Goal: Task Accomplishment & Management: Manage account settings

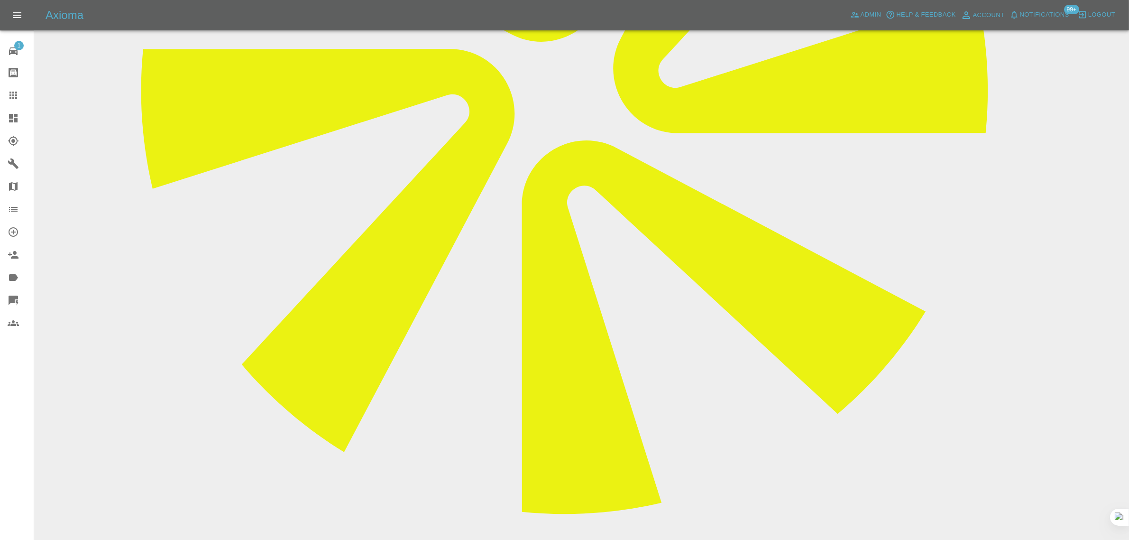
scroll to position [59, 0]
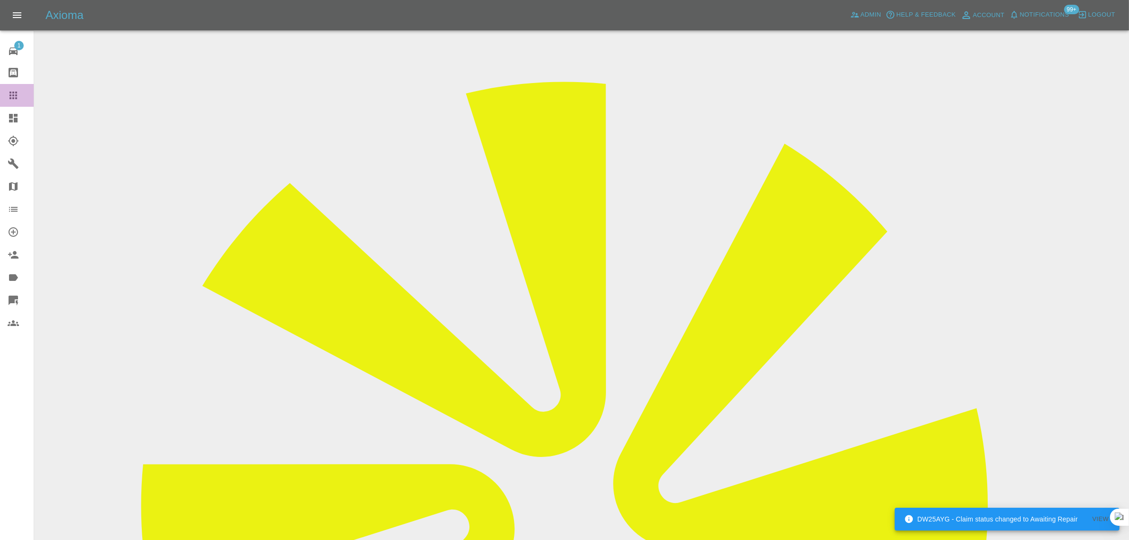
click at [10, 93] on icon at bounding box center [13, 96] width 8 height 8
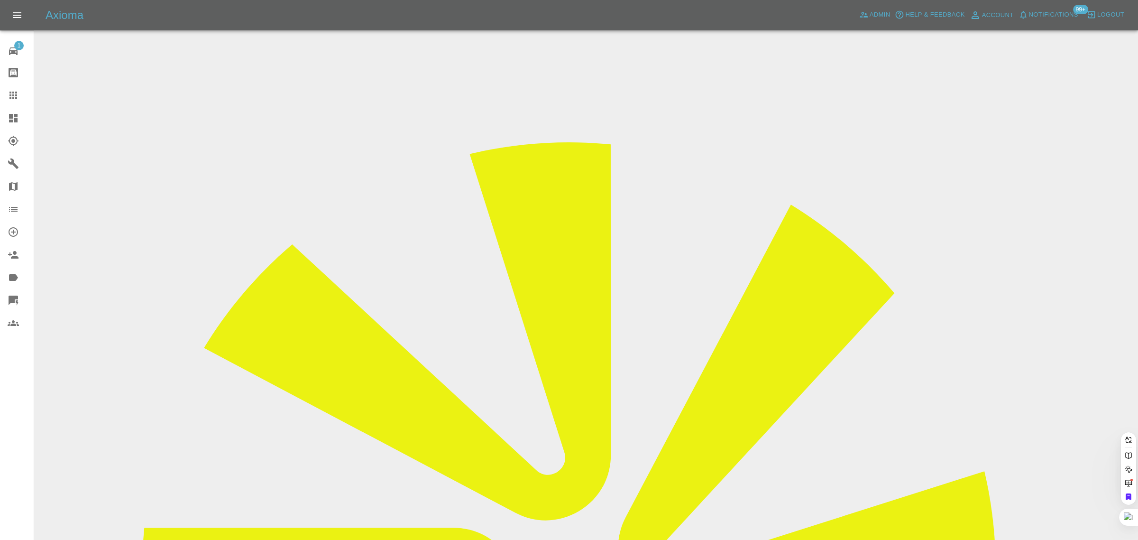
paste input "amberteresa2014@gmail.com"
type input "amberteresa2014@gmail.com"
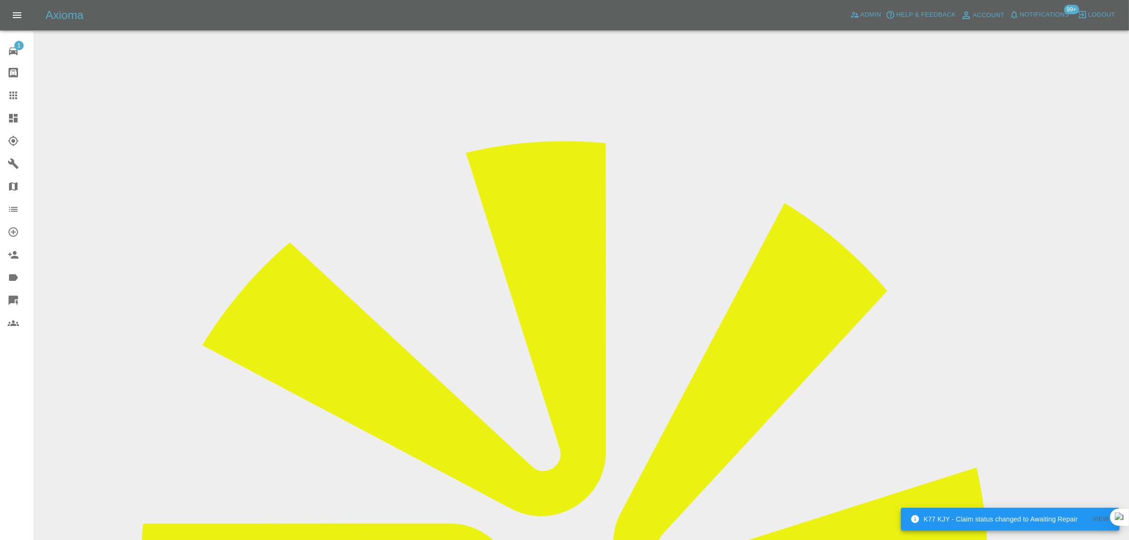
click at [14, 99] on icon at bounding box center [13, 95] width 11 height 11
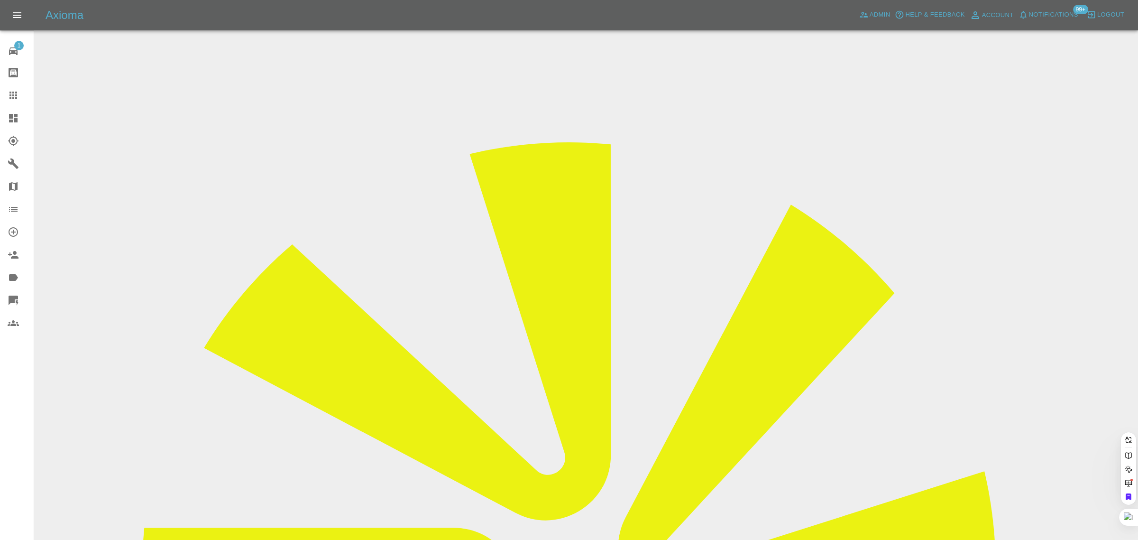
paste input "chandesmond1988@gmail.com"
type input "chandesmond1988@gmail.com"
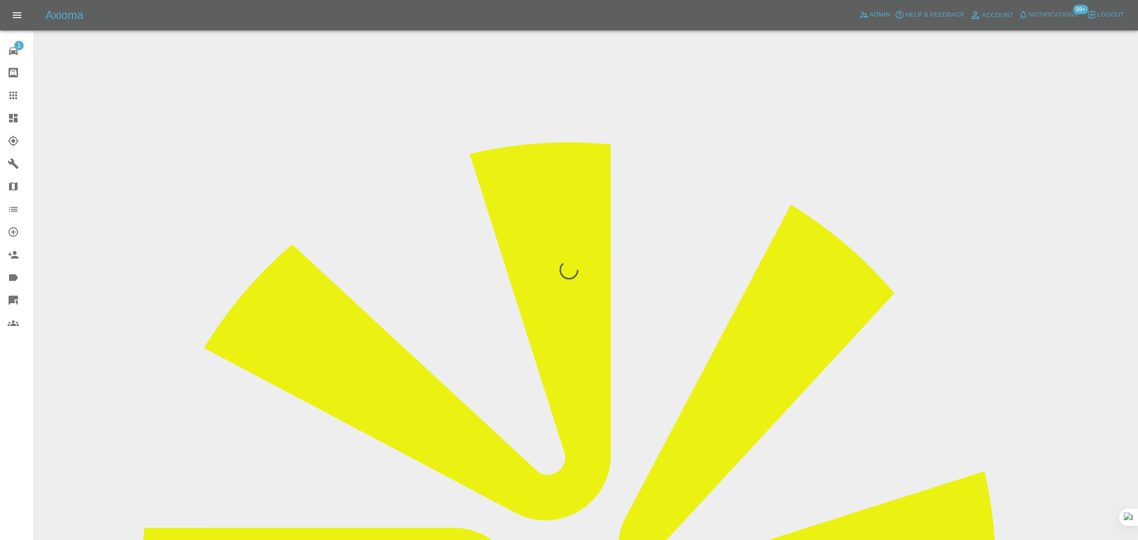
click at [11, 378] on div "1 Repair home Bodyshop home Claims Dashboard Explorer Garages Map Organization …" at bounding box center [17, 270] width 34 height 540
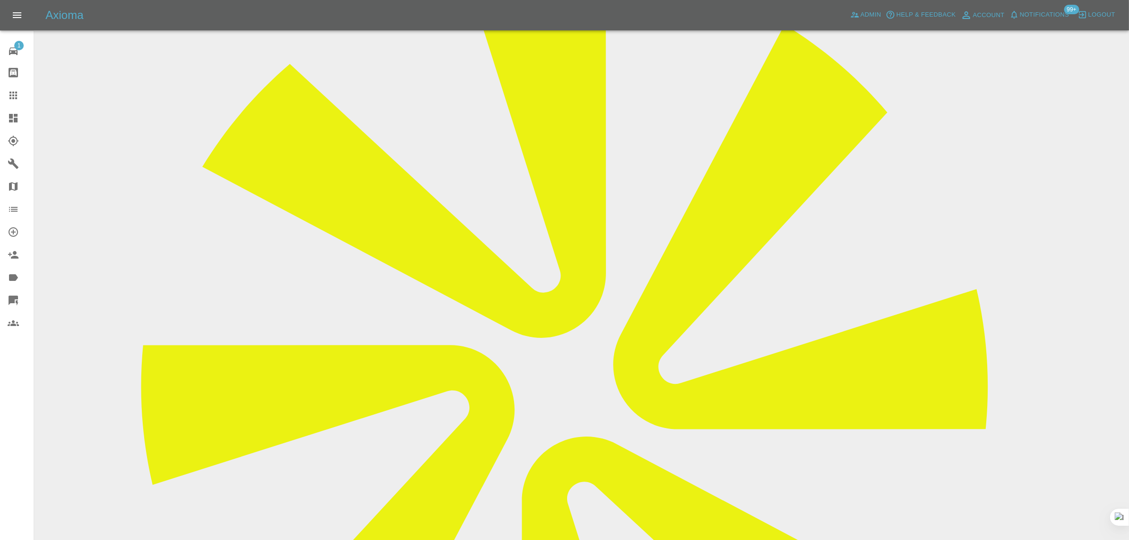
scroll to position [178, 0]
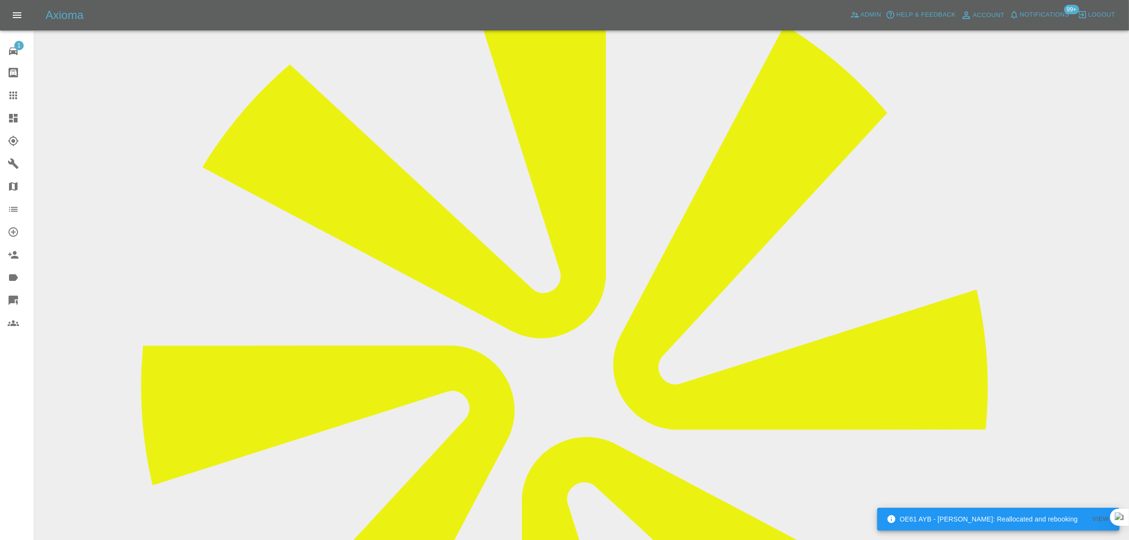
click at [24, 98] on div at bounding box center [21, 95] width 27 height 11
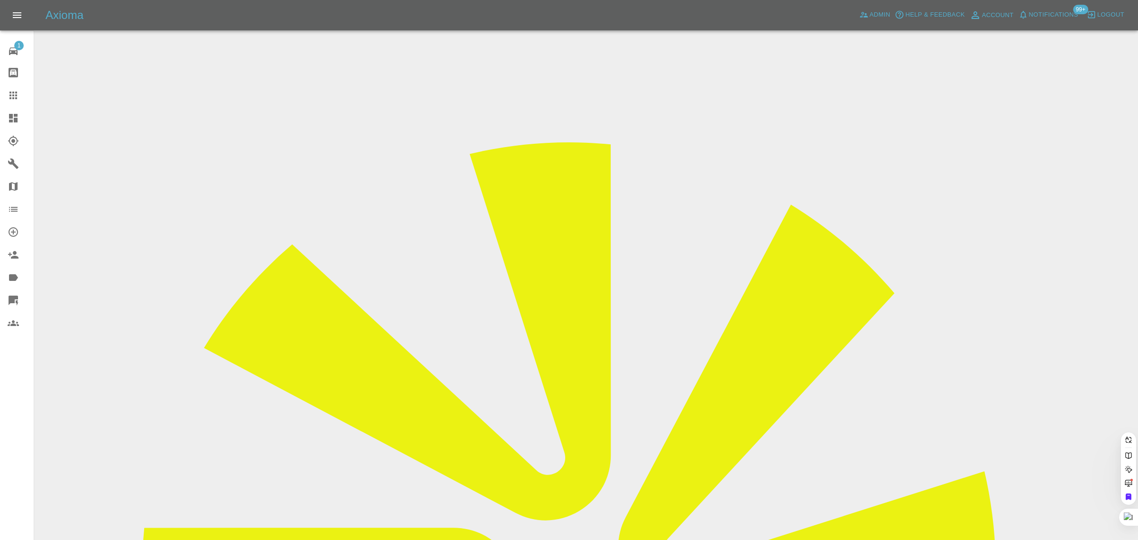
paste input "simon@simoncranston.com"
type input "simon@simoncranston.com"
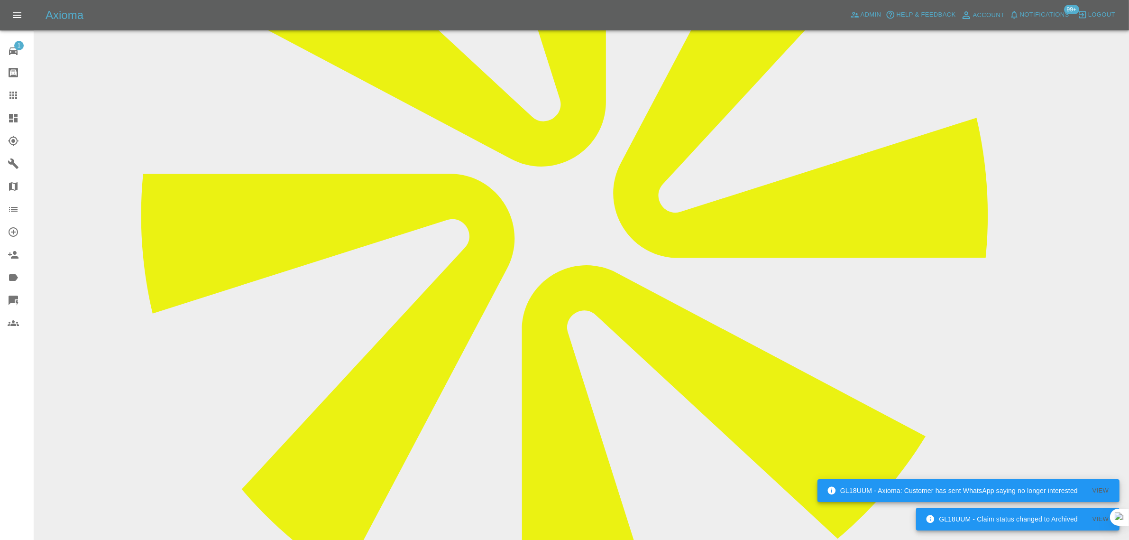
scroll to position [415, 0]
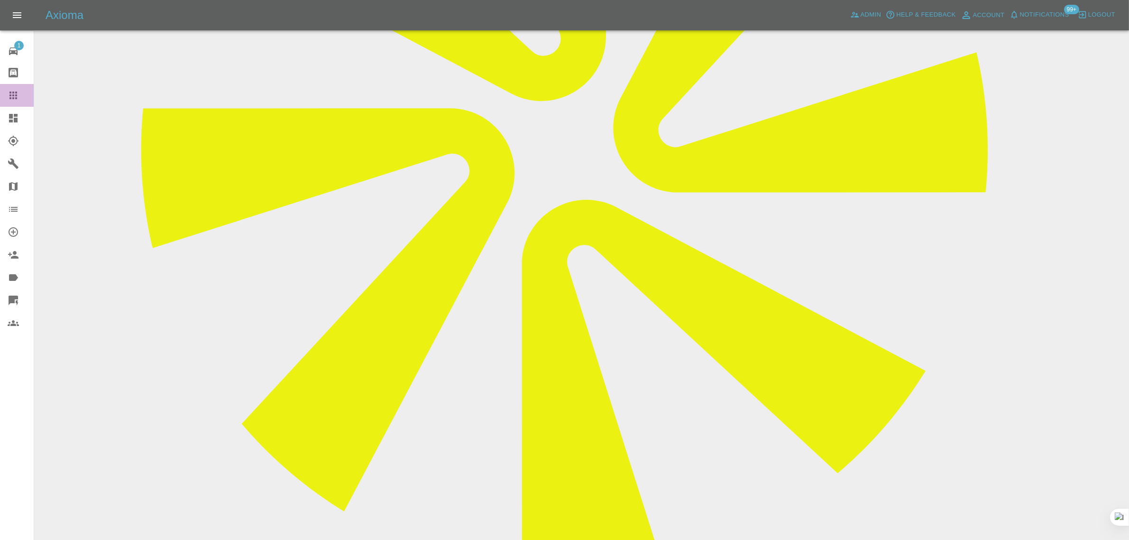
click at [18, 95] on icon at bounding box center [13, 95] width 11 height 11
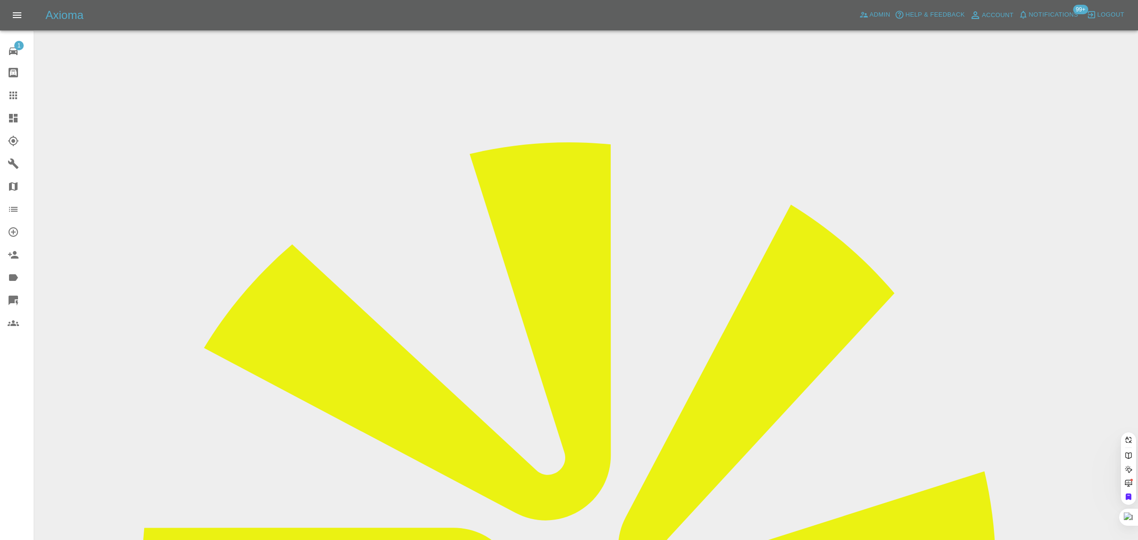
paste input "dima.lukhanin@gmail.com"
type input "dima.lukhanin@gmail.com"
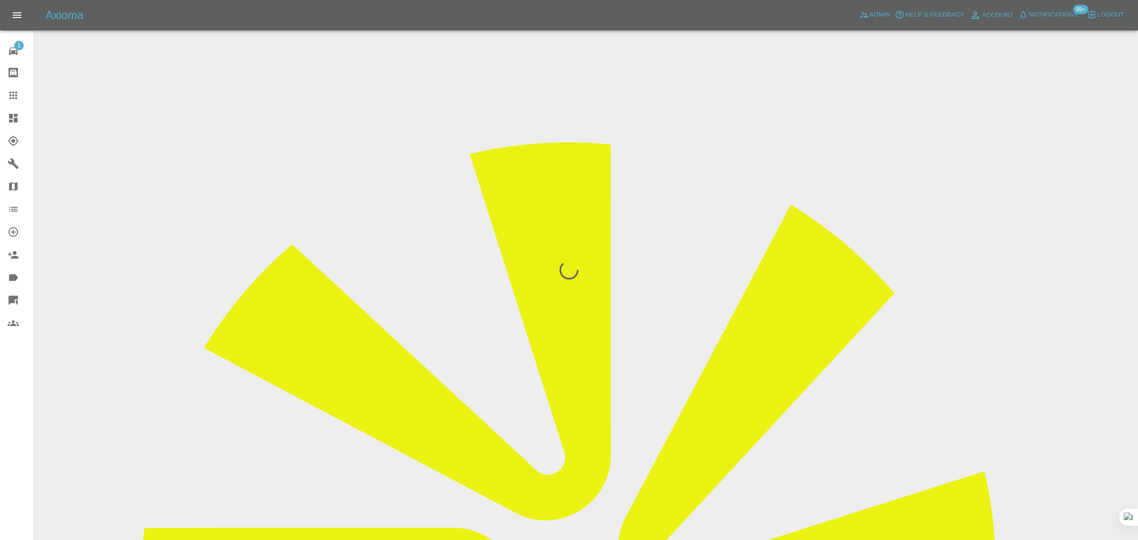
click at [22, 377] on div "1 Repair home Bodyshop home Claims Dashboard Explorer Garages Map Organization …" at bounding box center [17, 270] width 34 height 540
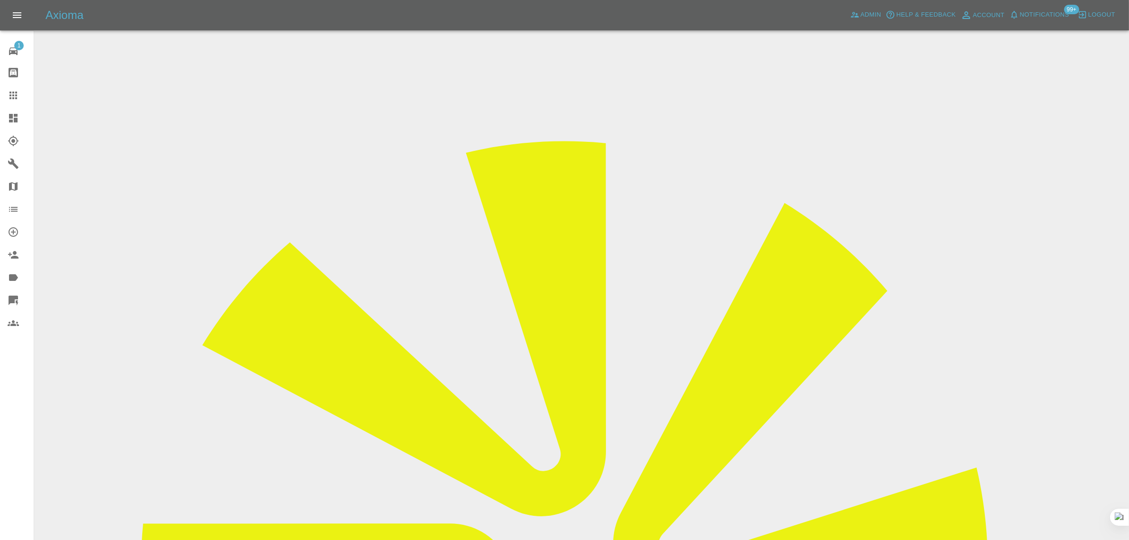
drag, startPoint x: 577, startPoint y: 317, endPoint x: 676, endPoint y: 313, distance: 98.7
copy td "dima.lukhanin@gmail.com"
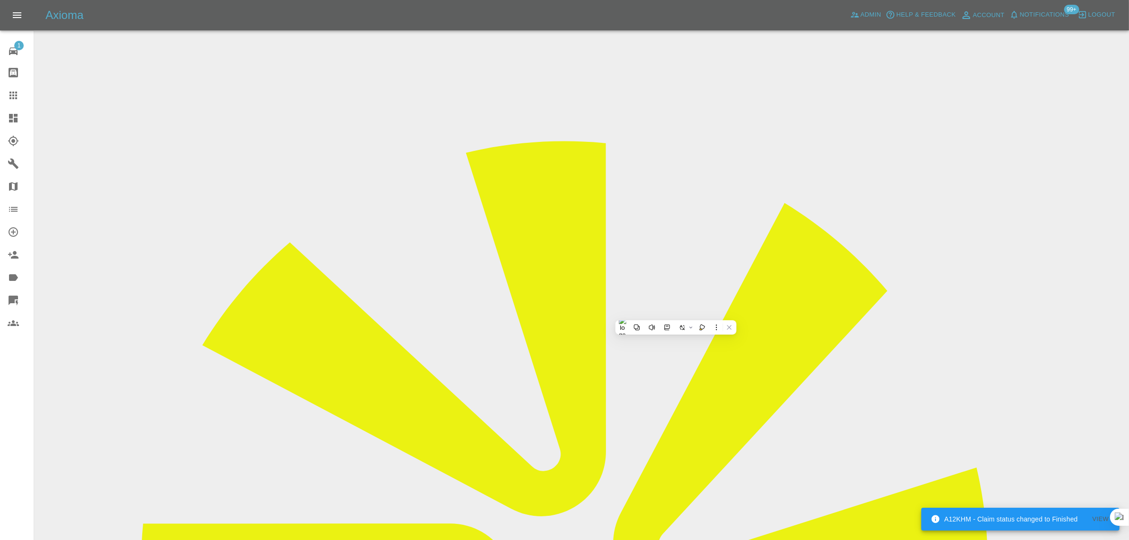
click at [12, 96] on icon at bounding box center [13, 95] width 11 height 11
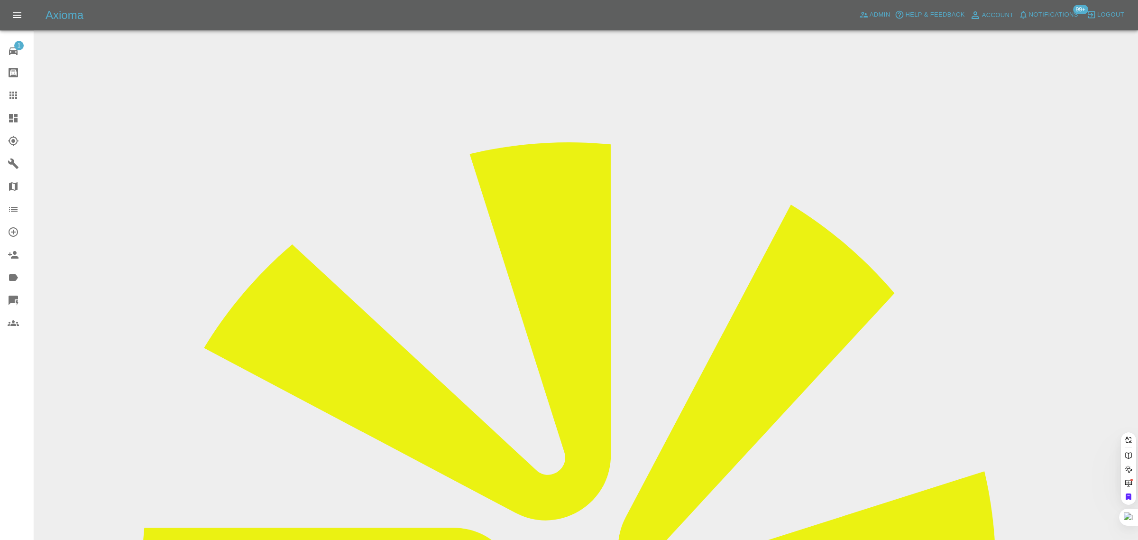
paste input "loricfin@aol.com"
type input "loricfin@aol.com"
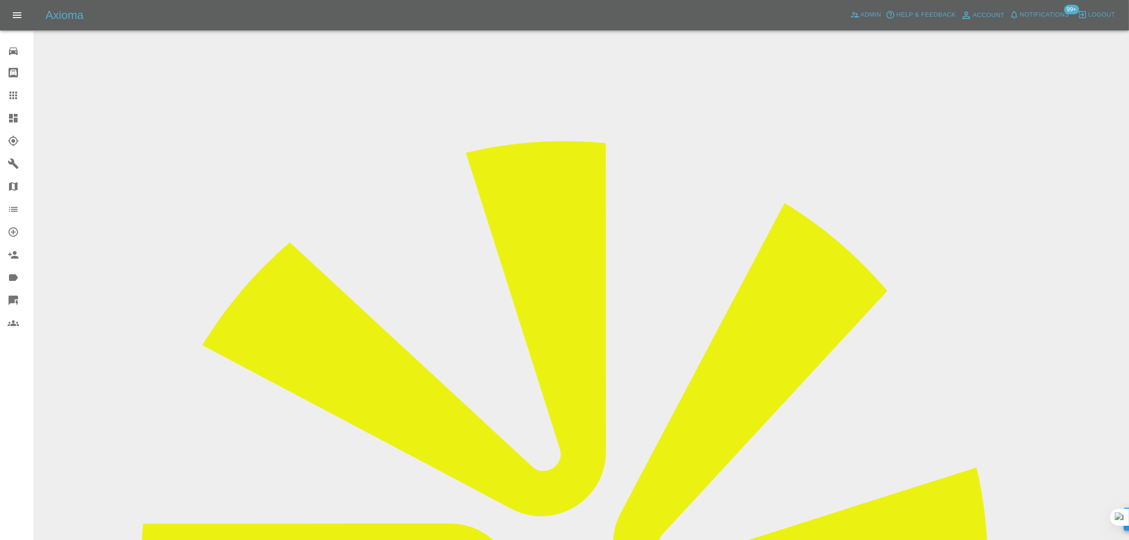
drag, startPoint x: 541, startPoint y: 321, endPoint x: 631, endPoint y: 313, distance: 90.4
copy tr "ab769585@gmail.com"
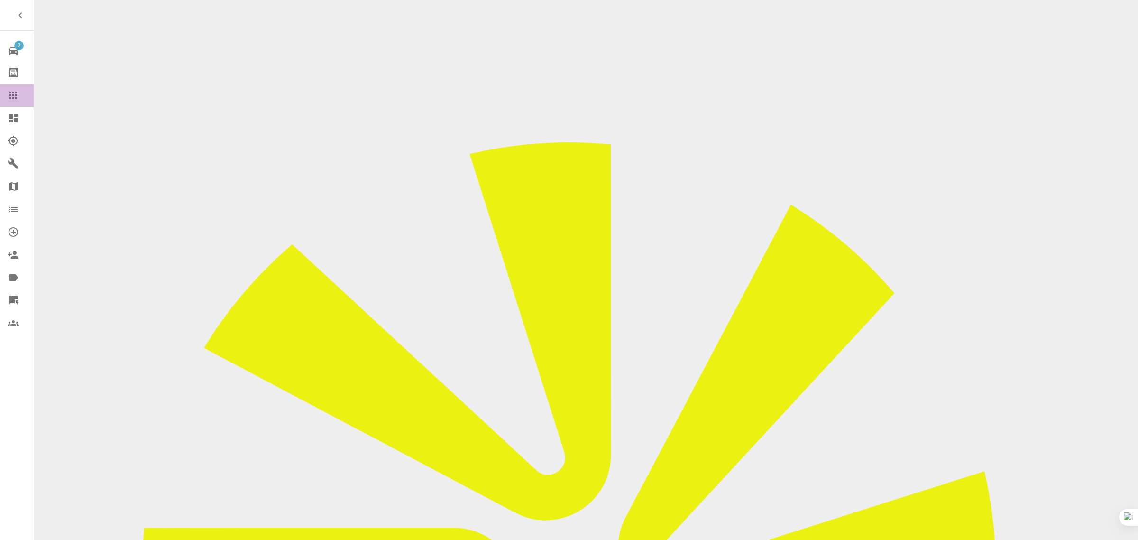
click at [18, 92] on icon at bounding box center [13, 95] width 11 height 11
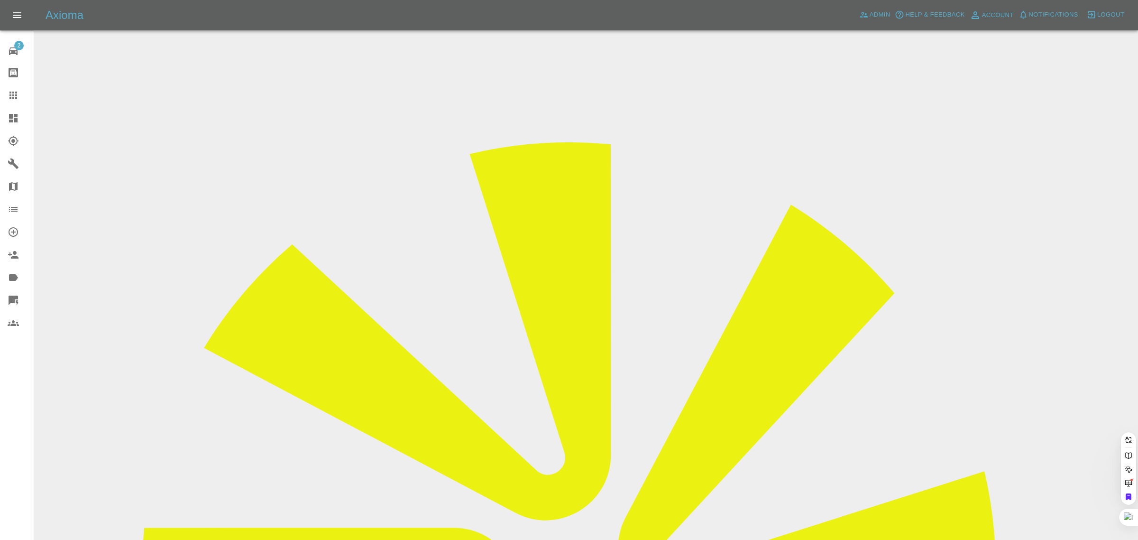
paste input ": [EMAIL_ADDRESS][DOMAIN_NAME]"
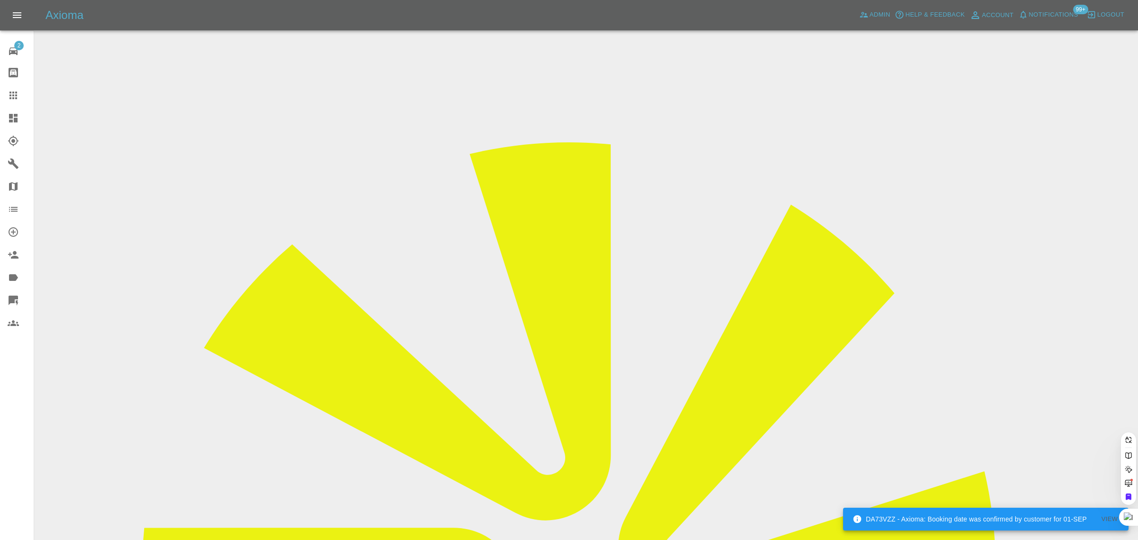
type input "ben.norris20"
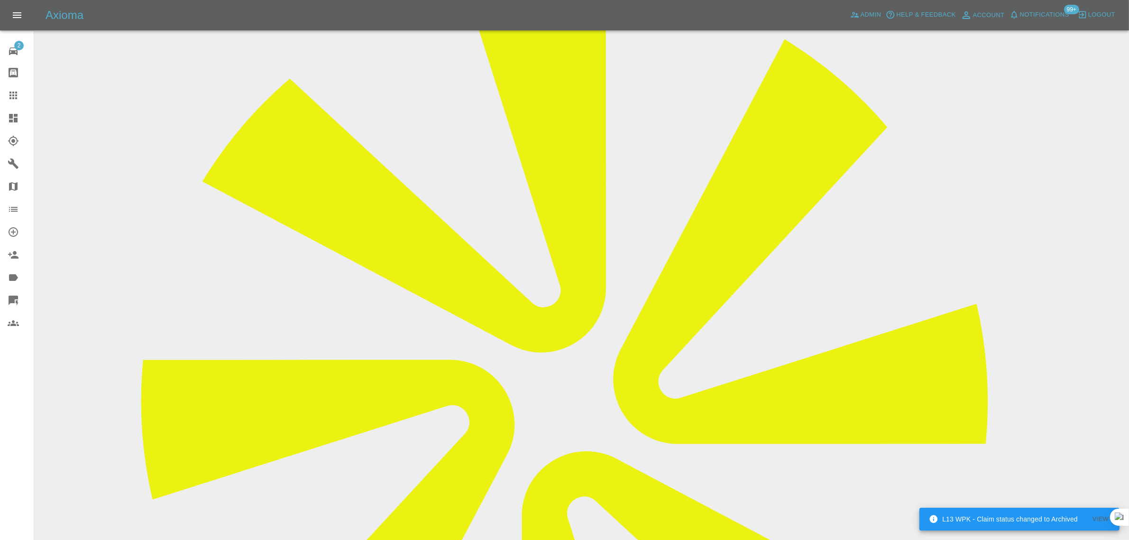
scroll to position [104, 0]
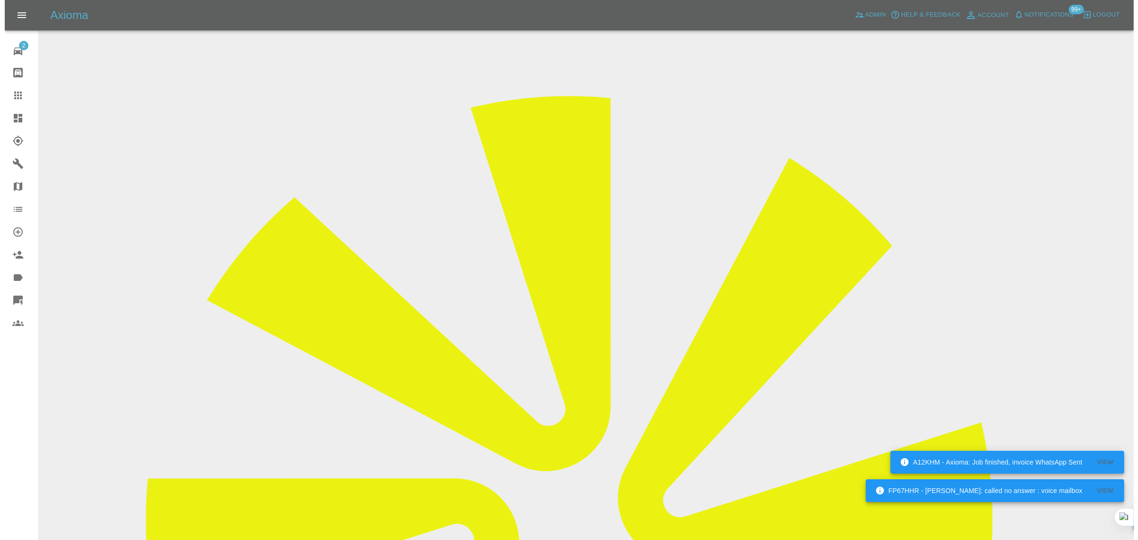
scroll to position [0, 0]
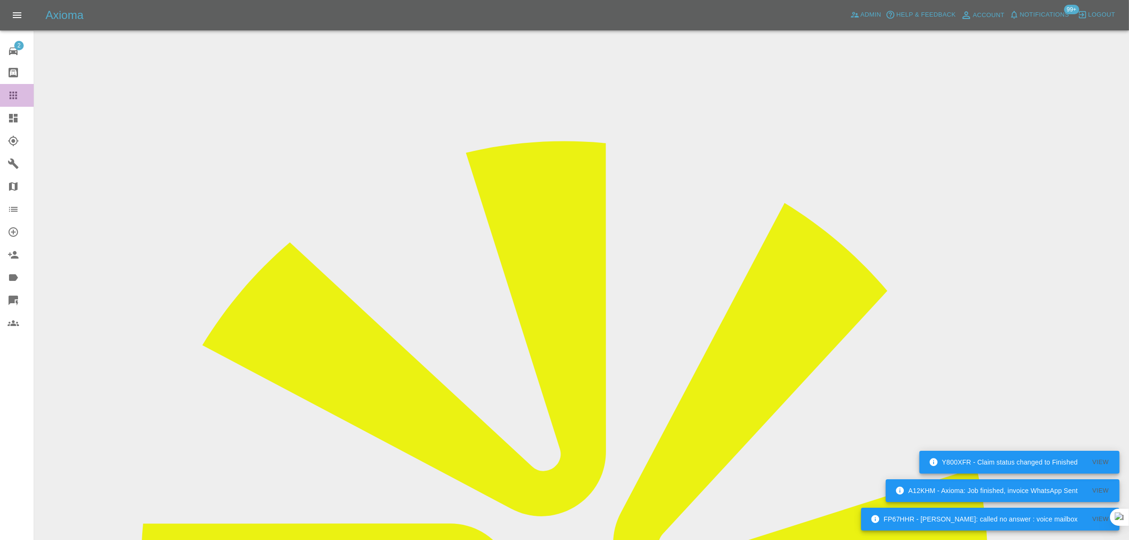
click at [12, 91] on icon at bounding box center [13, 95] width 11 height 11
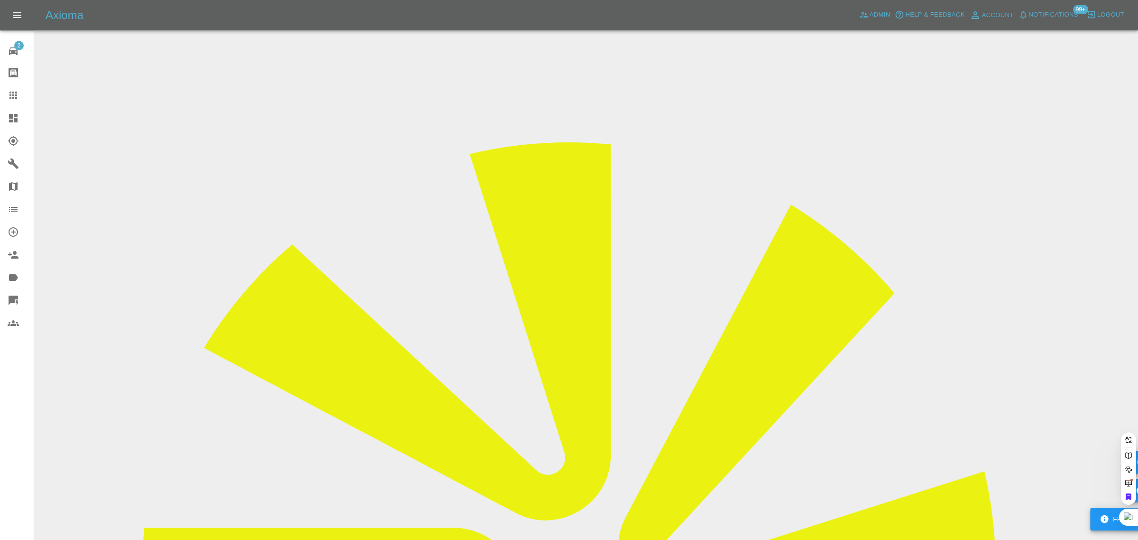
paste input "sawlerichard@gmail.com"
type input "sawlerichard@gmail.com"
click at [29, 400] on div "2 Repair home Bodyshop home Claims Dashboard Explorer Garages Map Organization …" at bounding box center [17, 270] width 34 height 540
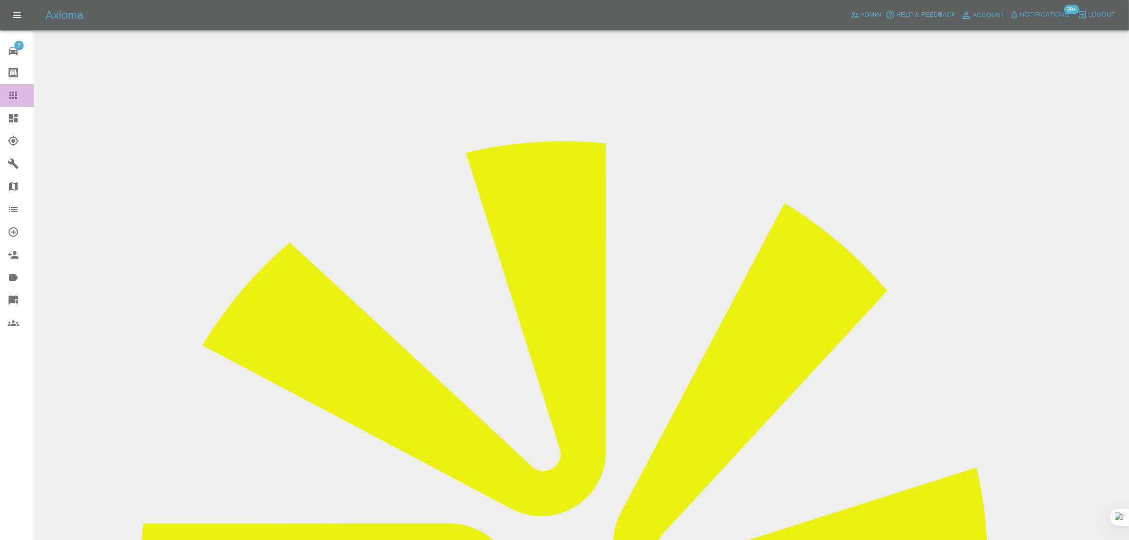
click at [15, 100] on icon at bounding box center [13, 95] width 11 height 11
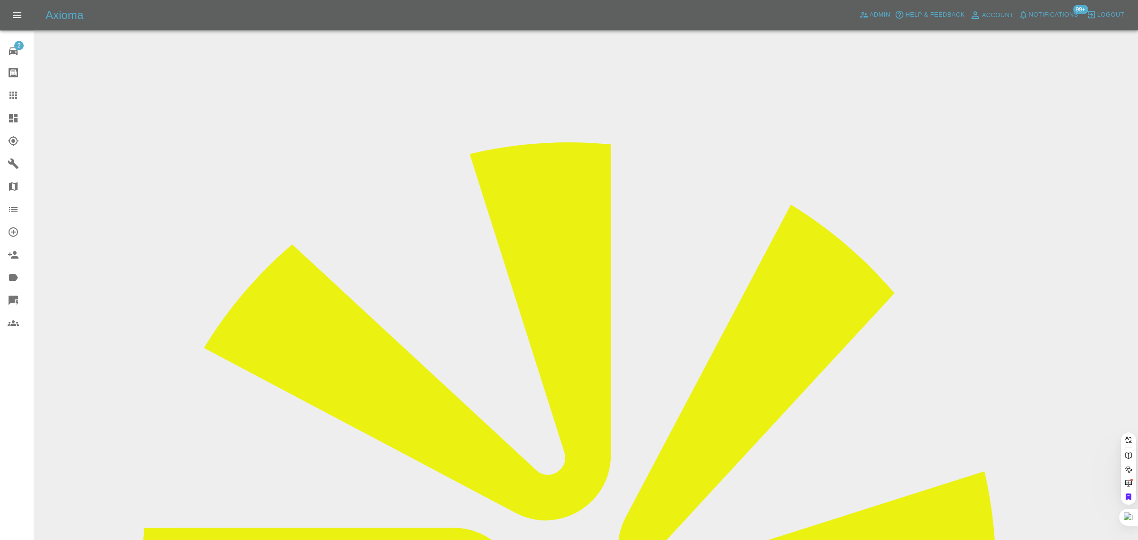
paste input "toby.hambridge@riggingservices.co.uk"
type input "toby.hambridge@riggingservices.co.uk"
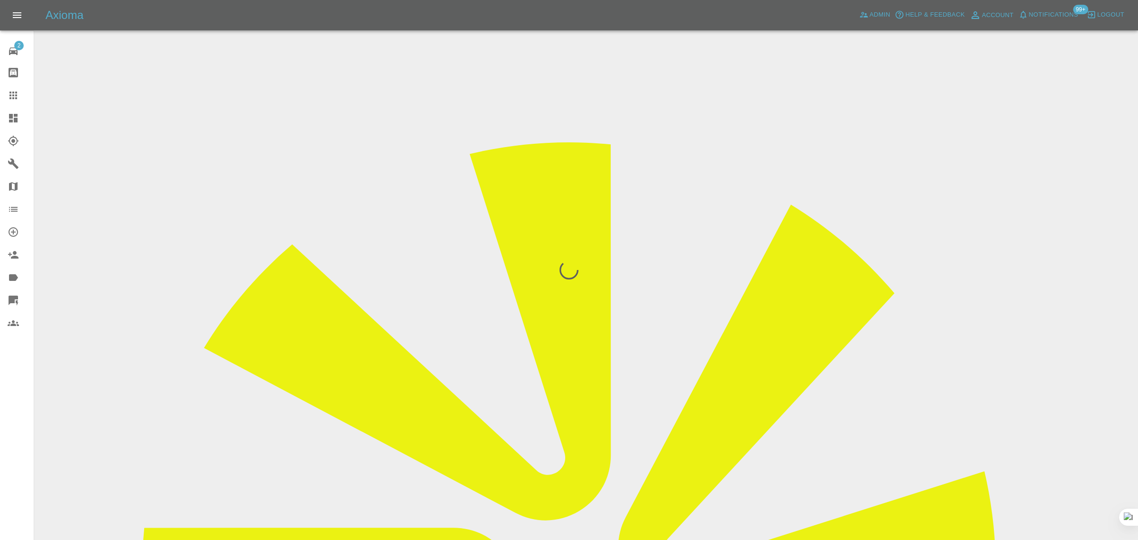
click at [1, 385] on div "2 Repair home Bodyshop home Claims Dashboard Explorer Garages Map Organization …" at bounding box center [17, 270] width 34 height 540
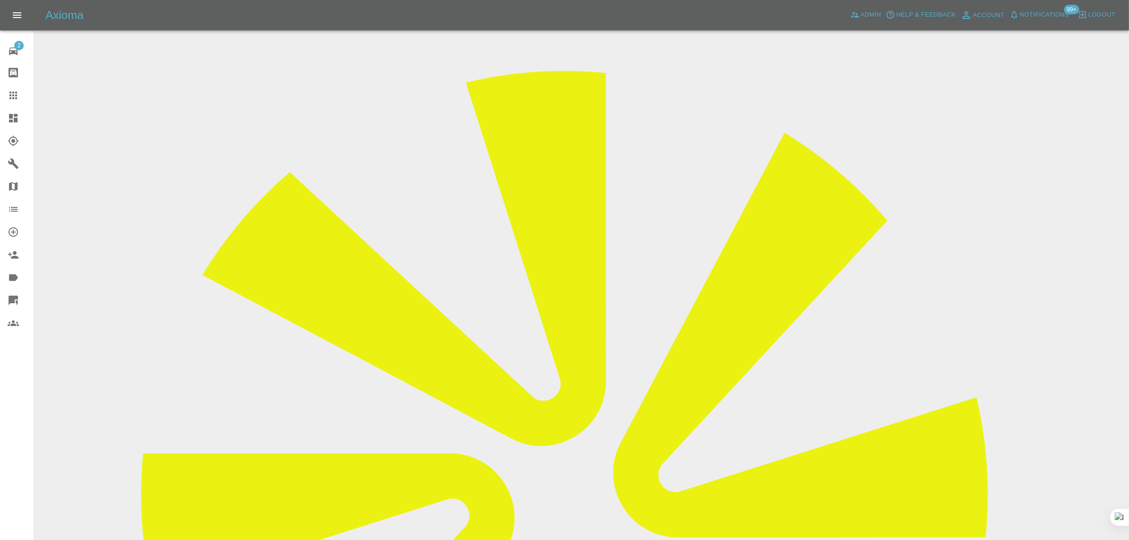
scroll to position [59, 0]
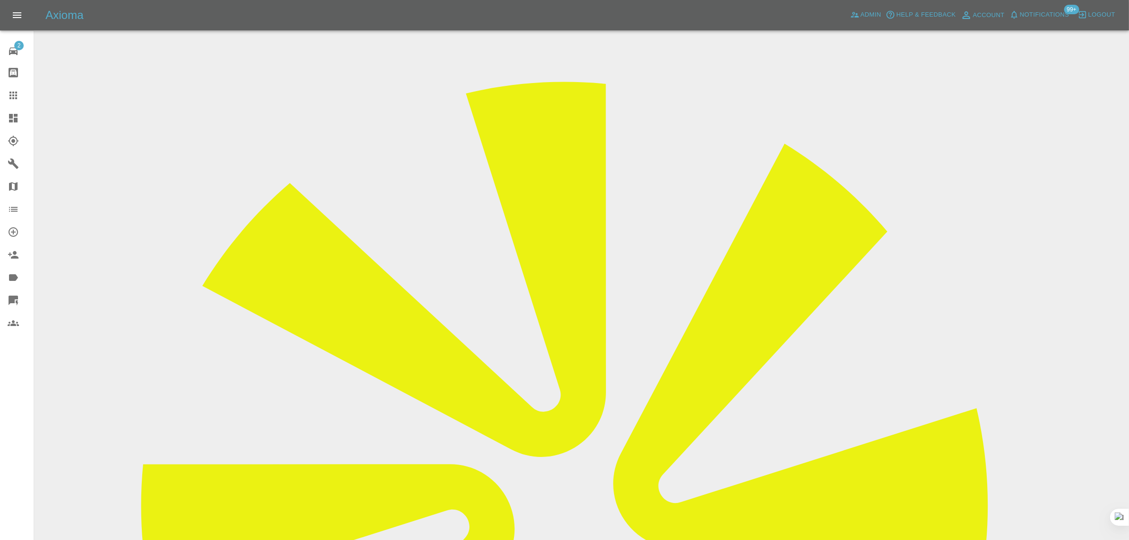
click at [13, 96] on icon at bounding box center [13, 96] width 8 height 8
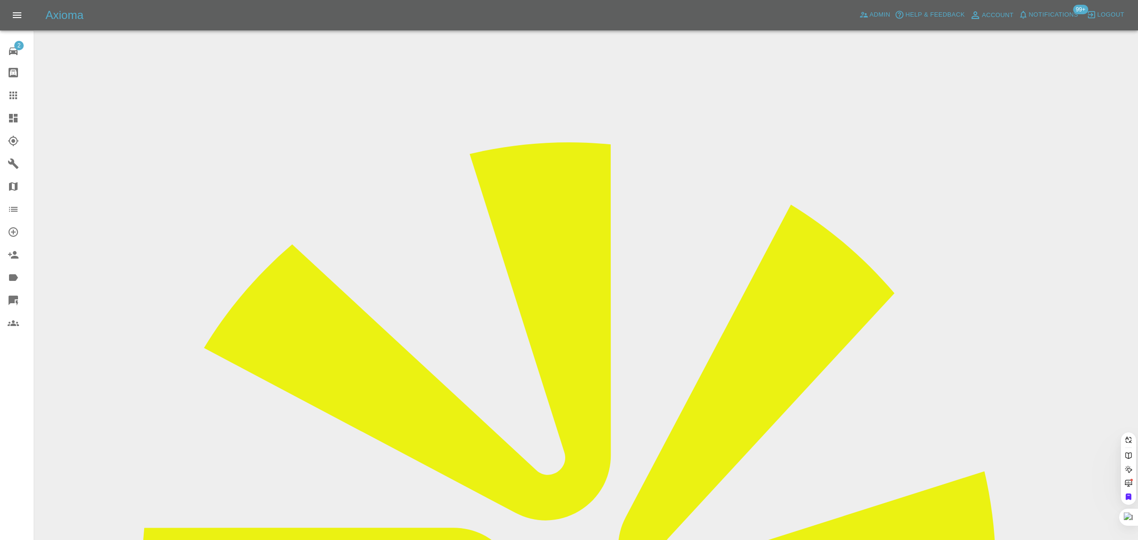
paste input "twickmd@gmail.com"
type input "twickmd@gmail.com"
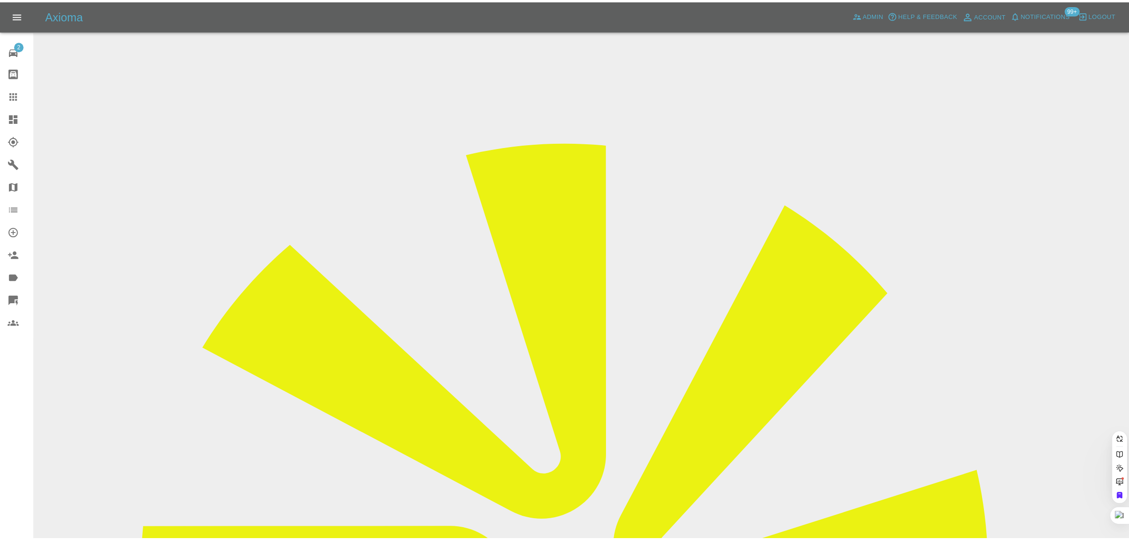
scroll to position [0, 0]
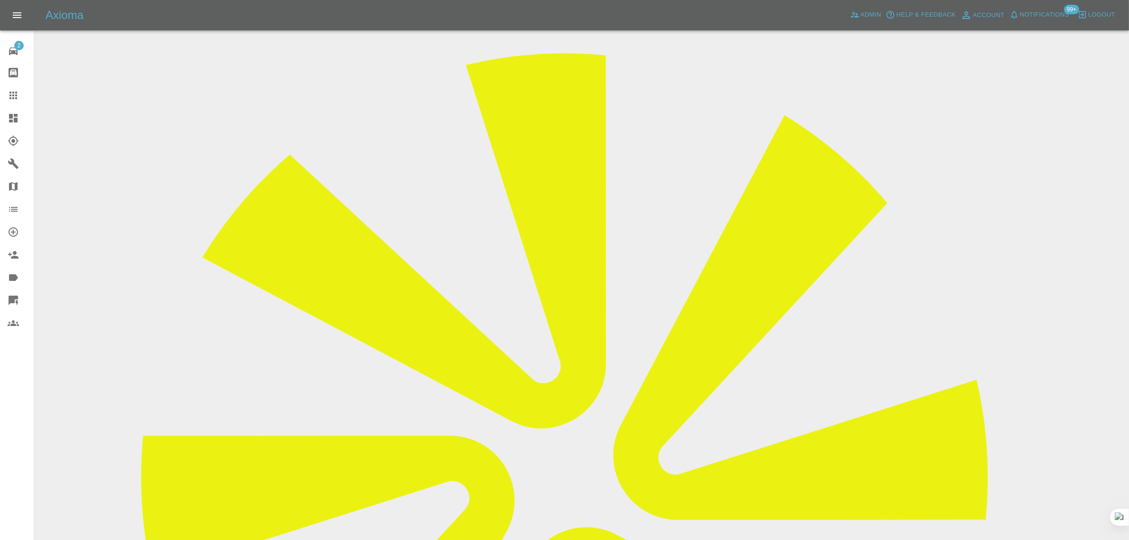
scroll to position [59, 0]
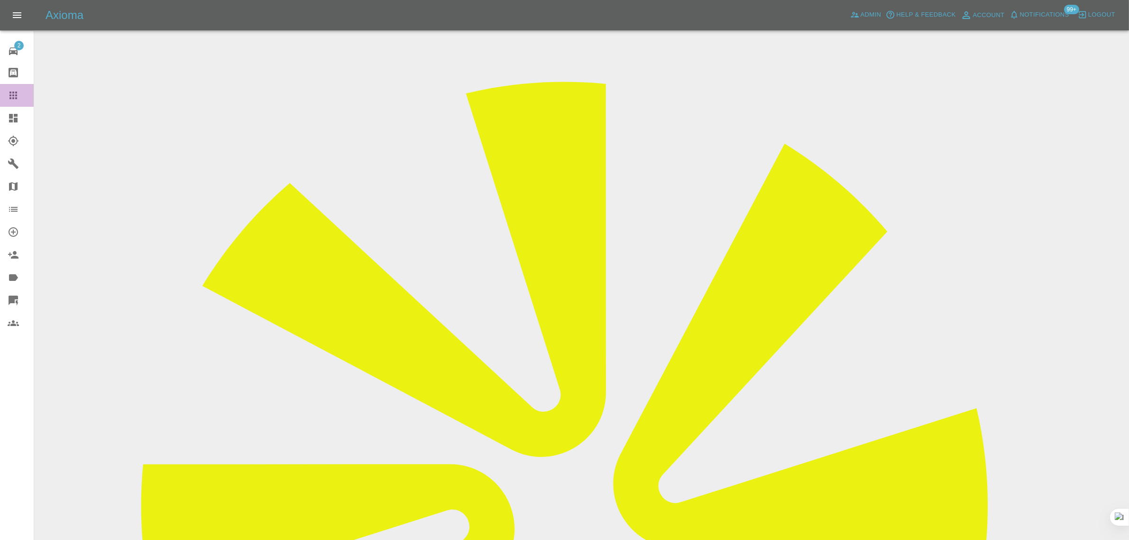
click at [12, 101] on link "Claims" at bounding box center [17, 95] width 34 height 23
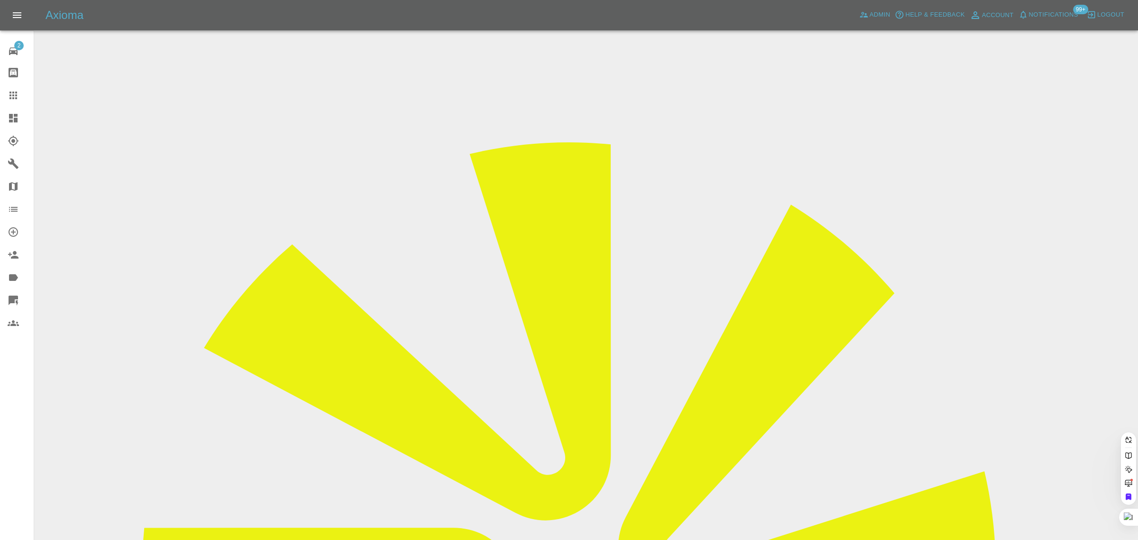
paste input "kcroudace@yahoo.co.uk"
type input "kcroudace@yahoo.co.uk"
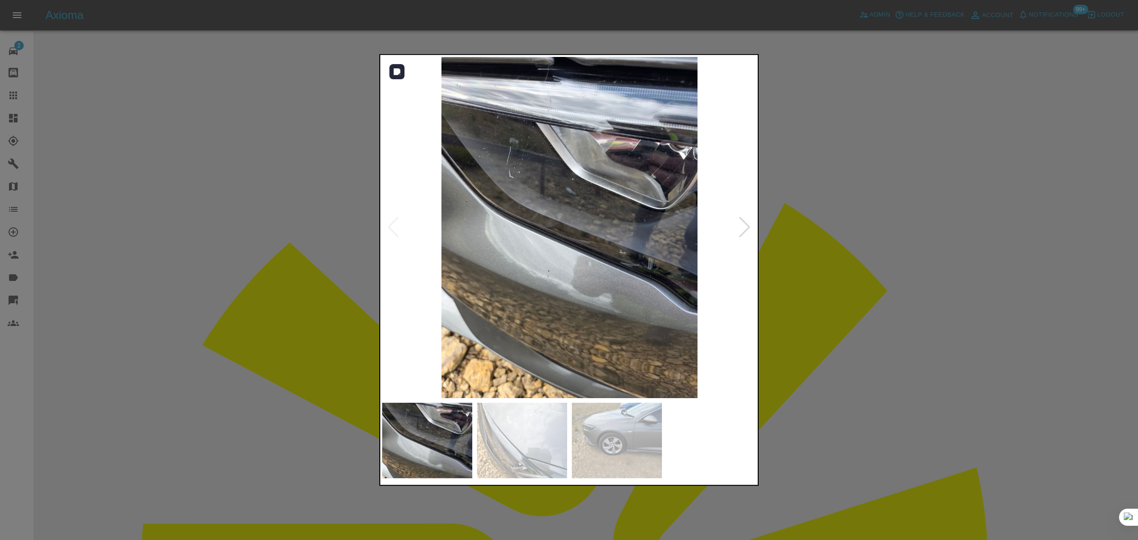
click at [745, 225] on div at bounding box center [744, 227] width 13 height 21
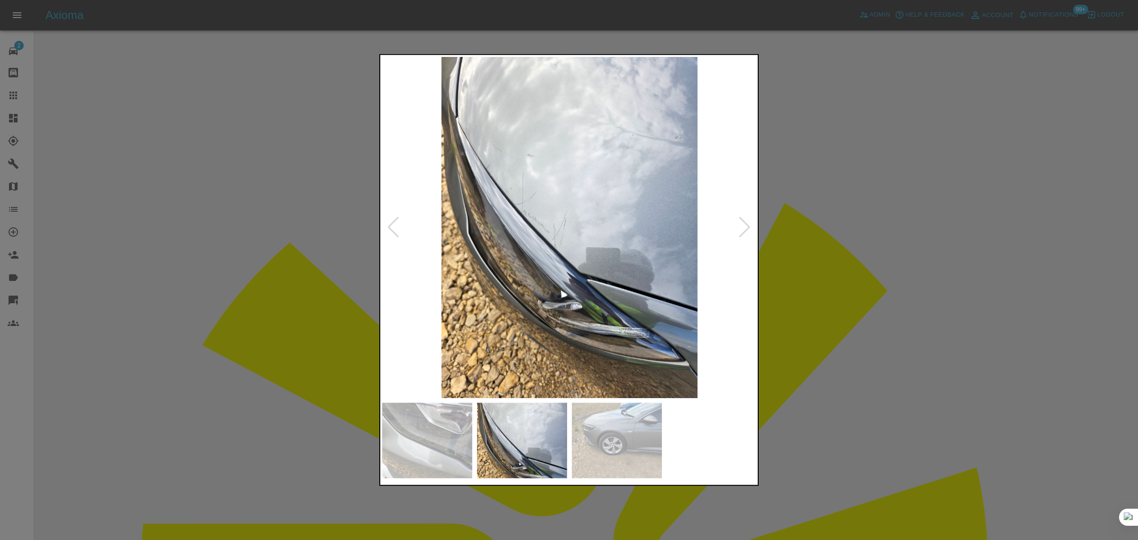
click at [745, 225] on div at bounding box center [744, 227] width 13 height 21
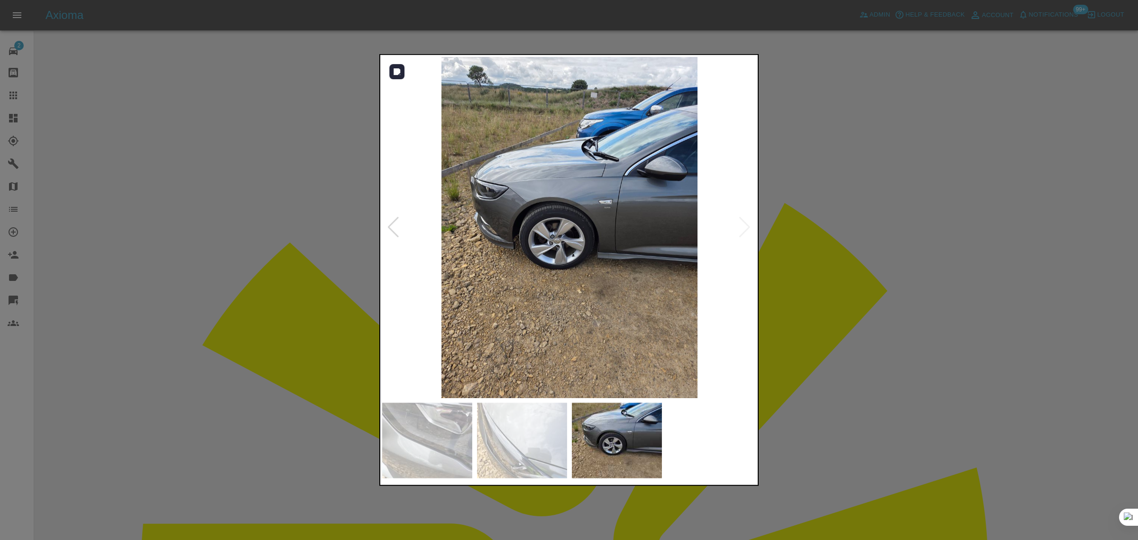
click at [745, 225] on img at bounding box center [569, 227] width 375 height 341
click at [831, 261] on div at bounding box center [569, 270] width 1138 height 540
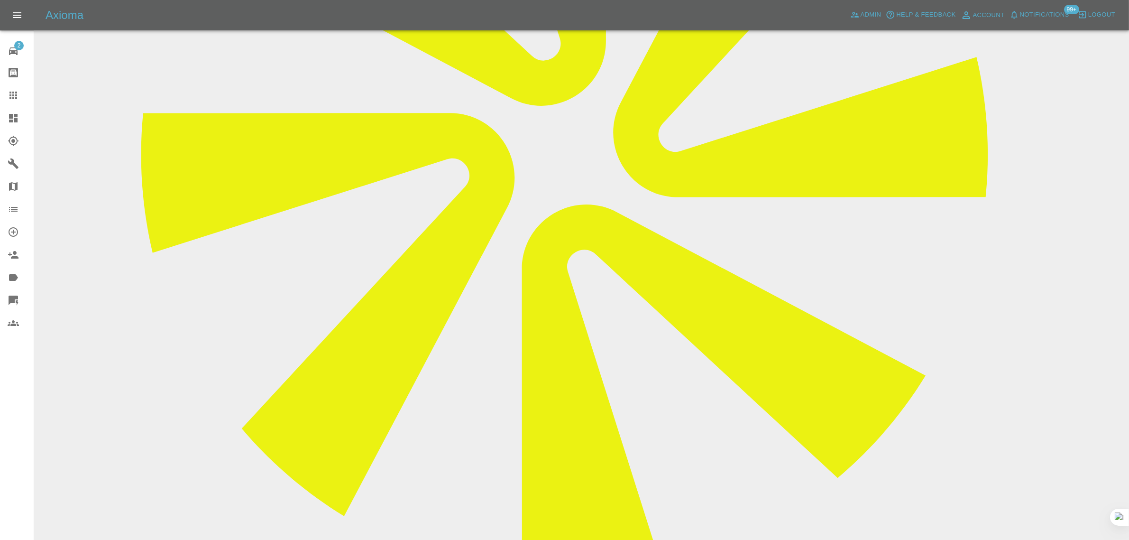
scroll to position [415, 0]
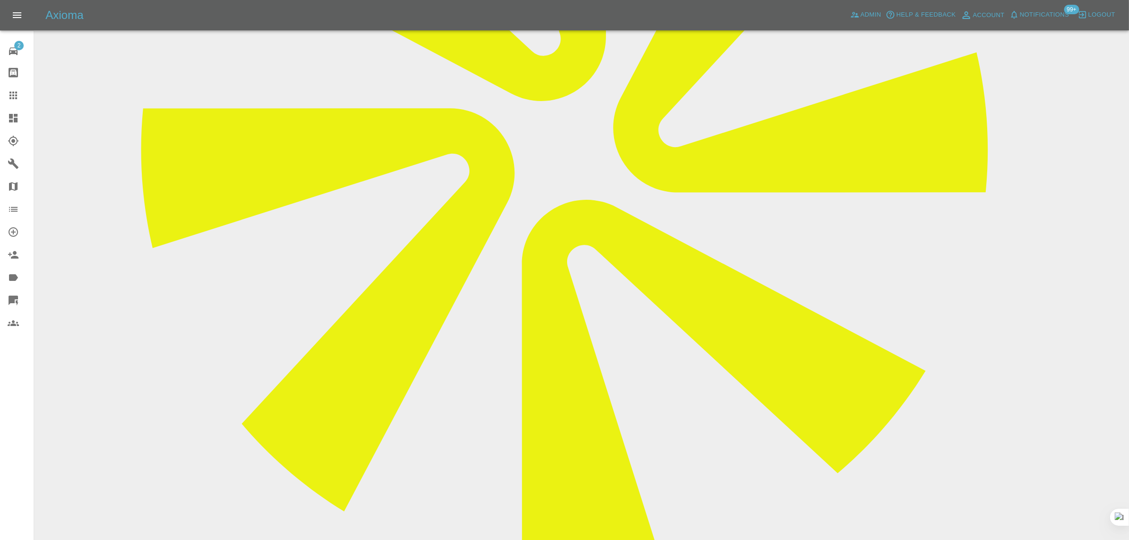
paste textarea "Hi I have just received a message this morning saying the estimate i was quoted…"
type textarea "Hi I have just received a message this morning saying the estimate i was quoted…"
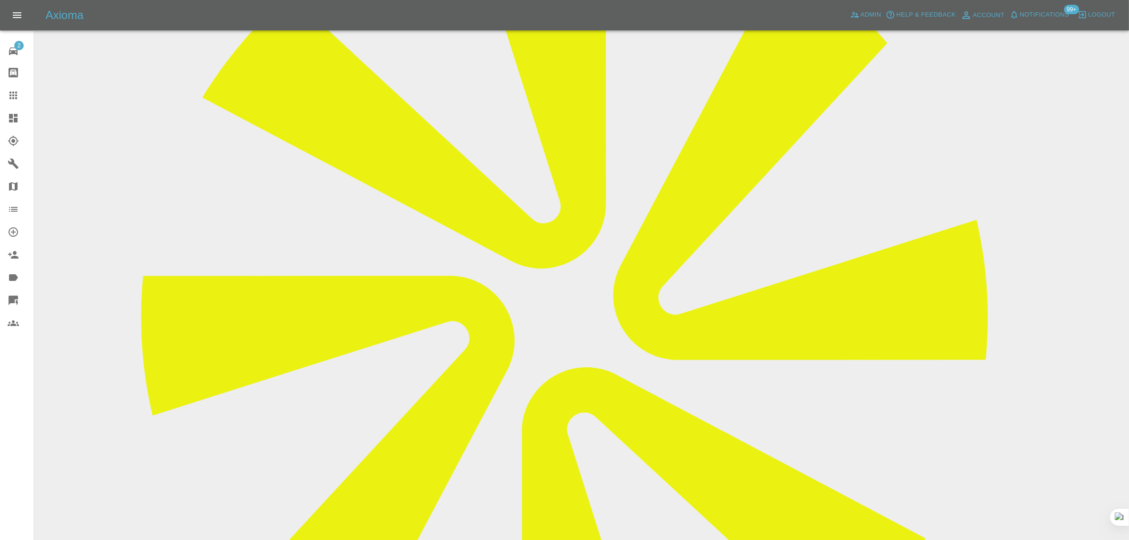
scroll to position [59, 0]
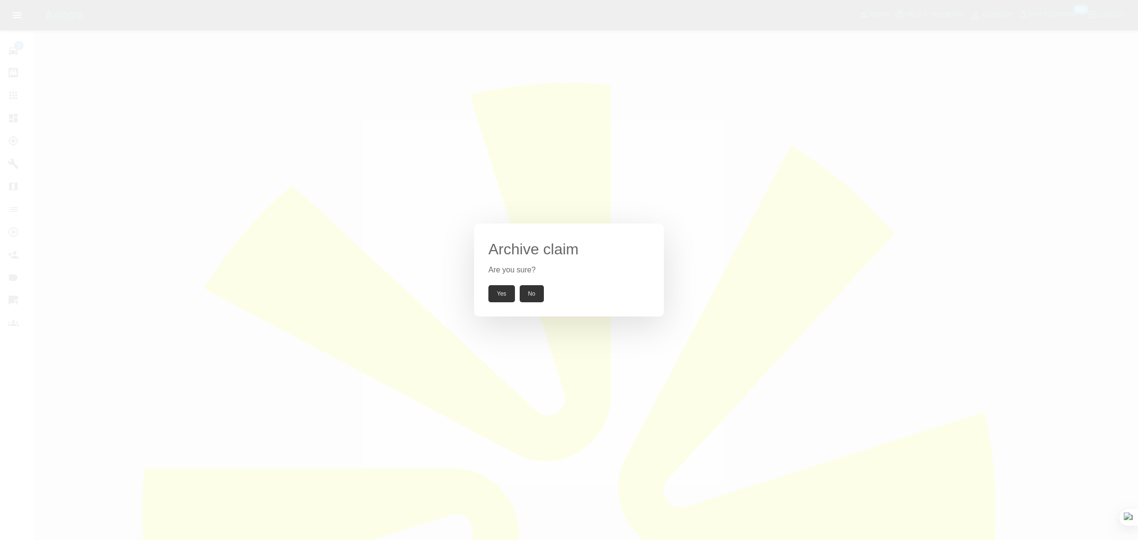
click at [504, 294] on button "Yes" at bounding box center [501, 293] width 27 height 17
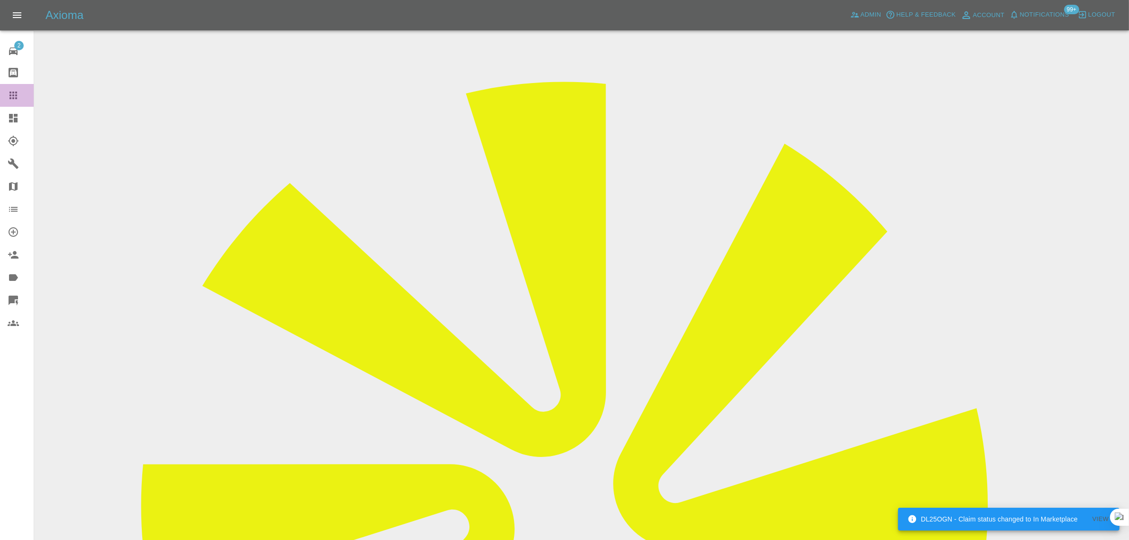
click at [15, 91] on icon at bounding box center [13, 95] width 11 height 11
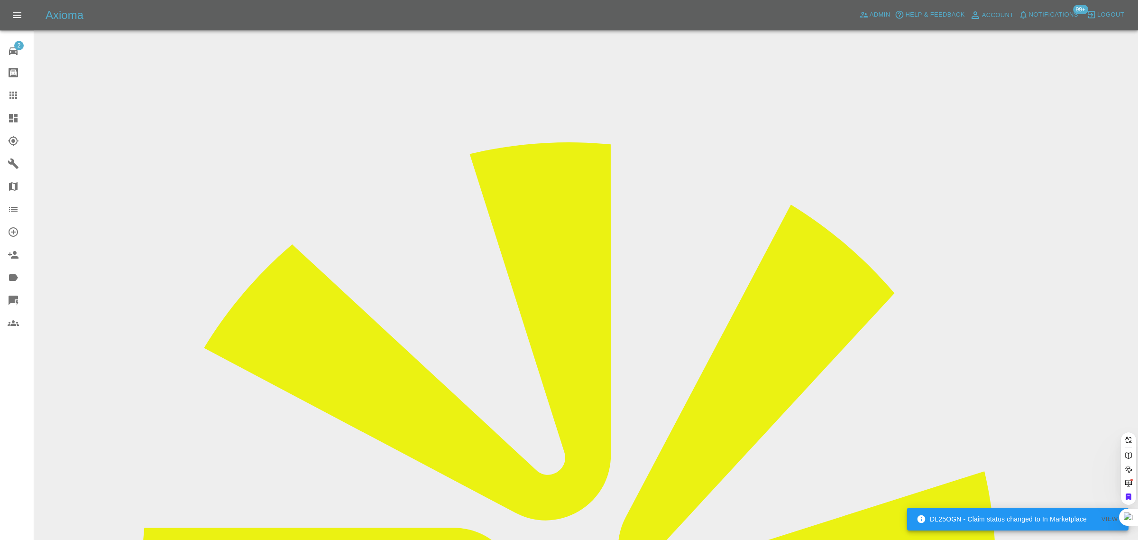
paste input "[EMAIL_ADDRESS][DOMAIN_NAME]"
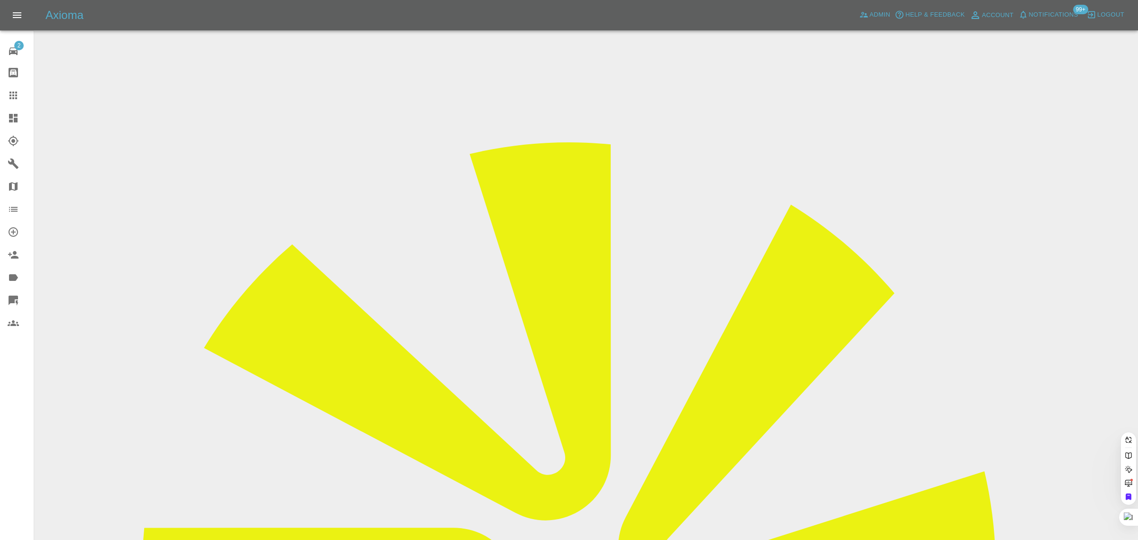
type input "[EMAIL_ADDRESS][DOMAIN_NAME]"
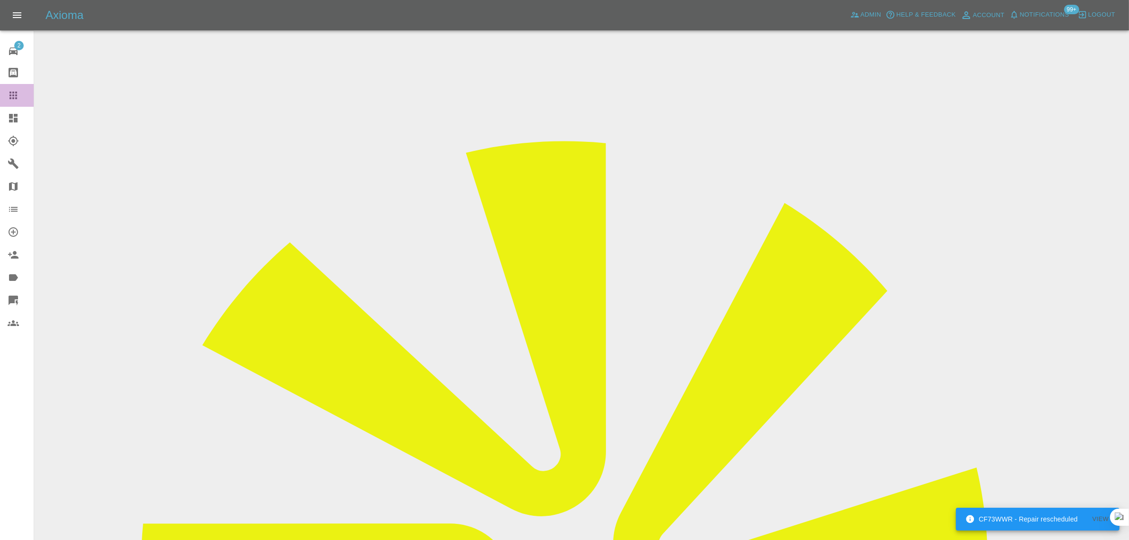
click at [9, 95] on icon at bounding box center [13, 96] width 8 height 8
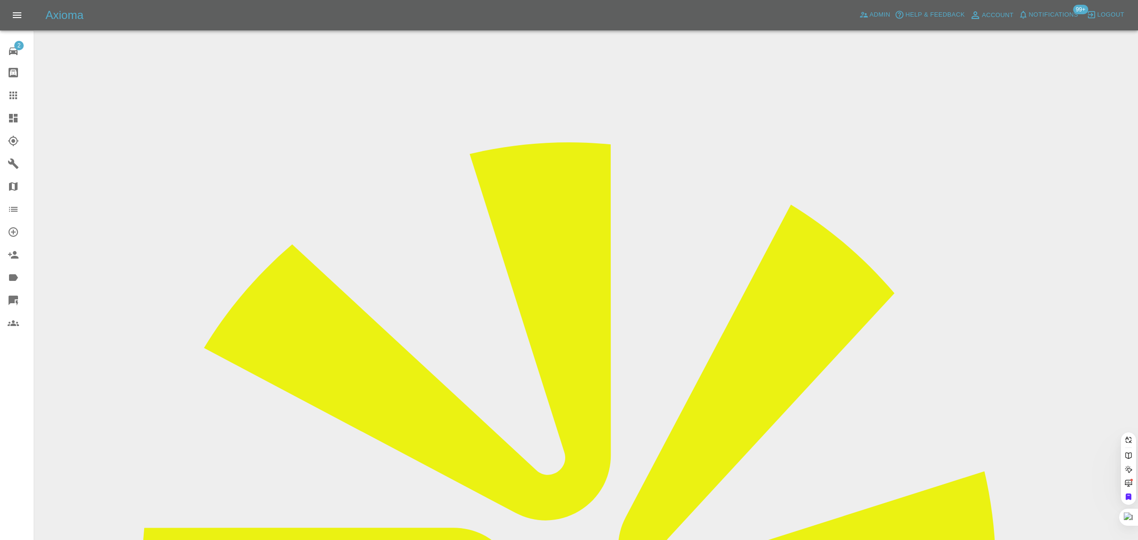
paste input "kristen-ellis@hotmail.co.uk"
type input "kristen-ellis@hotmail.co.uk"
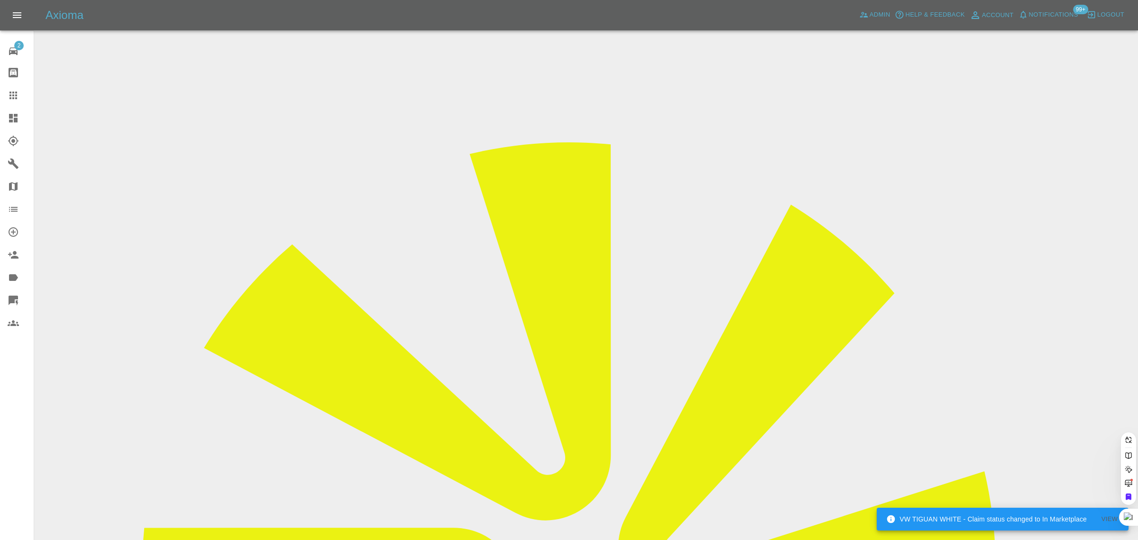
scroll to position [0, 13]
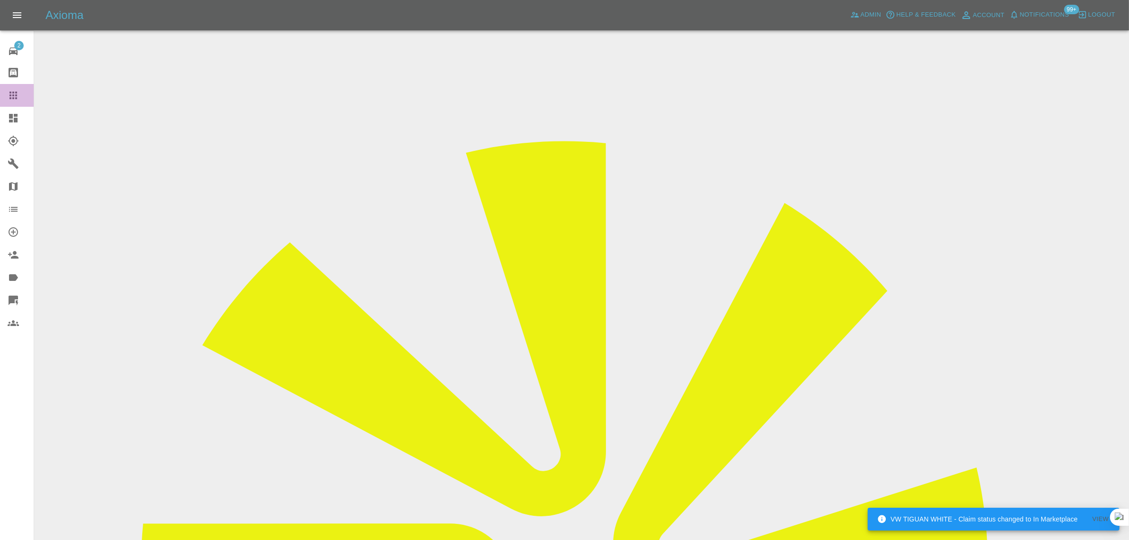
click at [12, 100] on icon at bounding box center [13, 95] width 11 height 11
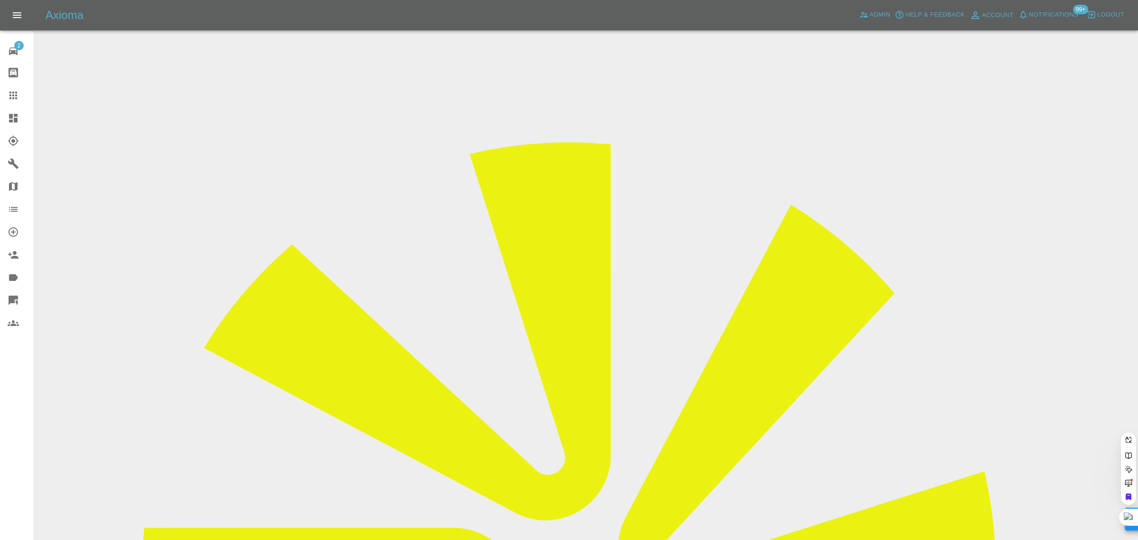
paste input "doyal@sky.com"
type input "doyal@sky.co"
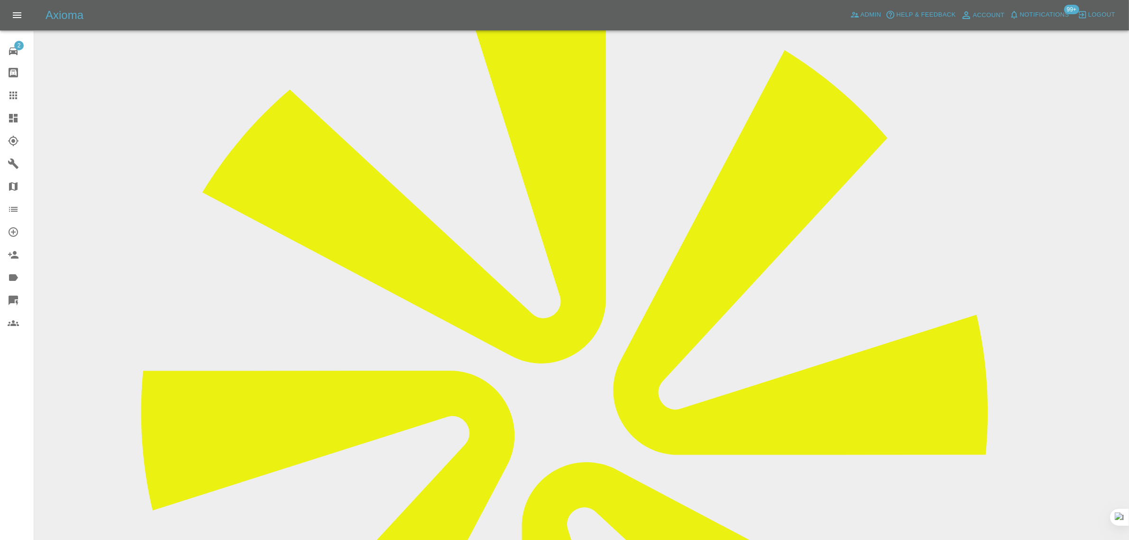
scroll to position [474, 0]
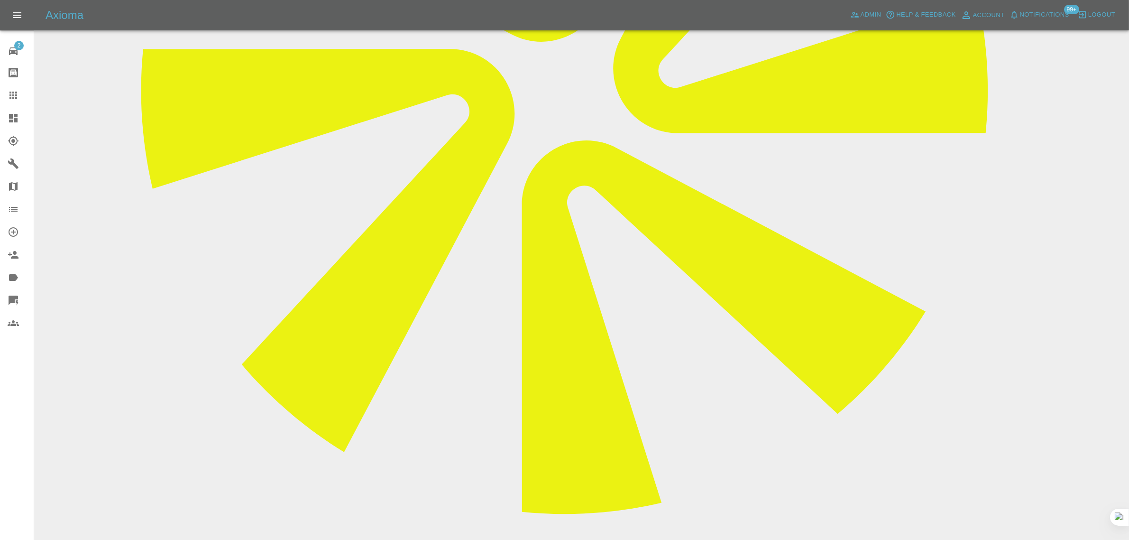
paste textarea "In December 2024 I had a mobile paint repair carried out by yourselves on my ca…"
type textarea "In December 2024 I had a mobile paint repair carried out by yourselves on my ca…"
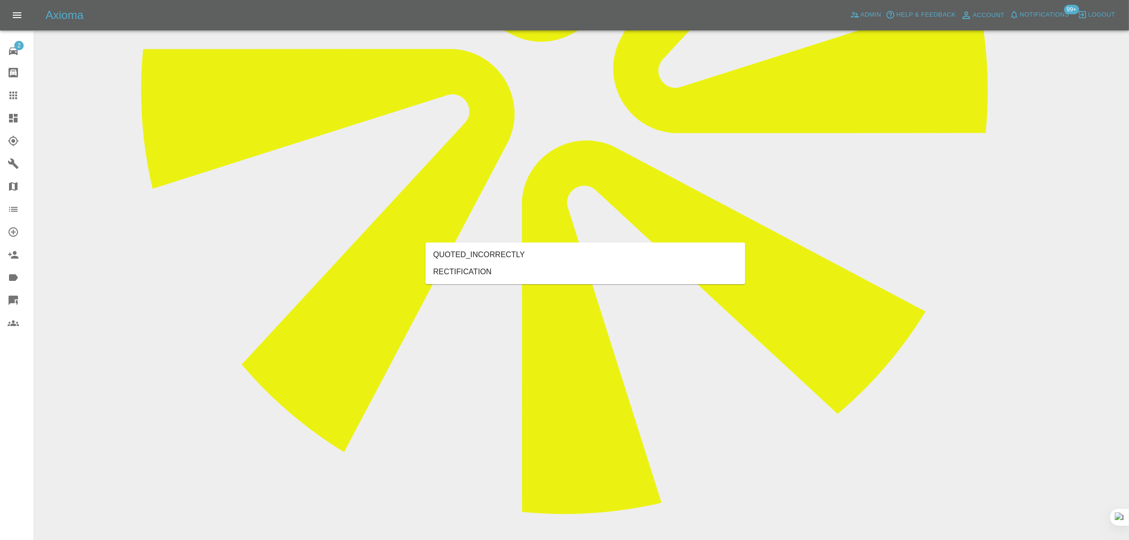
type input "rect"
click at [496, 269] on li "RECTIFICATION" at bounding box center [586, 271] width 320 height 17
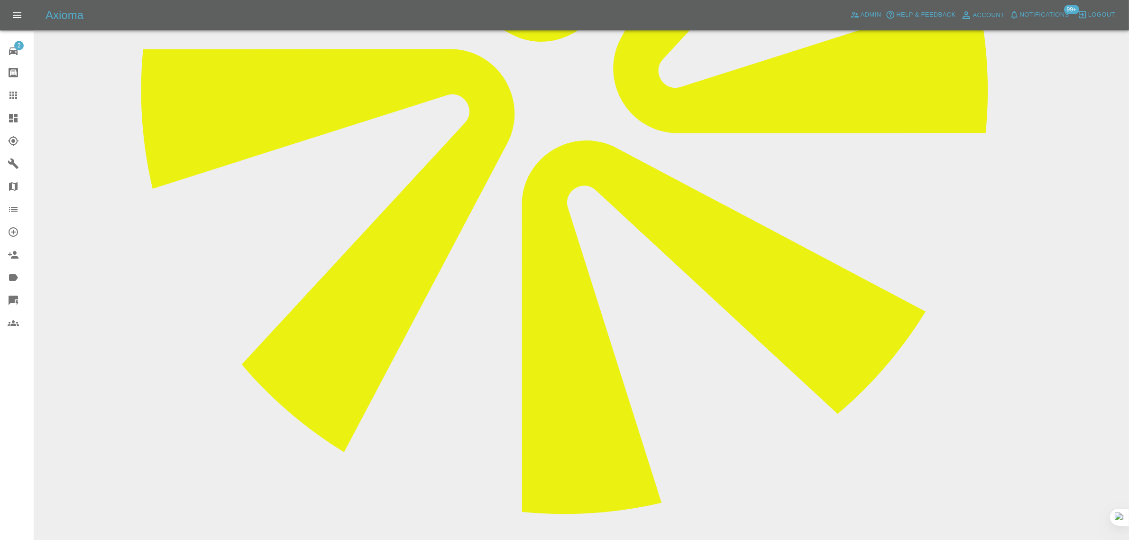
click at [15, 90] on icon at bounding box center [13, 95] width 11 height 11
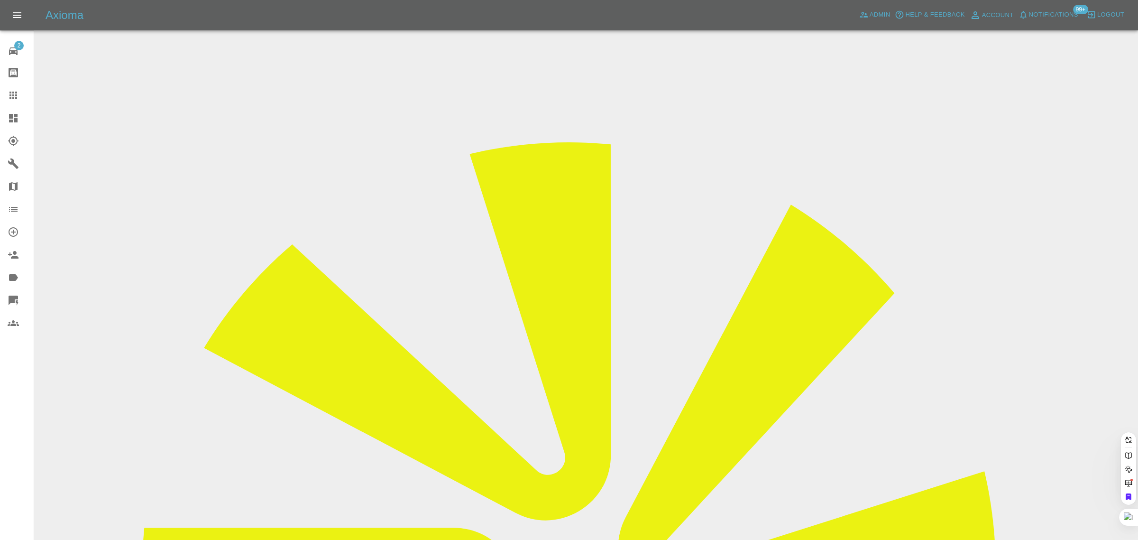
paste input "psewell5866@gmail.com"
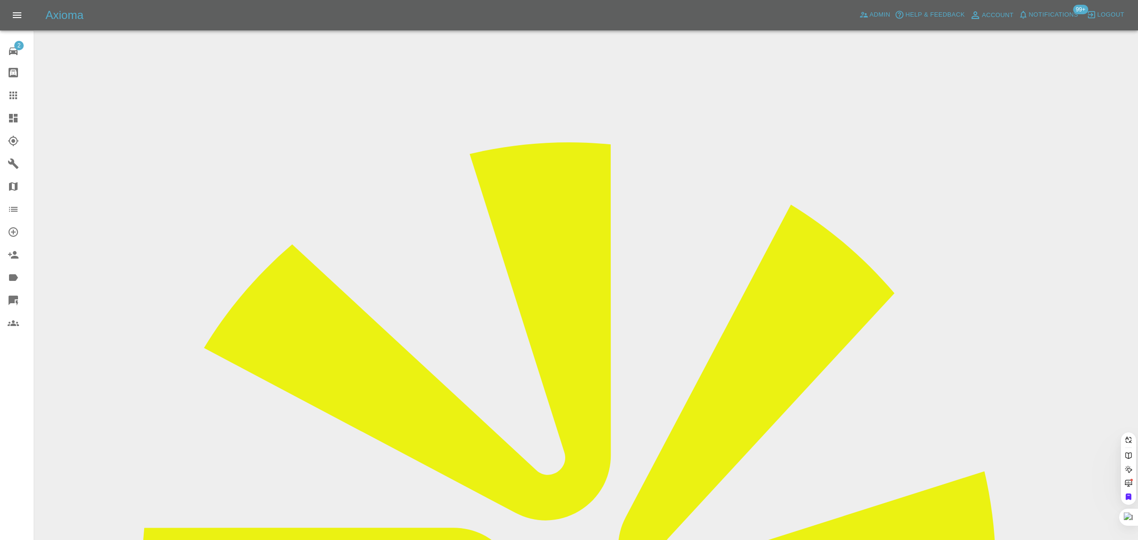
type input "psewell5866@gmail.com"
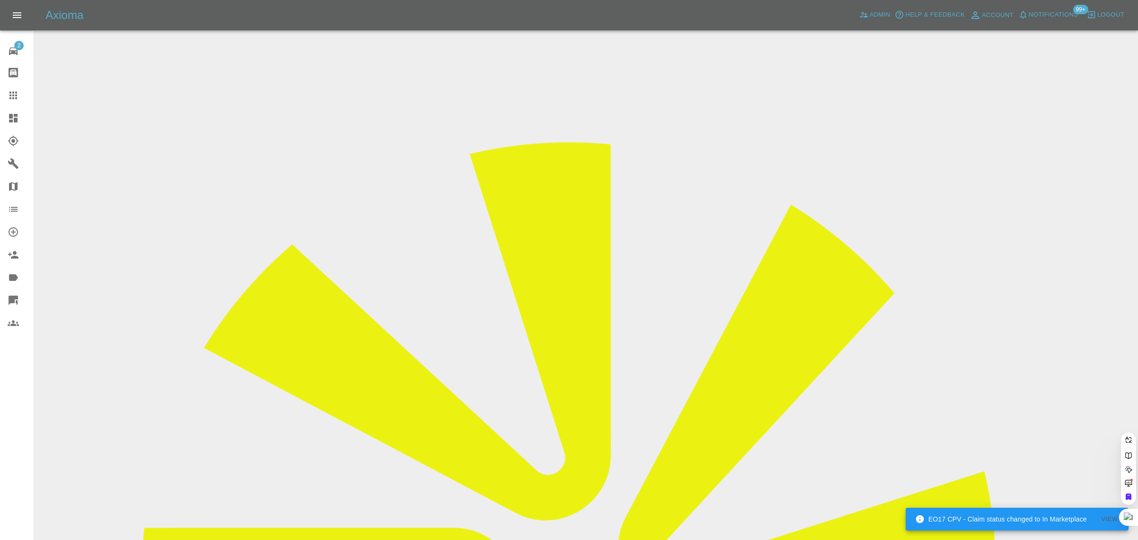
scroll to position [0, 7]
drag, startPoint x: 0, startPoint y: 420, endPoint x: 22, endPoint y: 415, distance: 22.7
click at [0, 420] on div "2 Repair home Bodyshop home Claims Dashboard Explorer Garages Map Organization …" at bounding box center [17, 270] width 34 height 540
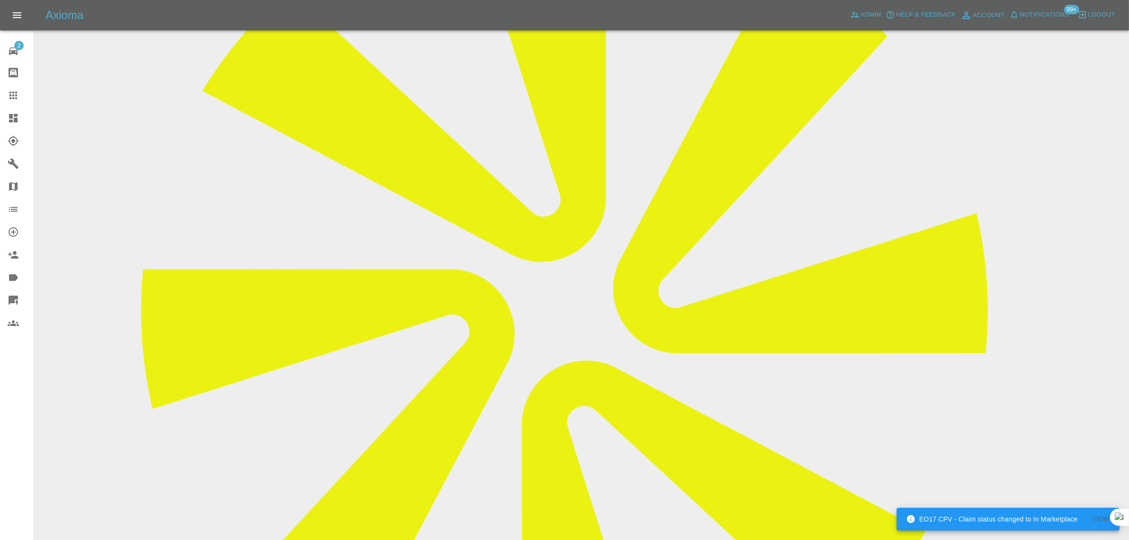
scroll to position [534, 0]
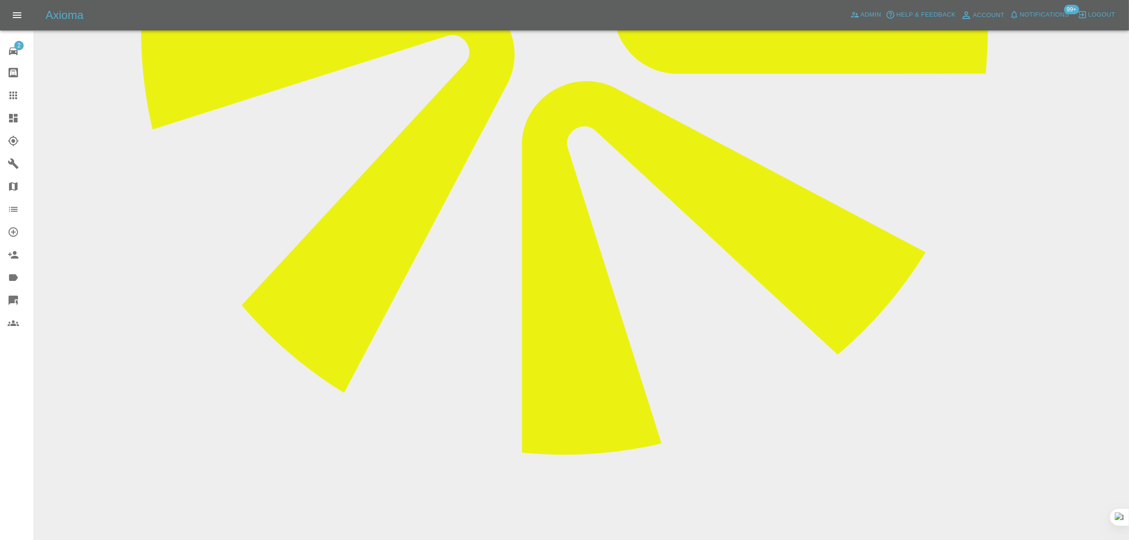
click at [11, 95] on icon at bounding box center [13, 96] width 8 height 8
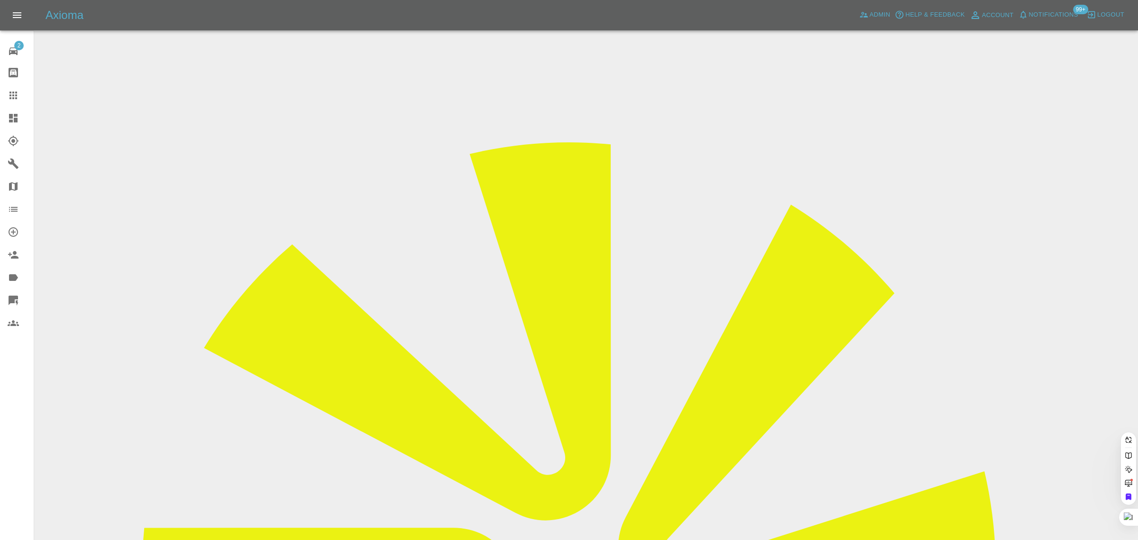
paste input "m.hourigan@imopc.com"
type input "m.hourigan@imopc.com"
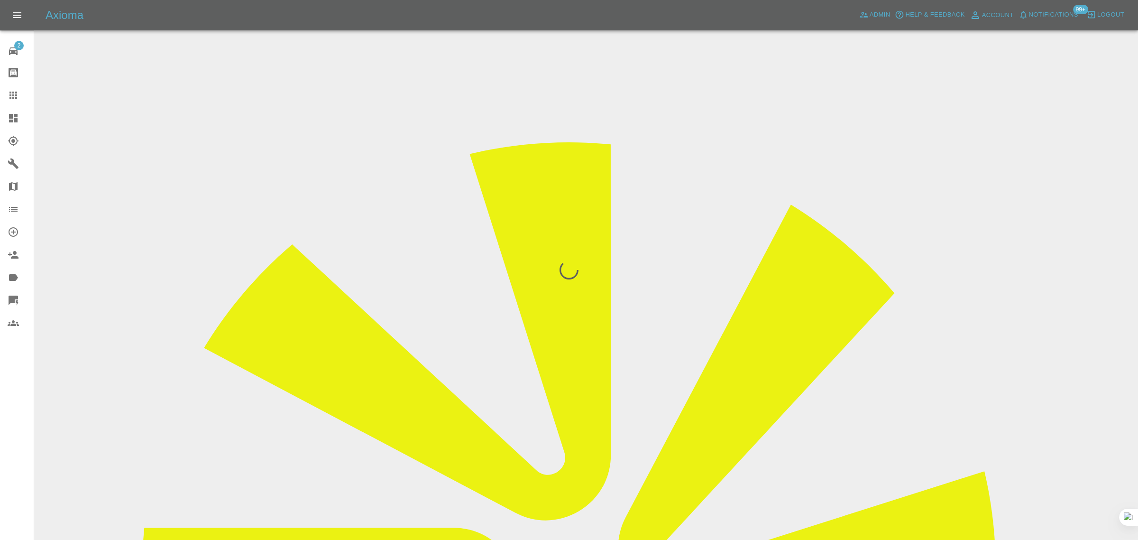
click at [33, 378] on div "2 Repair home Bodyshop home Claims Dashboard Explorer Garages Map Organization …" at bounding box center [17, 270] width 34 height 540
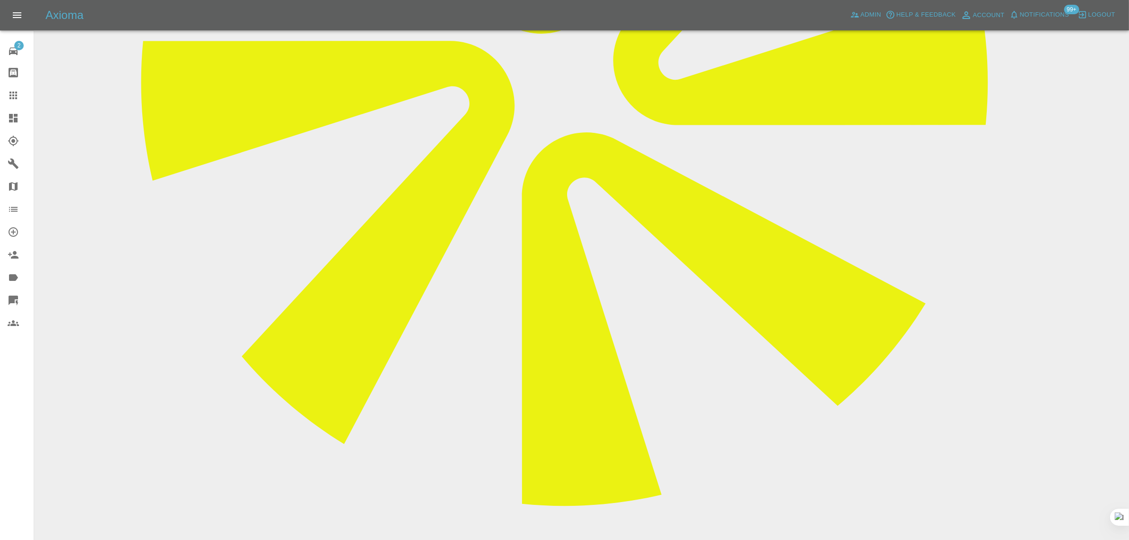
scroll to position [474, 0]
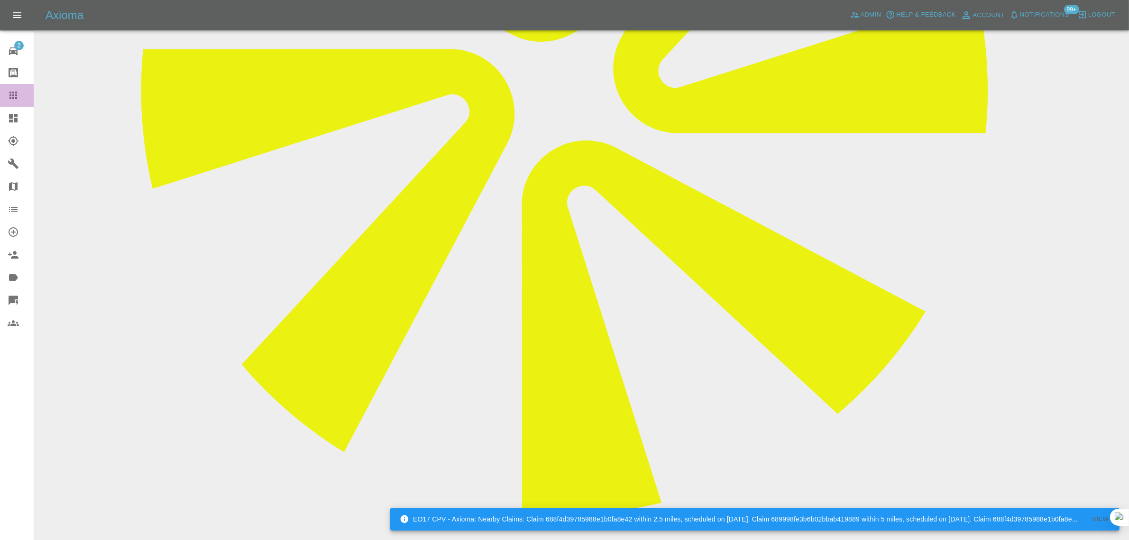
click at [22, 99] on div at bounding box center [21, 95] width 27 height 11
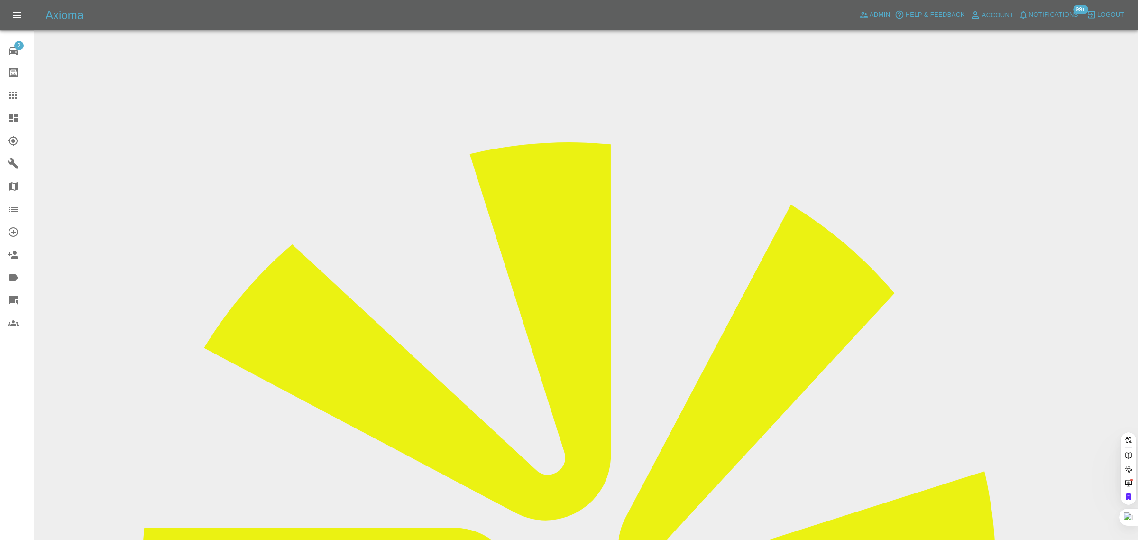
paste input "ibeardmore1@sky.com"
type input "ibeardmore1@sky.co"
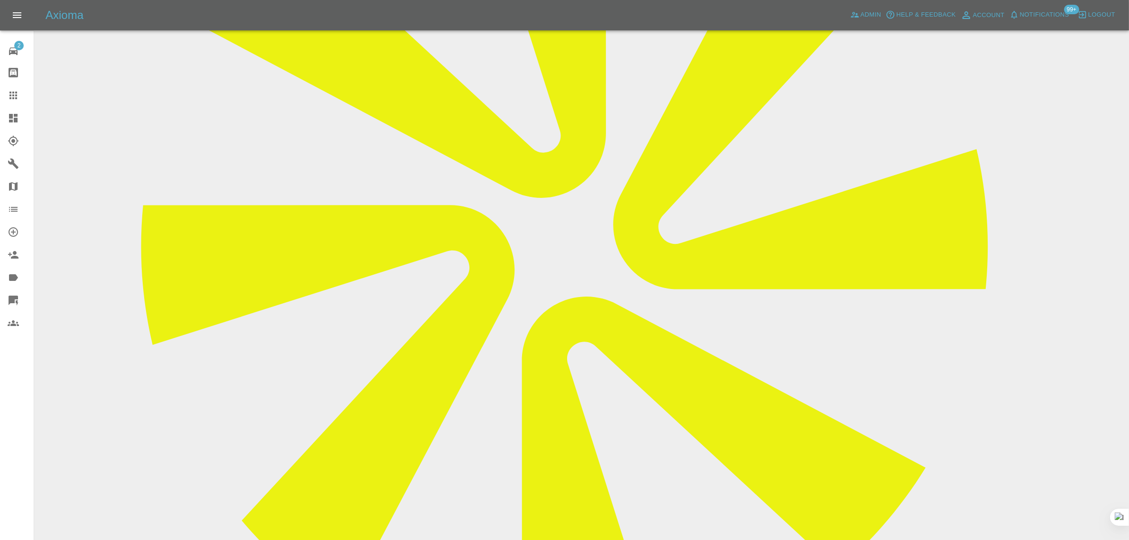
scroll to position [178, 0]
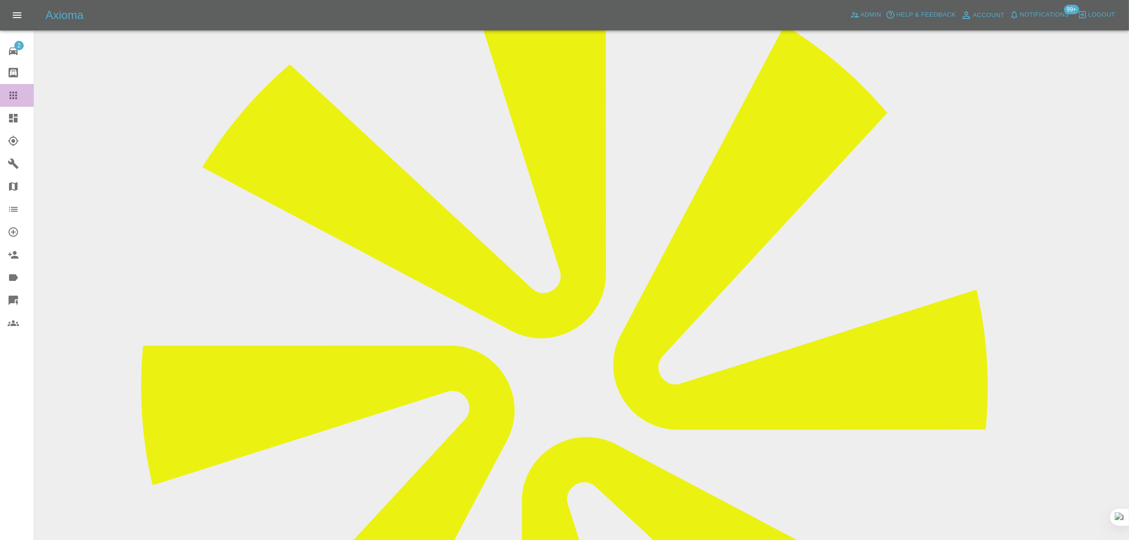
click at [10, 88] on link "Claims" at bounding box center [17, 95] width 34 height 23
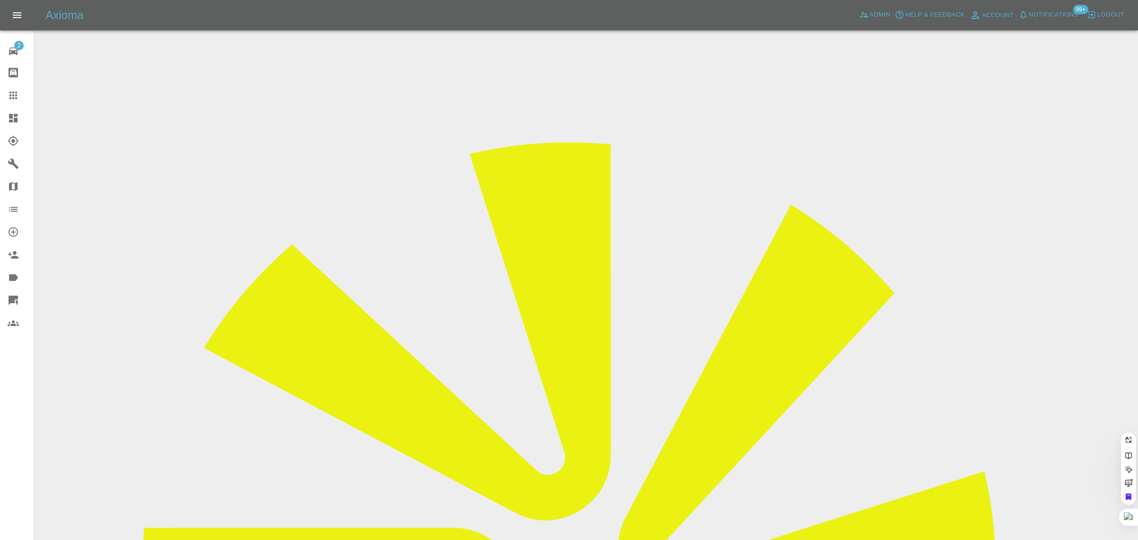
paste input "kathrynnorris17@gmail.com"
type input "kathrynnorris17@gmail.com"
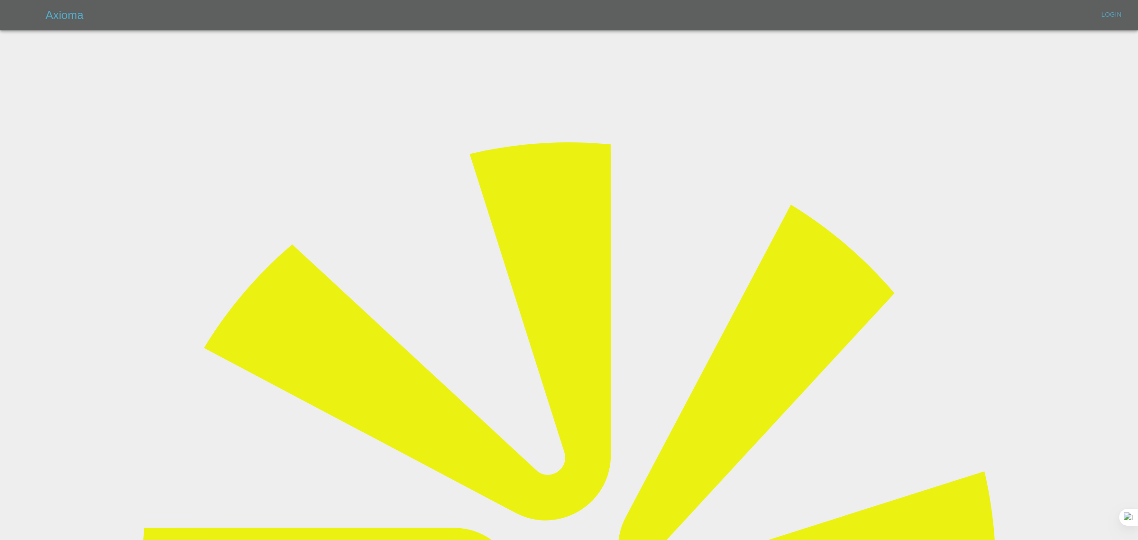
type input "bookkeeping@fifoaccounting.com"
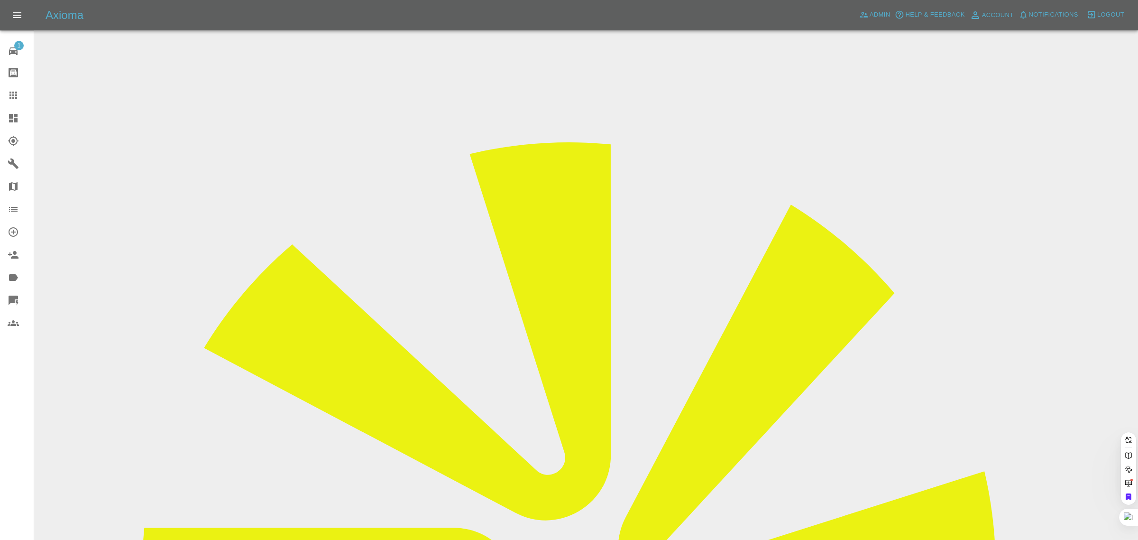
paste input "kathrynnorris17@gmail.com"
type input "kathrynnorris17@gmail.com"
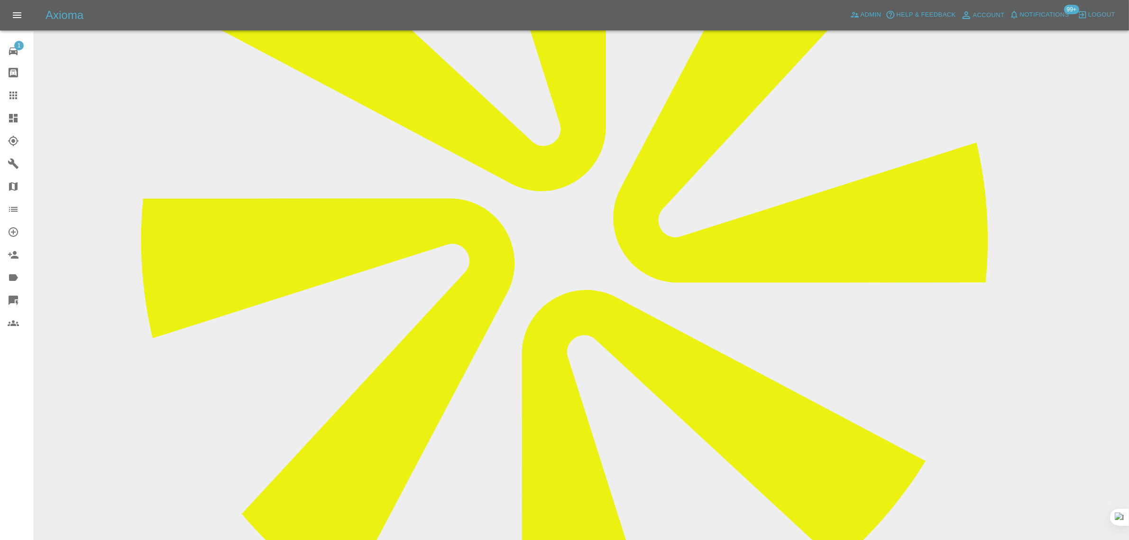
scroll to position [31, 0]
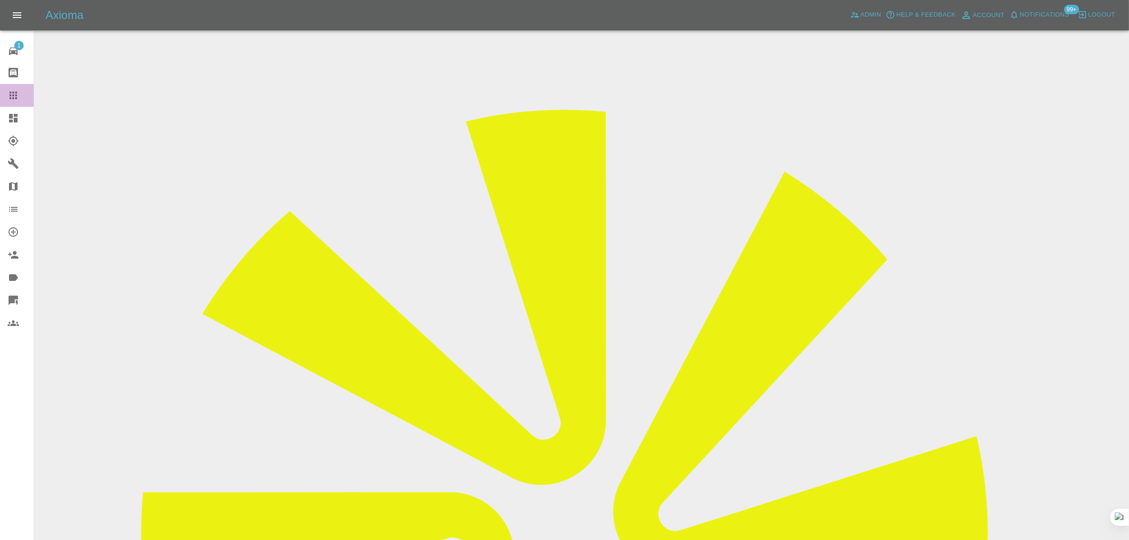
click at [12, 95] on icon at bounding box center [13, 96] width 8 height 8
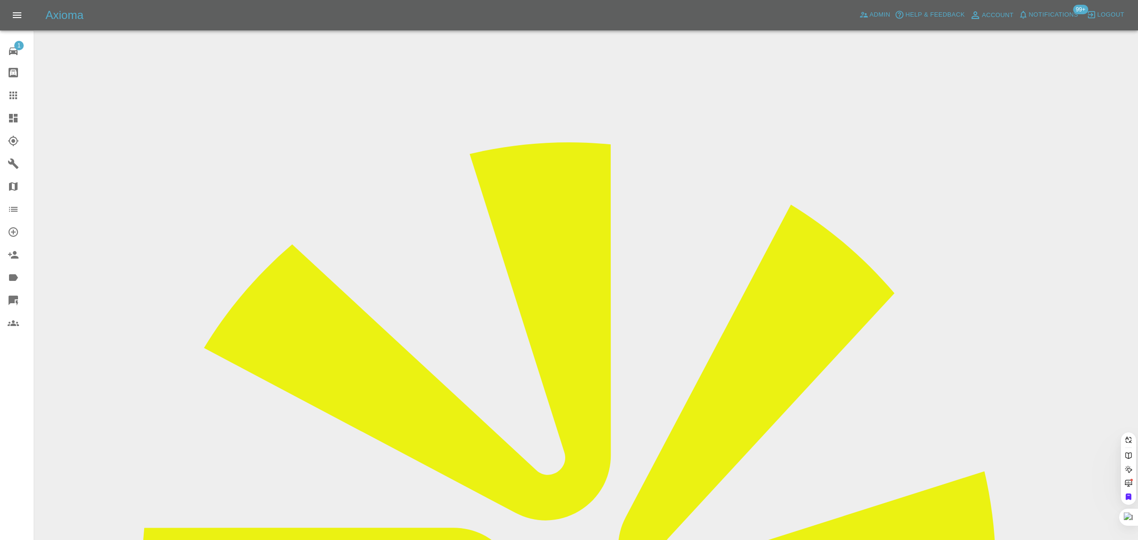
paste input "dharmeshmajithia708@gmail.com"
type input "dharmeshmajithia708@gmail.com"
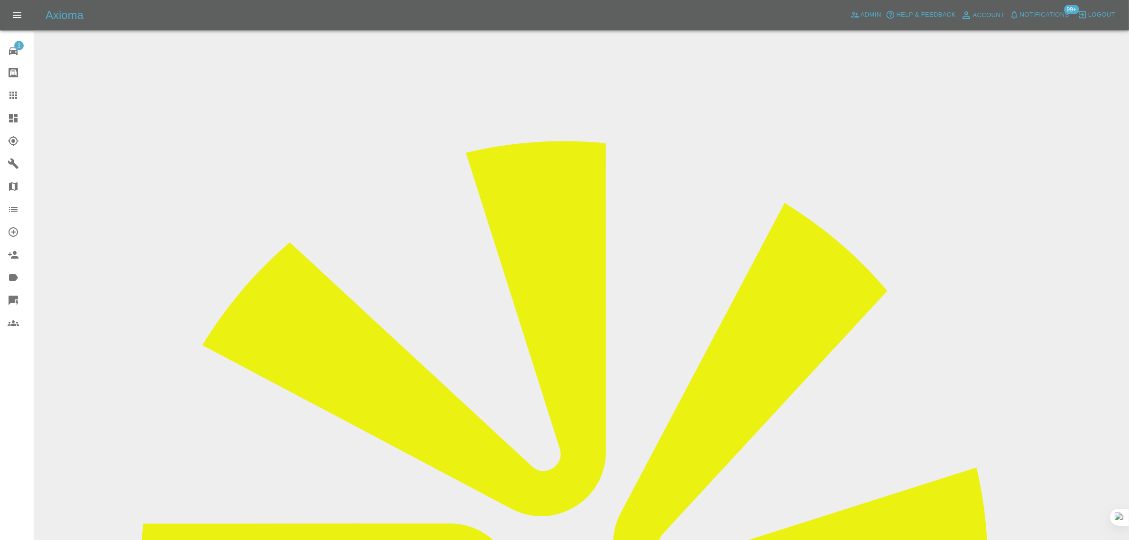
scroll to position [356, 0]
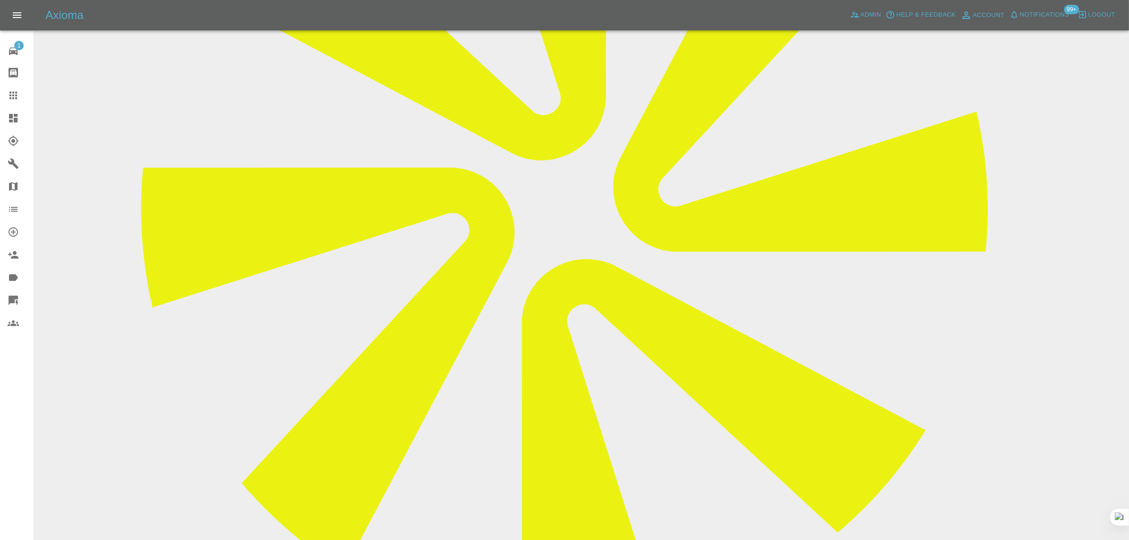
paste textarea "I will get back to you soon as I have some hoilday from work some time Dharmesh"
type textarea "I will get back to you soon as I have some hoilday from work some time Dharmesh"
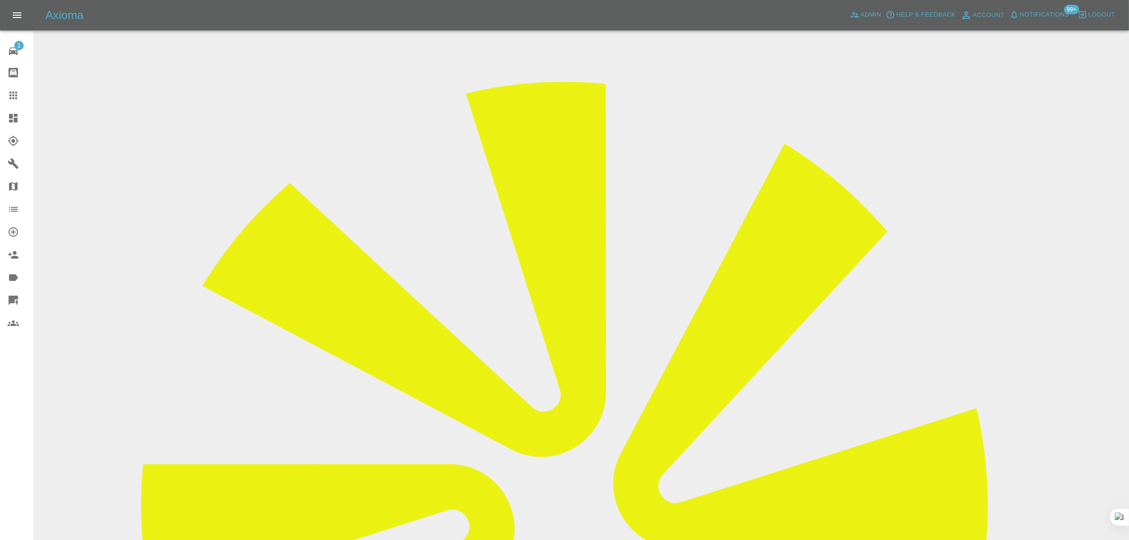
click at [12, 96] on icon at bounding box center [13, 96] width 8 height 8
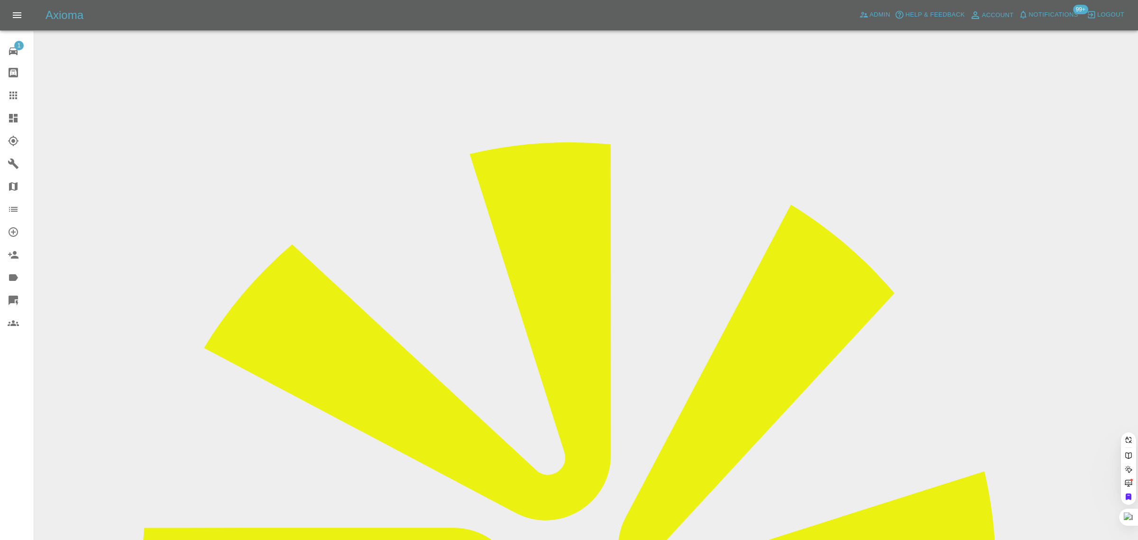
paste input "benluk.atkinson@btinternet.com"
type input "benluk.atkinson@btinternet.com"
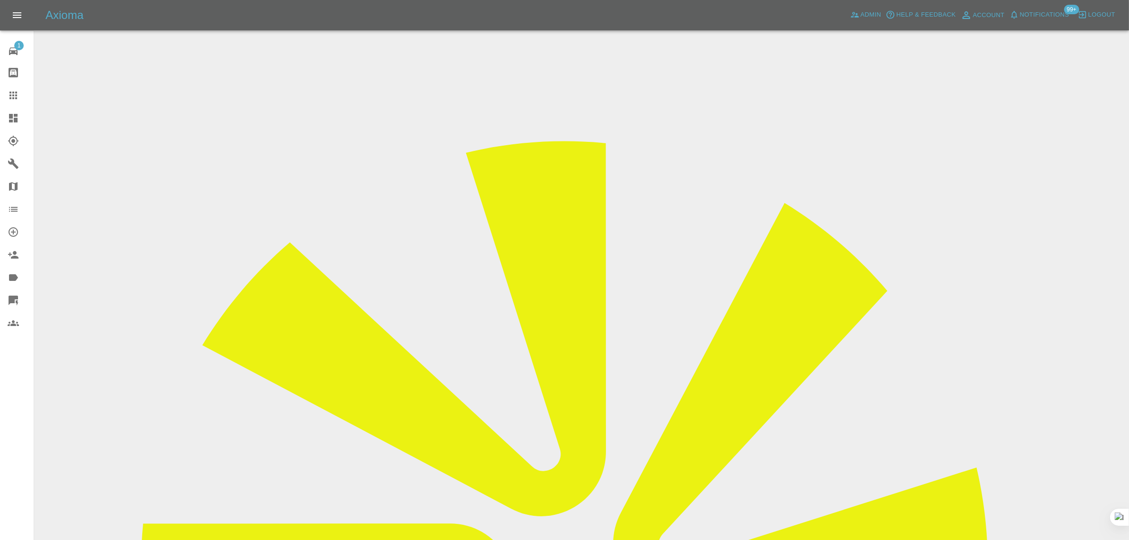
drag, startPoint x: 947, startPoint y: 148, endPoint x: 997, endPoint y: 148, distance: 50.7
copy tr "Waxpower"
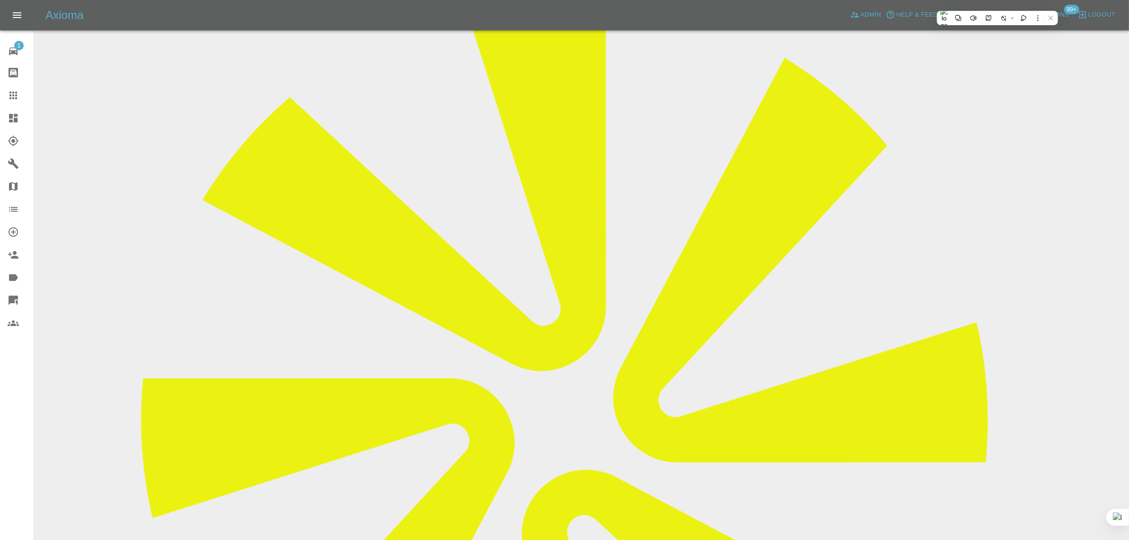
scroll to position [415, 0]
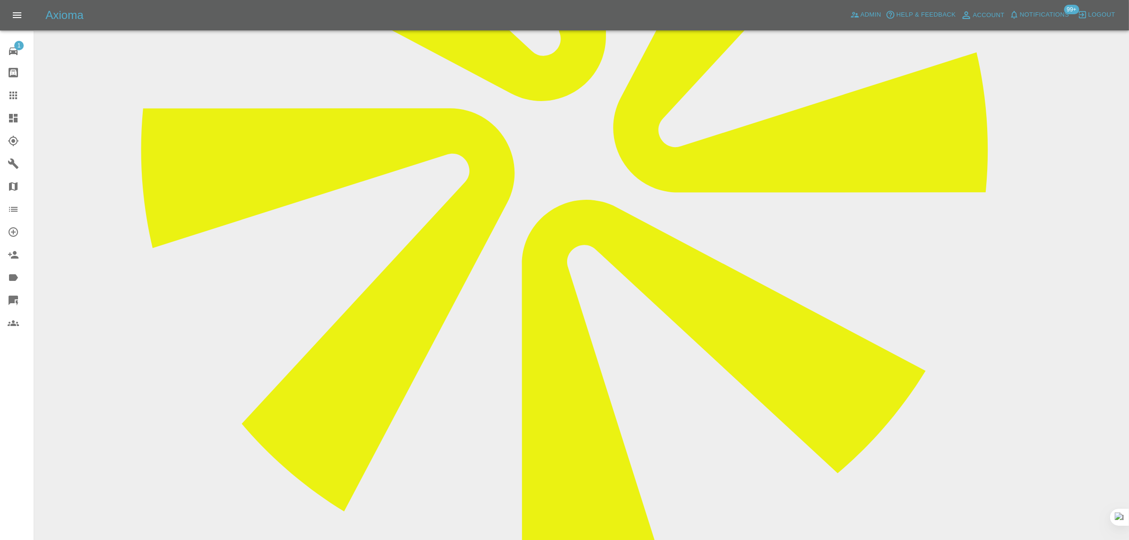
click at [10, 95] on icon at bounding box center [13, 96] width 8 height 8
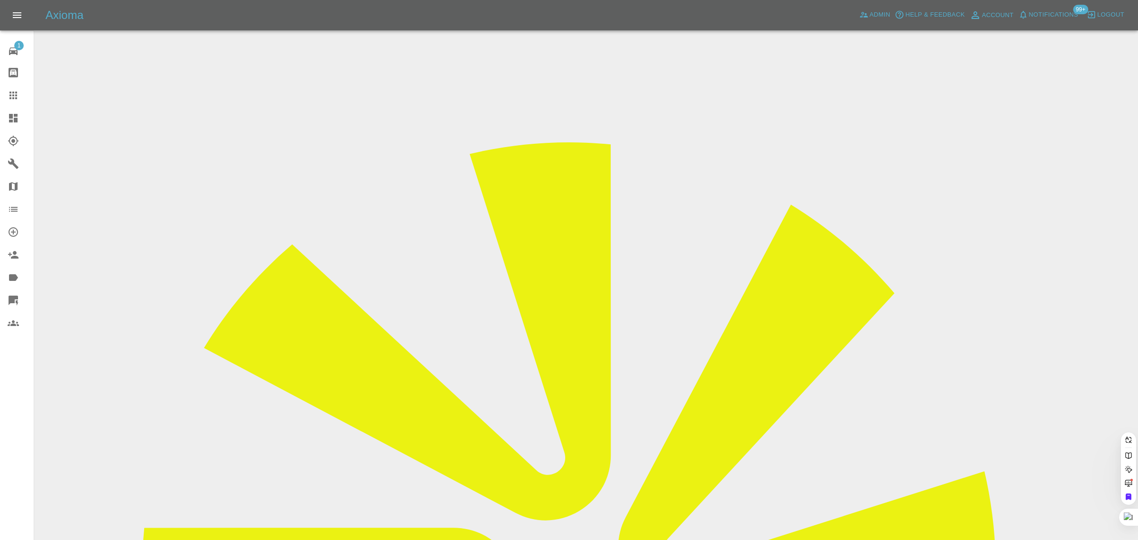
paste input "meadgc3g@gmail.com"
type input "meadgc3g@gmail.com"
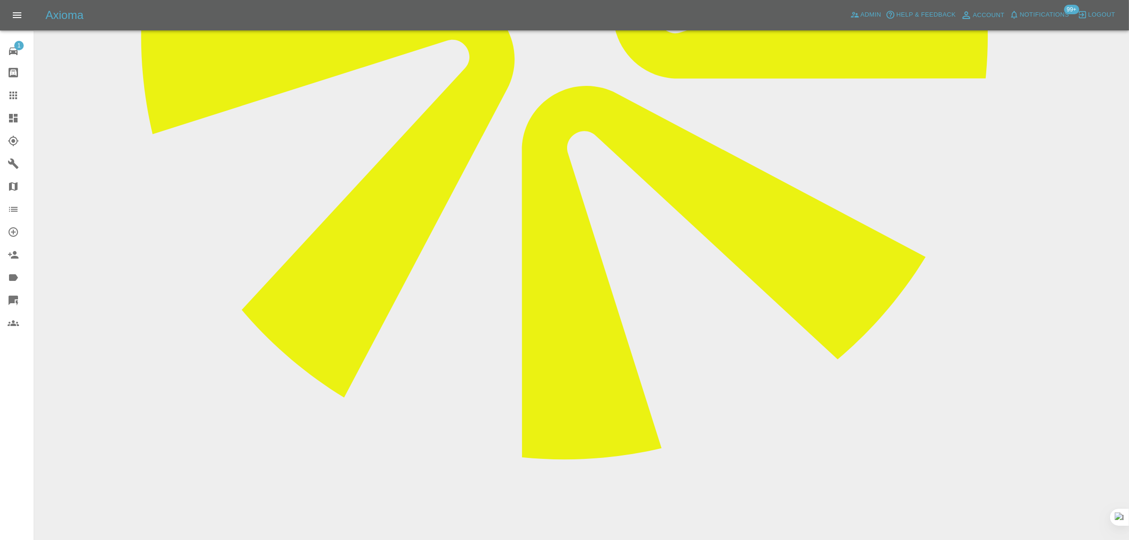
scroll to position [534, 0]
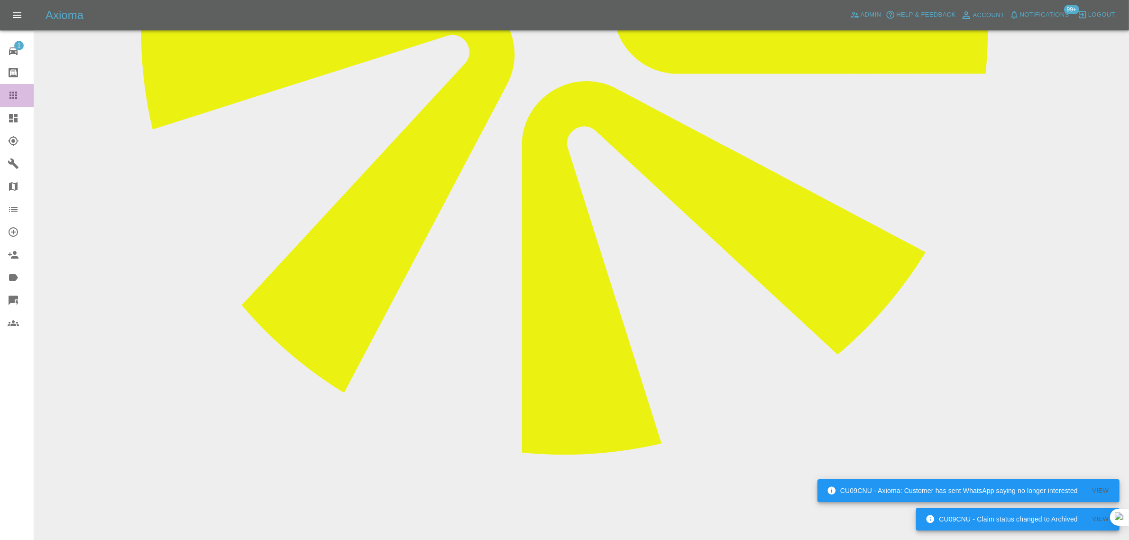
click at [9, 99] on icon at bounding box center [13, 95] width 11 height 11
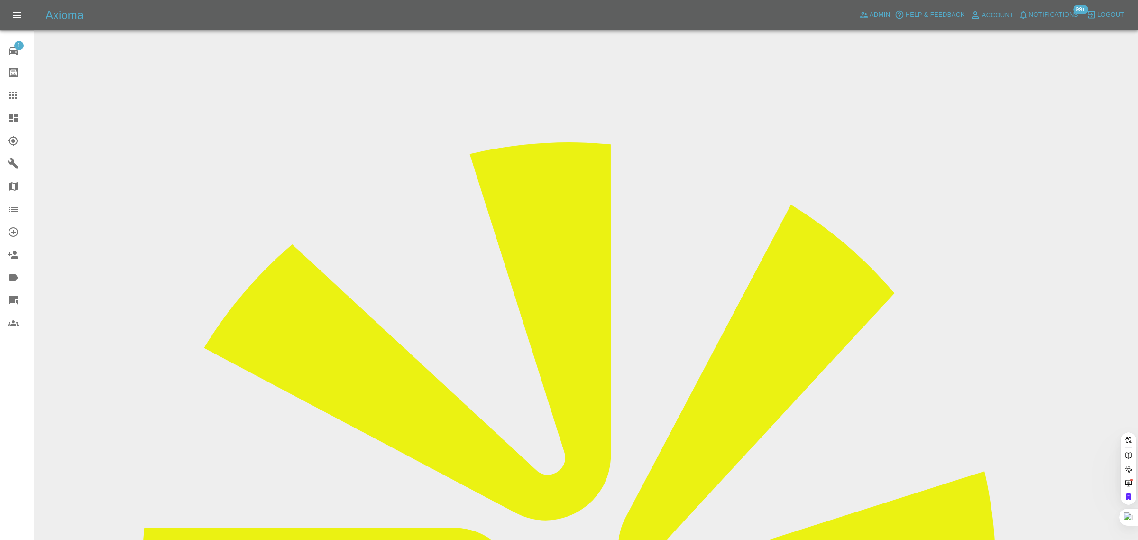
paste input "stephenkeeler1@gmail.com"
type input "stephenkeeler1@gmail.co"
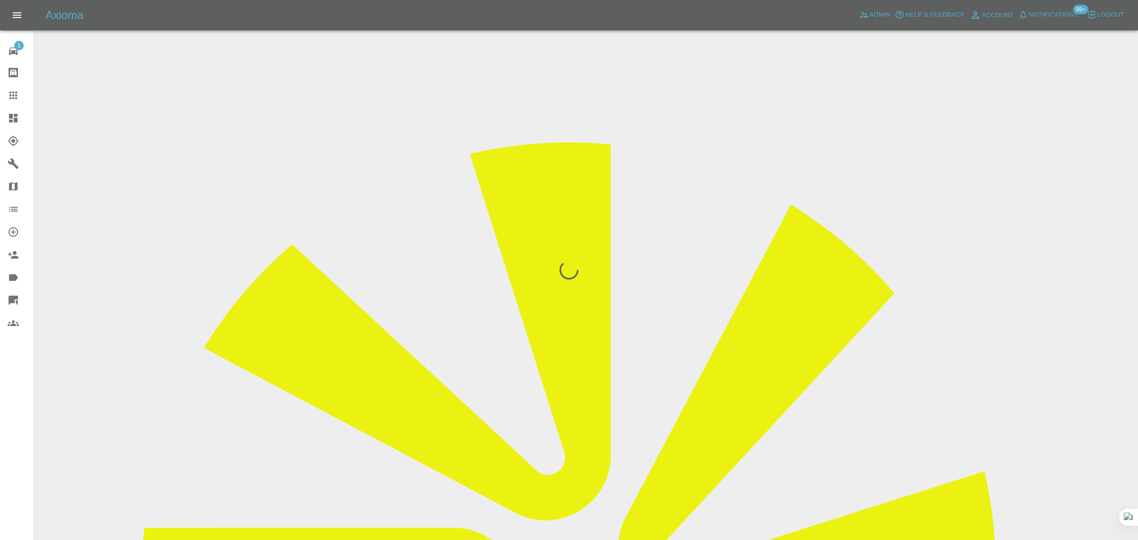
click at [20, 400] on div "1 Repair home Bodyshop home Claims Dashboard Explorer Garages Map Organization …" at bounding box center [17, 270] width 34 height 540
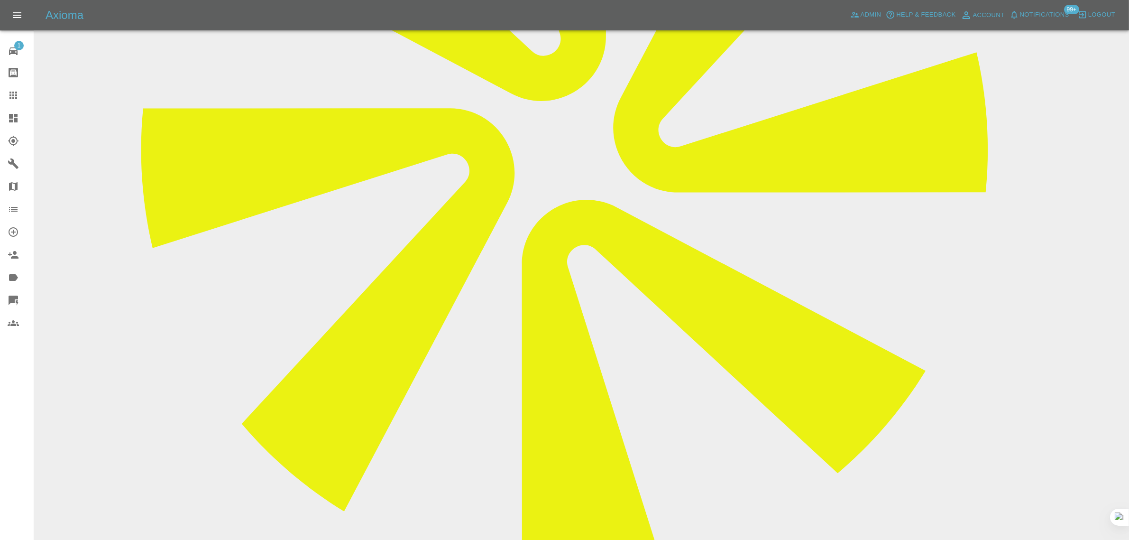
scroll to position [474, 0]
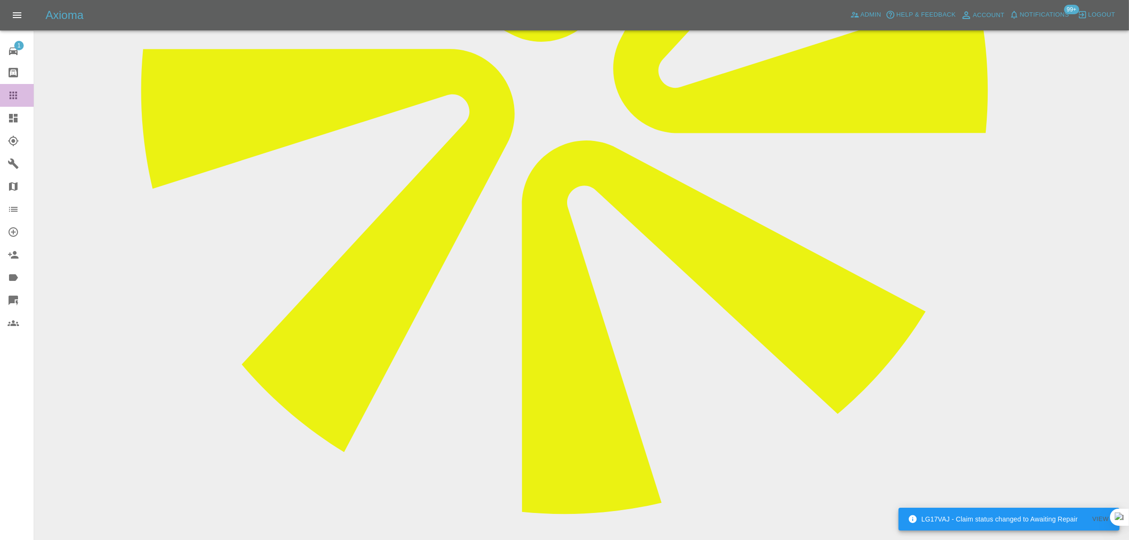
click at [9, 100] on icon at bounding box center [13, 95] width 11 height 11
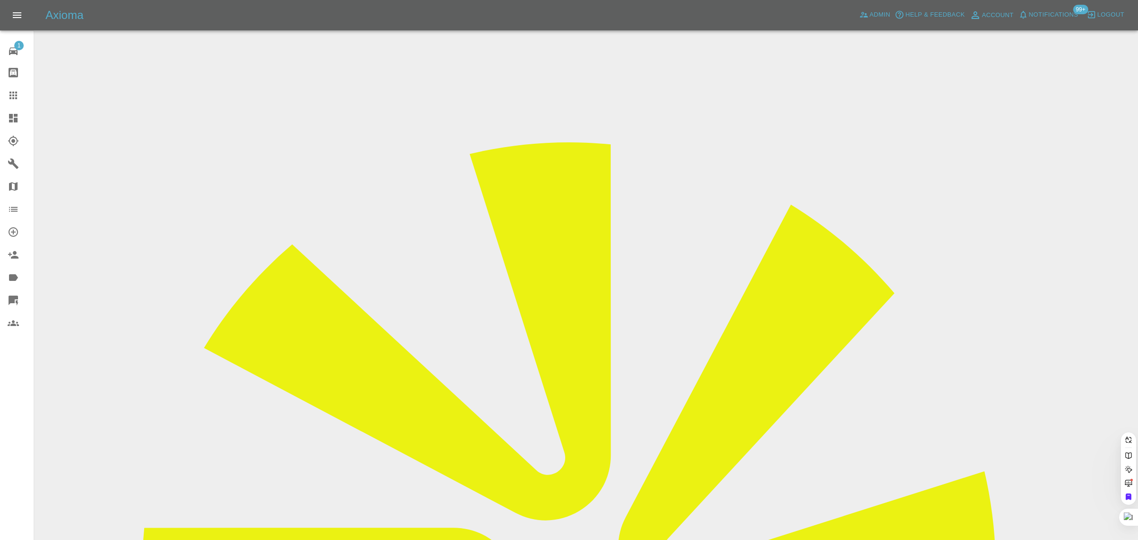
paste input "jayrusty87@googlemail.com"
type input "jayrusty87@googlemail.com"
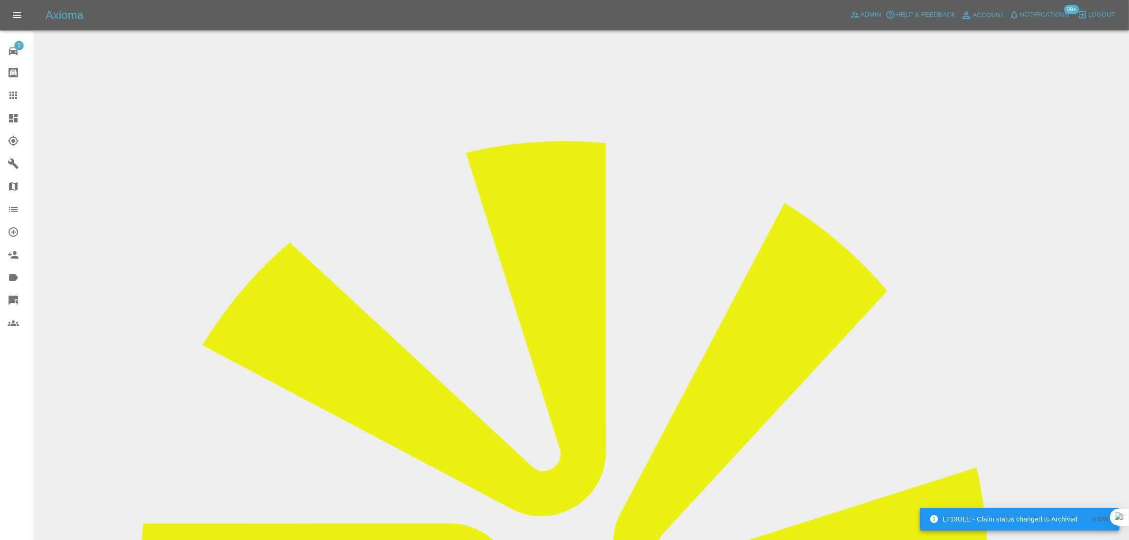
click at [19, 100] on div at bounding box center [21, 95] width 27 height 11
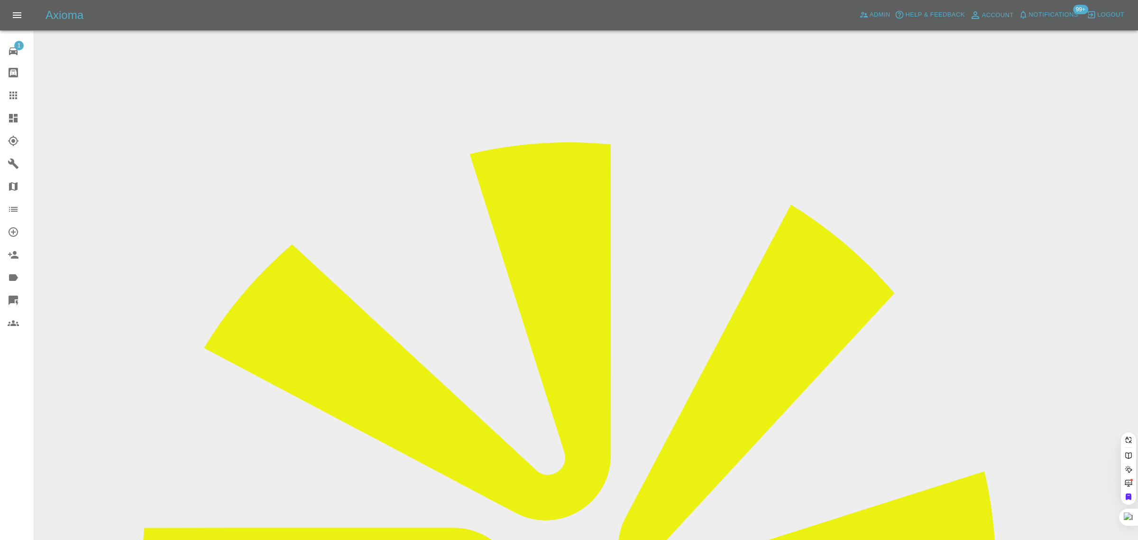
paste input "deleonbaptiste@gmail.com"
type input "deleonbaptiste@gmail.com"
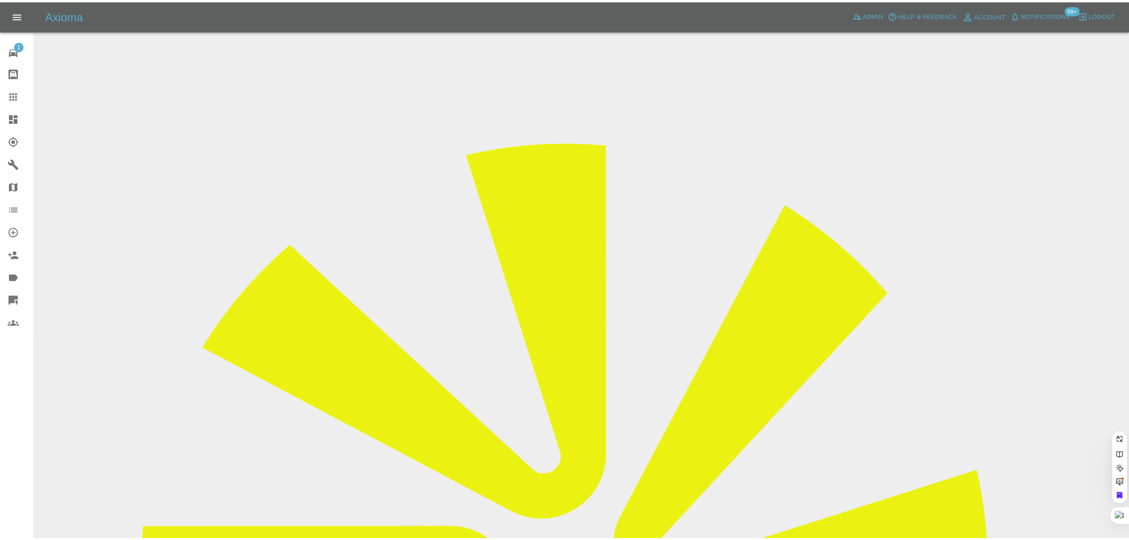
scroll to position [0, 17]
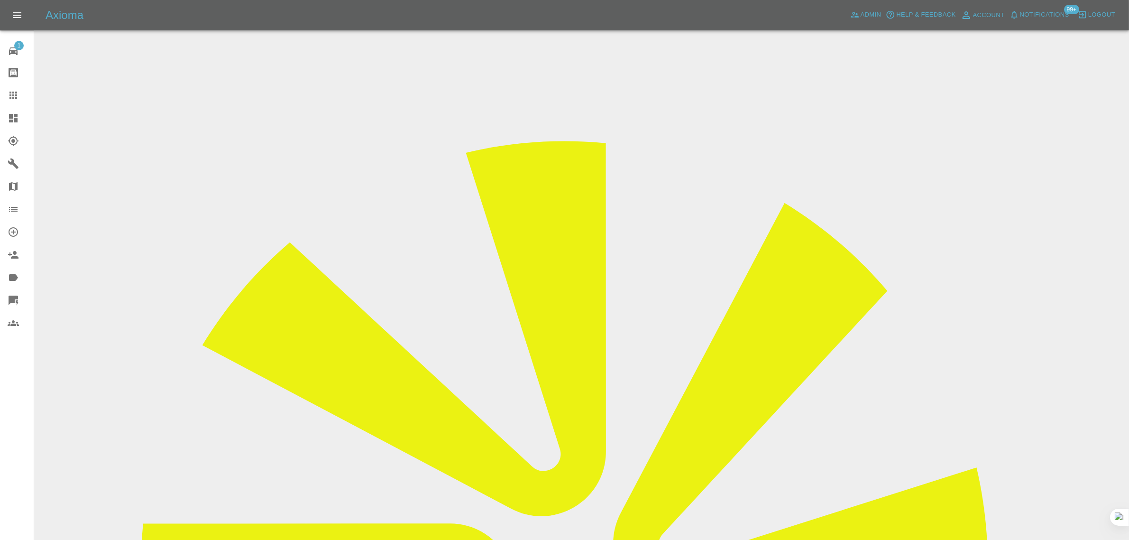
click at [0, 0] on input "Choose images" at bounding box center [0, 0] width 0 height 0
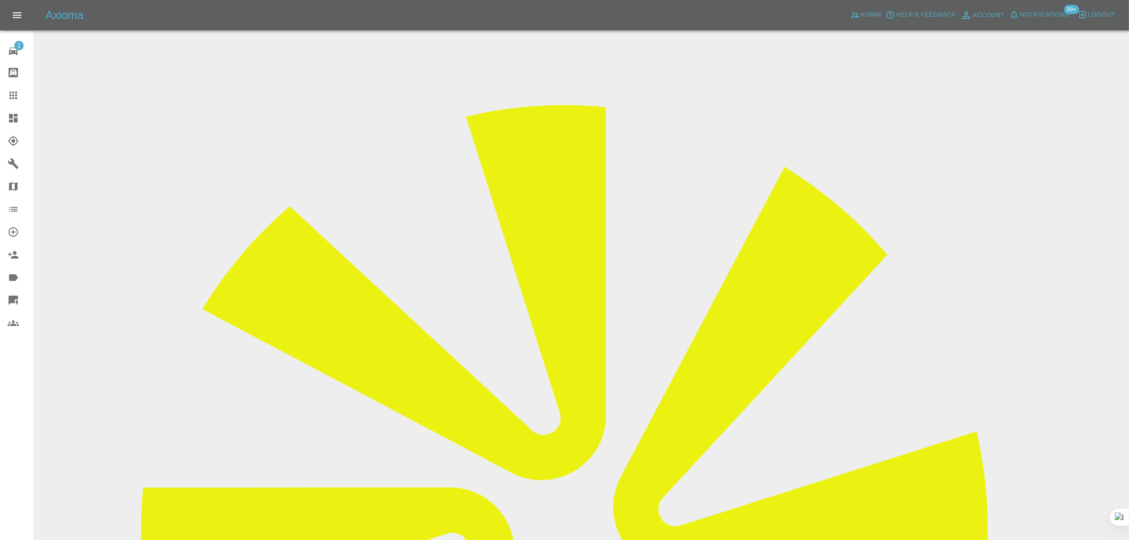
scroll to position [46, 0]
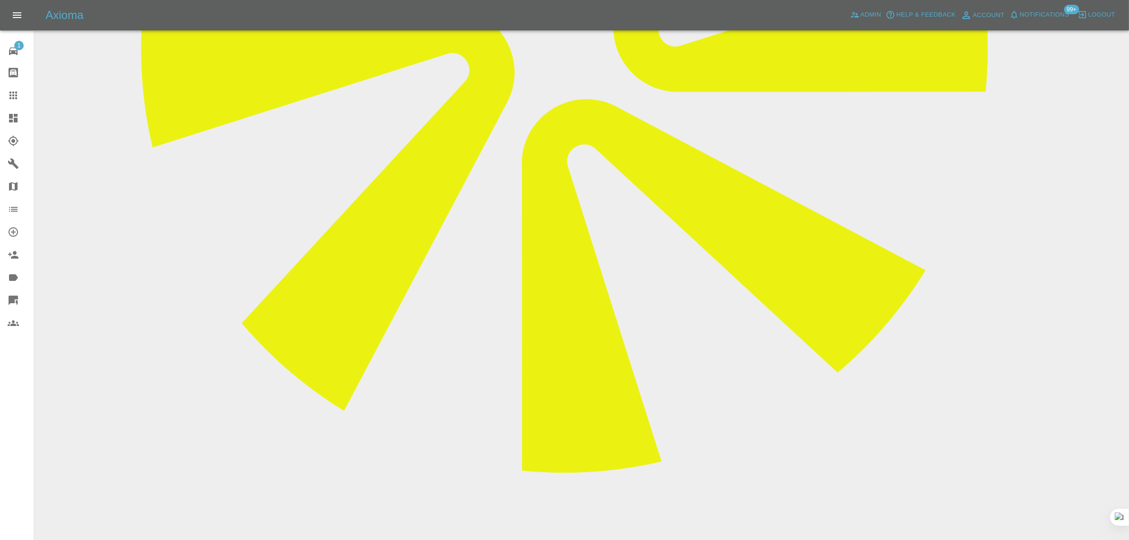
scroll to position [521, 0]
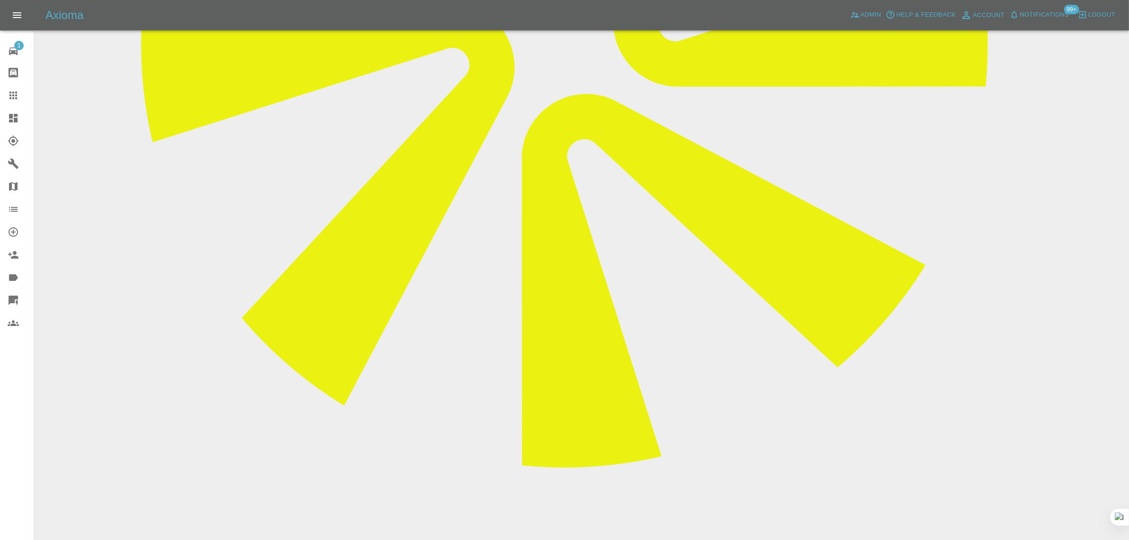
paste textarea "I had a scratch repaired at the end of June, but I have realised the paint for …"
type textarea "I had a scratch repaired at the end of June, but I have realised the paint for …"
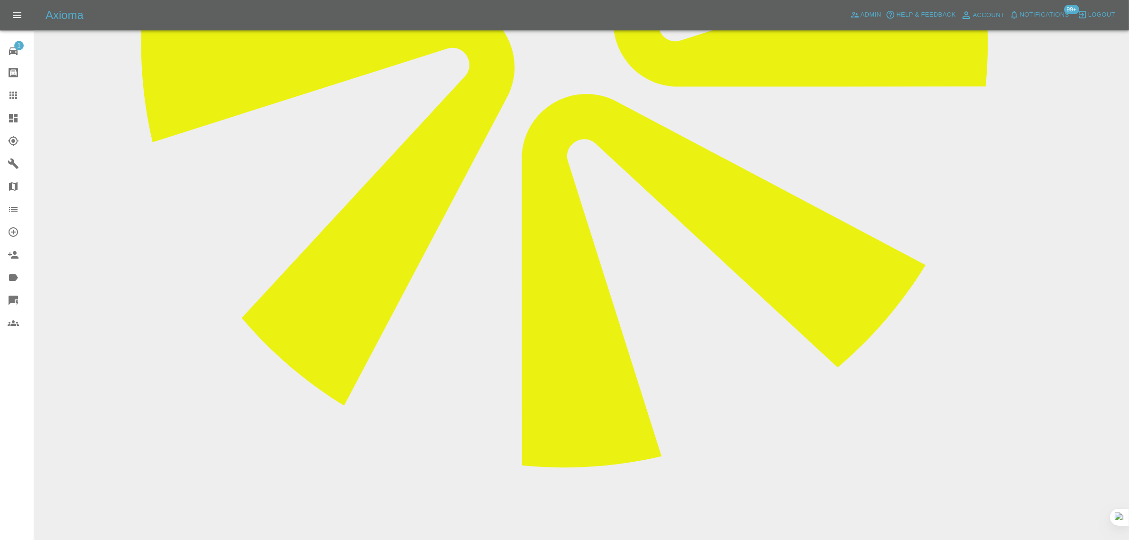
paste textarea "Please find the images attached to this email. It’s the left side panel that is…"
type textarea "Please find the images attached to this email. It’s the left side panel that is…"
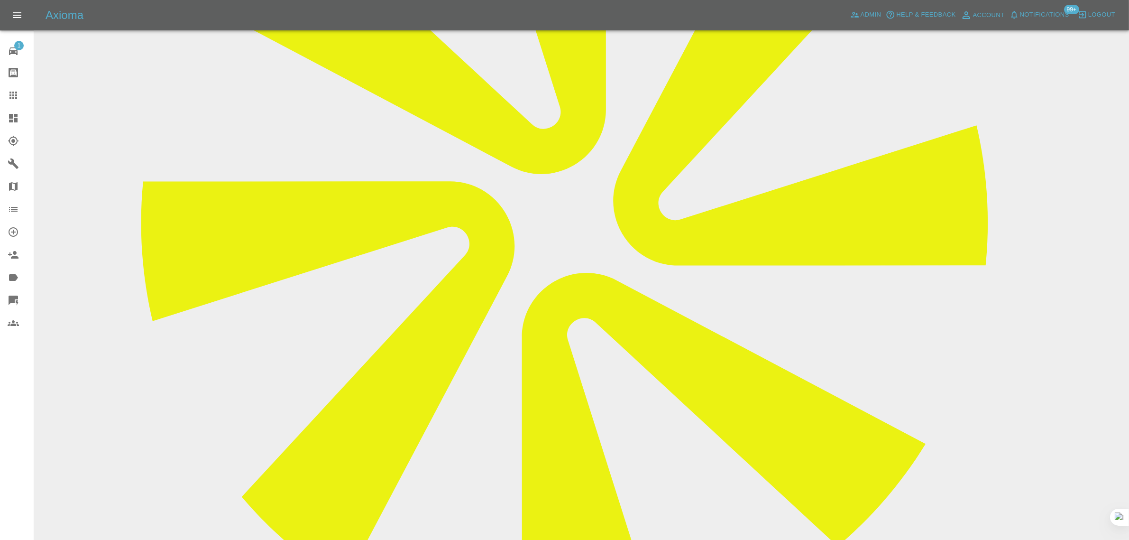
scroll to position [343, 0]
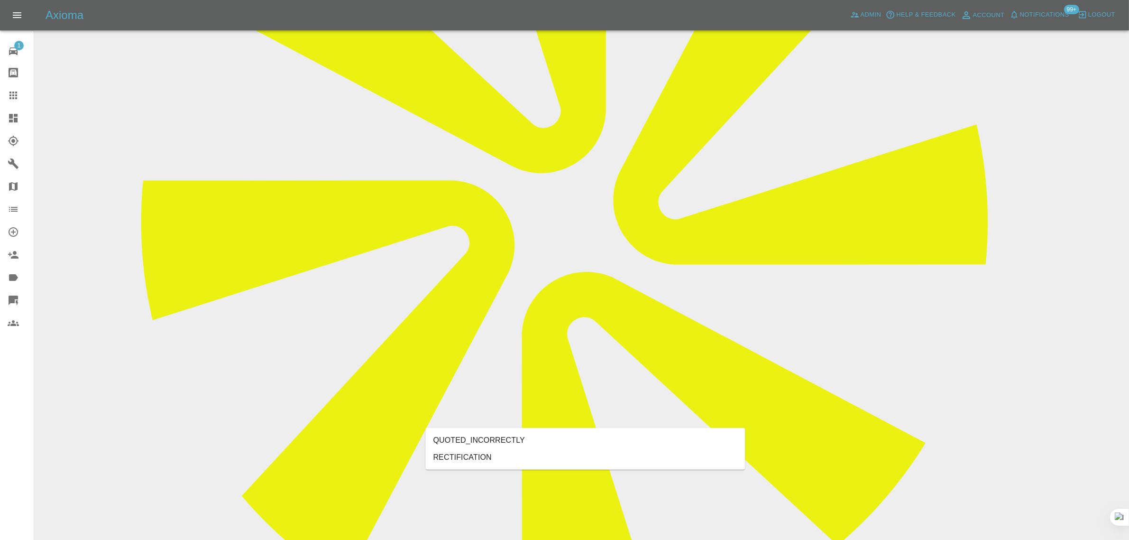
type input "rect"
click at [482, 455] on li "RECTIFICATION" at bounding box center [586, 457] width 320 height 17
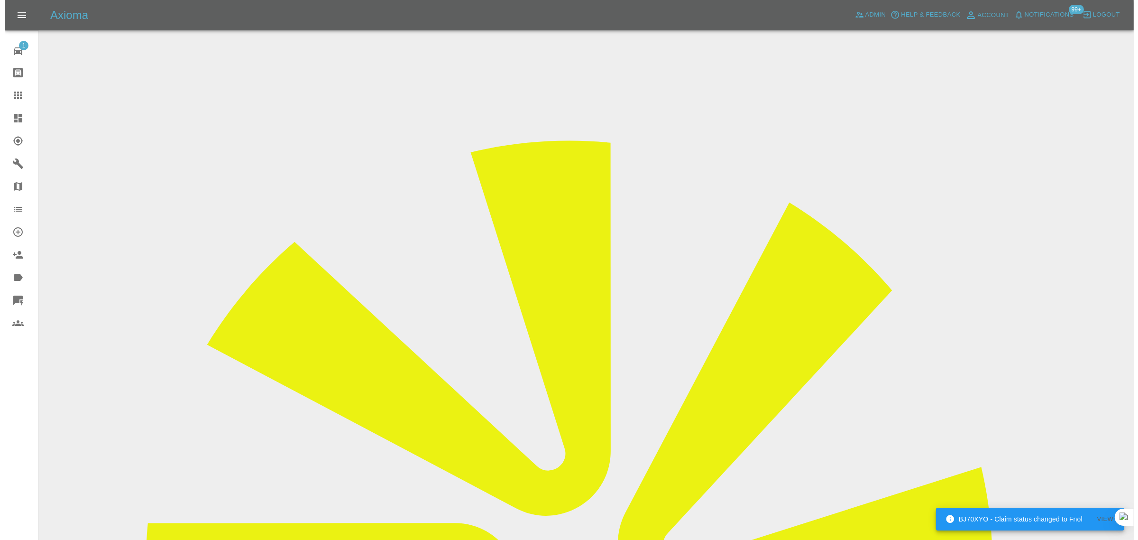
scroll to position [0, 0]
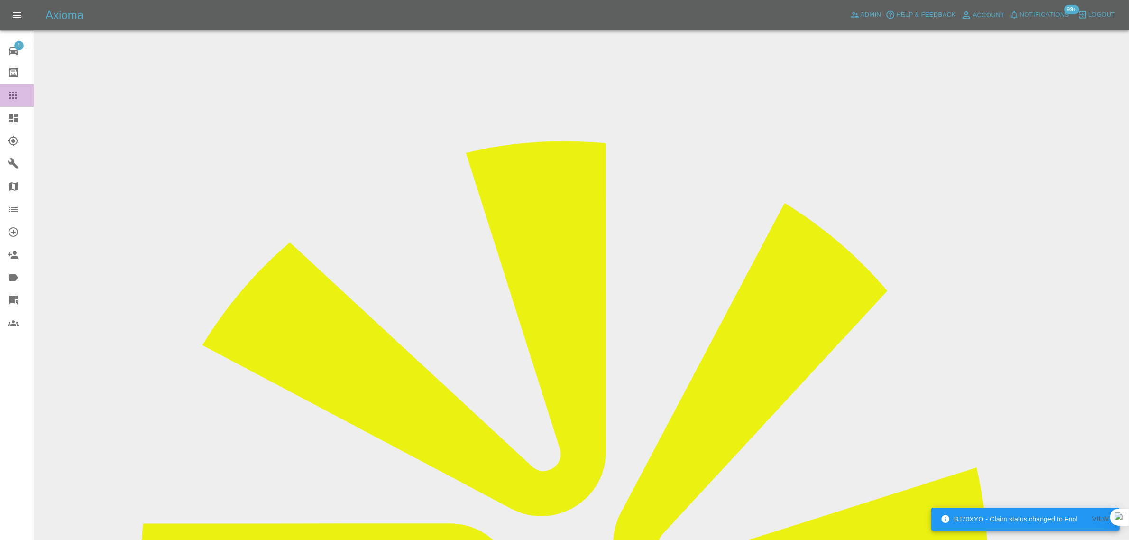
click at [18, 93] on div at bounding box center [21, 95] width 27 height 11
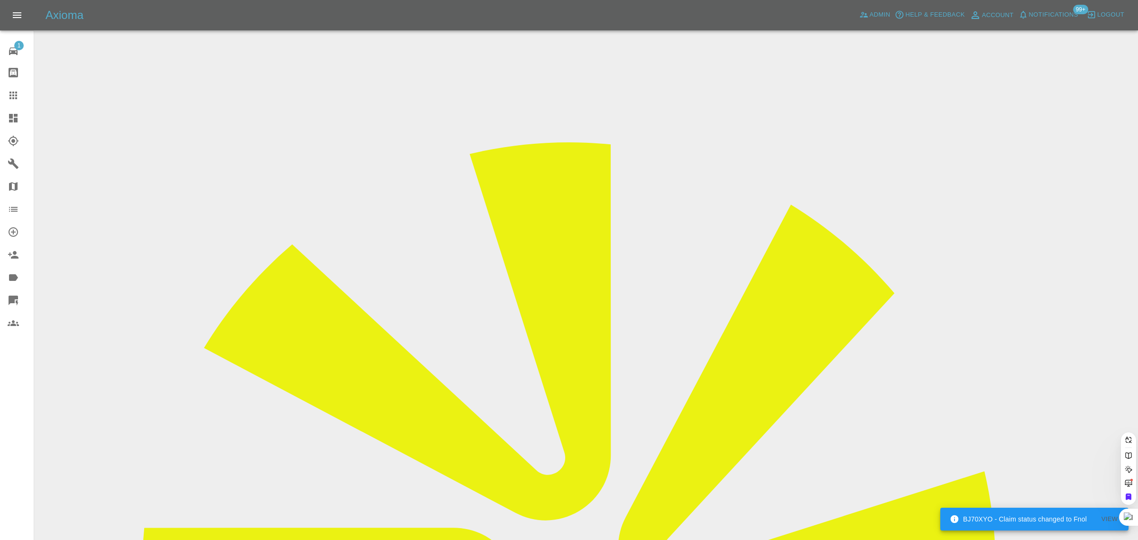
drag, startPoint x: 471, startPoint y: 311, endPoint x: 529, endPoint y: 300, distance: 58.9
paste input "kchater1@gmail.com"
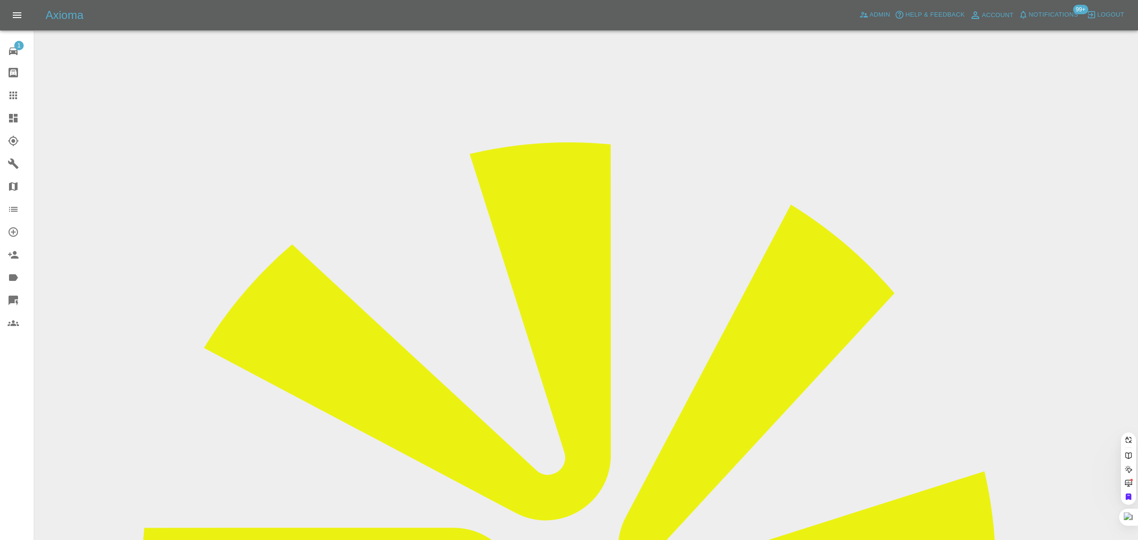
type input "kchater1@gmail.com"
click at [19, 405] on div "1 Repair home Bodyshop home Claims Dashboard Explorer Garages Map Organization …" at bounding box center [17, 270] width 34 height 540
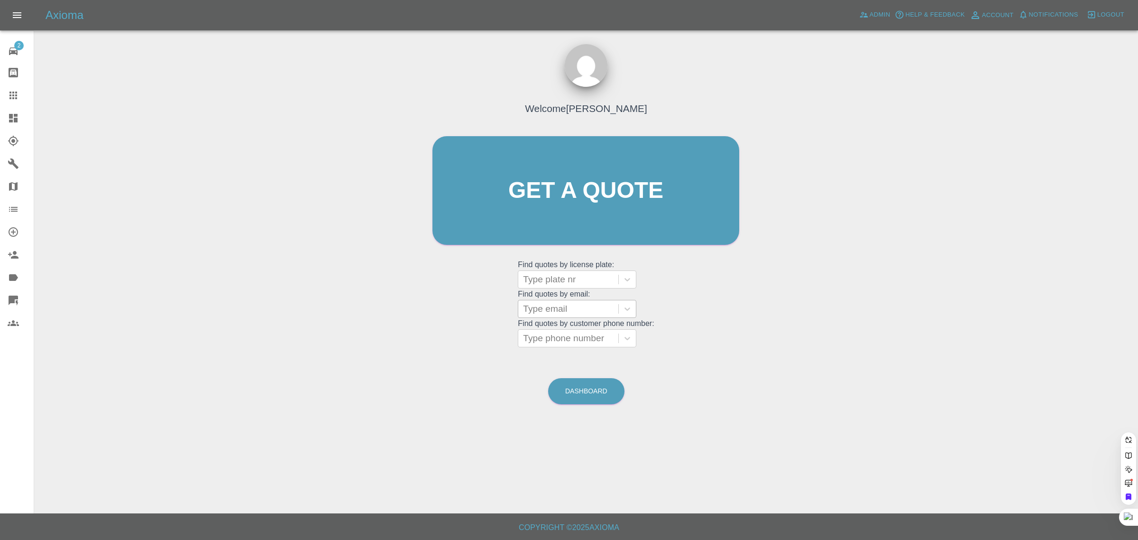
click at [570, 303] on div at bounding box center [568, 308] width 91 height 13
paste input "[EMAIL_ADDRESS][DOMAIN_NAME]"
type input "[EMAIL_ADDRESS][DOMAIN_NAME]"
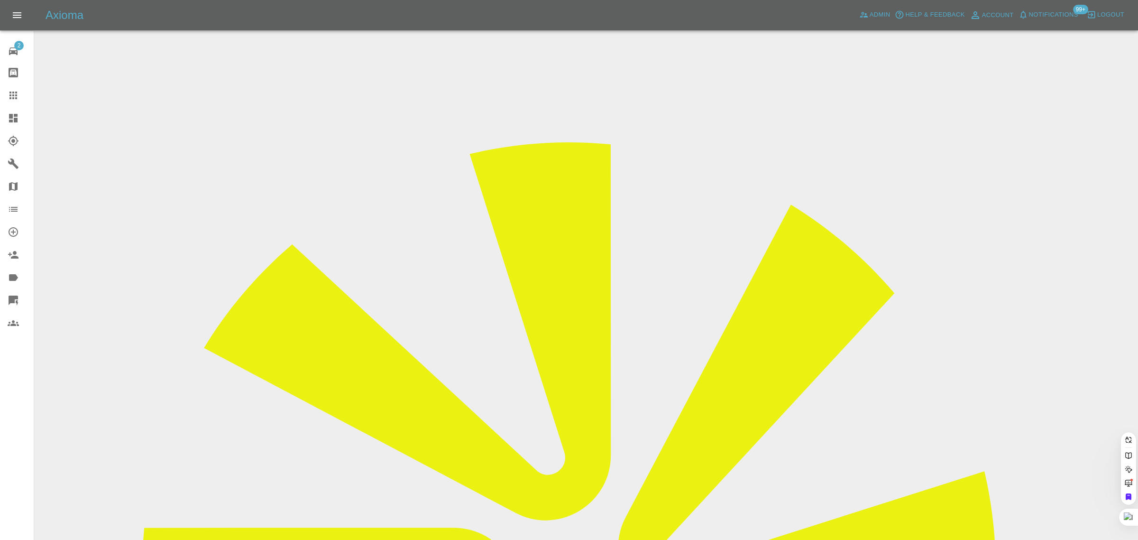
scroll to position [0, 23]
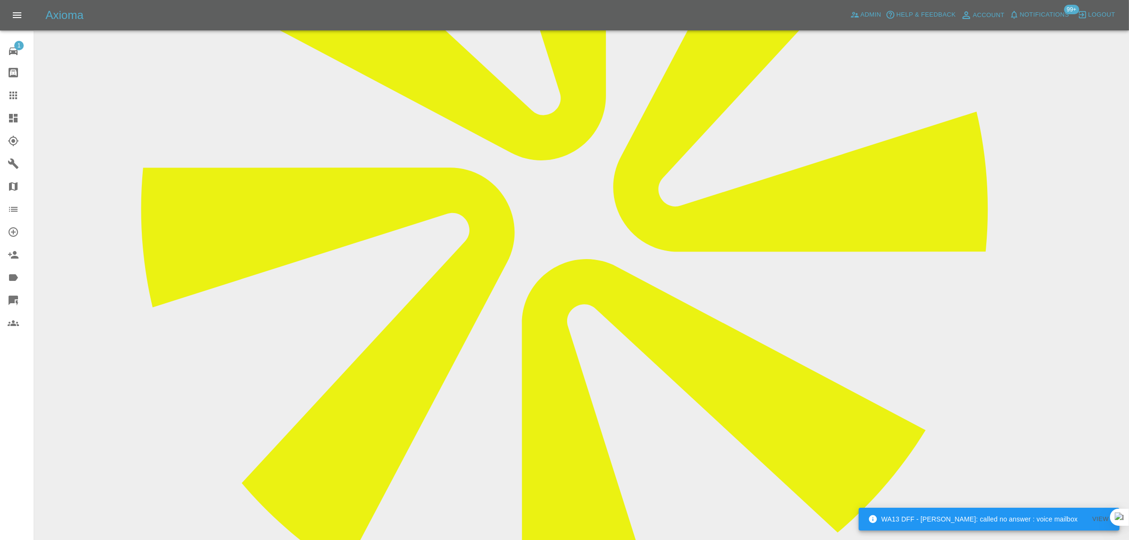
scroll to position [178, 0]
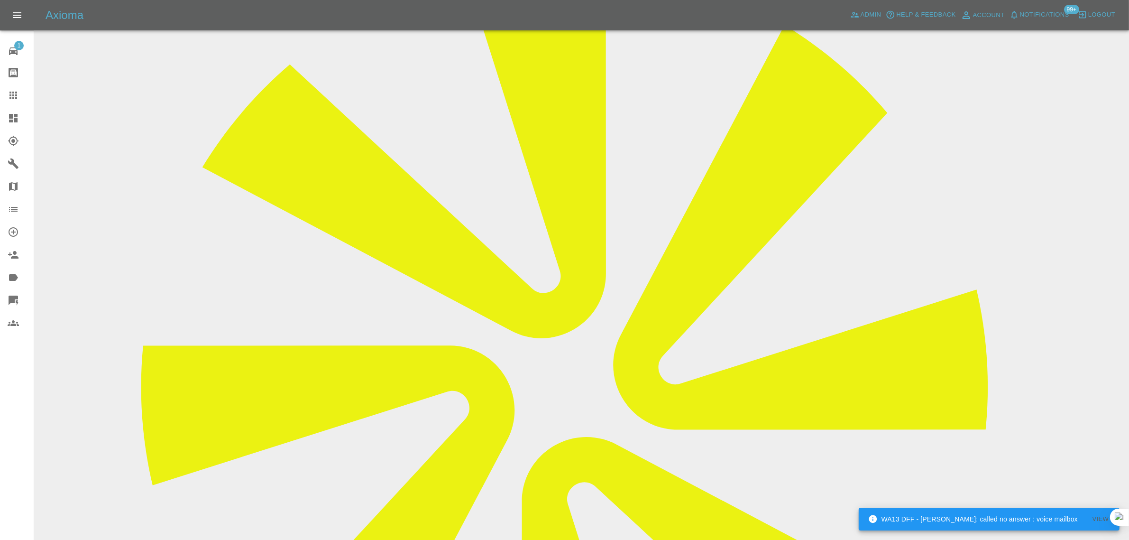
drag, startPoint x: 586, startPoint y: 141, endPoint x: 666, endPoint y: 155, distance: 81.3
copy td "[PERSON_NAME][EMAIL_ADDRESS][DOMAIN_NAME]"
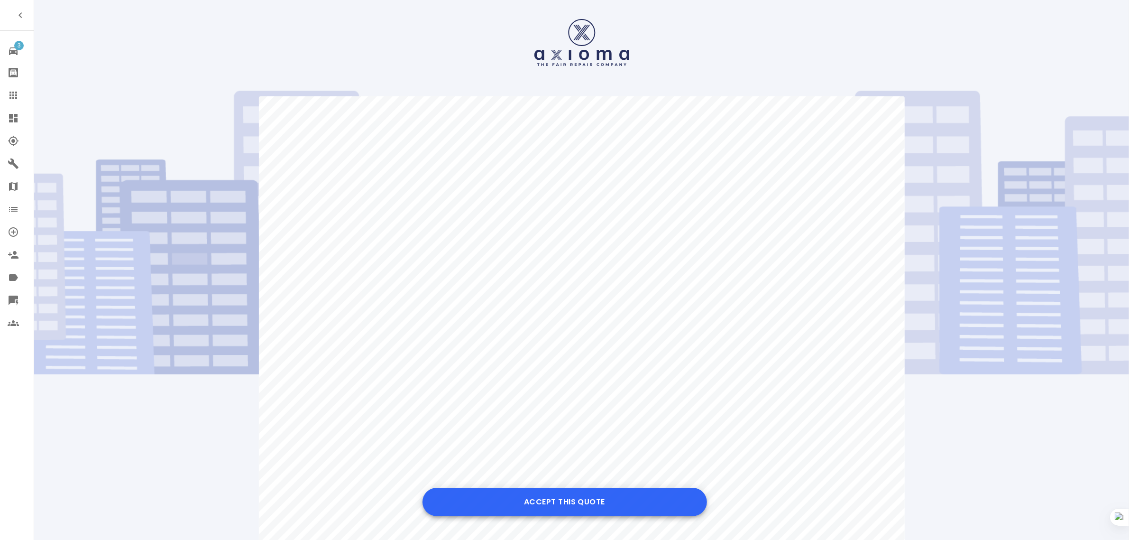
click at [552, 500] on button "Accept this Quote" at bounding box center [565, 502] width 285 height 28
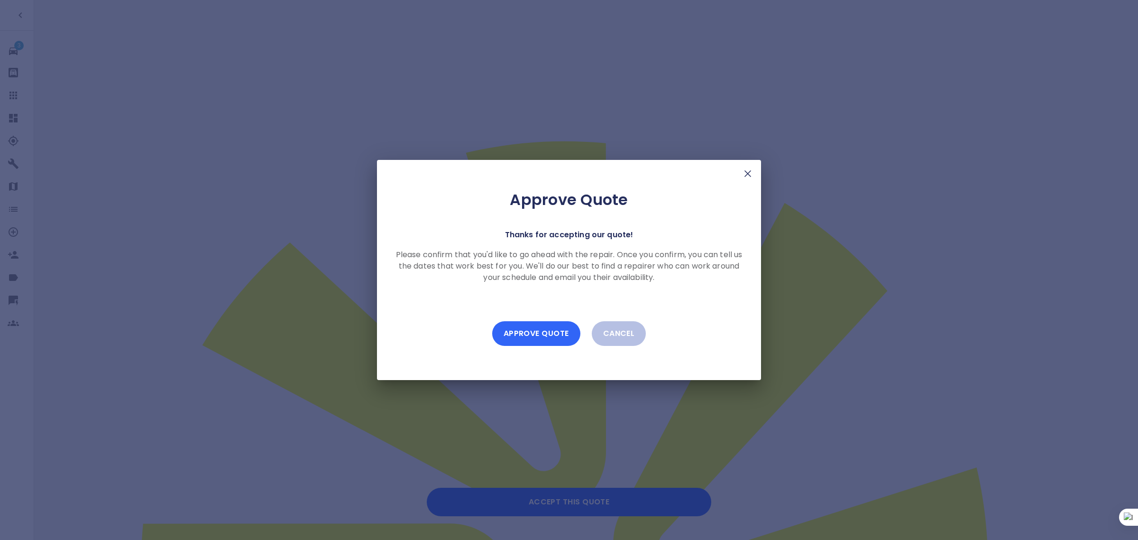
click at [548, 341] on button "Approve Quote" at bounding box center [536, 333] width 88 height 25
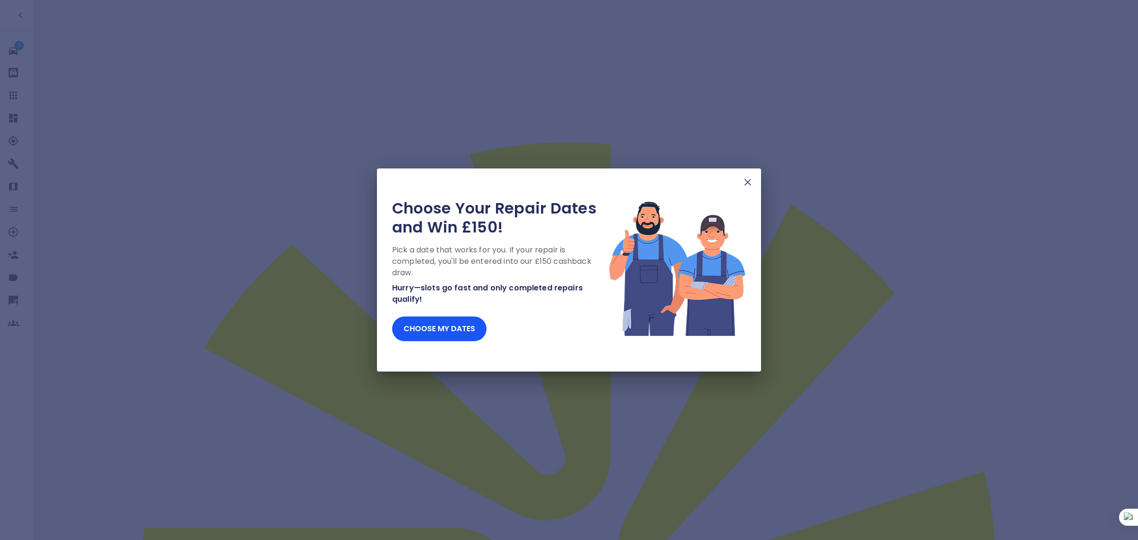
click at [744, 186] on img at bounding box center [747, 181] width 11 height 11
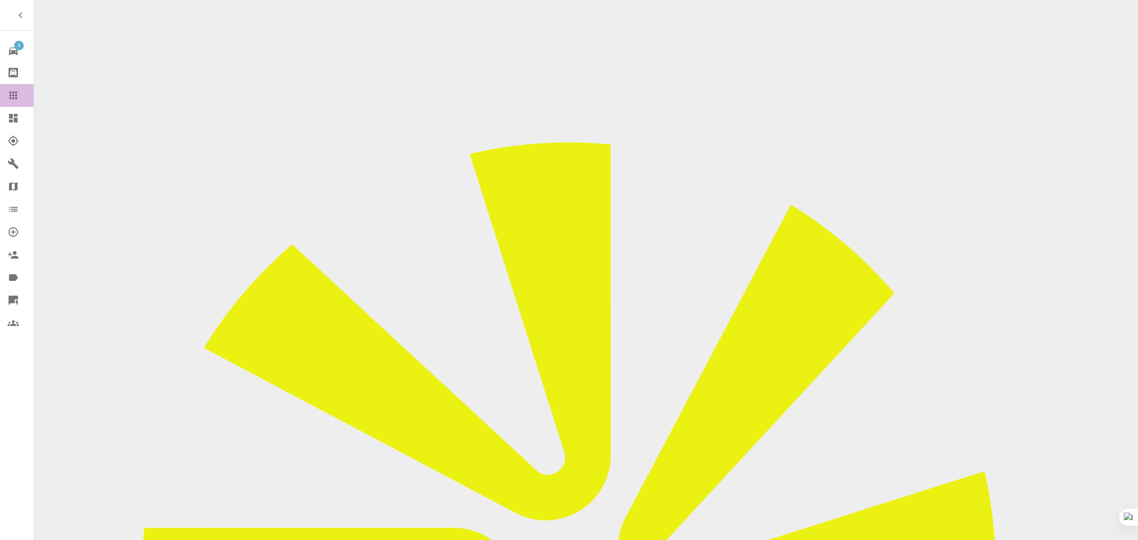
click at [8, 100] on icon at bounding box center [13, 95] width 11 height 11
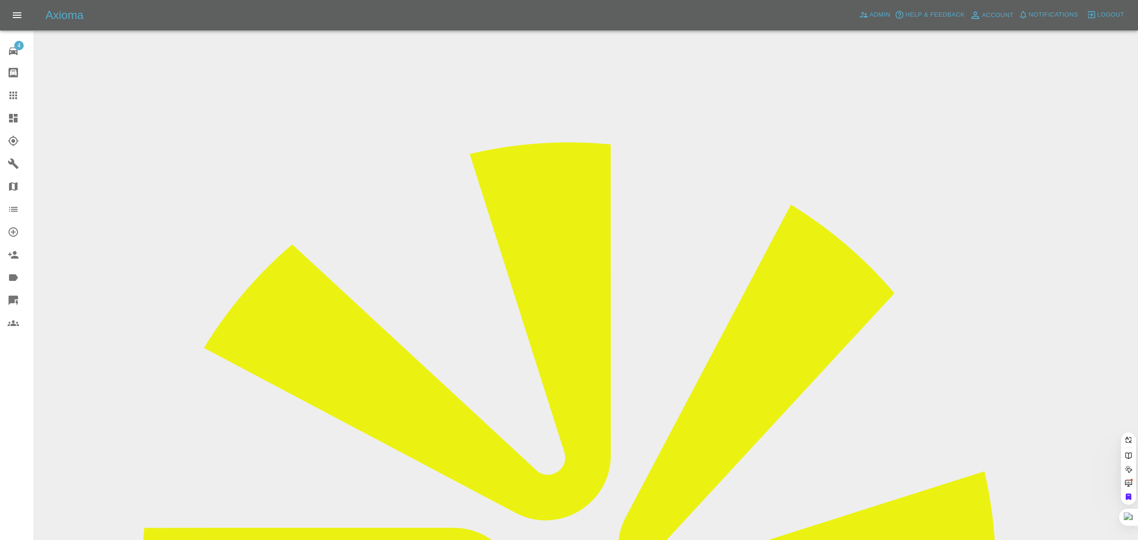
paste input "[EMAIL_ADDRESS][DOMAIN_NAME]"
type input "[EMAIL_ADDRESS][DOMAIN_NAME]"
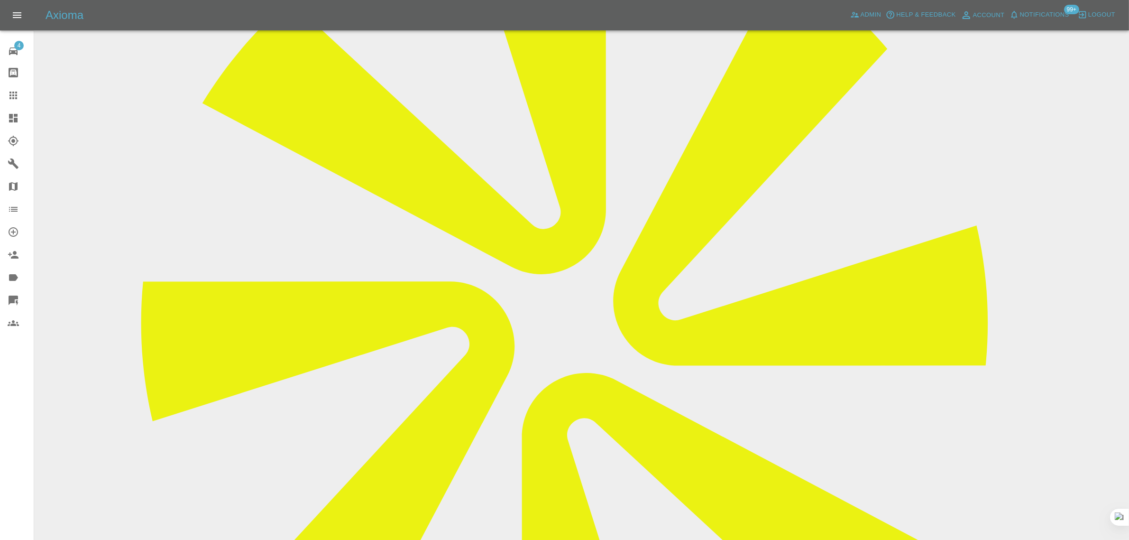
scroll to position [59, 0]
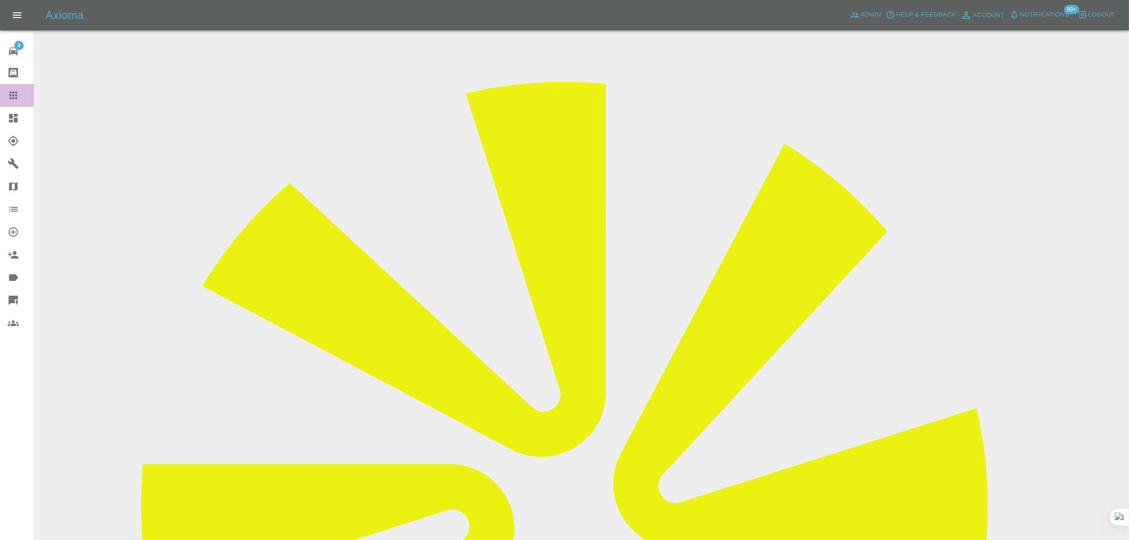
click at [5, 94] on link "Claims" at bounding box center [17, 95] width 34 height 23
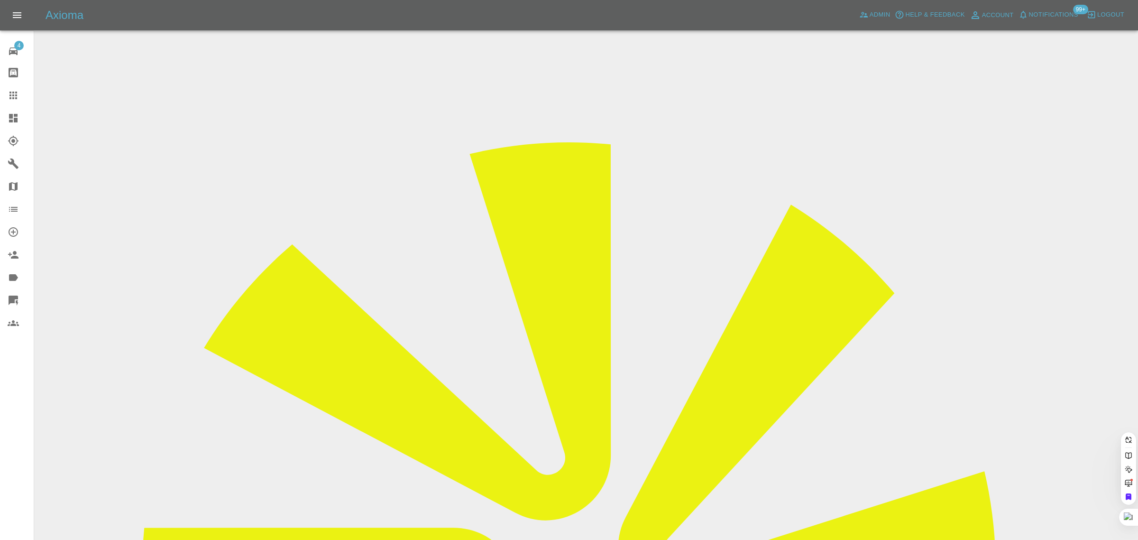
paste input "[EMAIL_ADDRESS][DOMAIN_NAME]"
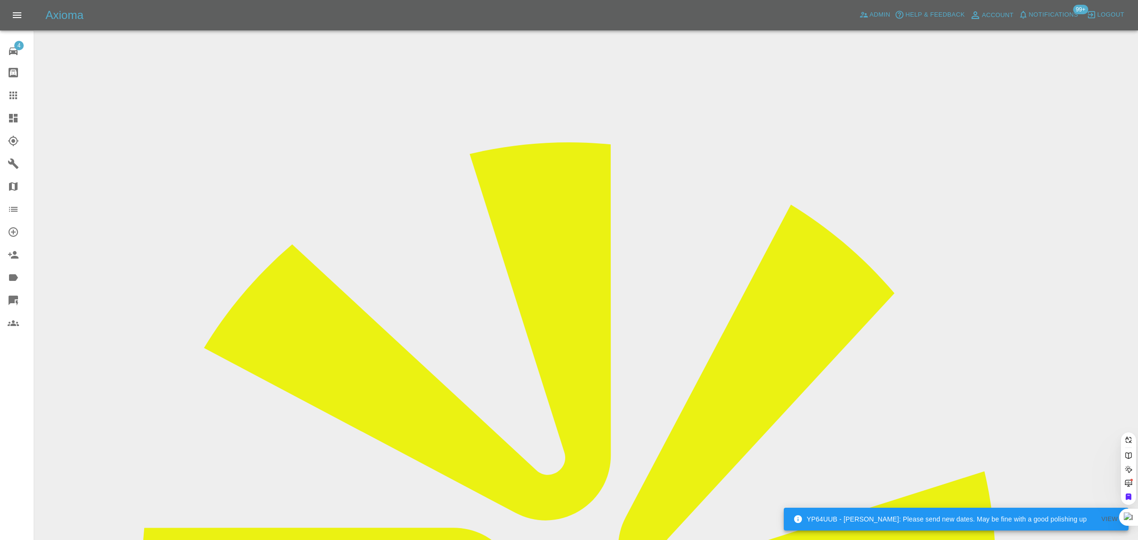
type input "[EMAIL_ADDRESS][DOMAIN_NAME]"
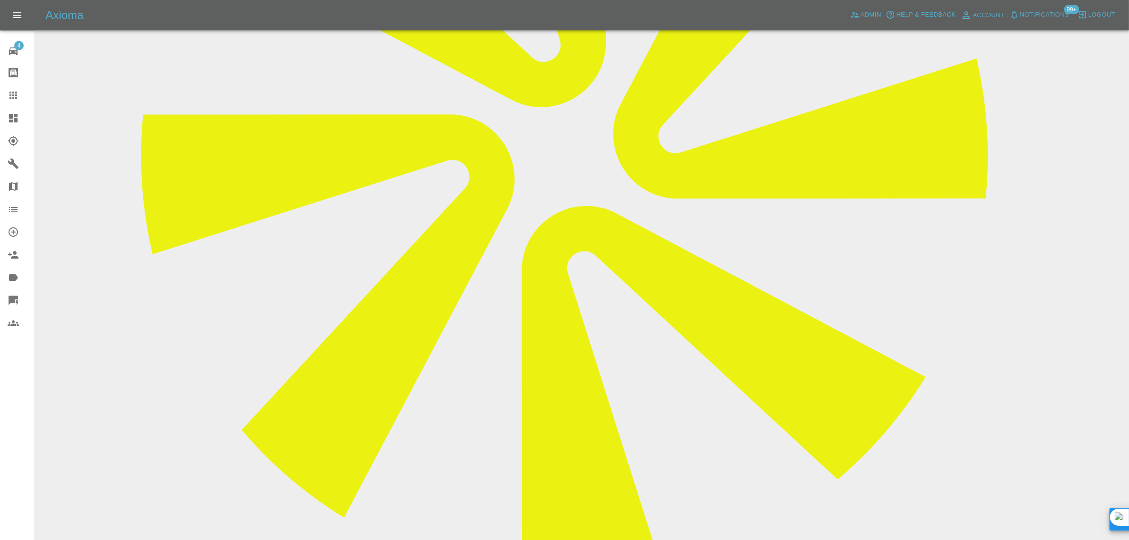
scroll to position [415, 0]
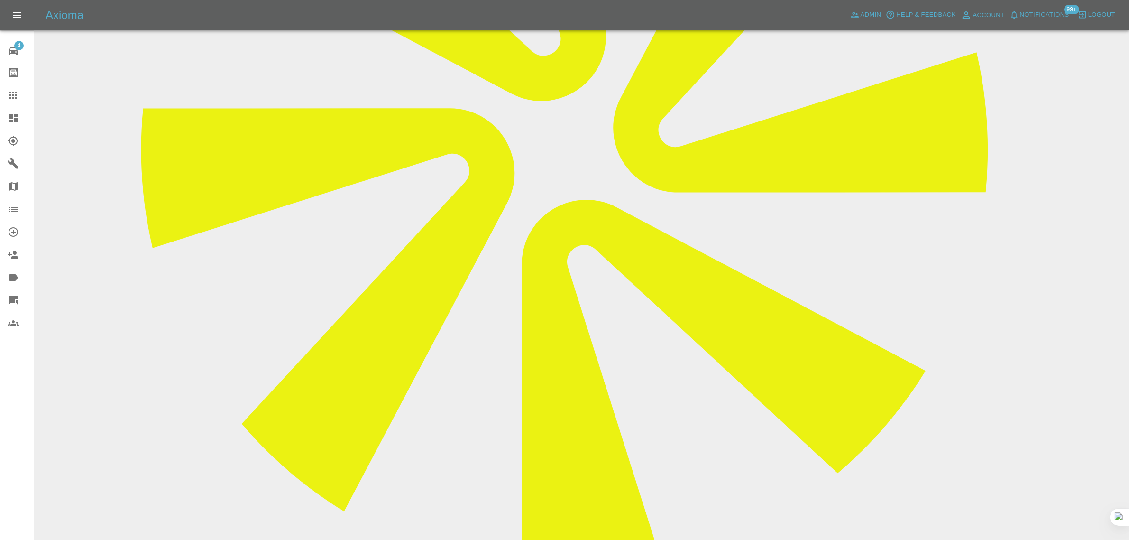
paste textarea "Rupes came to do my car at 11:30 after I had sent pictures of my car to you and…"
type textarea "Rupes came to do my car at 11:30 after I had sent pictures of my car to you and…"
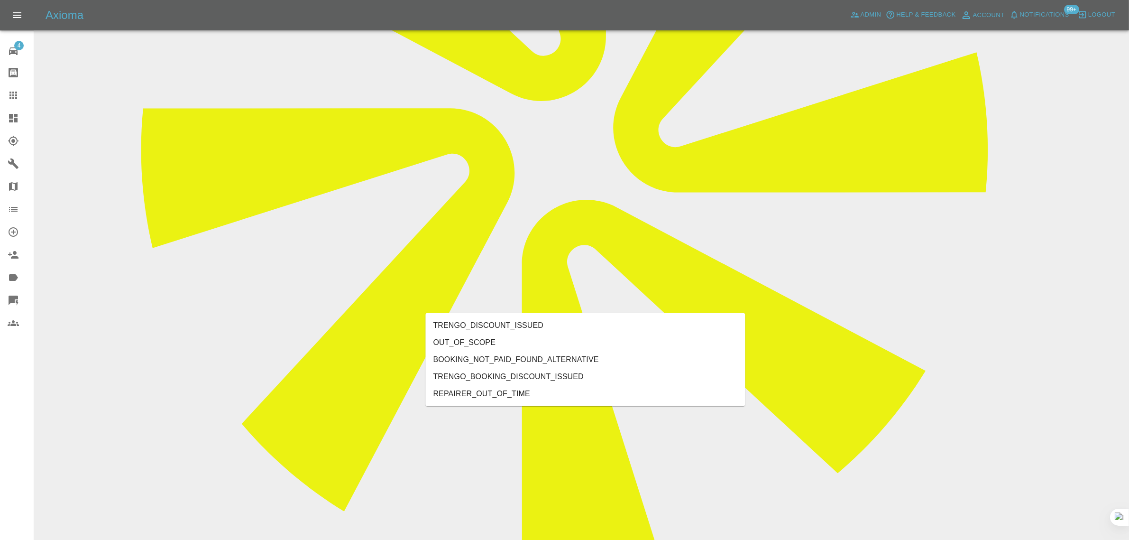
type input "out"
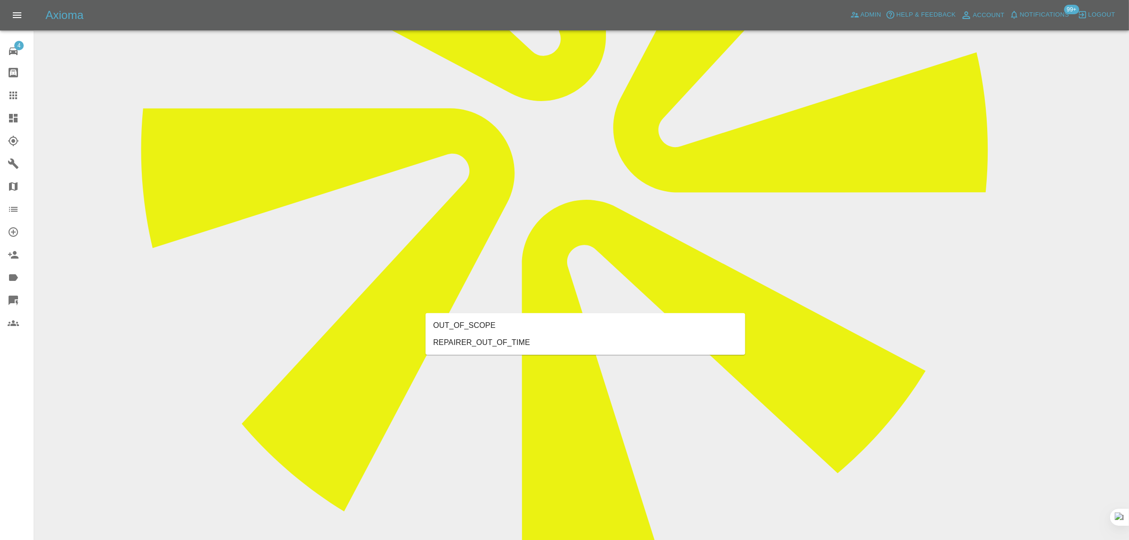
click at [491, 328] on li "OUT_OF_SCOPE" at bounding box center [586, 325] width 320 height 17
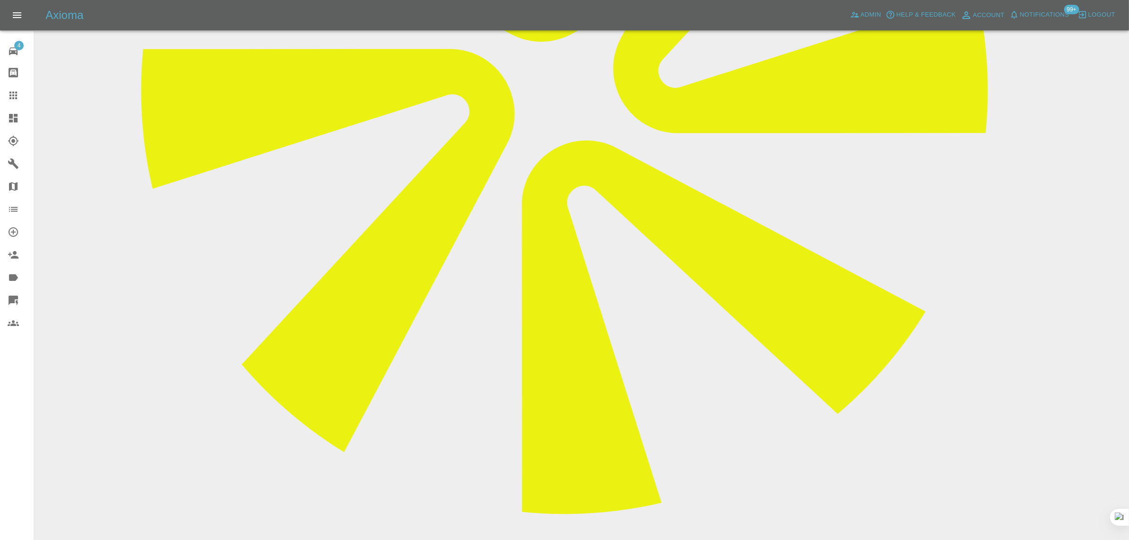
scroll to position [119, 0]
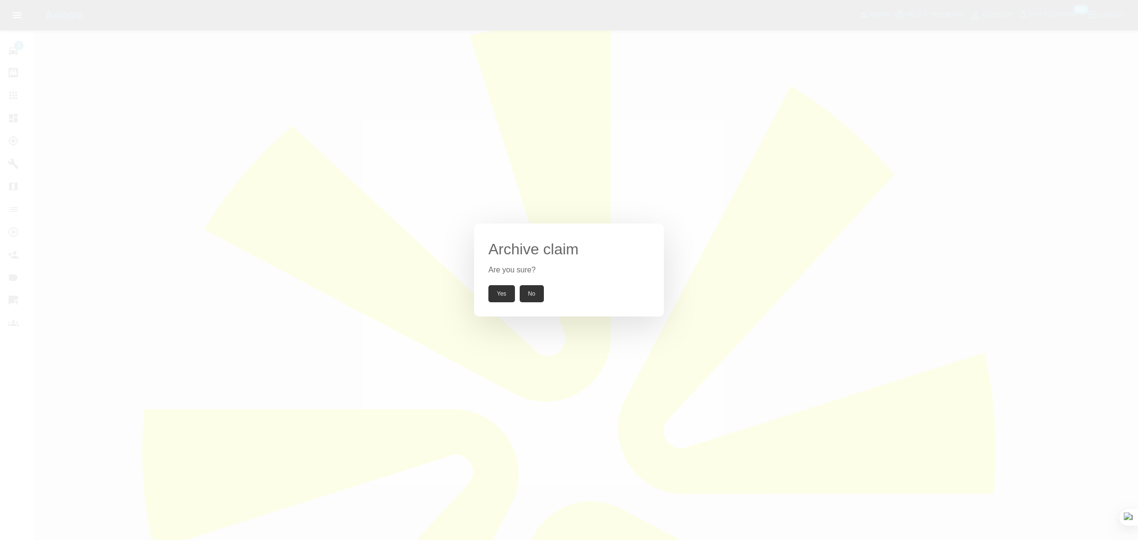
click at [497, 292] on button "Yes" at bounding box center [501, 293] width 27 height 17
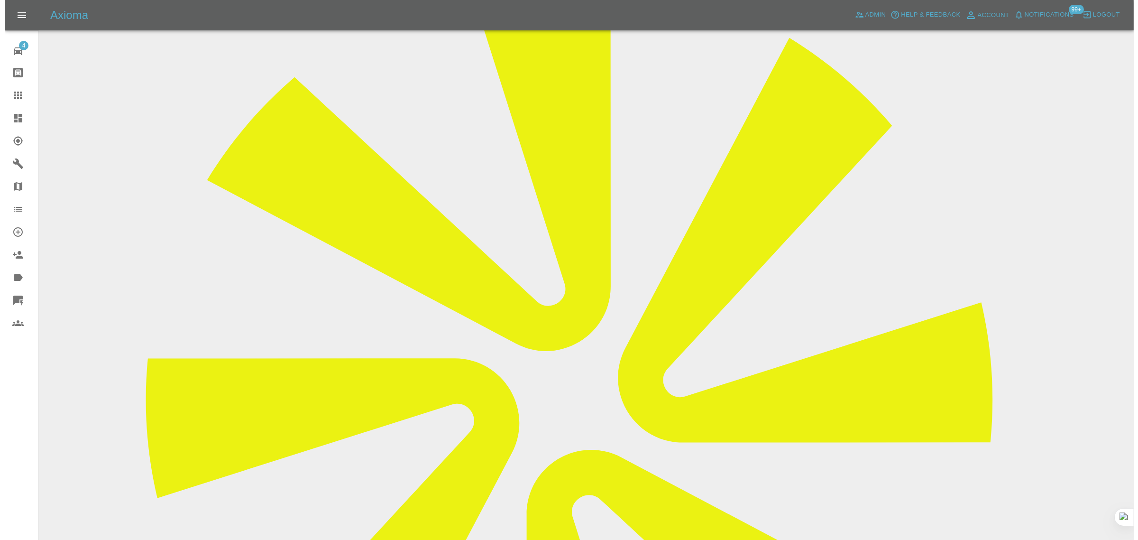
scroll to position [0, 0]
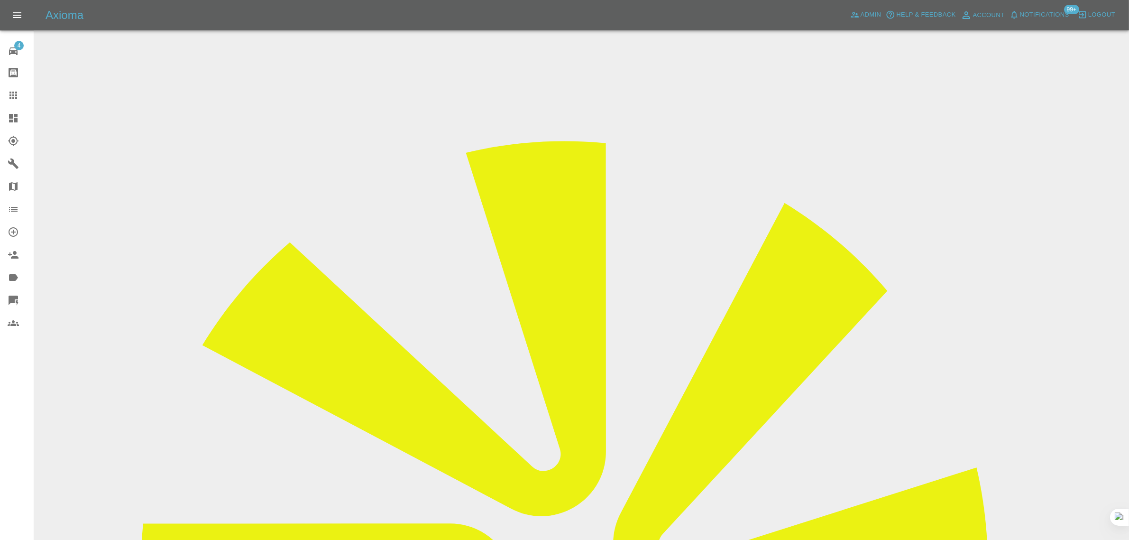
drag, startPoint x: 580, startPoint y: 313, endPoint x: 679, endPoint y: 311, distance: 99.6
copy td "simon_blagrove@hotmail.com"
click at [17, 95] on icon at bounding box center [13, 96] width 8 height 8
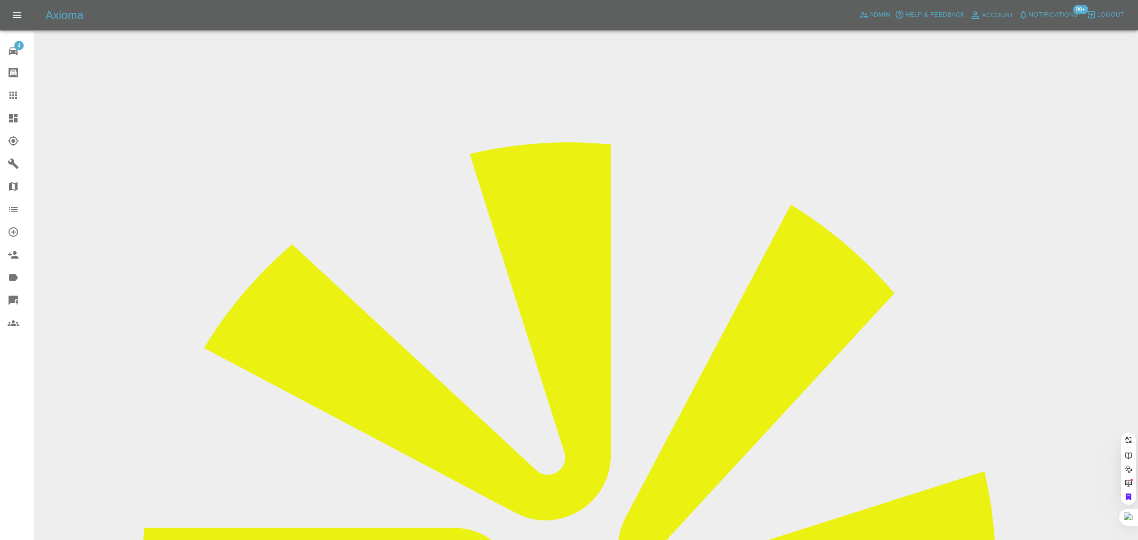
paste input "toby.hambridge@riggingservices.co.uk"
type input "toby.hambridge@riggingservices.co.u"
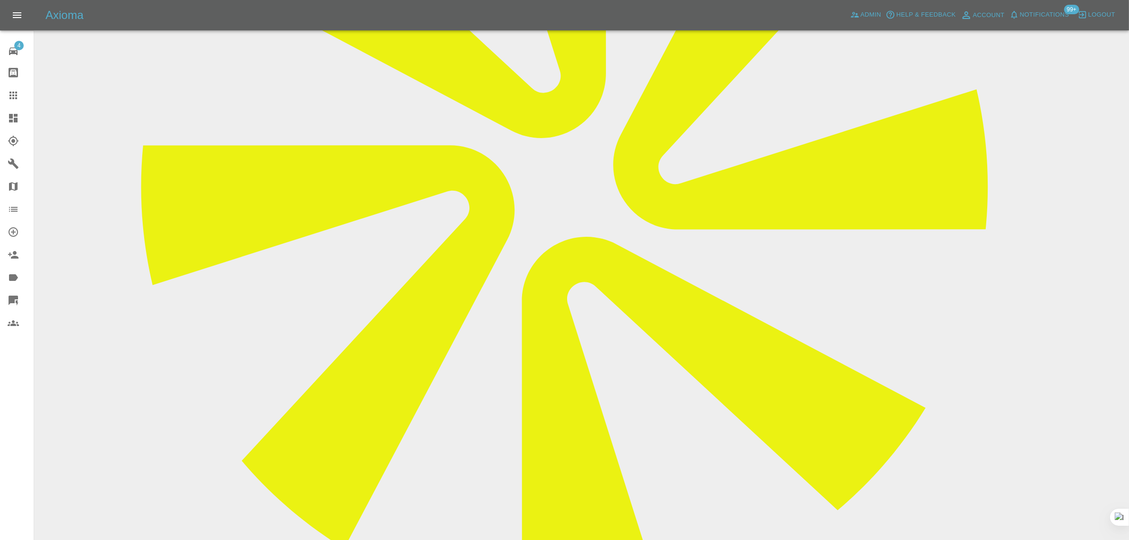
scroll to position [415, 0]
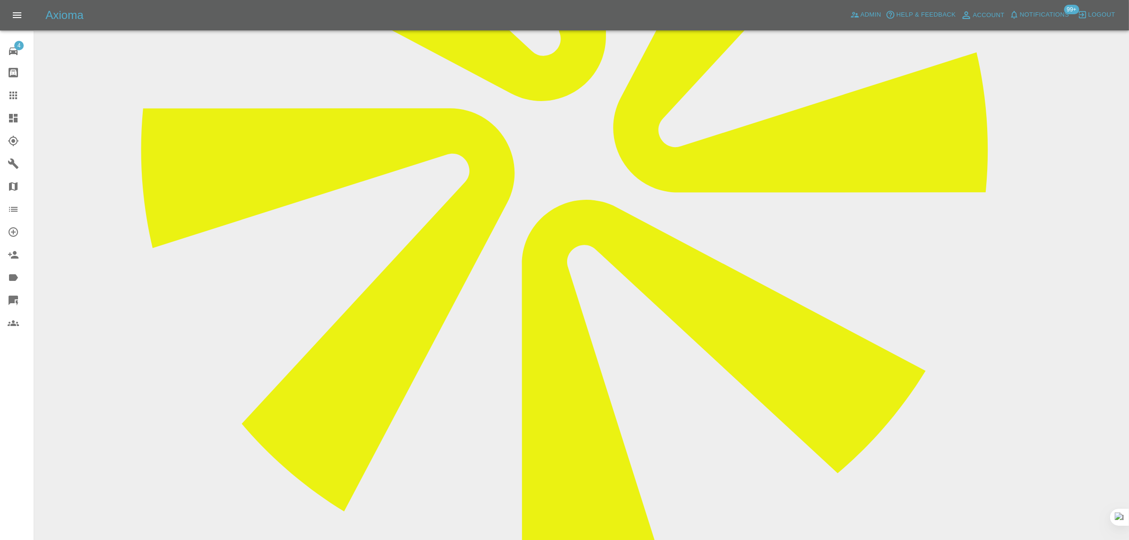
click at [18, 96] on icon at bounding box center [13, 95] width 11 height 11
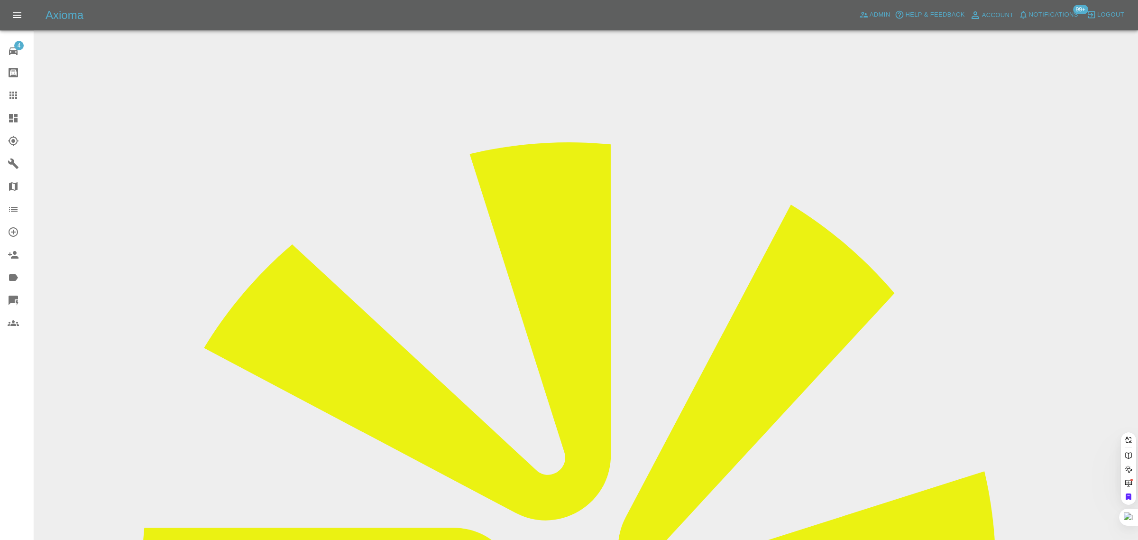
paste input "rckswll@gmail.com"
type input "rckswll@gmail.com"
click at [12, 372] on div "4 Repair home Bodyshop home Claims Dashboard Explorer Garages Map Organization …" at bounding box center [17, 270] width 34 height 540
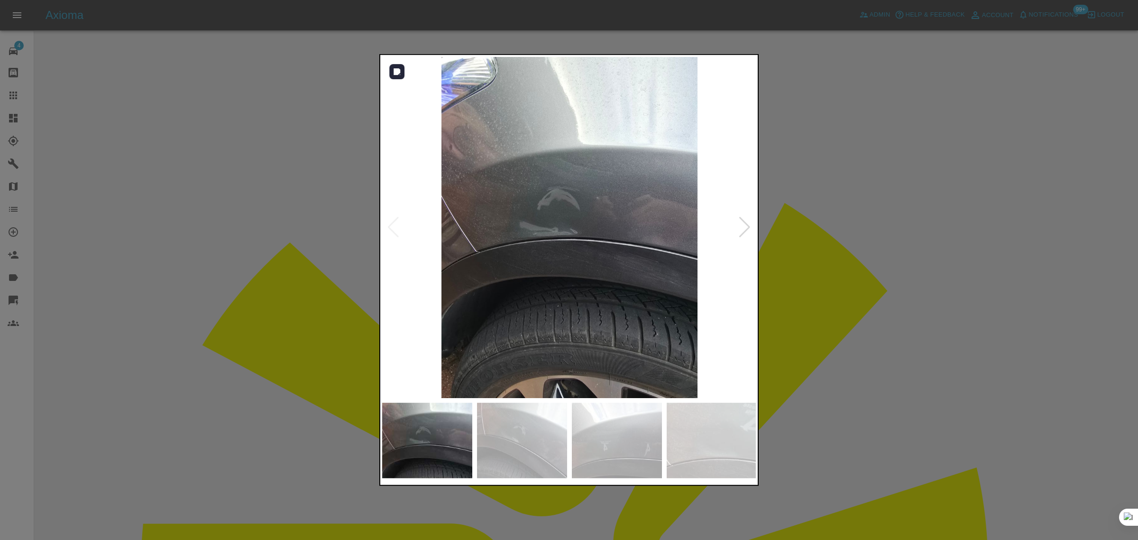
click at [745, 228] on div at bounding box center [744, 227] width 13 height 21
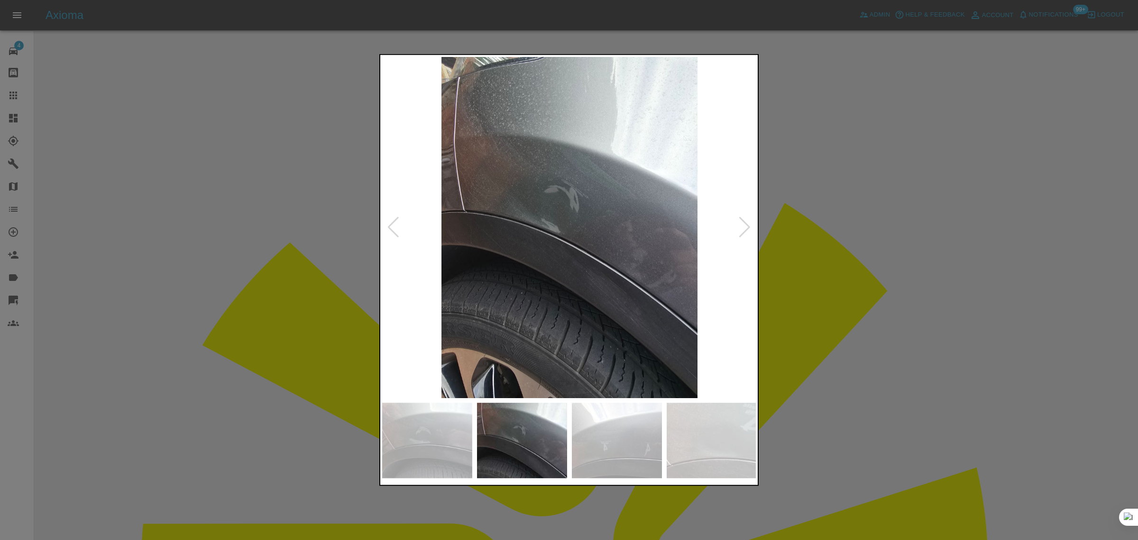
click at [745, 227] on div at bounding box center [744, 227] width 13 height 21
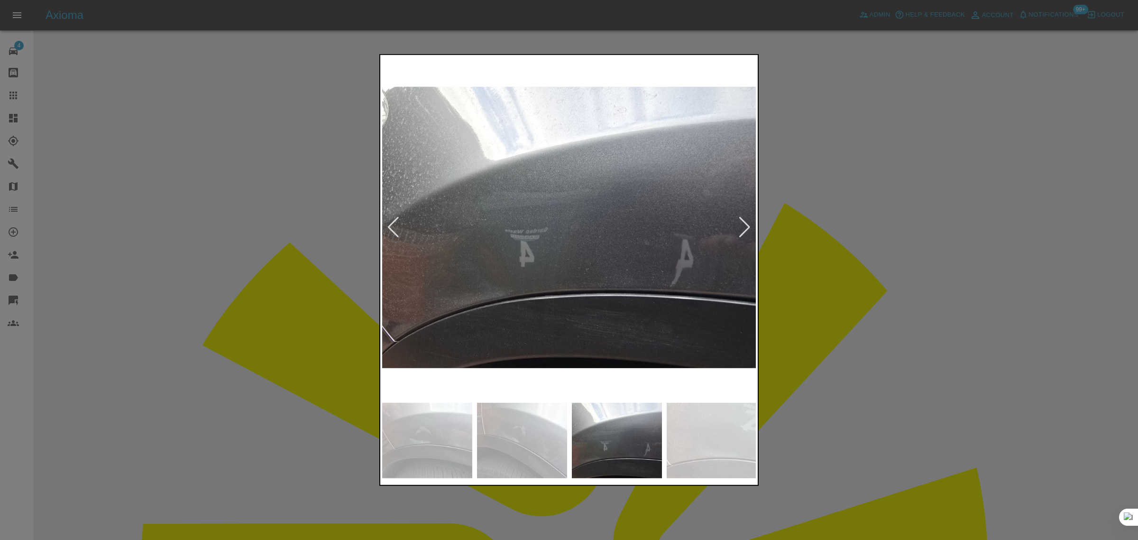
click at [745, 227] on div at bounding box center [744, 227] width 13 height 21
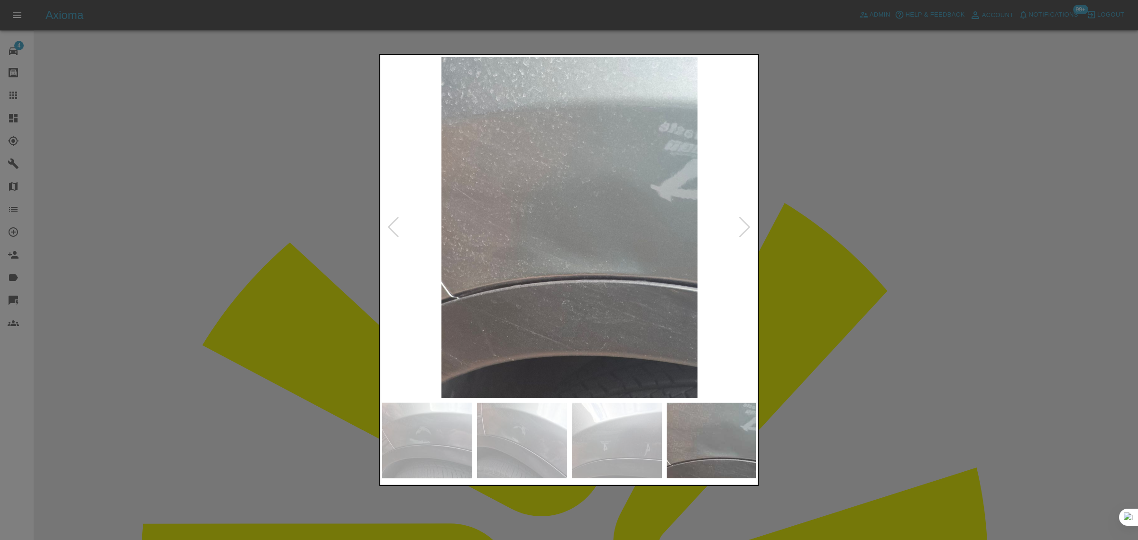
click at [745, 227] on div at bounding box center [744, 227] width 13 height 21
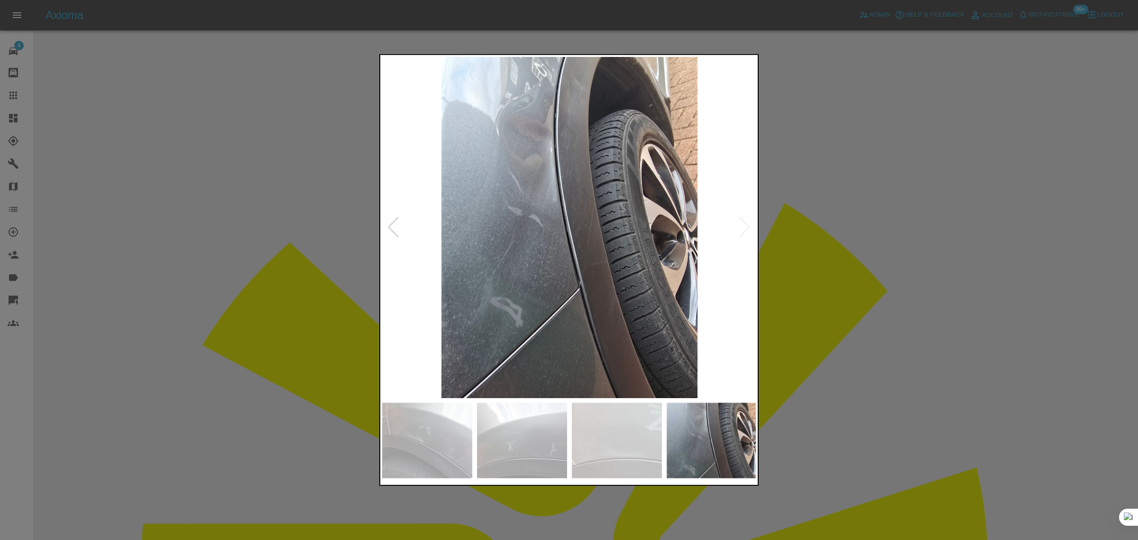
click at [745, 227] on img at bounding box center [569, 227] width 375 height 341
click at [881, 283] on div at bounding box center [569, 270] width 1138 height 540
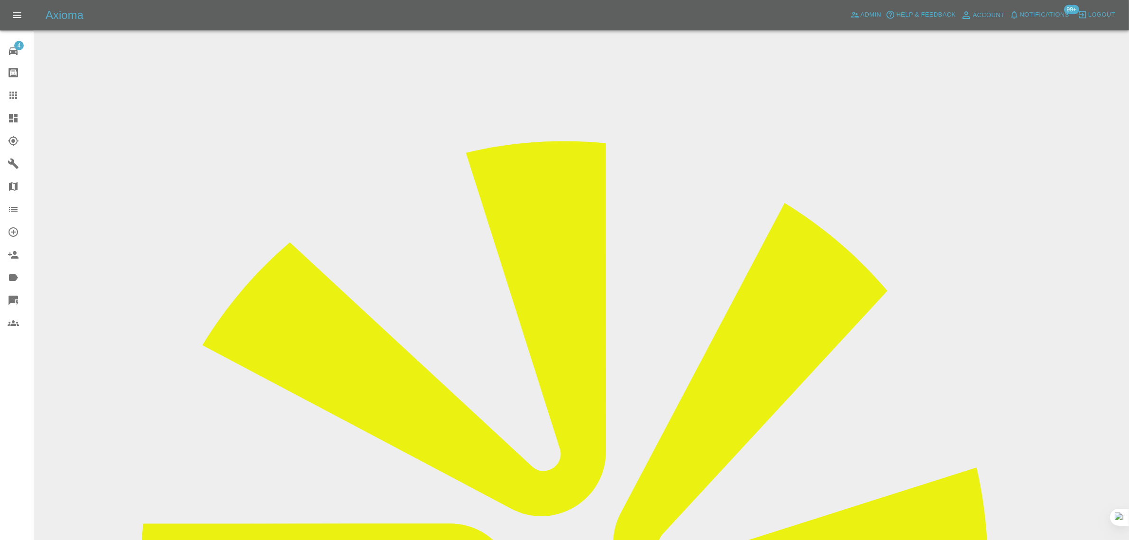
click at [13, 93] on icon at bounding box center [13, 95] width 11 height 11
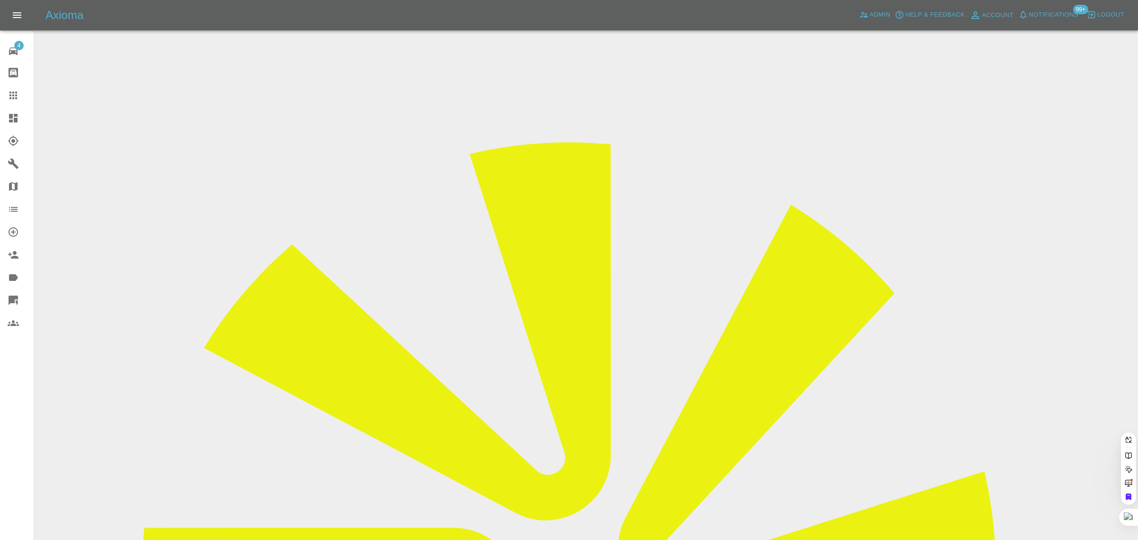
paste input "edith.wylam@sky.com"
type input "edith.wylam@sky.com"
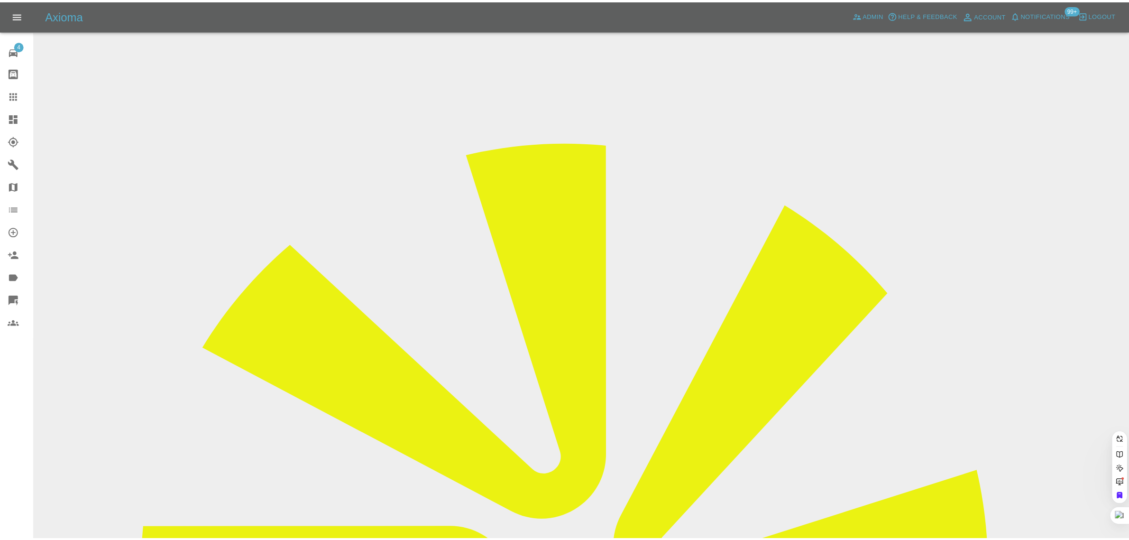
scroll to position [0, 0]
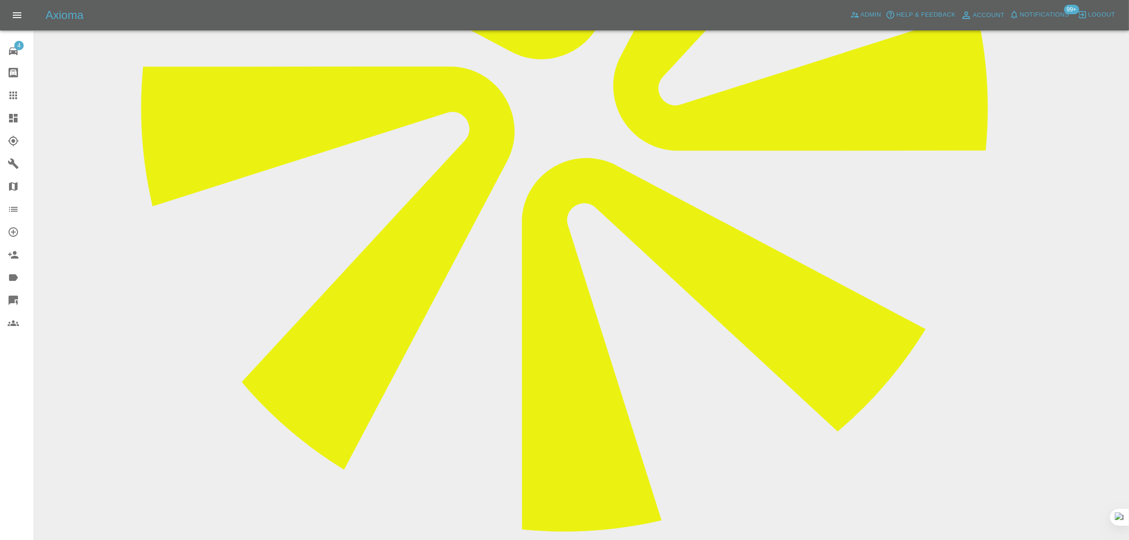
scroll to position [474, 0]
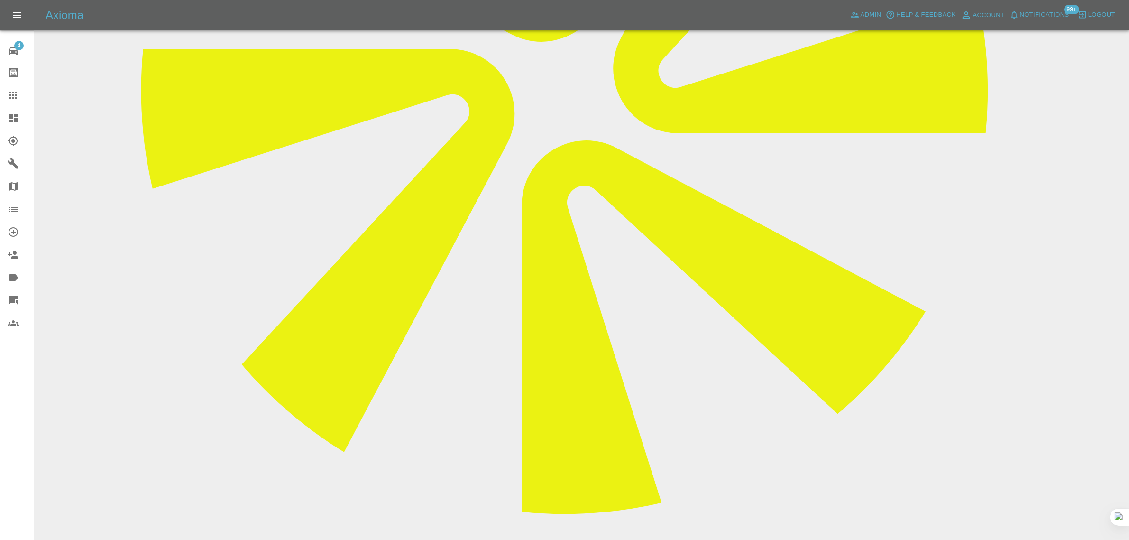
paste textarea "Regrefully I have to go through my insurance who cover the repairs with their o…"
type textarea "Regrefully I have to go through my insurance who cover the repairs with their o…"
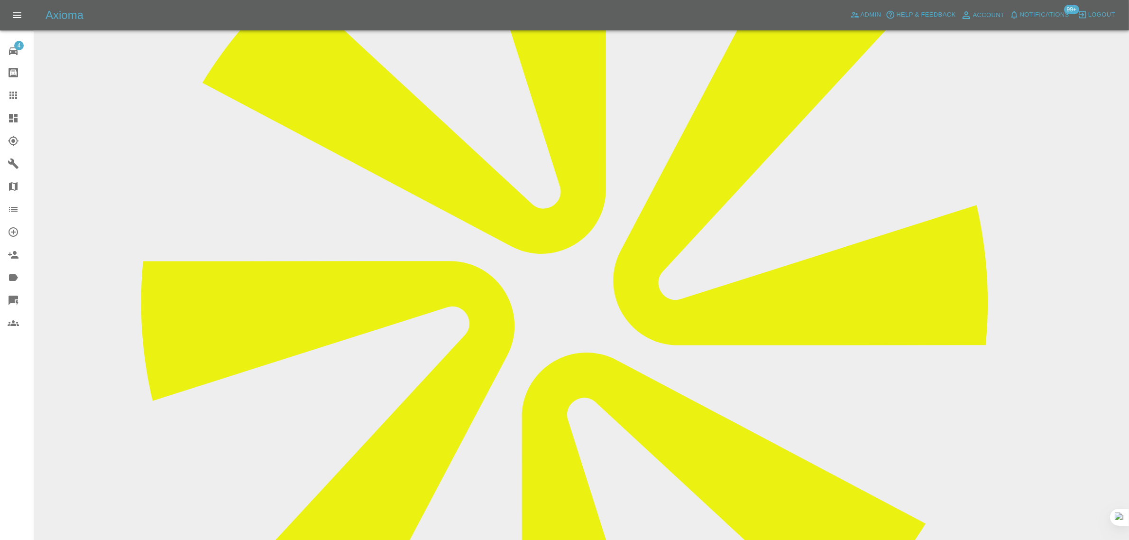
scroll to position [119, 0]
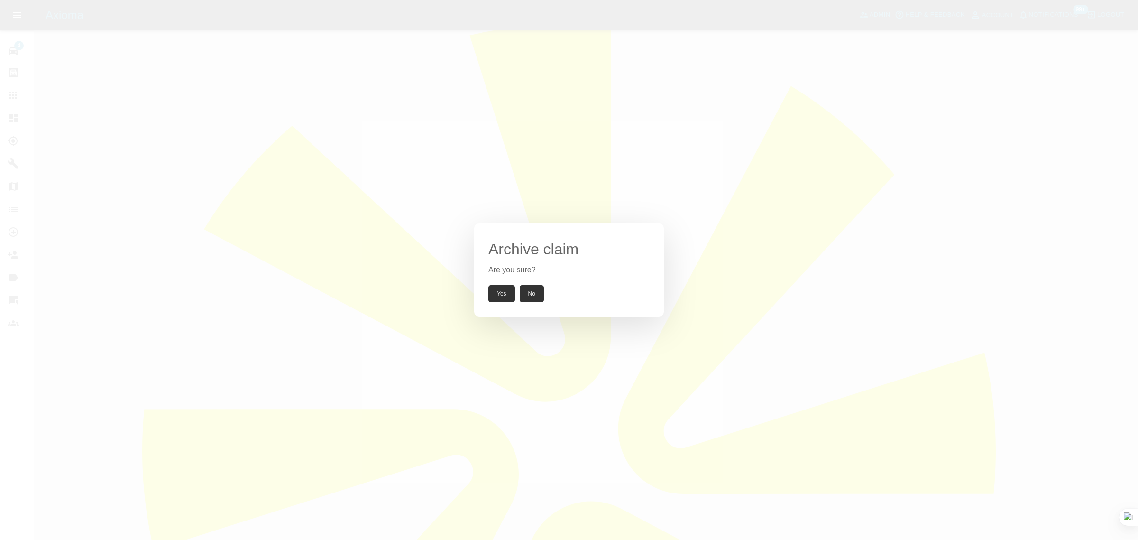
click at [495, 295] on button "Yes" at bounding box center [501, 293] width 27 height 17
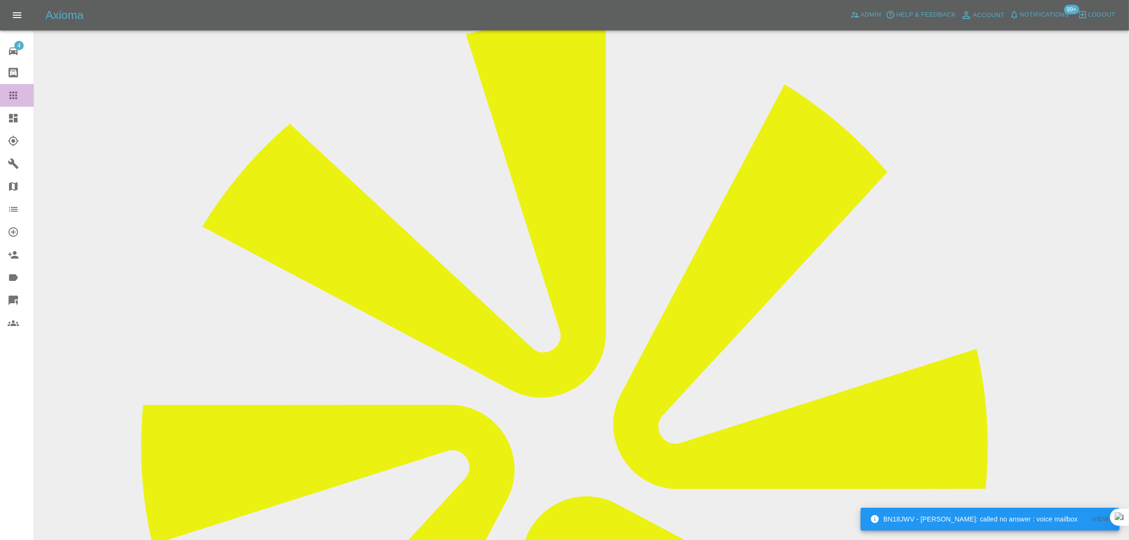
click at [8, 96] on icon at bounding box center [13, 95] width 11 height 11
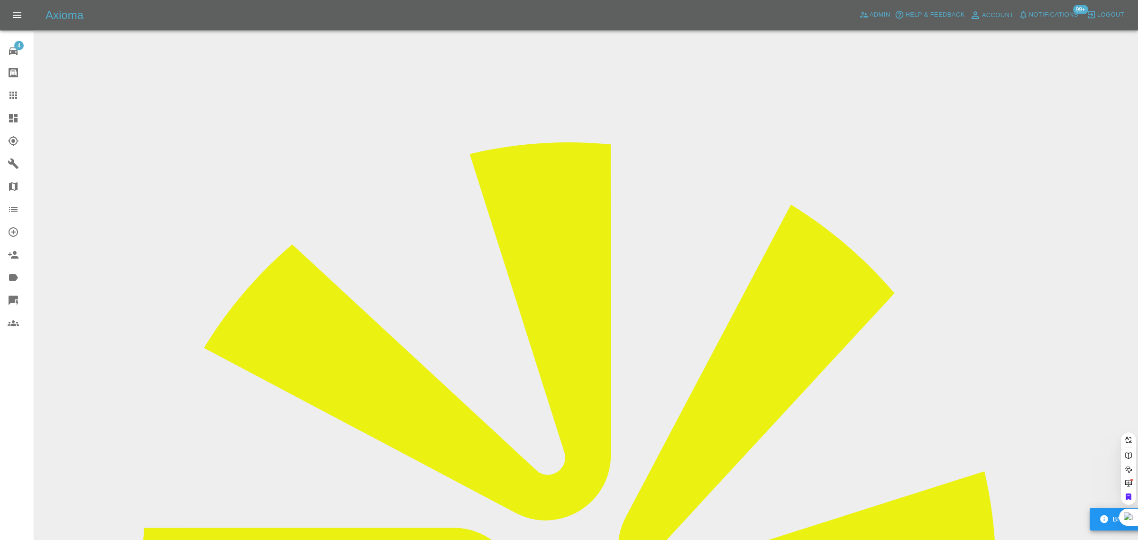
paste input "eddie-baker@hotmail.co.uk"
type input "eddie-baker@hotmail.co.uk"
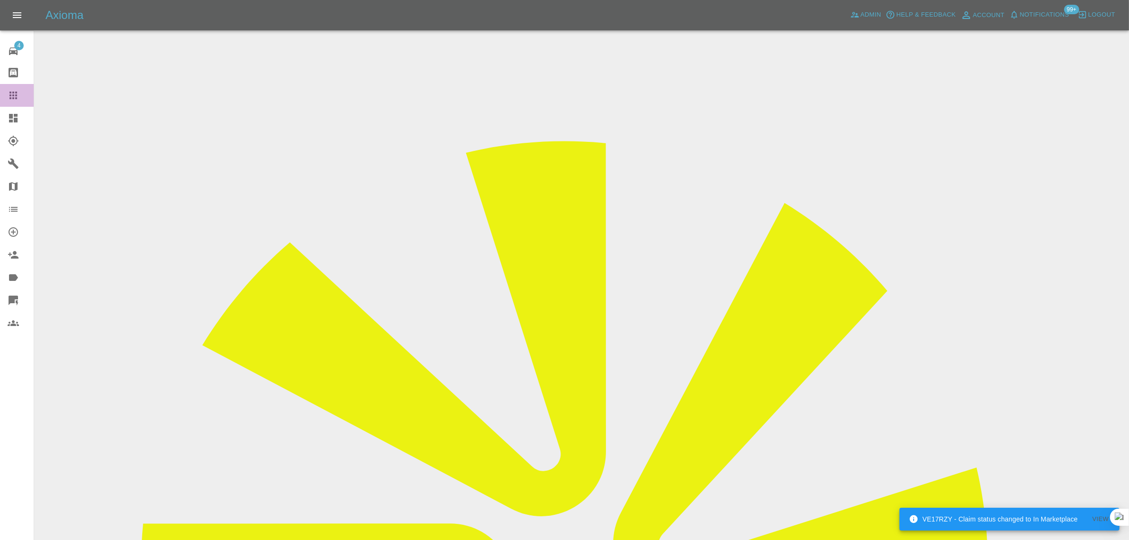
click at [13, 94] on icon at bounding box center [13, 95] width 11 height 11
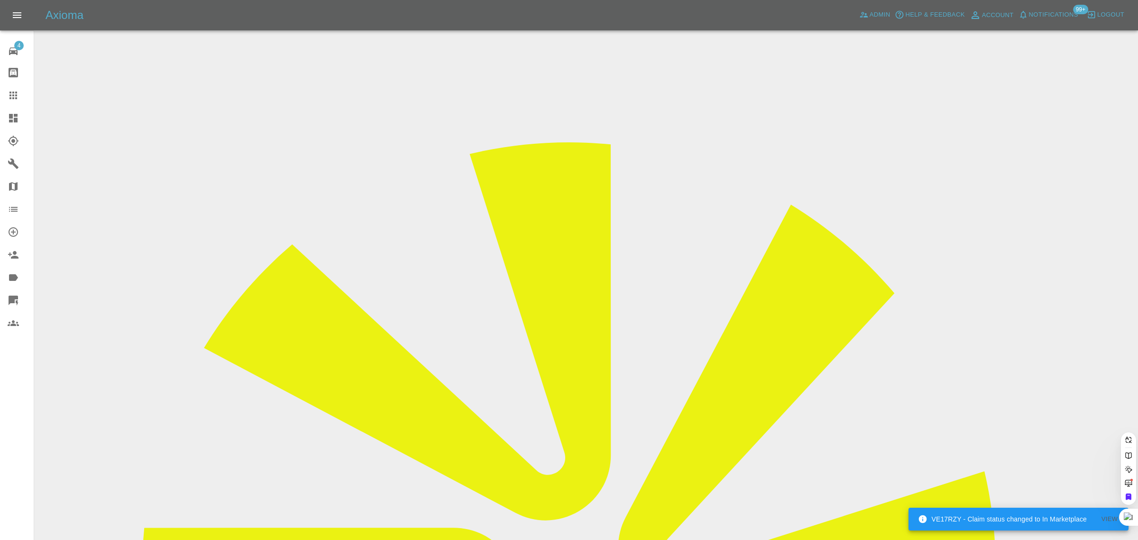
paste input "ibeardmore1@sky.com"
type input "ibeardmore1@sky.com"
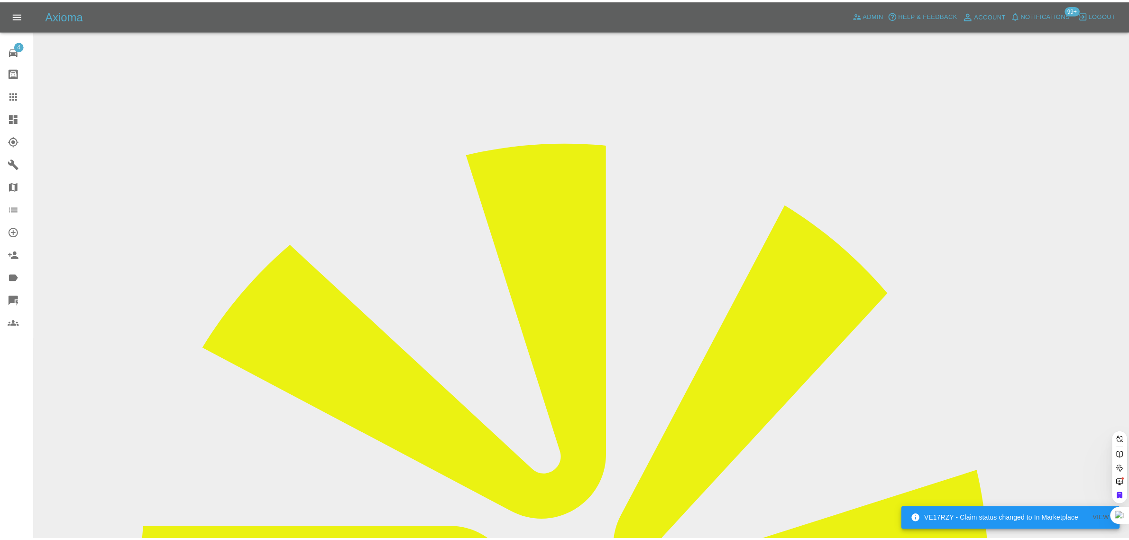
scroll to position [0, 0]
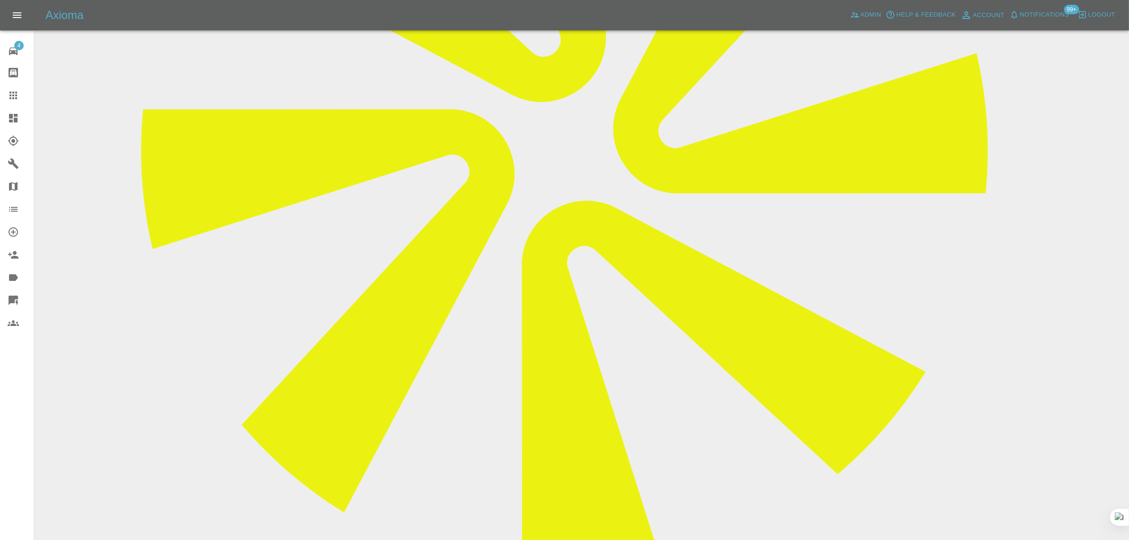
scroll to position [415, 0]
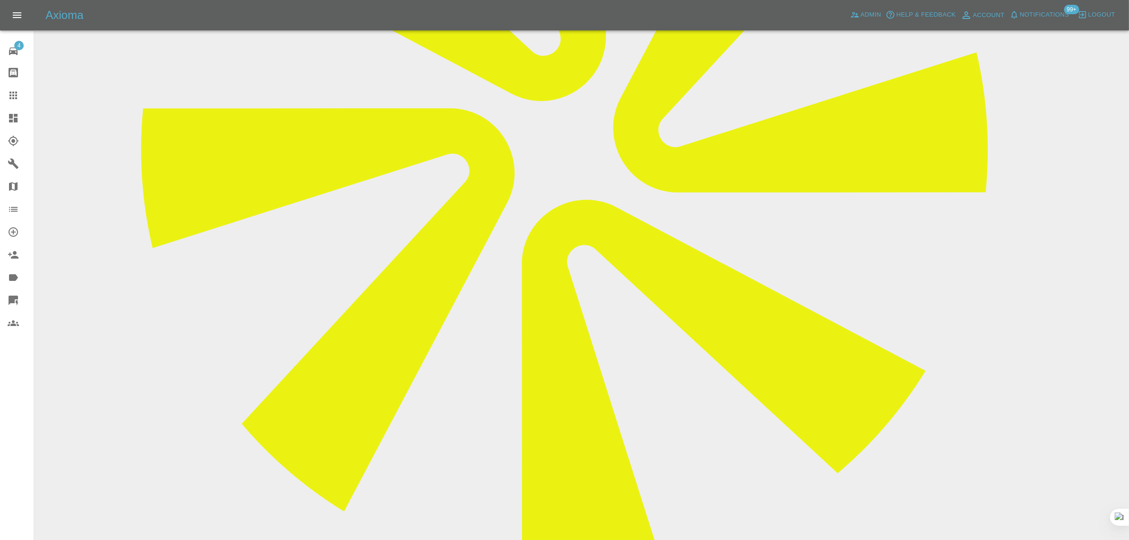
click at [12, 93] on icon at bounding box center [13, 95] width 11 height 11
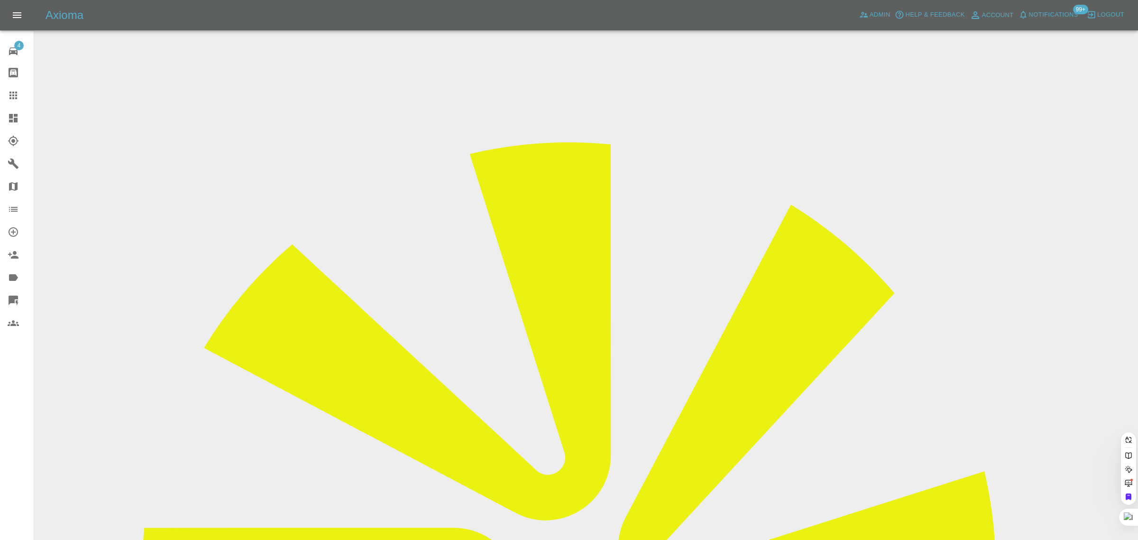
paste input "m.hourigan@imopc.com"
type input "m.hourigan@imopc.com"
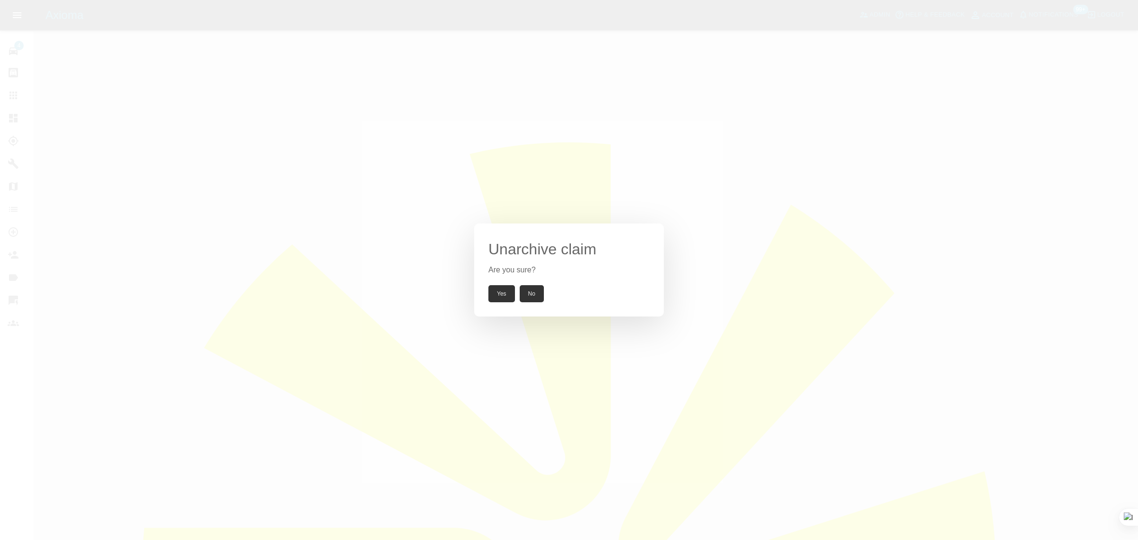
click at [510, 287] on button "Yes" at bounding box center [501, 293] width 27 height 17
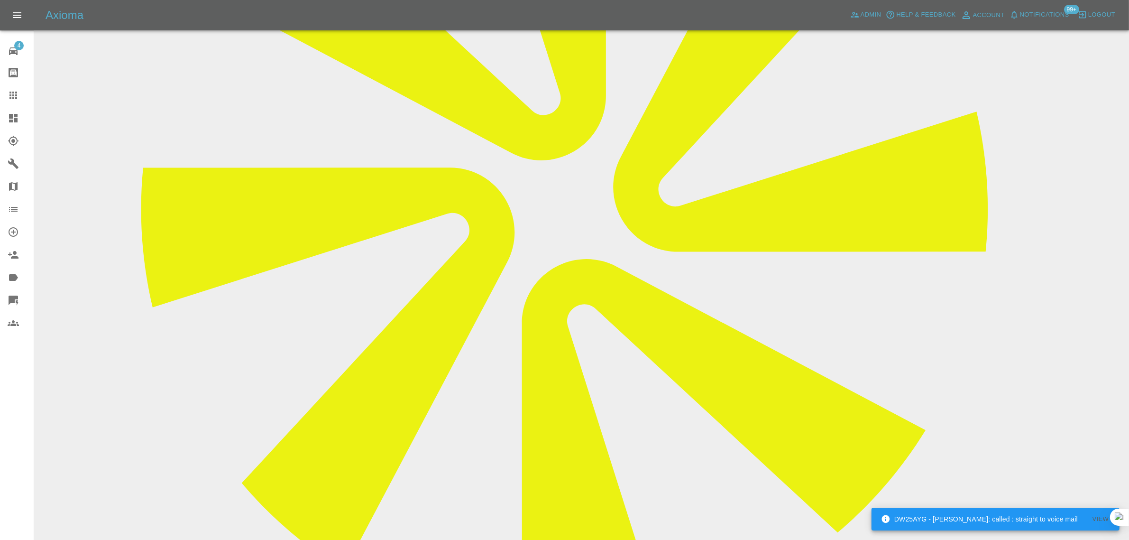
scroll to position [415, 0]
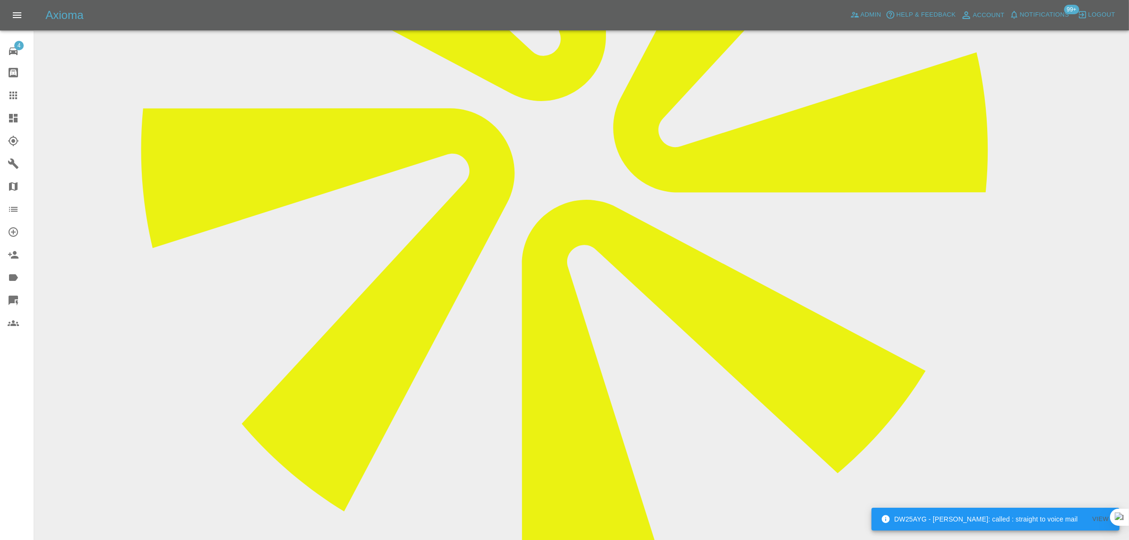
paste textarea "I have spoken to Dan who was supposed to attend yesterday. I'm awaiting him to …"
type textarea "I have spoken to Dan who was supposed to attend yesterday. I'm awaiting him to …"
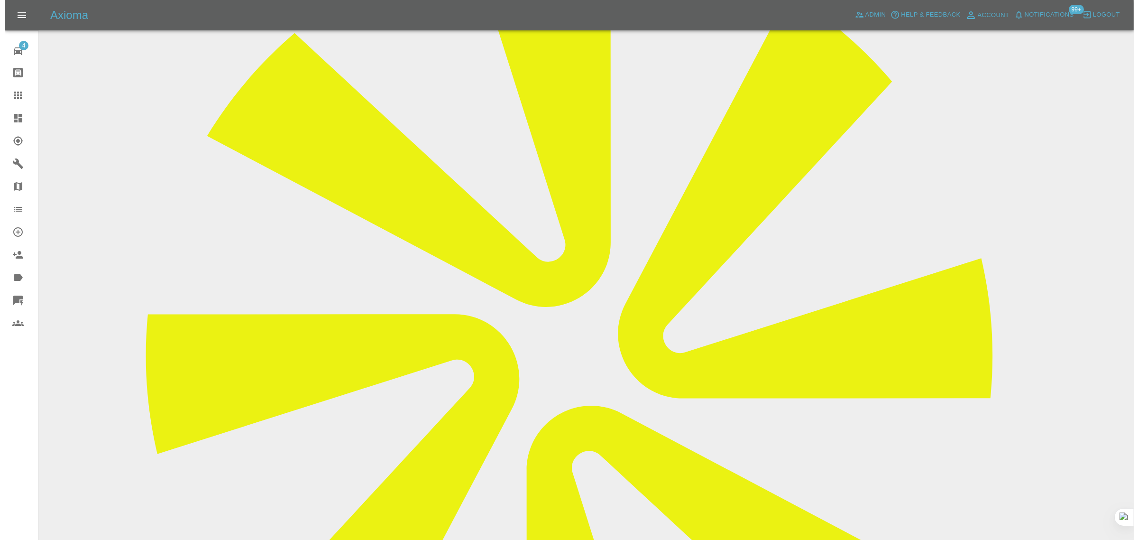
scroll to position [0, 0]
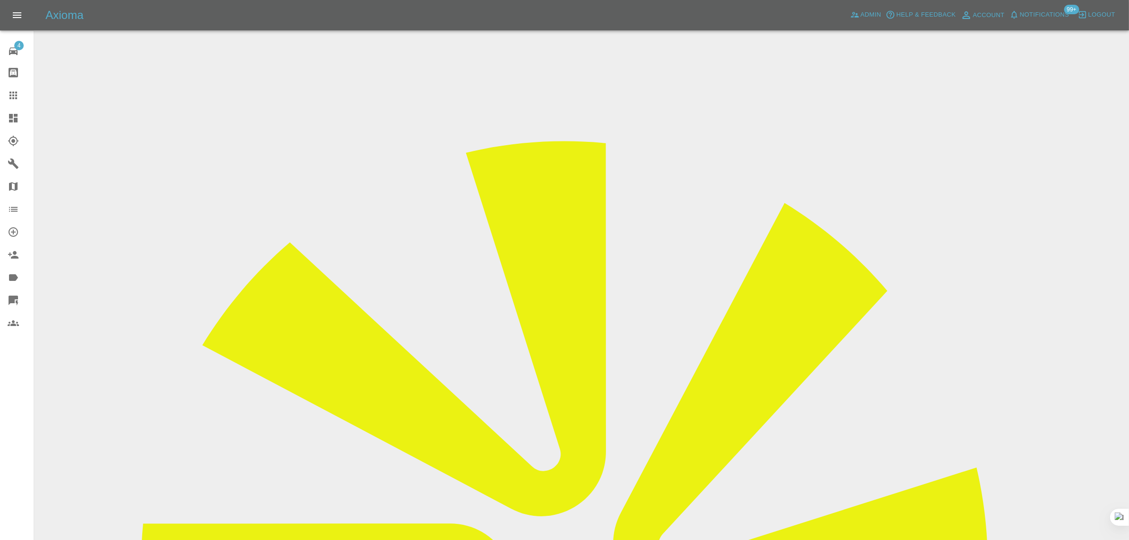
drag, startPoint x: 896, startPoint y: 142, endPoint x: 973, endPoint y: 156, distance: 78.0
copy tbody "Repair shop"
drag, startPoint x: 13, startPoint y: 92, endPoint x: 188, endPoint y: 143, distance: 182.9
click at [13, 92] on icon at bounding box center [13, 96] width 8 height 8
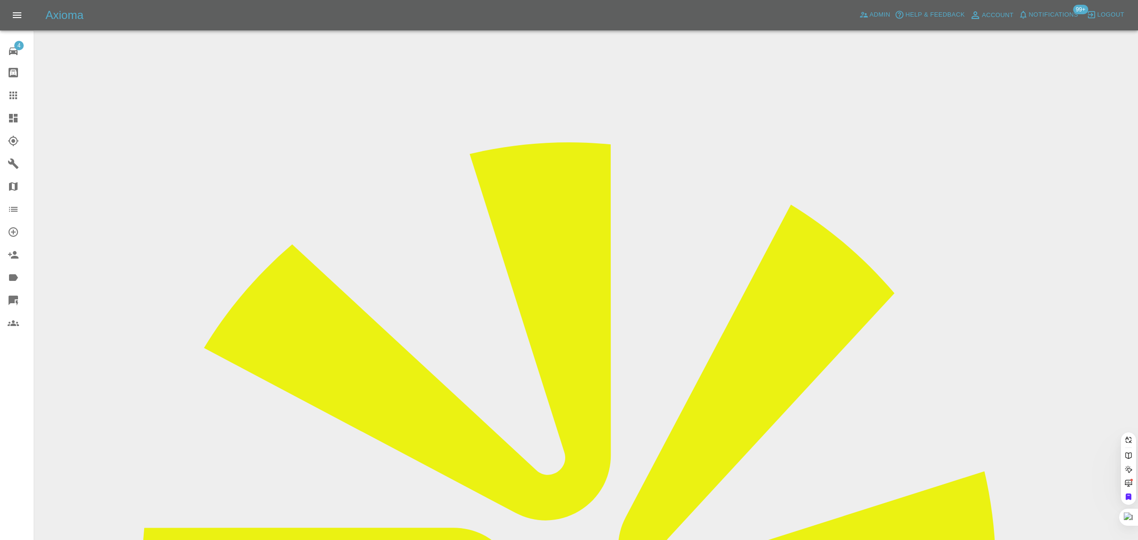
paste input "Katie.Rose@envar.co.uk"
type input "Katie.Rose@envar.co.uk"
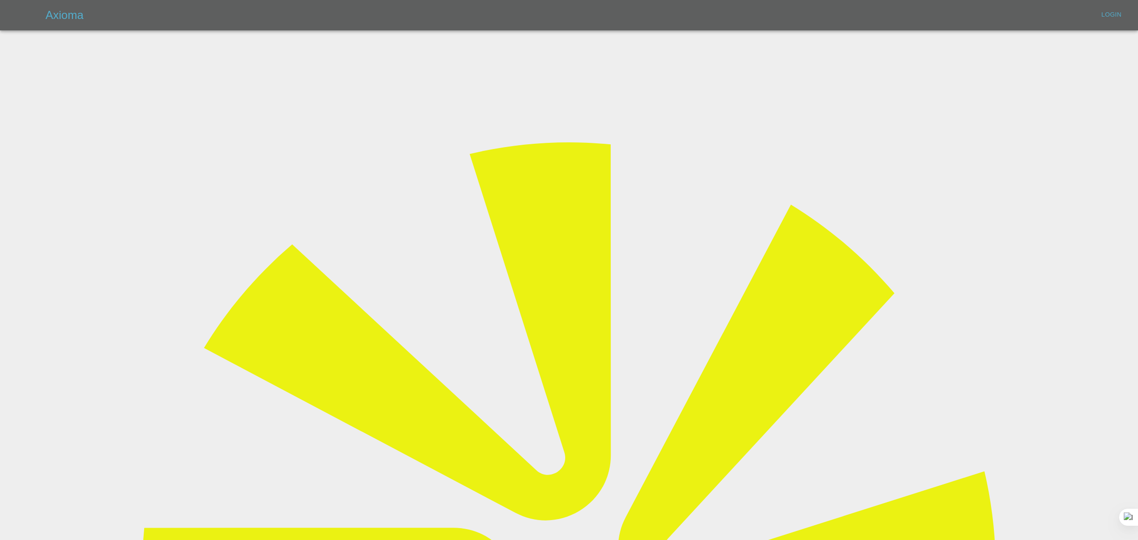
type input "bookkeeping@fifoaccounting.com"
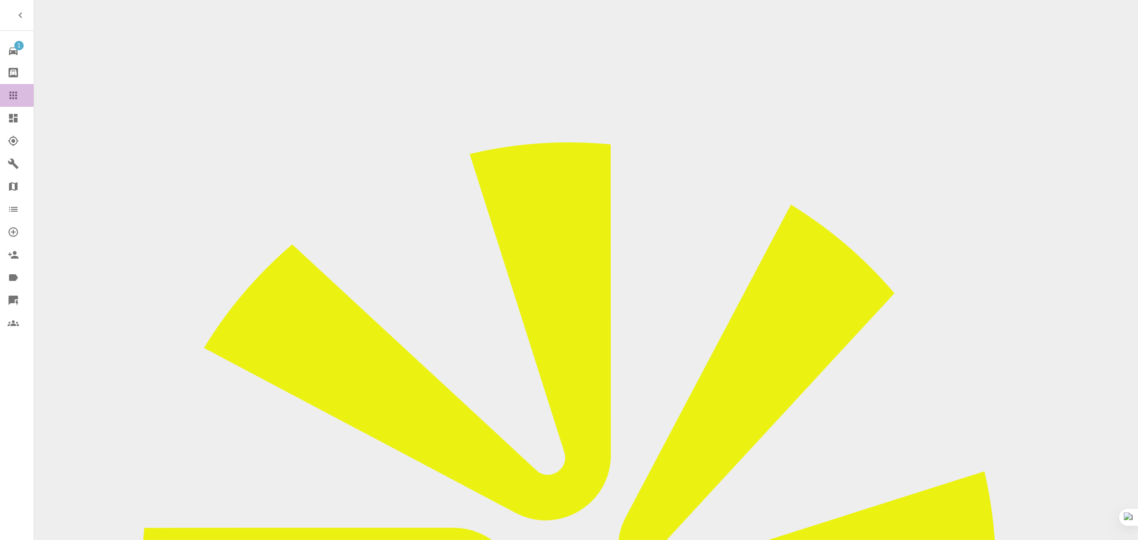
click at [18, 98] on icon at bounding box center [13, 95] width 11 height 11
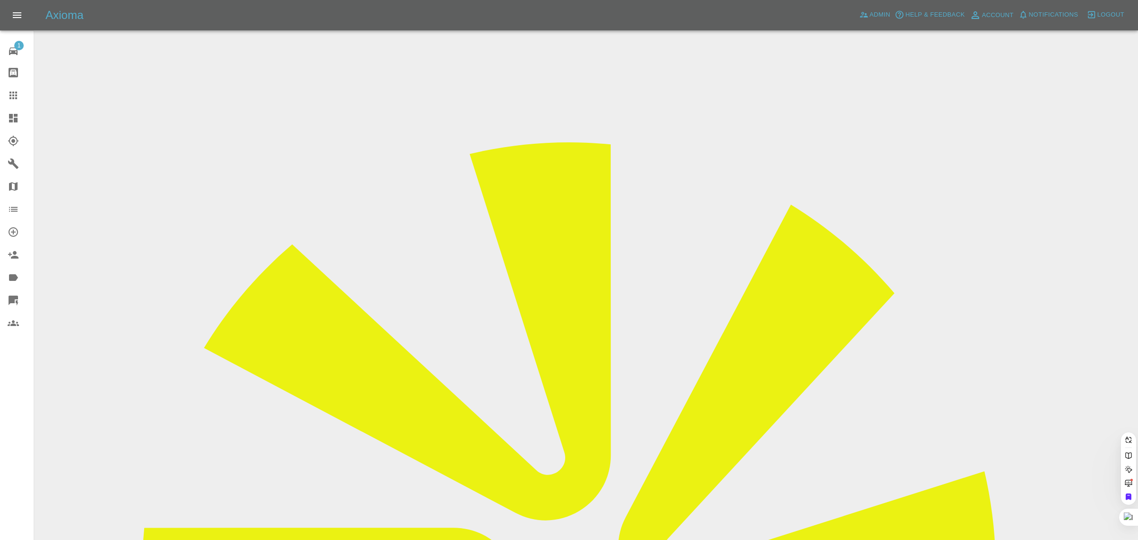
paste input "Paul.Kemsley@ceutahealthcare.com"
type input "Paul.Kemsley@ceutahealthcare.com"
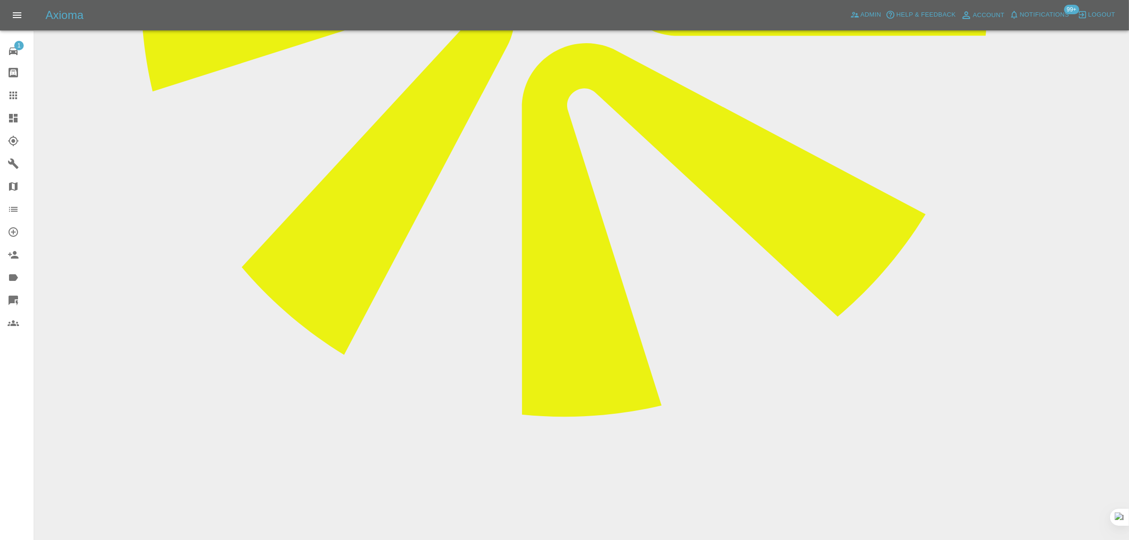
scroll to position [593, 0]
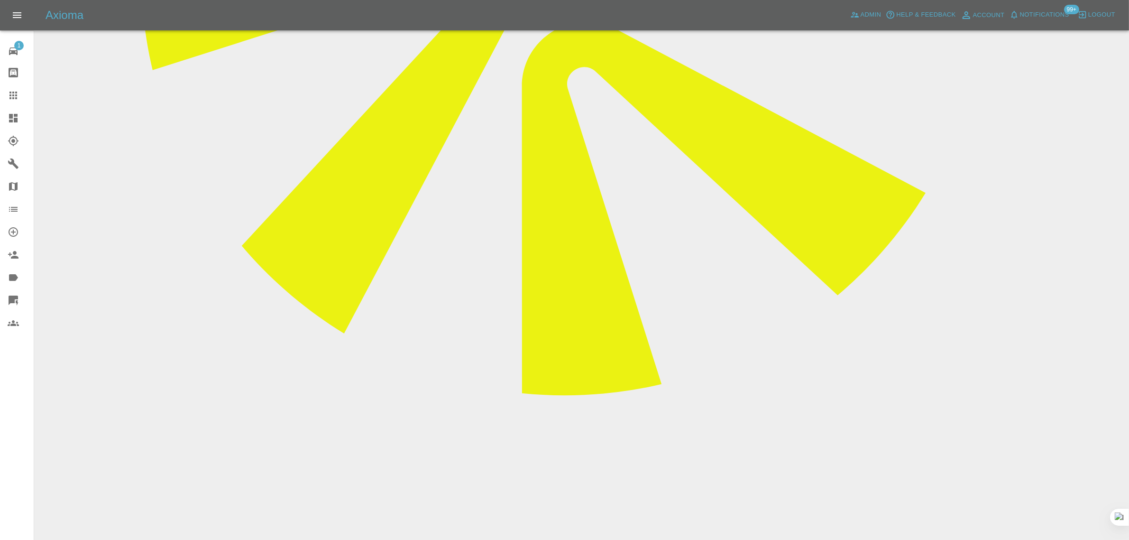
paste textarea "Hi there. I’ve just returned from holiday and was surprised to see below. I pre…"
type textarea "Hi there. I’ve just returned from holiday and was surprised to see below. I pre…"
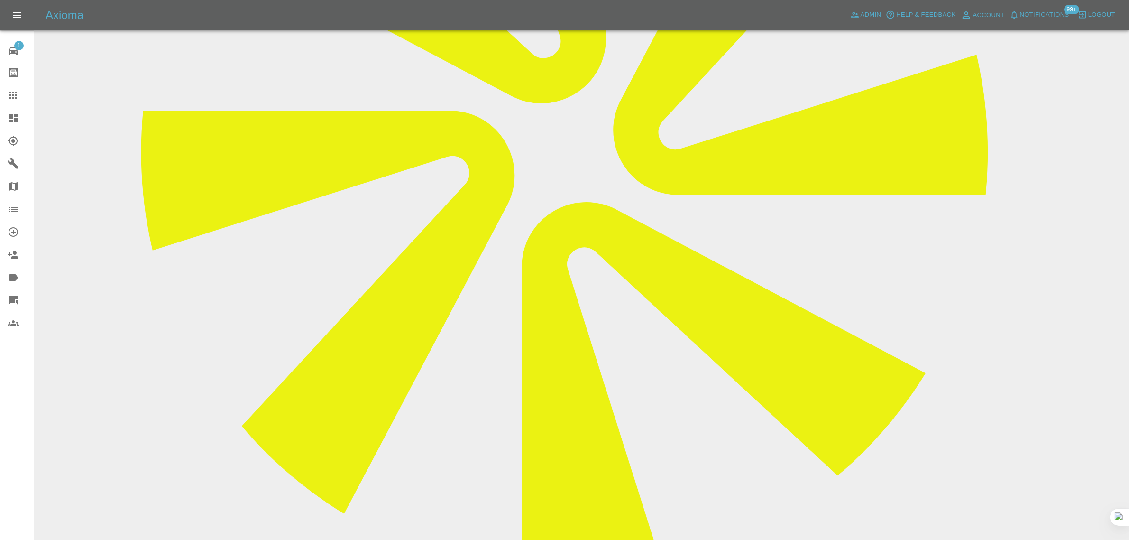
scroll to position [237, 0]
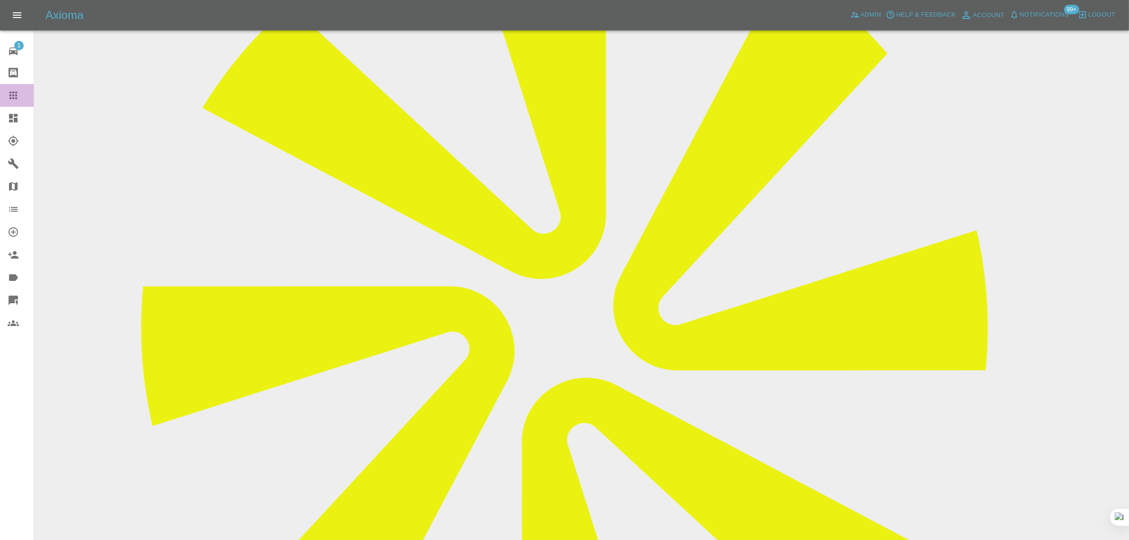
click at [5, 91] on link "Claims" at bounding box center [17, 95] width 34 height 23
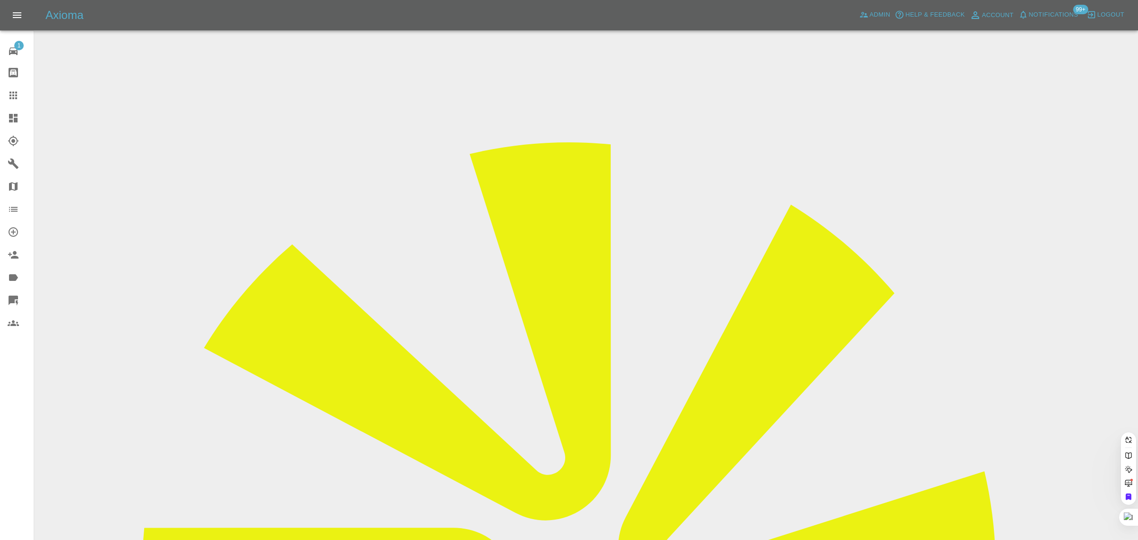
paste input "morse2425@gmail.com"
type input "morse2425@gmail.co"
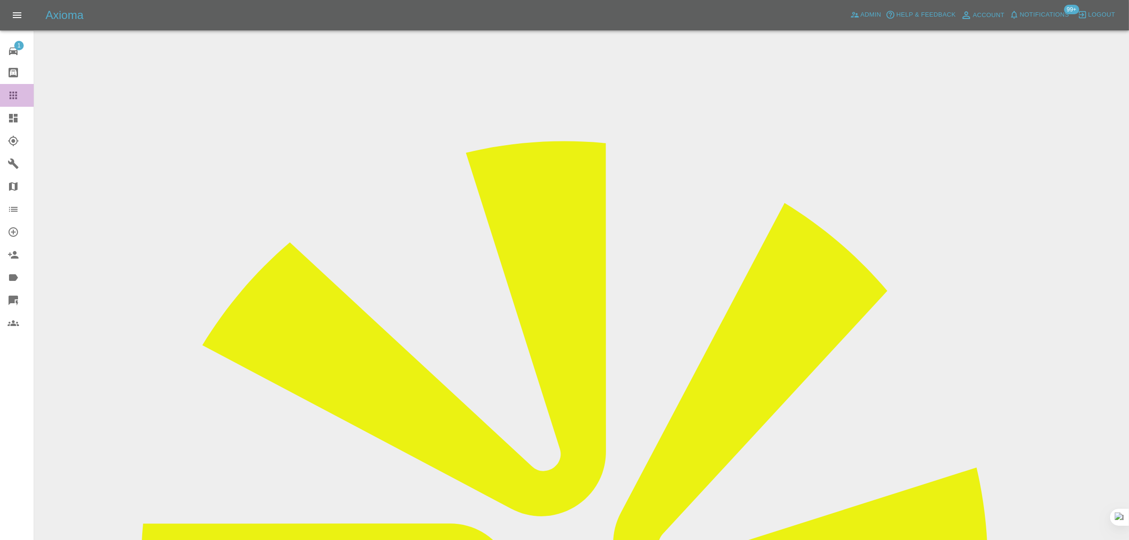
click at [16, 88] on link "Claims" at bounding box center [17, 95] width 34 height 23
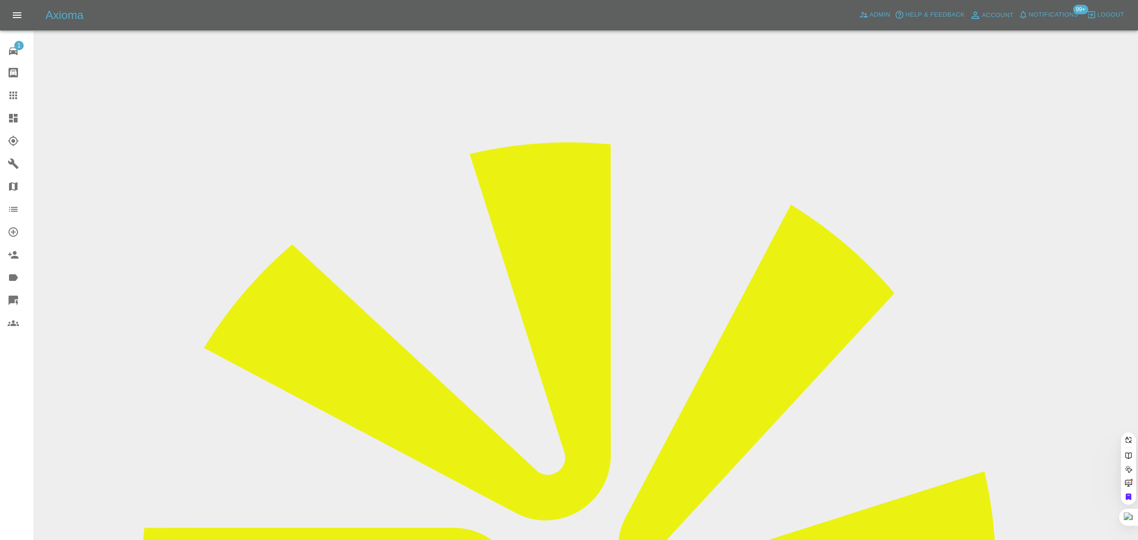
paste input "alfiebrown@hotmail.co.uk"
type input "alfiebrown@hotmail.co.u"
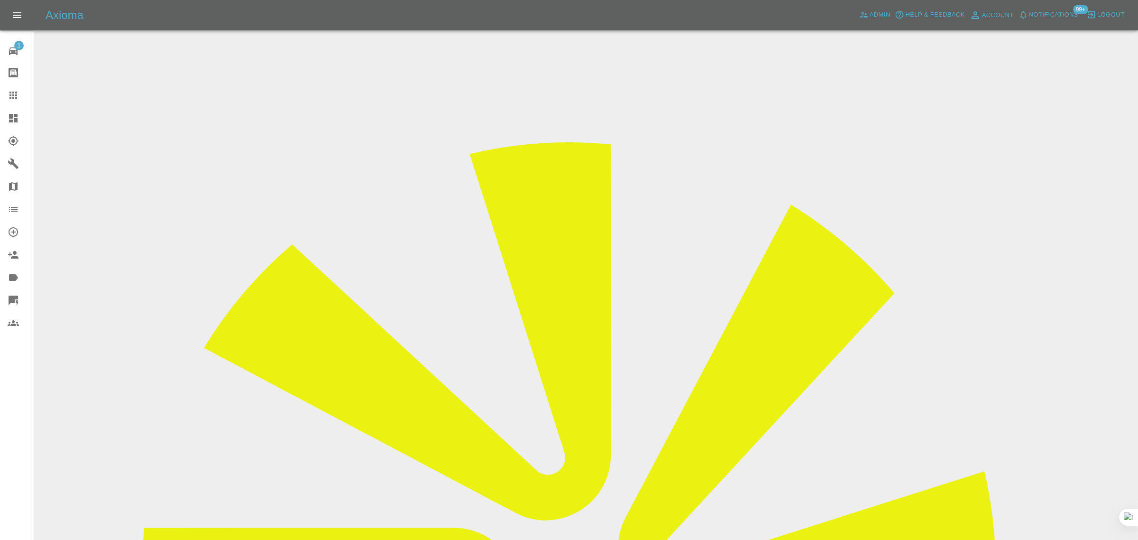
click at [26, 406] on div "1 Repair home Bodyshop home Claims Dashboard Explorer Garages Map Organization …" at bounding box center [17, 270] width 34 height 540
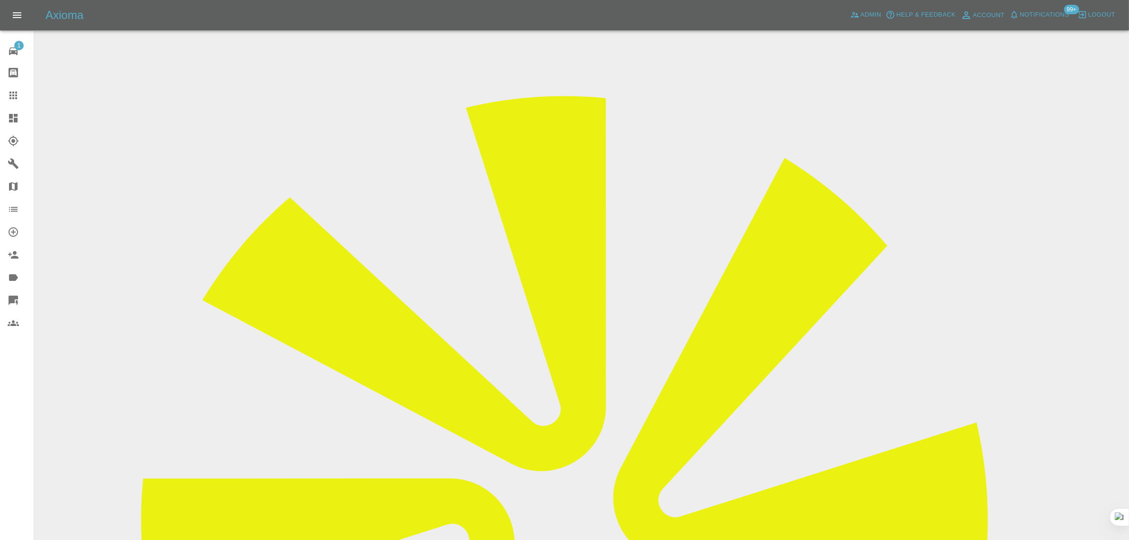
scroll to position [178, 0]
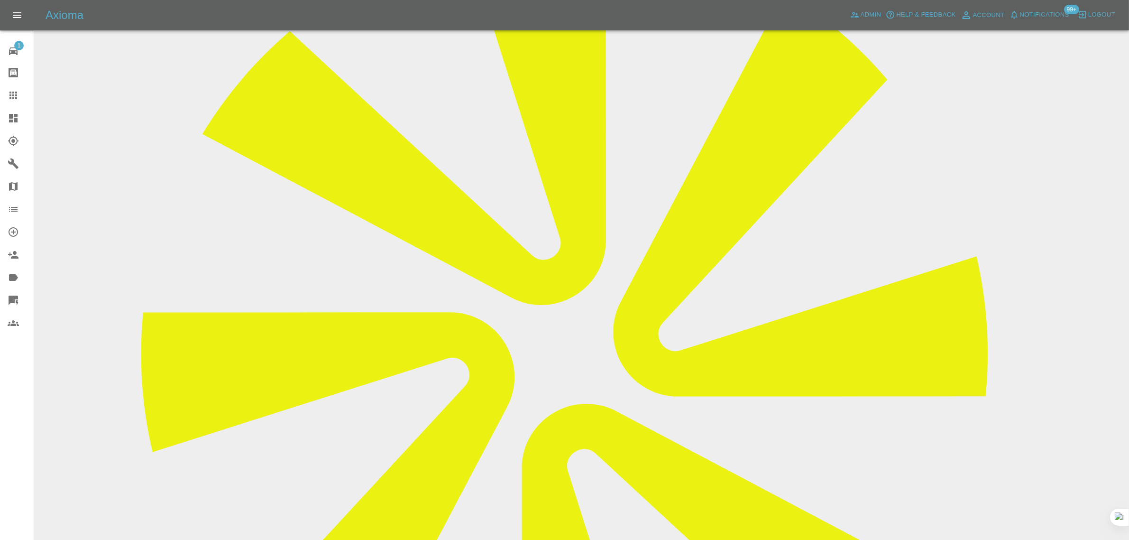
scroll to position [209, 0]
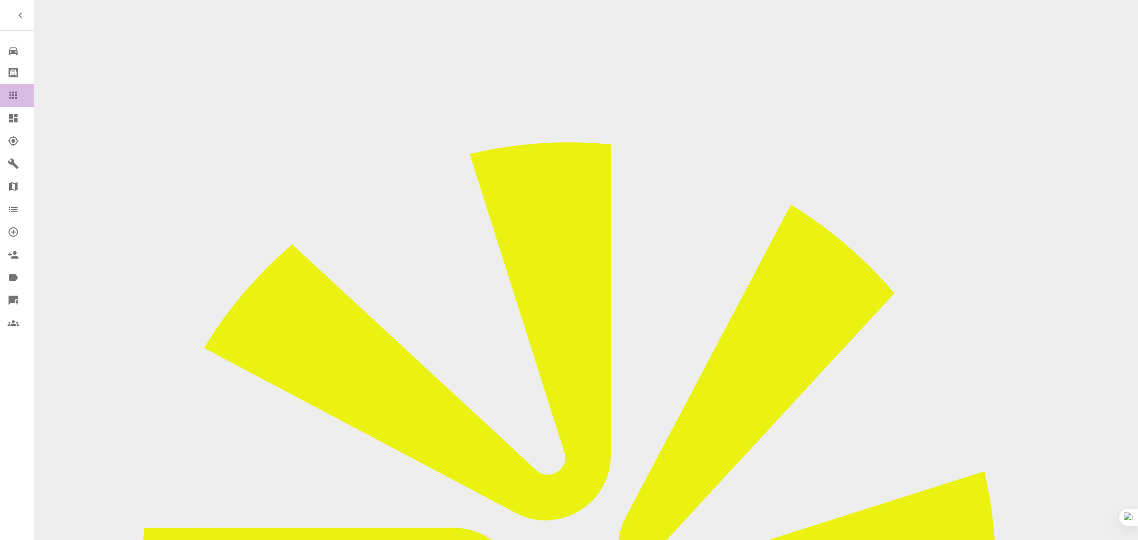
click at [9, 90] on icon at bounding box center [13, 95] width 11 height 11
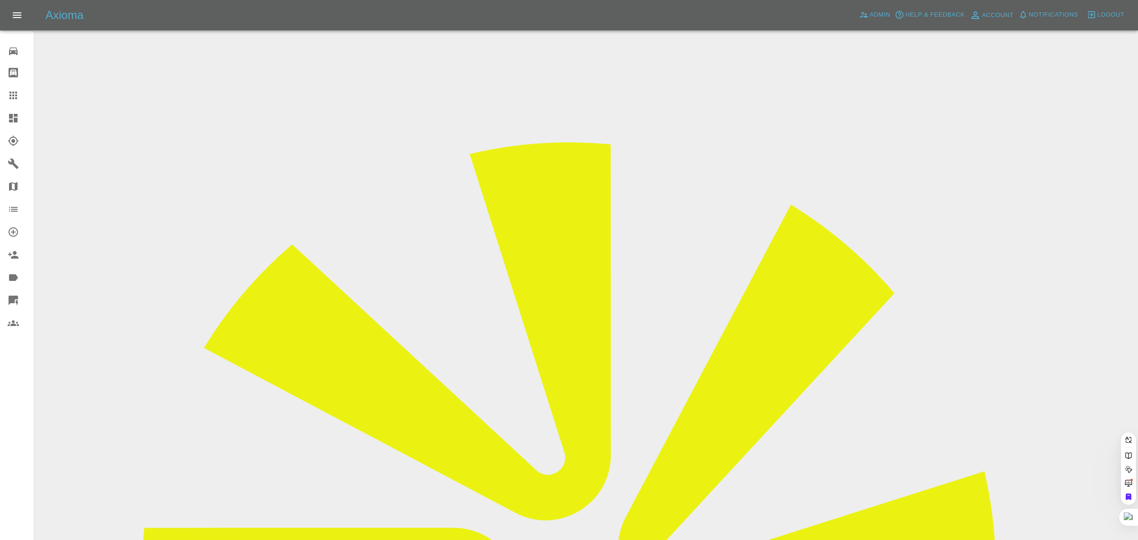
paste input "[EMAIL_ADDRESS][DOMAIN_NAME]"
type input "[EMAIL_ADDRESS][DOMAIN_NAME]"
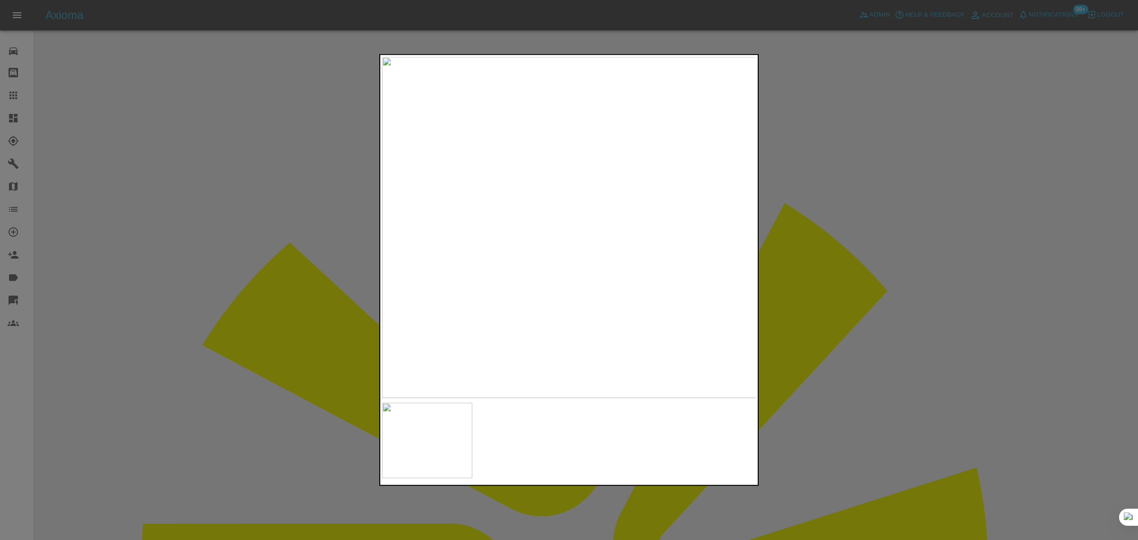
click at [918, 297] on div at bounding box center [569, 270] width 1138 height 540
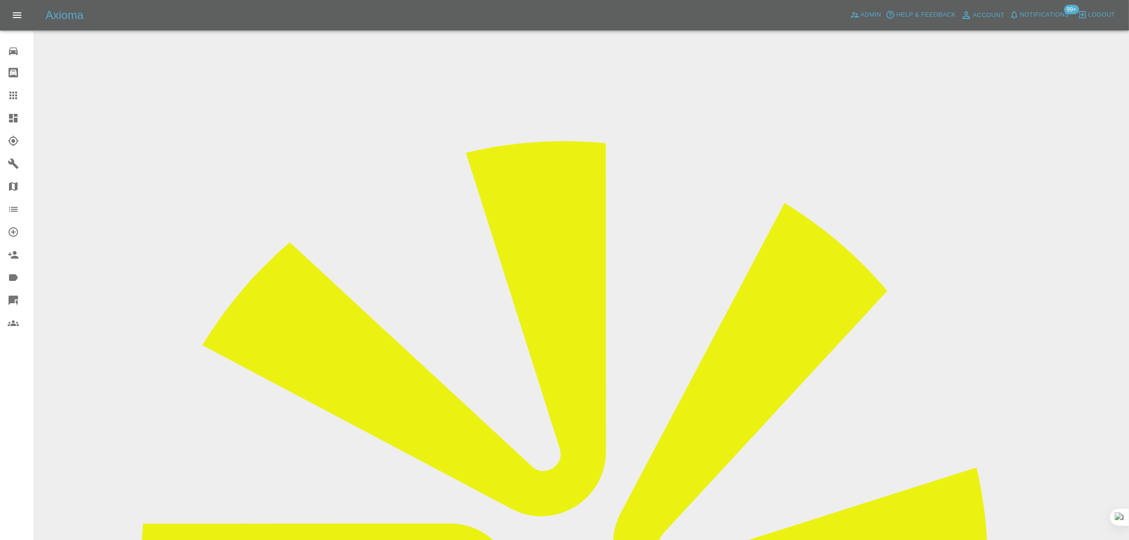
click at [18, 96] on icon at bounding box center [13, 95] width 11 height 11
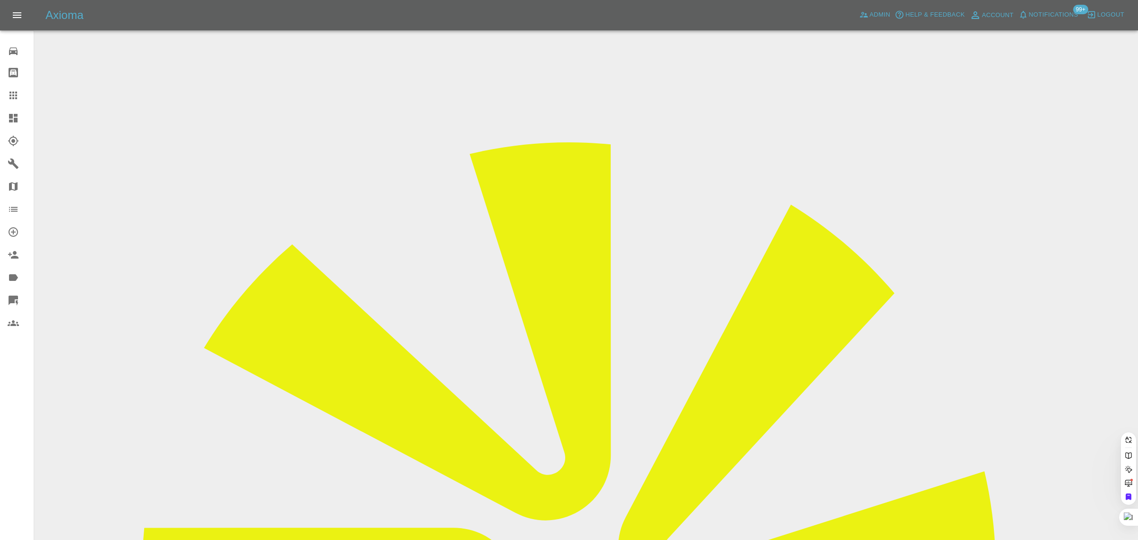
paste input "[EMAIL_ADDRESS][PERSON_NAME][DOMAIN_NAME]"
type input "[EMAIL_ADDRESS][PERSON_NAME][DOMAIN_NAME]"
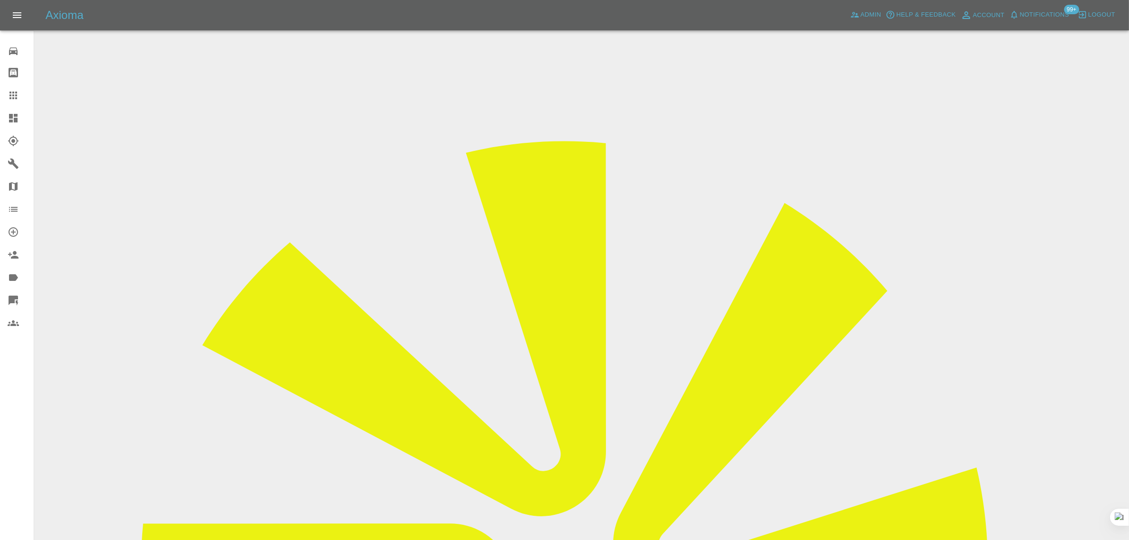
drag, startPoint x: 947, startPoint y: 145, endPoint x: 984, endPoint y: 186, distance: 55.4
copy td "Waxpower"
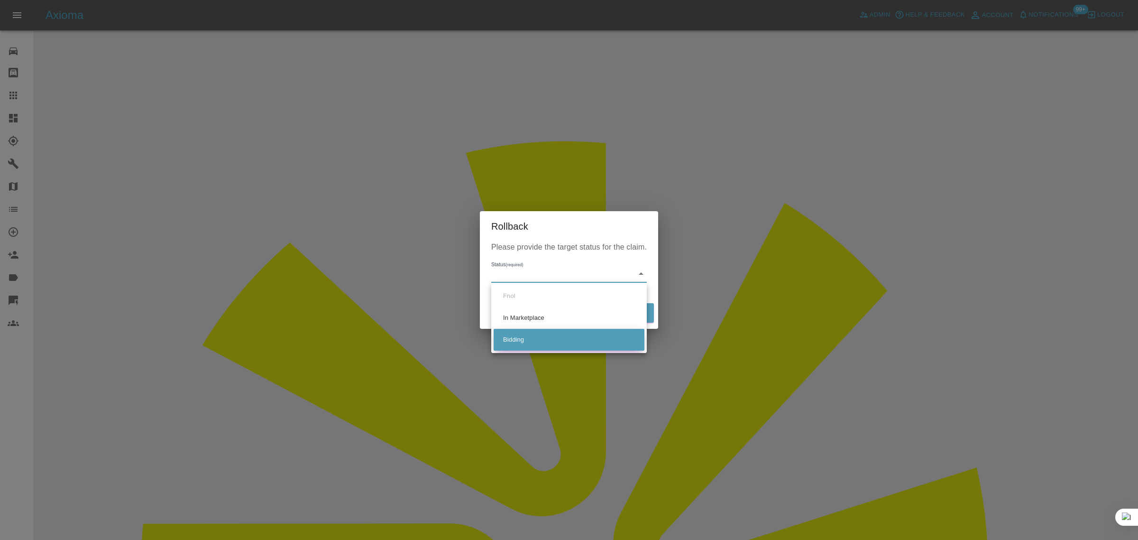
click at [510, 340] on li "Bidding" at bounding box center [569, 340] width 151 height 22
type input "bidding"
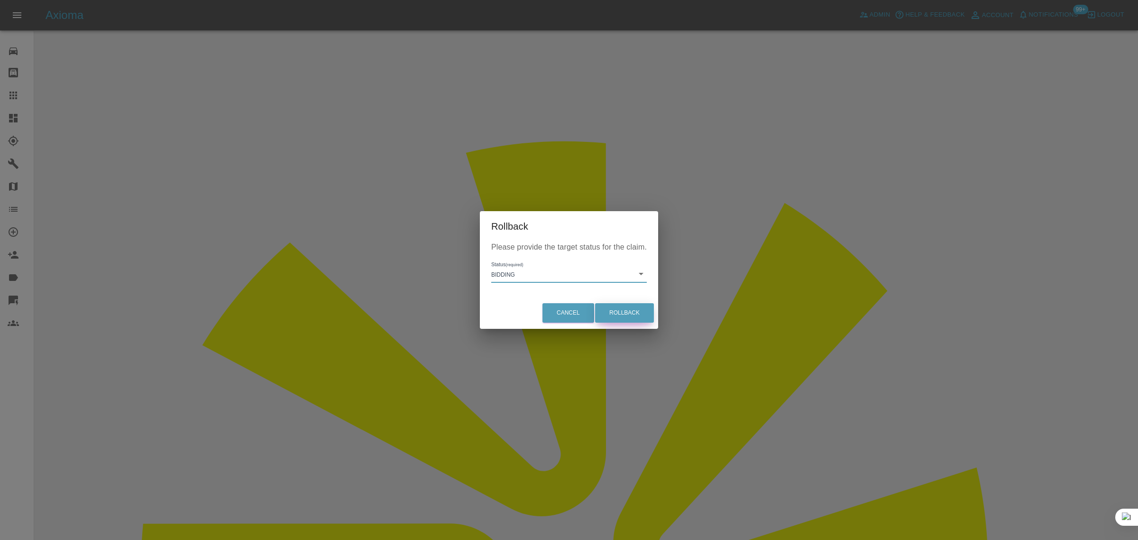
click at [619, 308] on button "Rollback" at bounding box center [624, 312] width 59 height 19
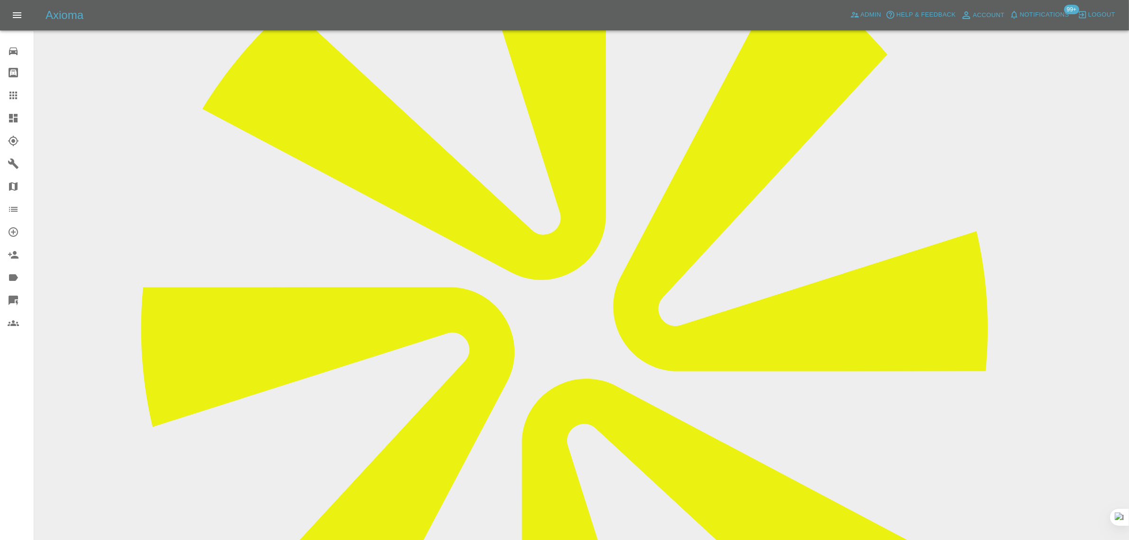
scroll to position [356, 0]
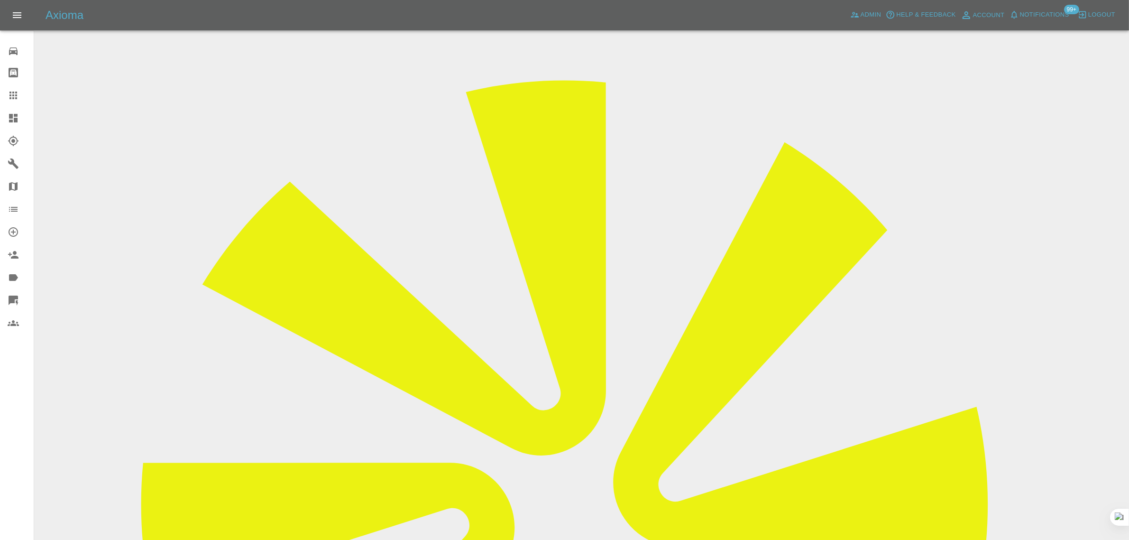
scroll to position [59, 0]
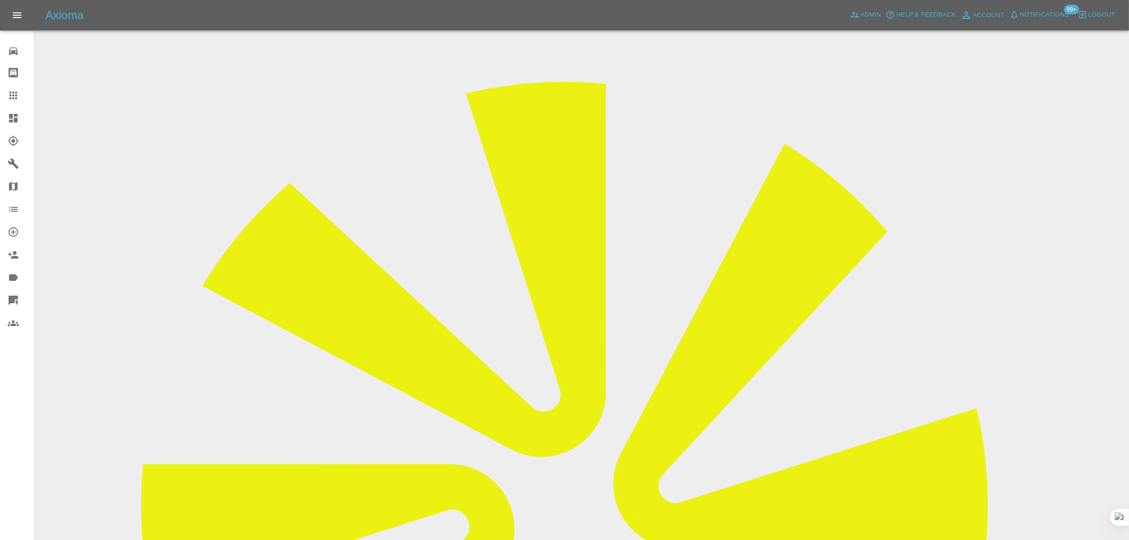
click at [15, 100] on icon at bounding box center [13, 95] width 11 height 11
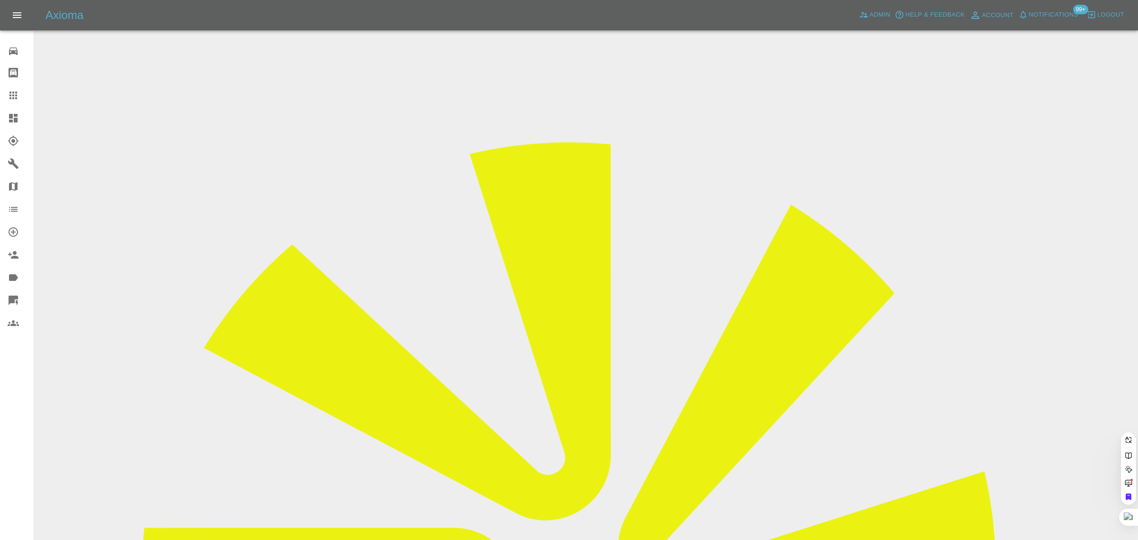
paste input "[EMAIL_ADDRESS][DOMAIN_NAME]"
type input "[EMAIL_ADDRESS][DOMAIN_NAME]"
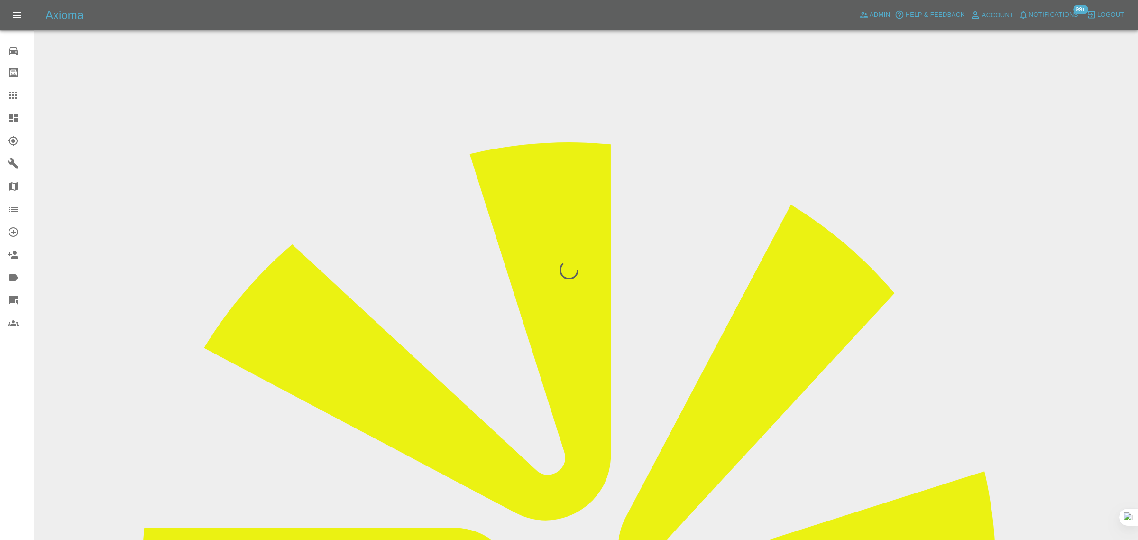
click at [5, 423] on div "0 Repair home Bodyshop home Claims Dashboard Explorer Garages Map Organization …" at bounding box center [17, 270] width 34 height 540
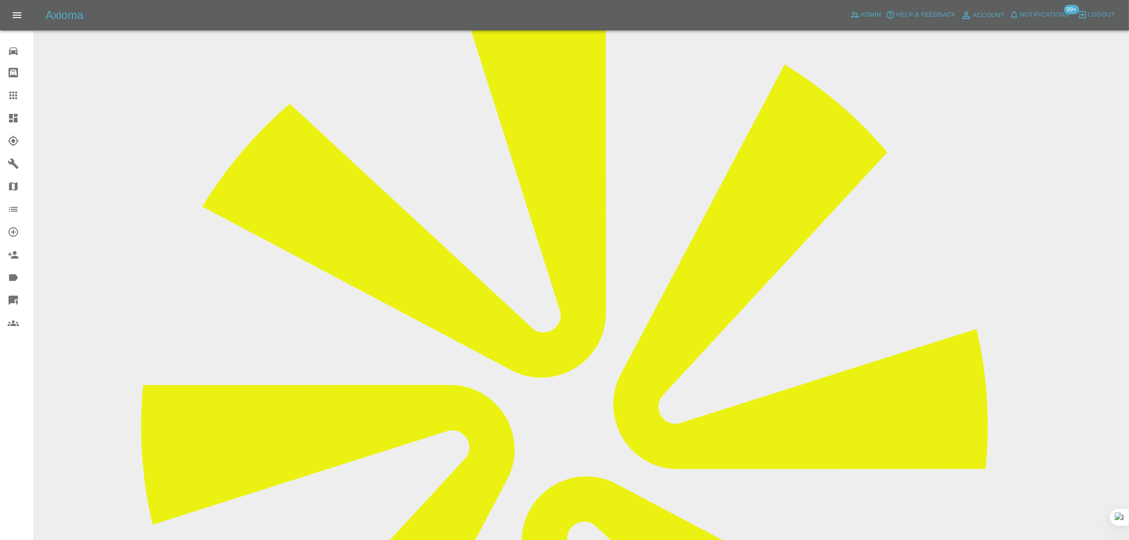
scroll to position [119, 0]
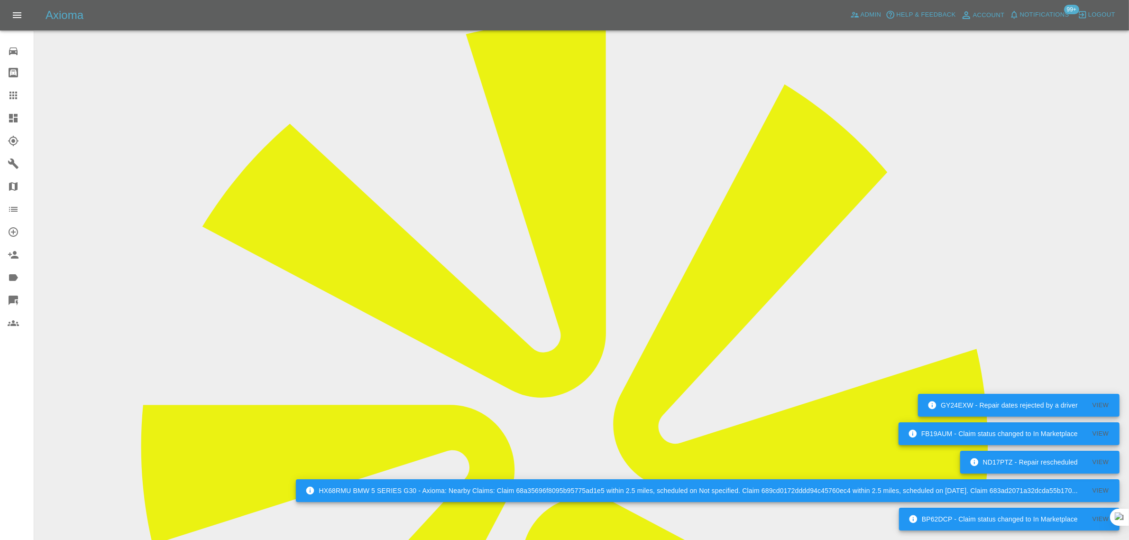
click at [29, 97] on div at bounding box center [21, 95] width 27 height 11
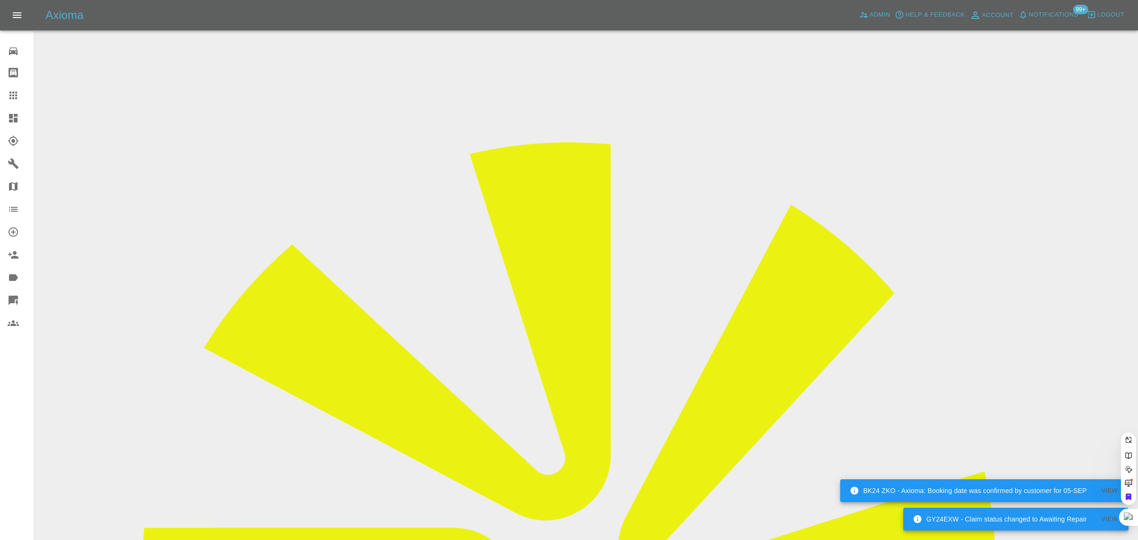
paste input "[PERSON_NAME][EMAIL_ADDRESS][PERSON_NAME][DOMAIN_NAME]"
type input "[PERSON_NAME][EMAIL_ADDRESS][PERSON_NAME][DOMAIN_NAME]"
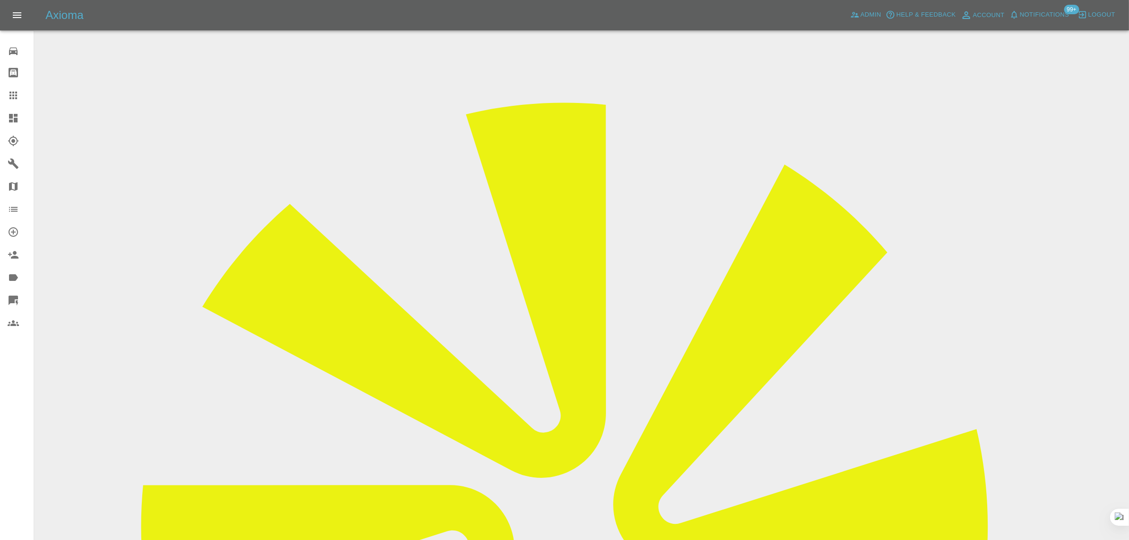
scroll to position [59, 0]
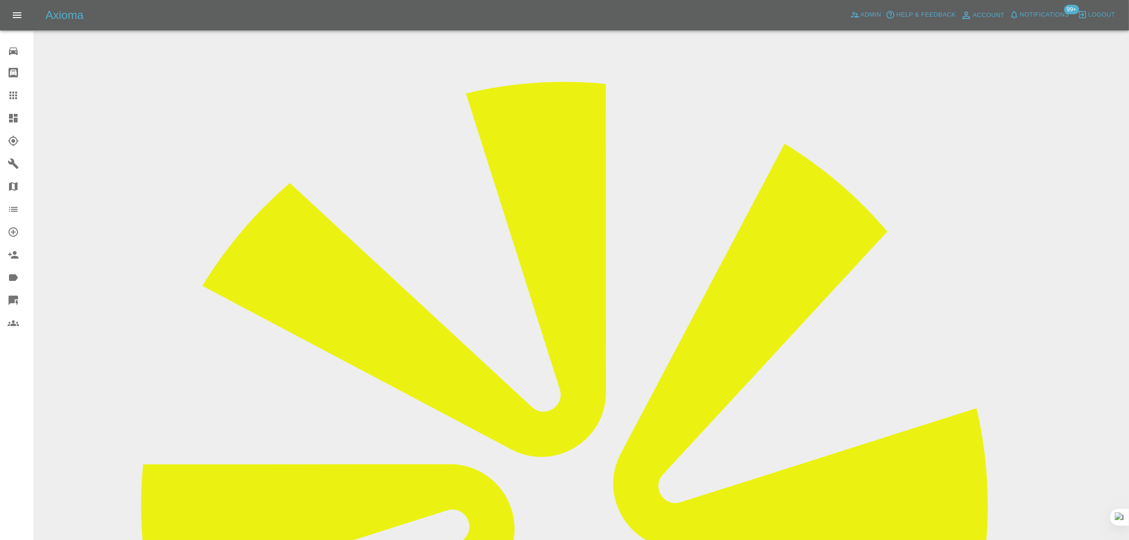
click at [5, 92] on link "Claims" at bounding box center [17, 95] width 34 height 23
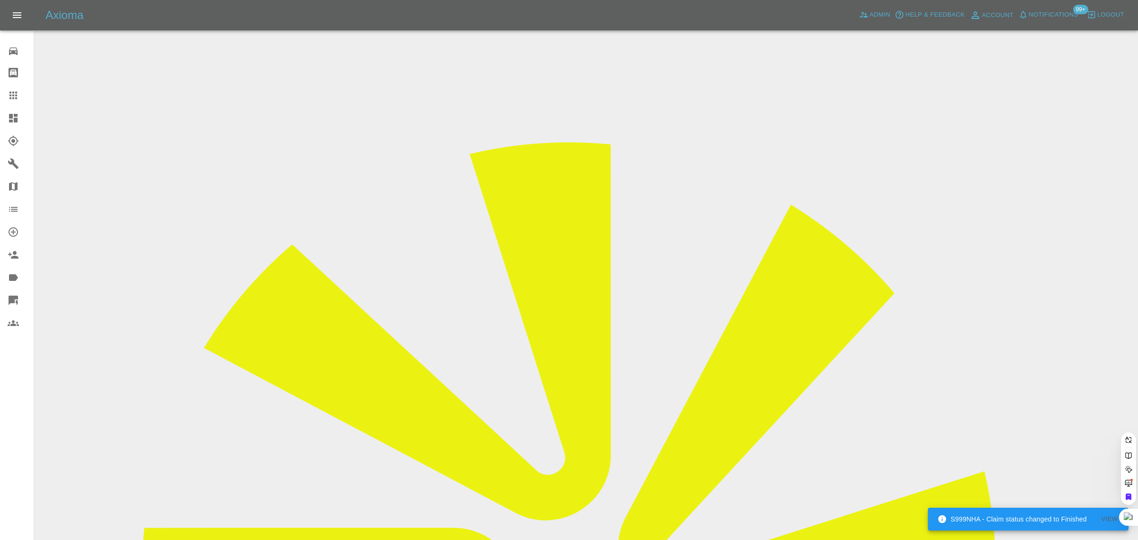
paste input "[EMAIL_ADDRESS][DOMAIN_NAME]"
type input "[EMAIL_ADDRESS][DOMAIN_NAME]"
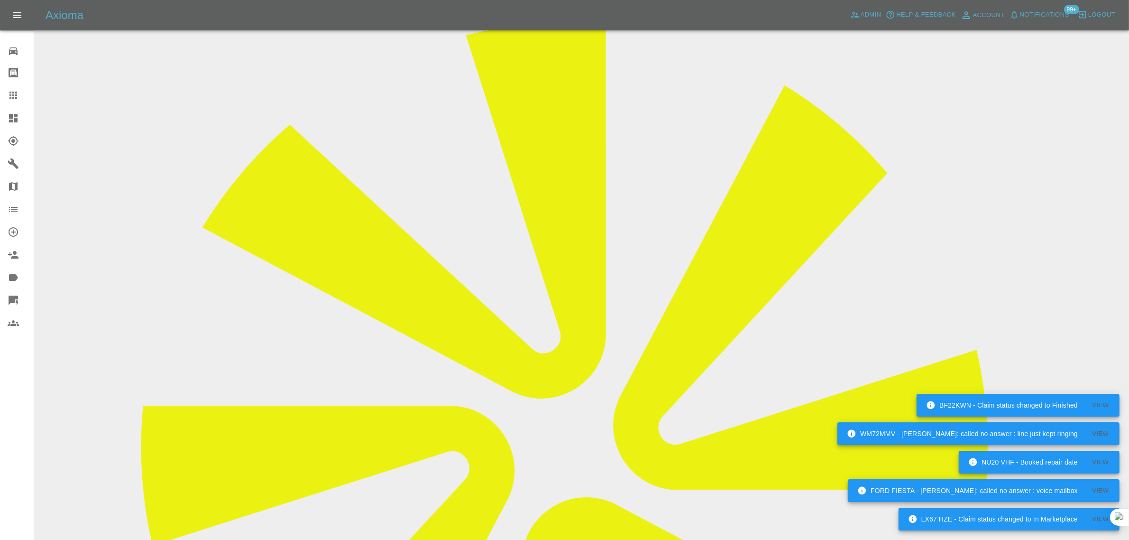
scroll to position [119, 0]
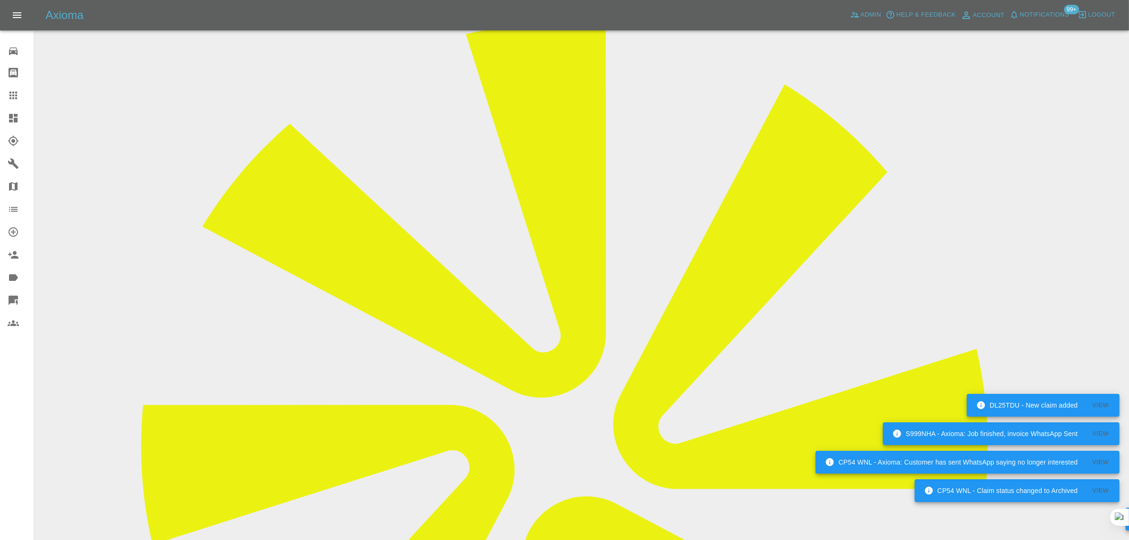
click at [20, 92] on div at bounding box center [21, 95] width 27 height 11
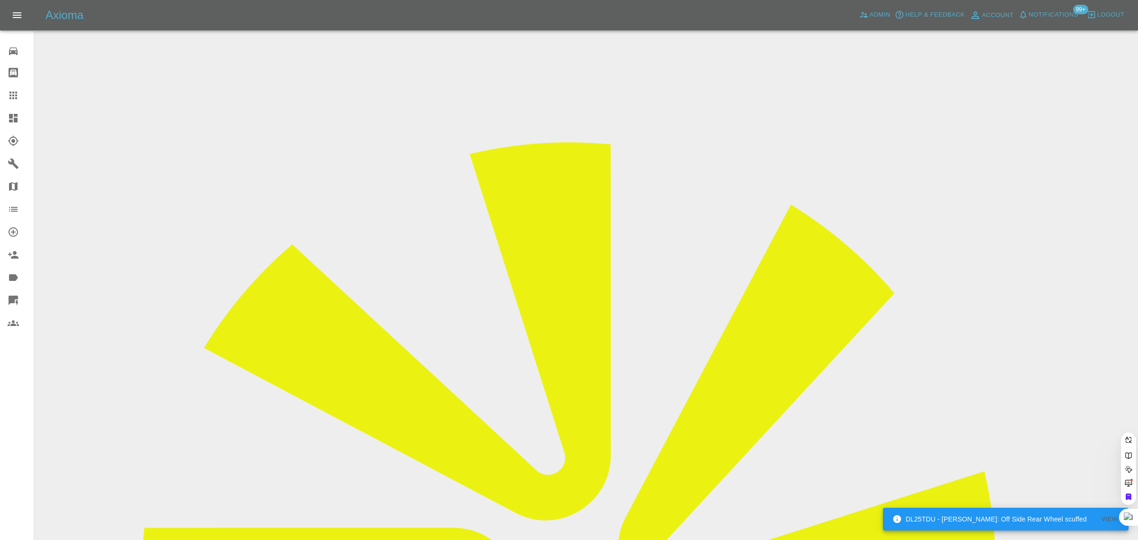
paste input "[EMAIL_ADDRESS][DOMAIN_NAME]"
type input "[EMAIL_ADDRESS][DOMAIN_NAME]"
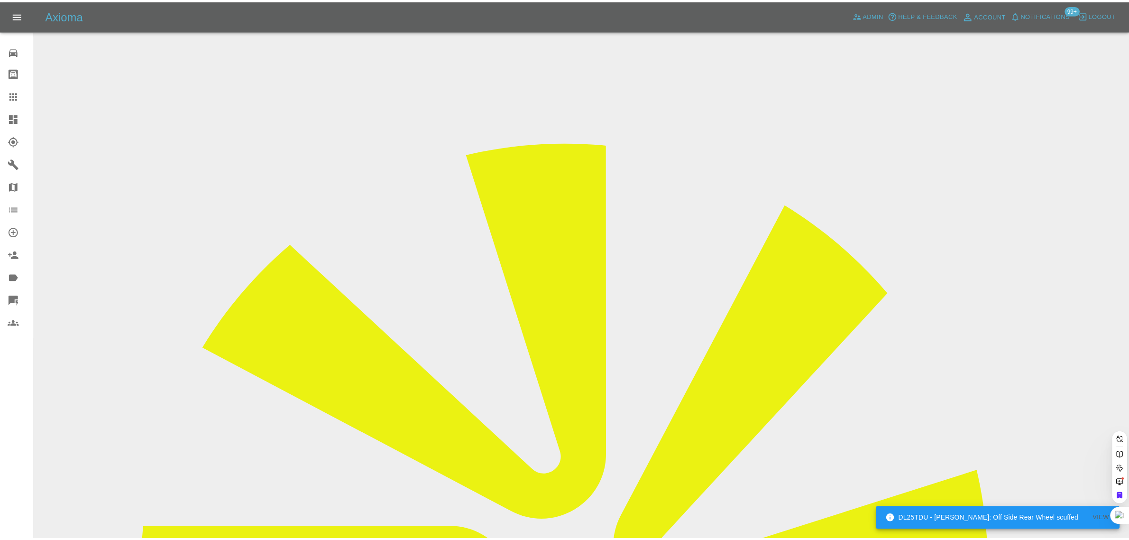
scroll to position [0, 0]
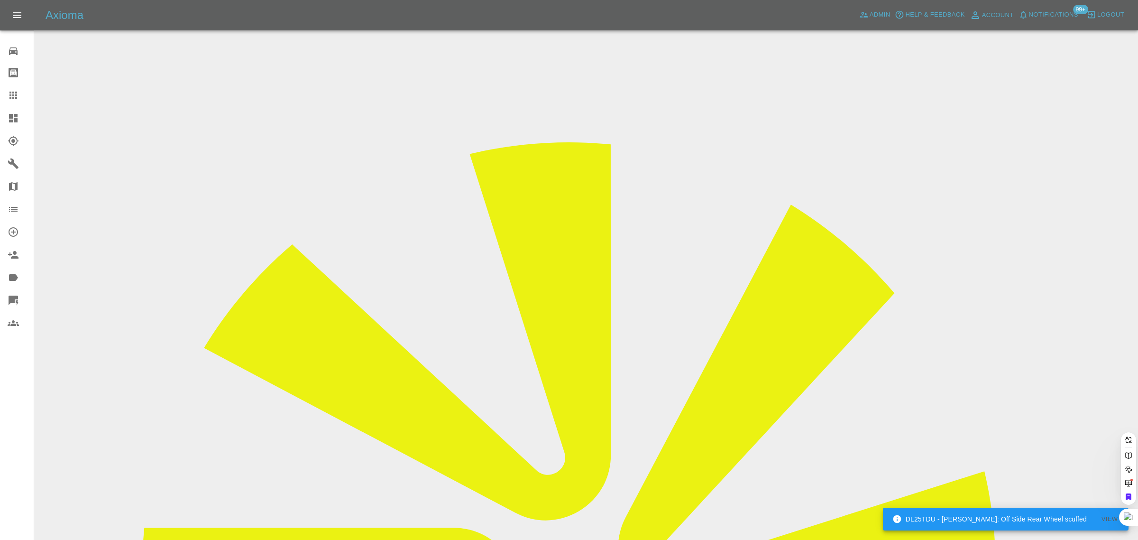
click at [25, 421] on div "0 Repair home Bodyshop home Claims Dashboard Explorer Garages Map Organization …" at bounding box center [17, 270] width 34 height 540
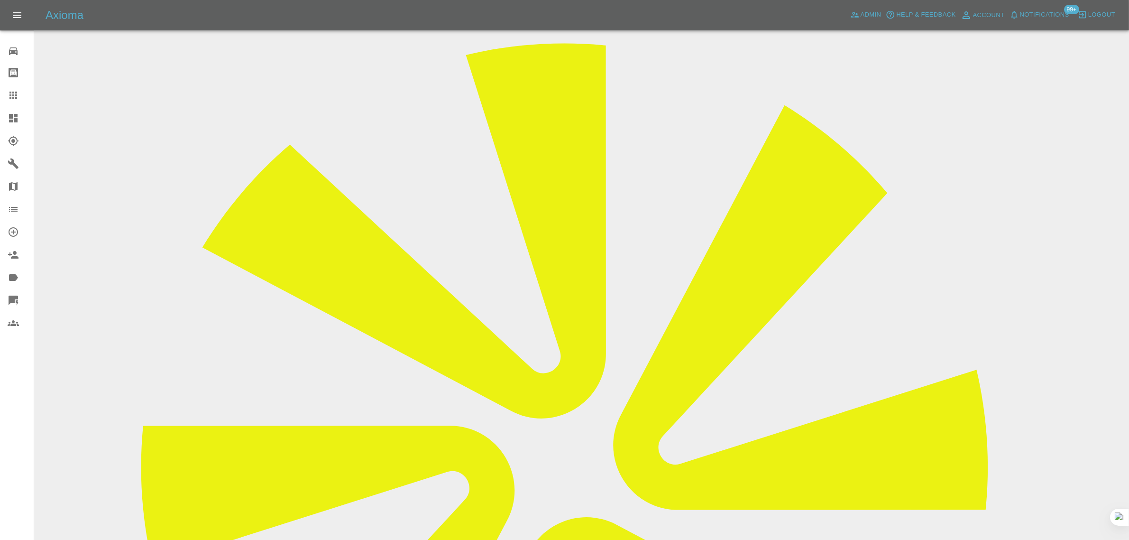
scroll to position [119, 0]
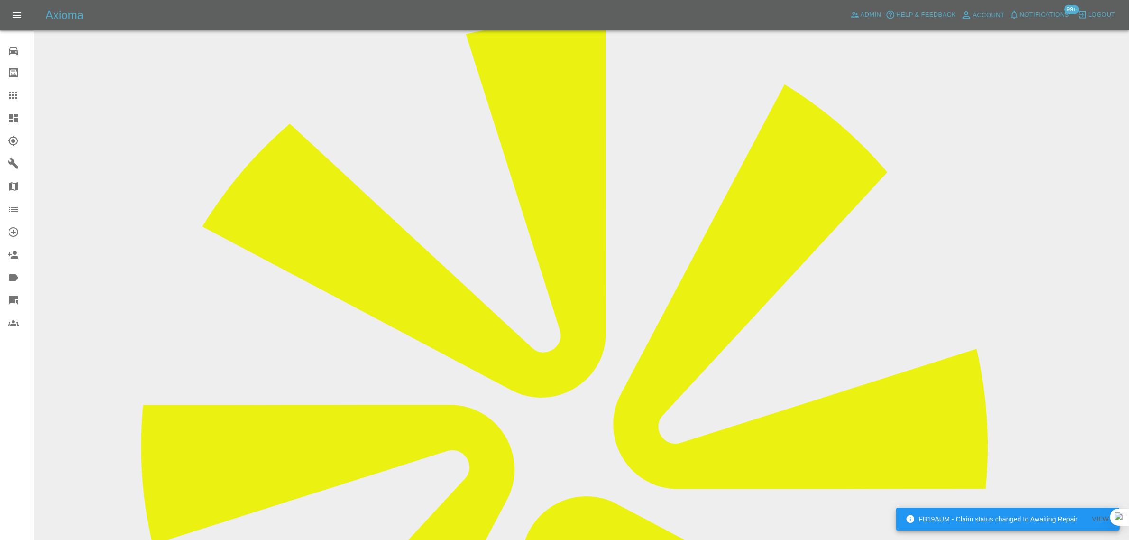
click at [18, 97] on icon at bounding box center [13, 95] width 11 height 11
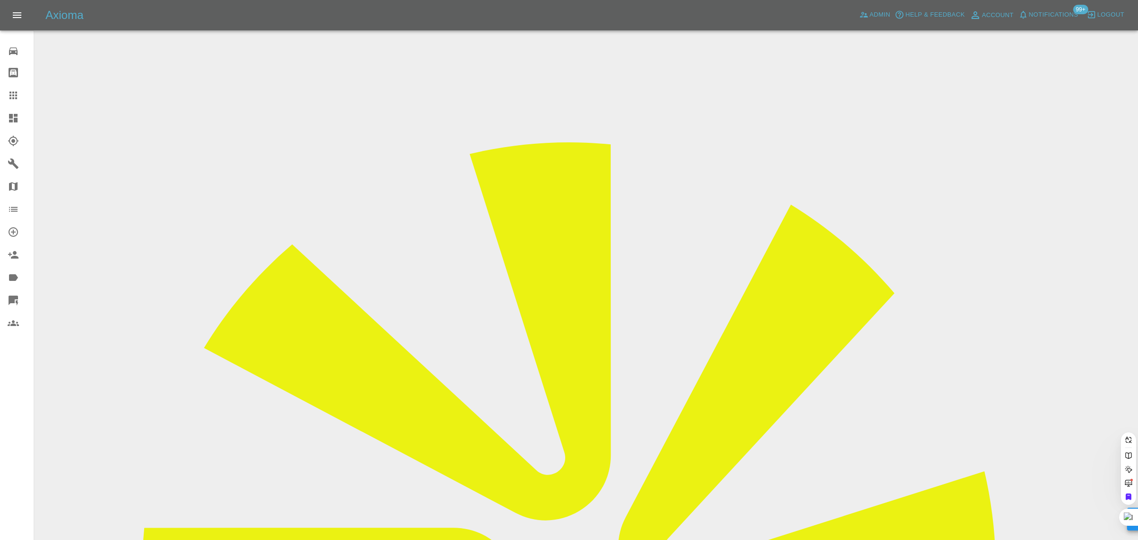
paste input "[EMAIL_ADDRESS][DOMAIN_NAME]"
type input "[EMAIL_ADDRESS][DOMAIN_NAME]"
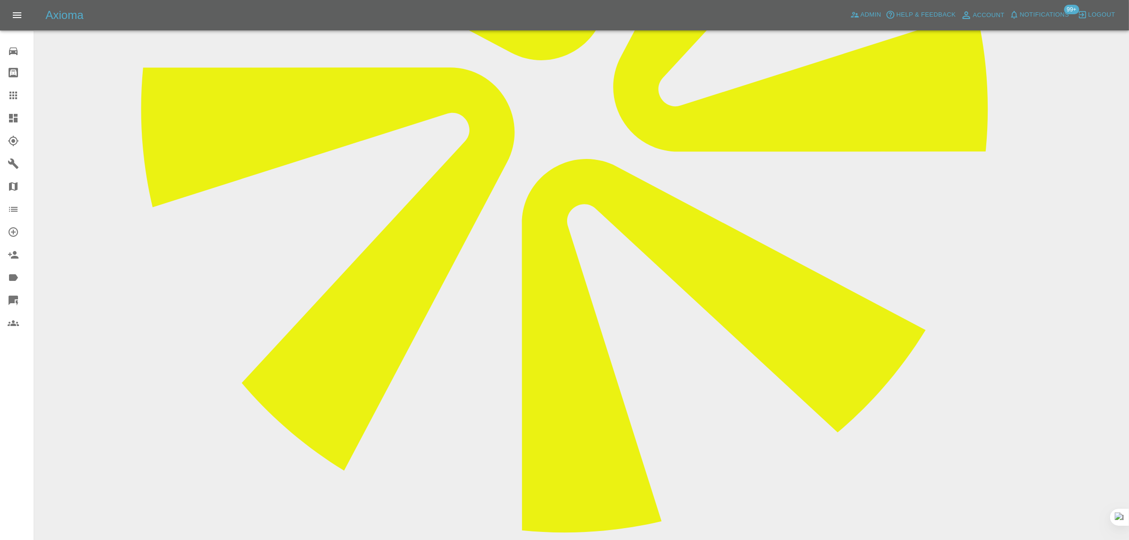
scroll to position [474, 0]
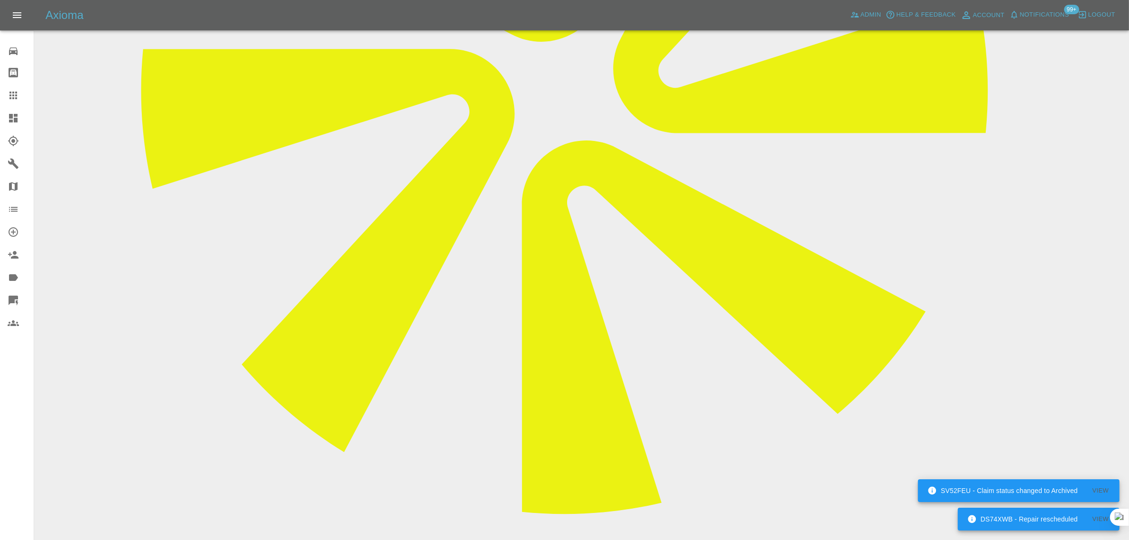
click at [9, 98] on icon at bounding box center [13, 96] width 8 height 8
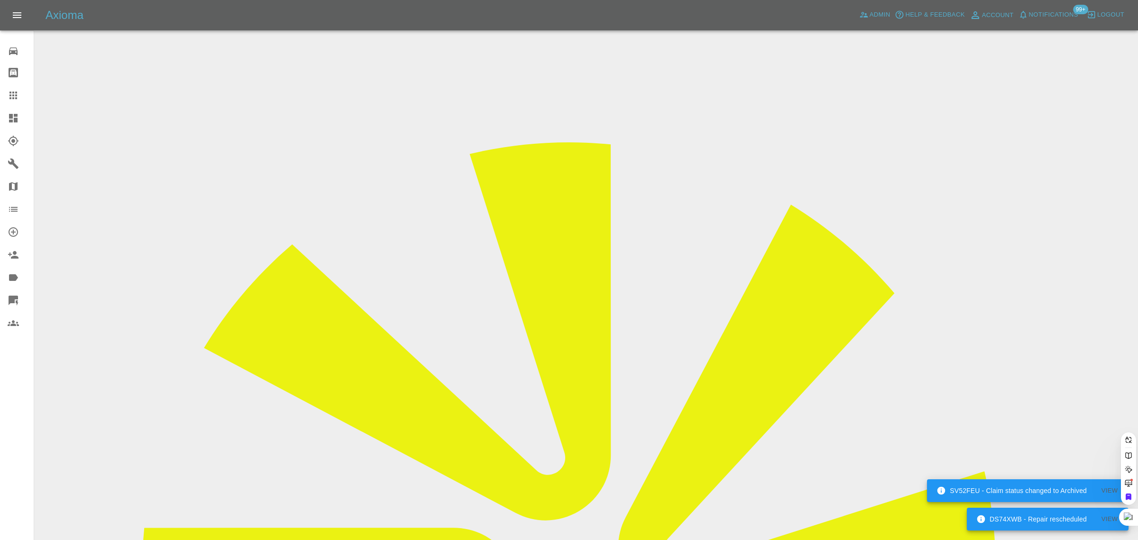
paste input "[EMAIL_ADDRESS][DOMAIN_NAME]"
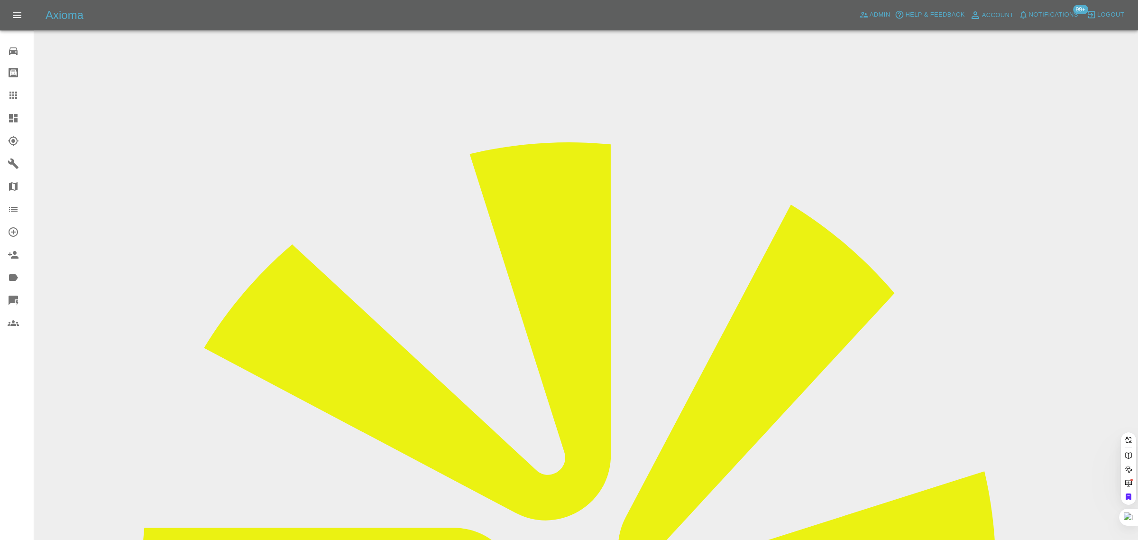
type input "[EMAIL_ADDRESS][DOMAIN_NAME]"
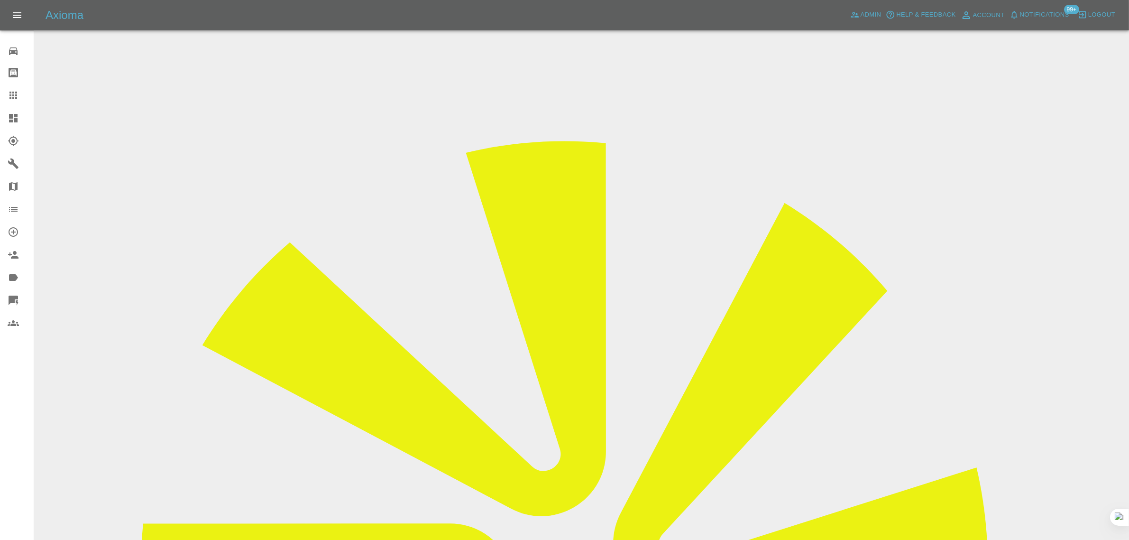
drag, startPoint x: 911, startPoint y: 146, endPoint x: 748, endPoint y: 250, distance: 193.0
copy td "Pro Paint Solutio"
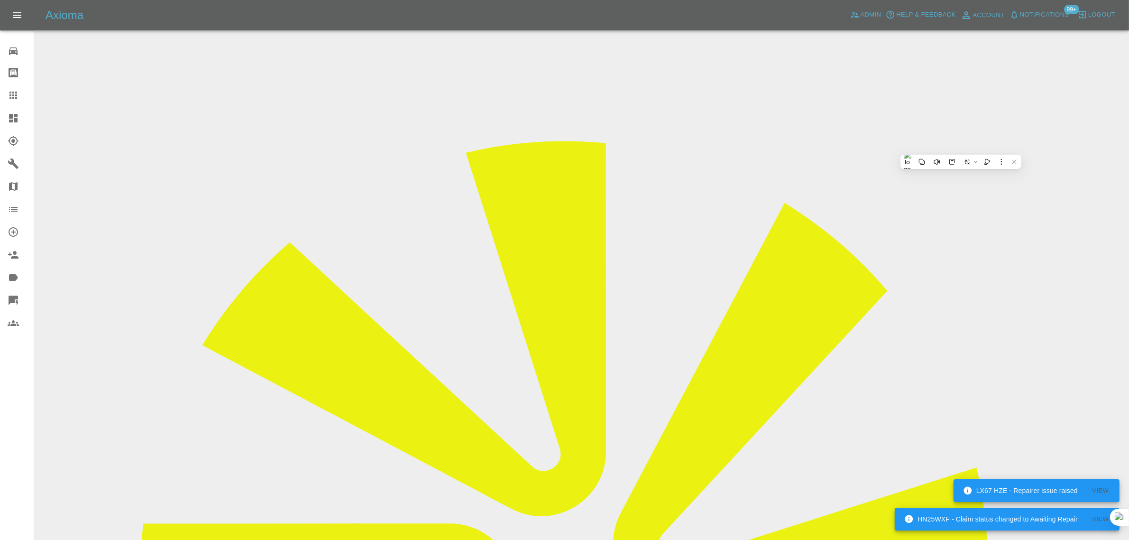
drag, startPoint x: 428, startPoint y: 171, endPoint x: 631, endPoint y: 166, distance: 203.0
copy tr "Registration plates FORD FIESTA"
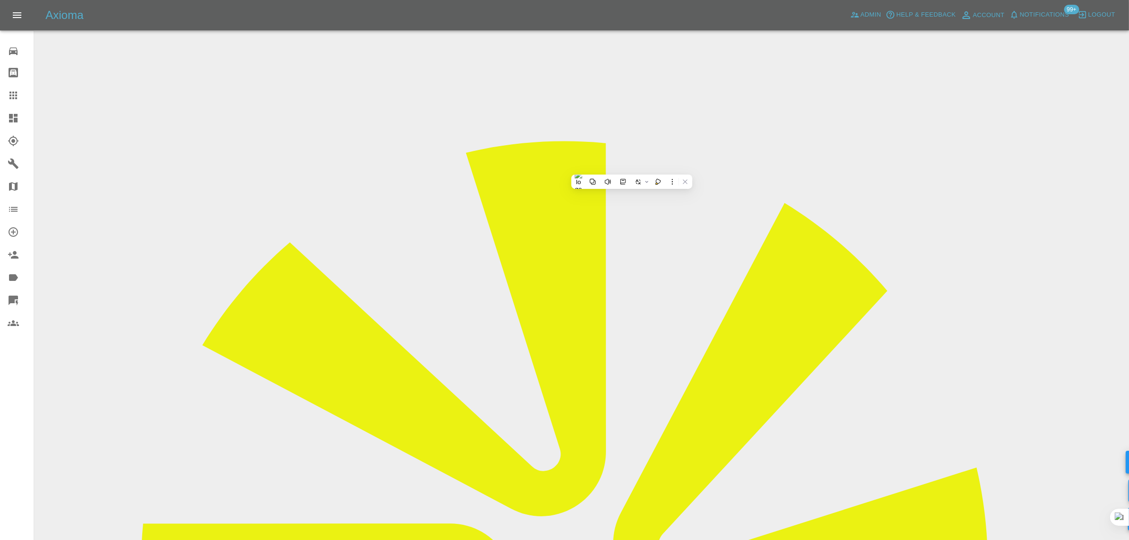
drag, startPoint x: 430, startPoint y: 252, endPoint x: 637, endPoint y: 274, distance: 208.0
copy tbody "Vehicle Location OX7 5RZ Driver [PERSON_NAME]"
drag, startPoint x: 774, startPoint y: 404, endPoint x: 983, endPoint y: 397, distance: 208.8
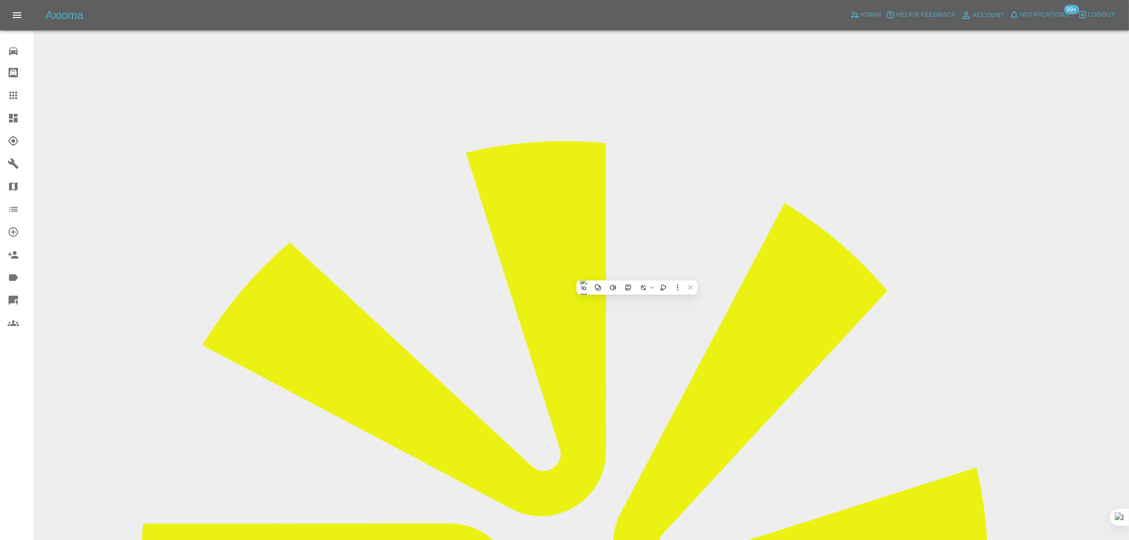
copy tbody "Repair Date [DATE]"
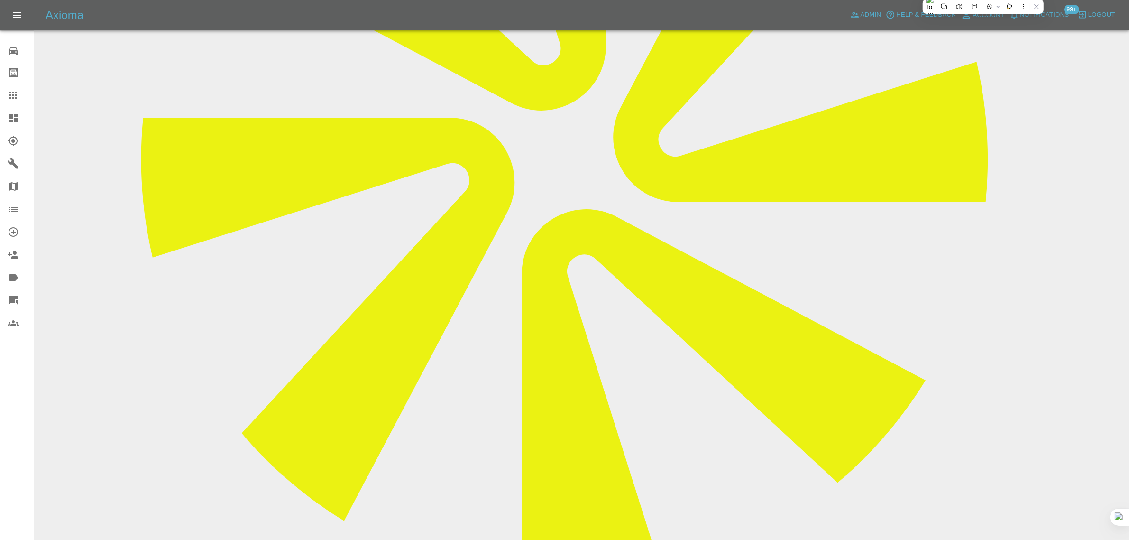
scroll to position [474, 0]
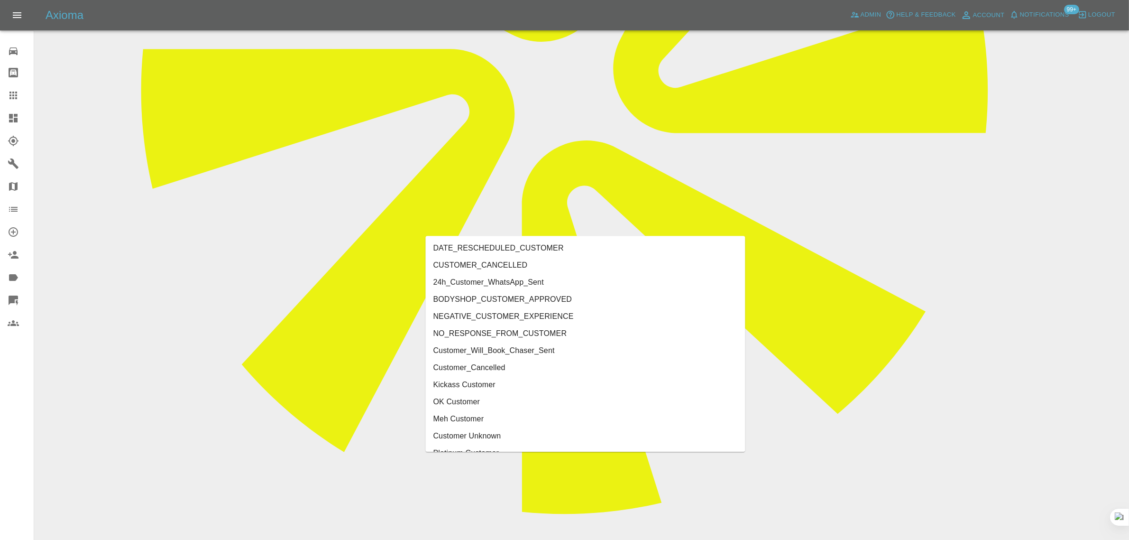
type input "cust"
click at [489, 370] on li "Customer_Cancelled" at bounding box center [586, 367] width 320 height 17
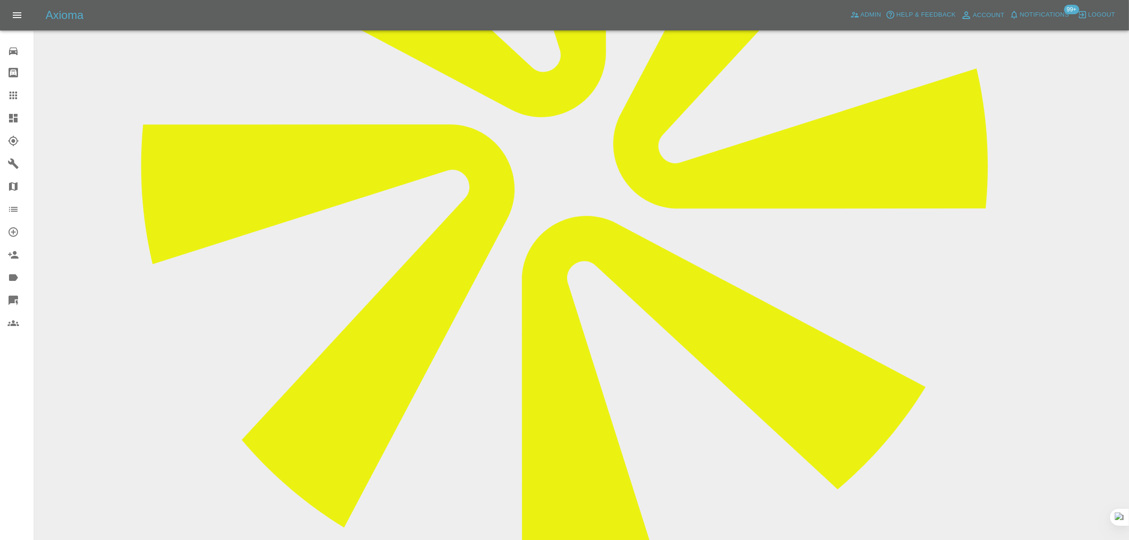
scroll to position [178, 0]
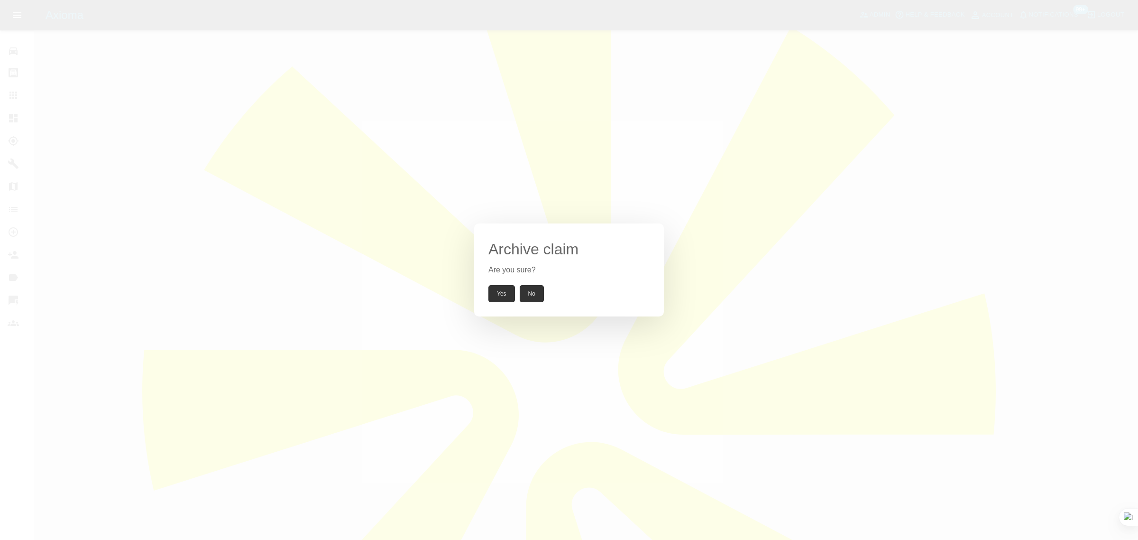
click at [499, 292] on button "Yes" at bounding box center [501, 293] width 27 height 17
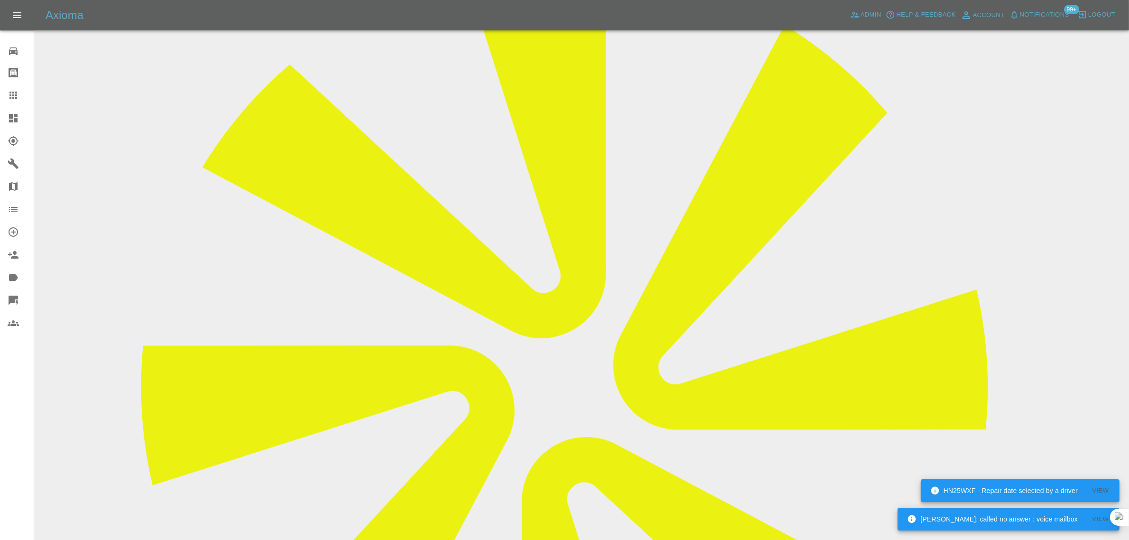
click at [8, 92] on icon at bounding box center [13, 95] width 11 height 11
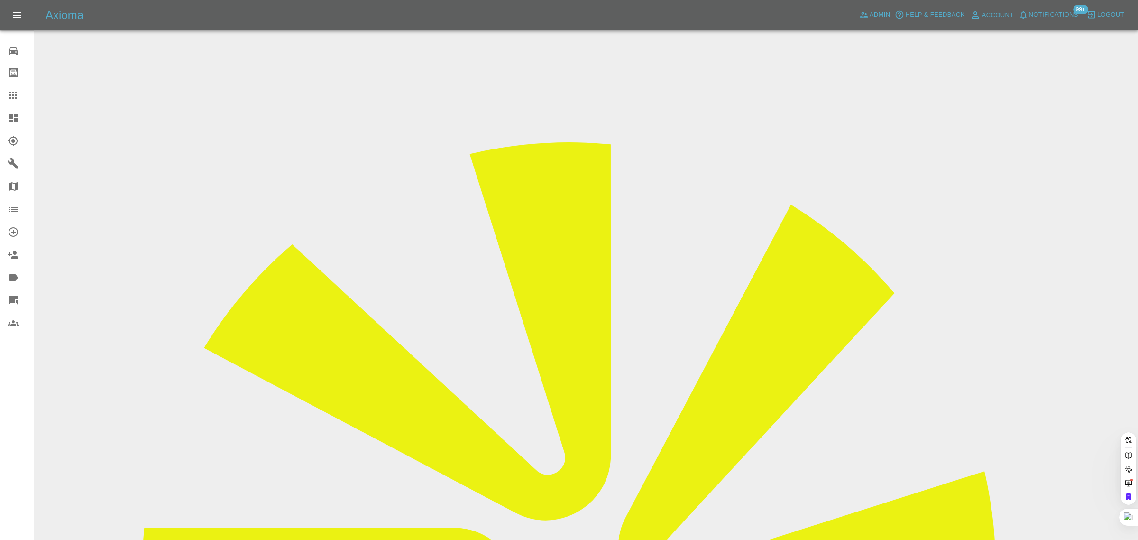
paste input "kristen-ellis@hotmail.co.uk"
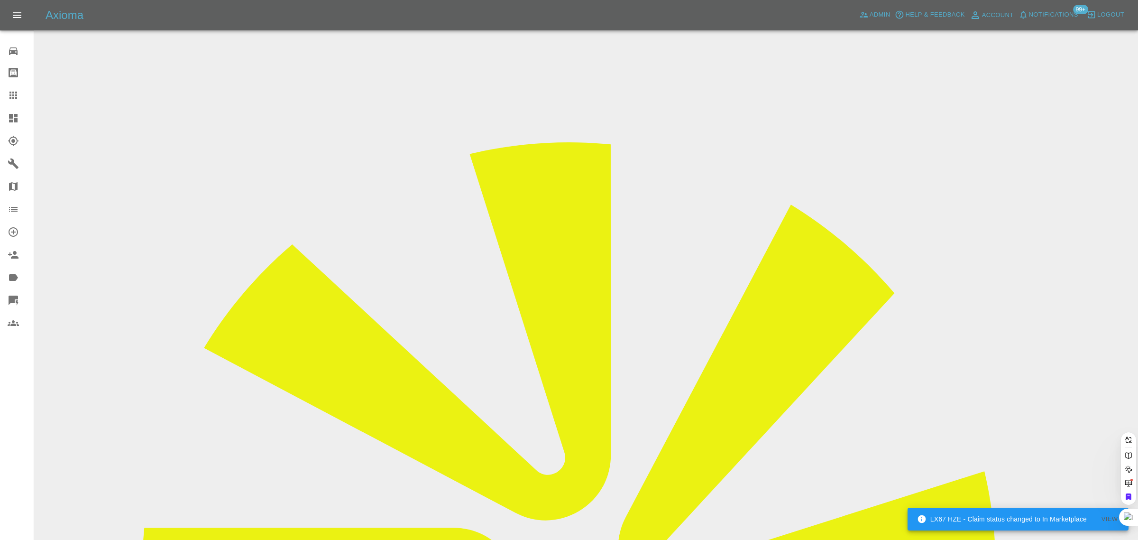
type input "kristen-ellis@hotmail.co.uk"
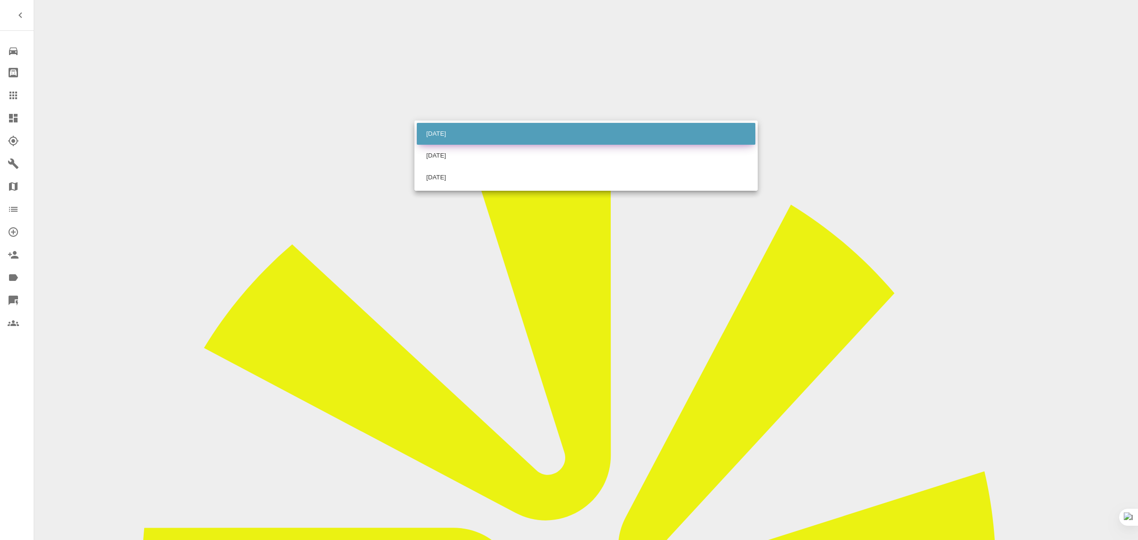
click at [477, 138] on li "Fri Aug 22 2025" at bounding box center [586, 134] width 339 height 22
type input "2025-08-22T00:00:00.000Z"
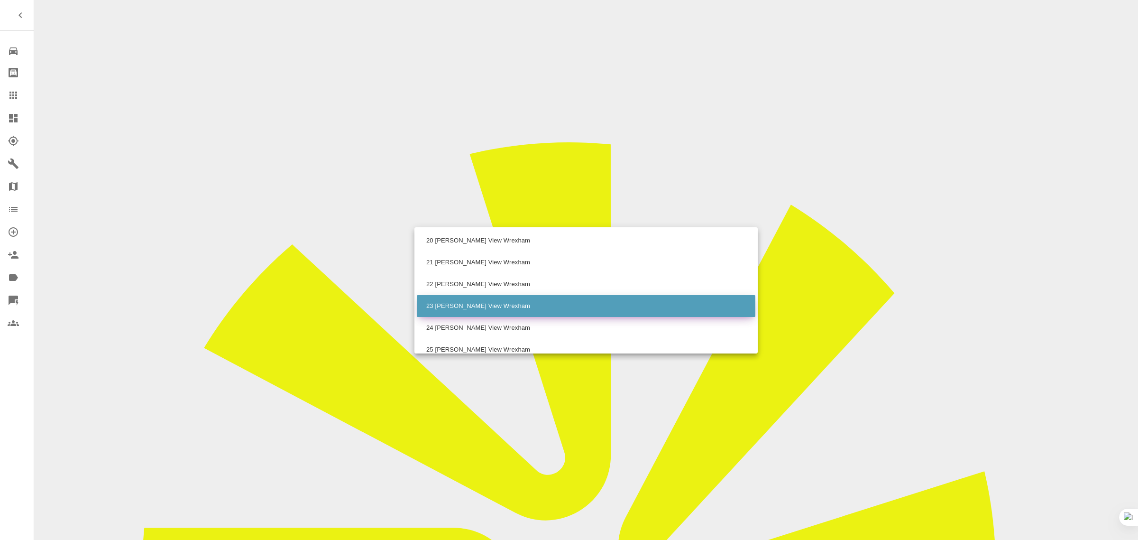
scroll to position [237, 0]
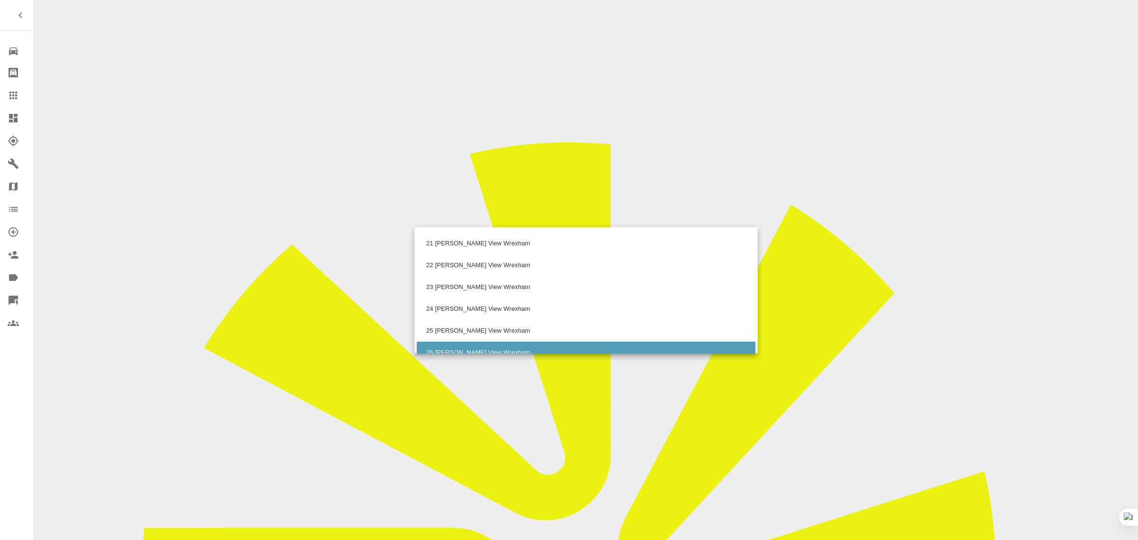
click at [442, 346] on li "26 [PERSON_NAME] View Wrexham" at bounding box center [586, 352] width 339 height 22
type input "26 [PERSON_NAME] View Wrexham"
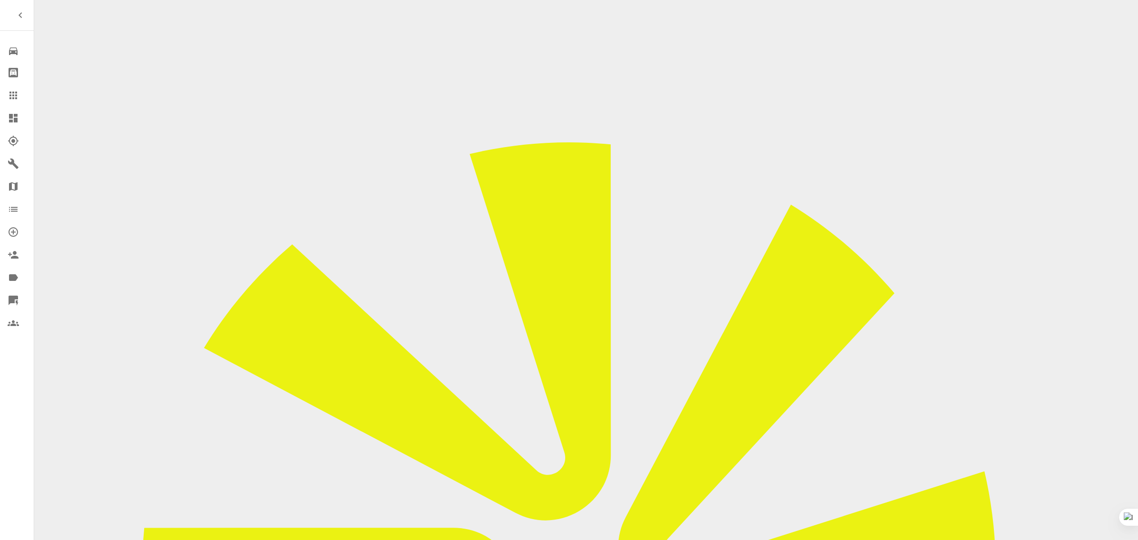
click at [12, 98] on icon at bounding box center [13, 96] width 8 height 8
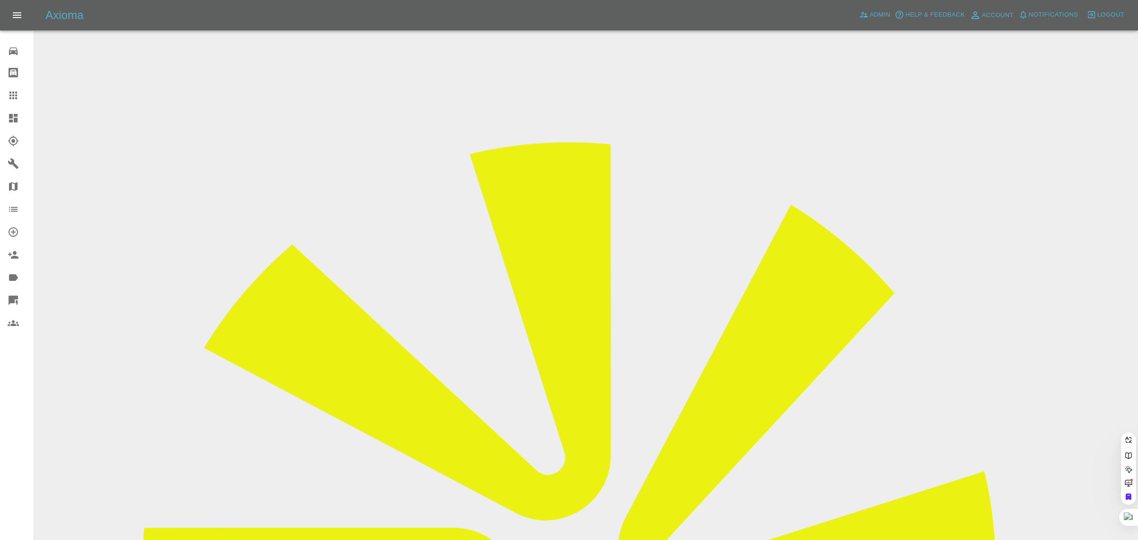
paste input "drharvi1@gmail.com"
type input "drharvi1@gmail.co"
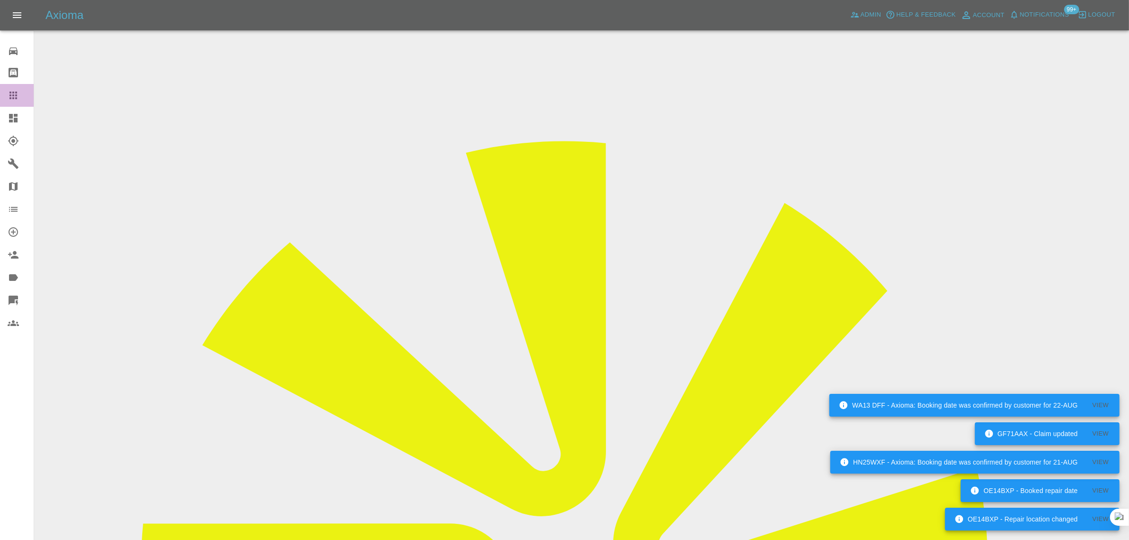
click at [17, 94] on icon at bounding box center [13, 95] width 11 height 11
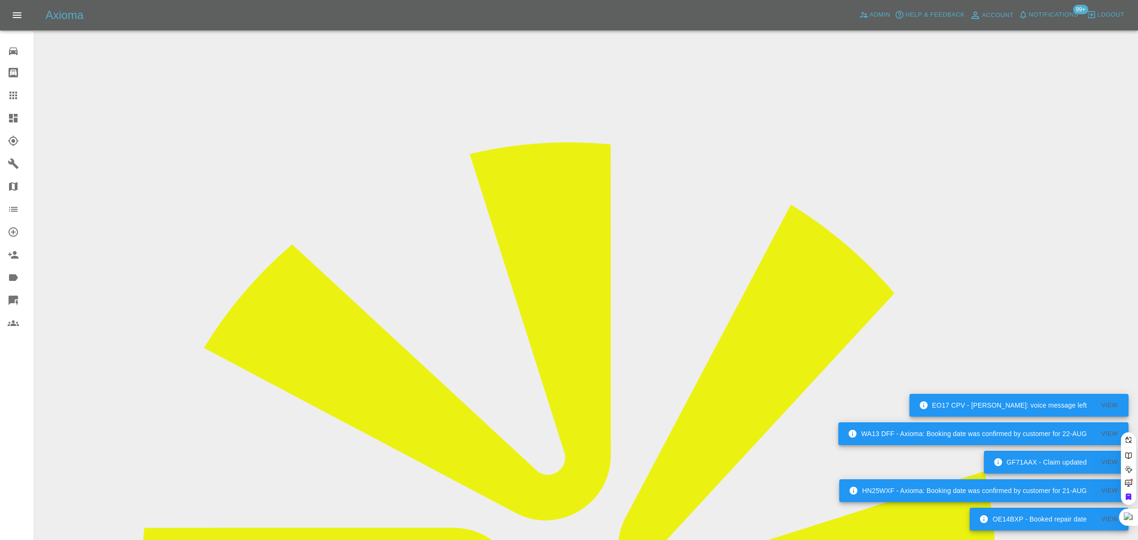
paste input "eddie-baker@hotmail.co.uk"
type input "eddie-baker@hotmail.co.uk"
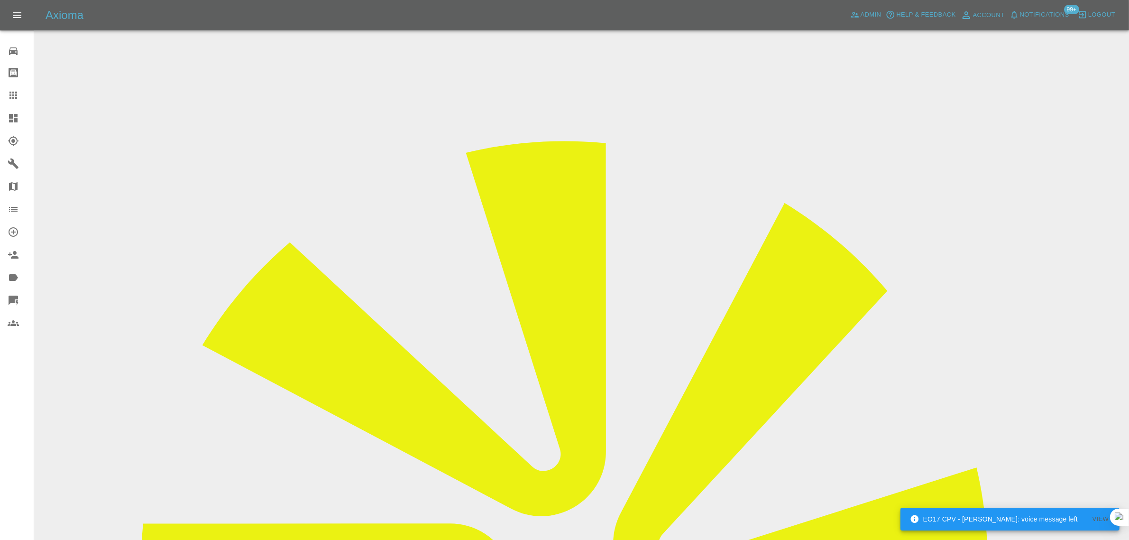
click at [6, 94] on link "Claims" at bounding box center [17, 95] width 34 height 23
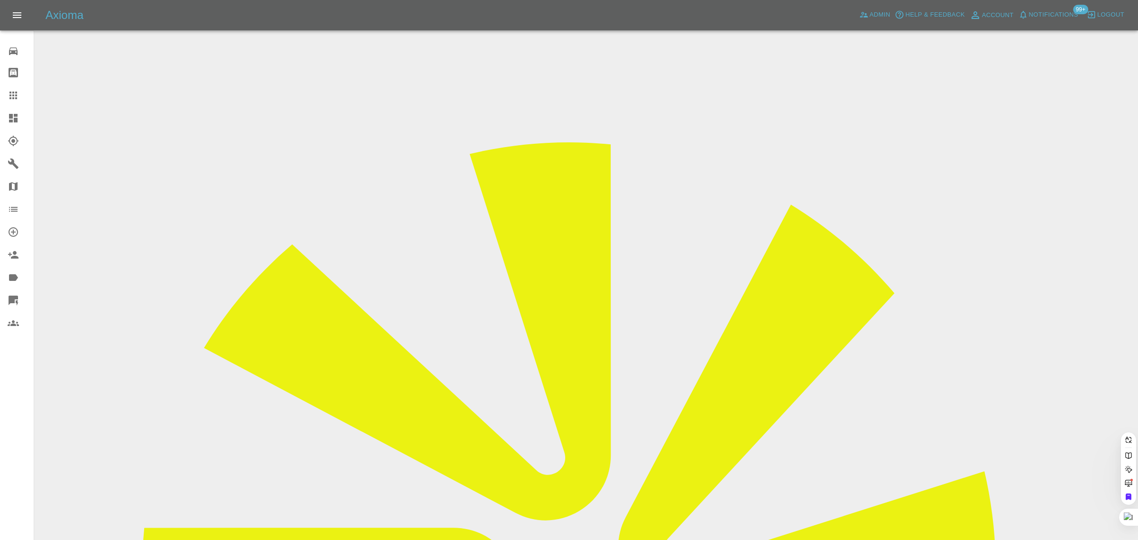
type input "yc73"
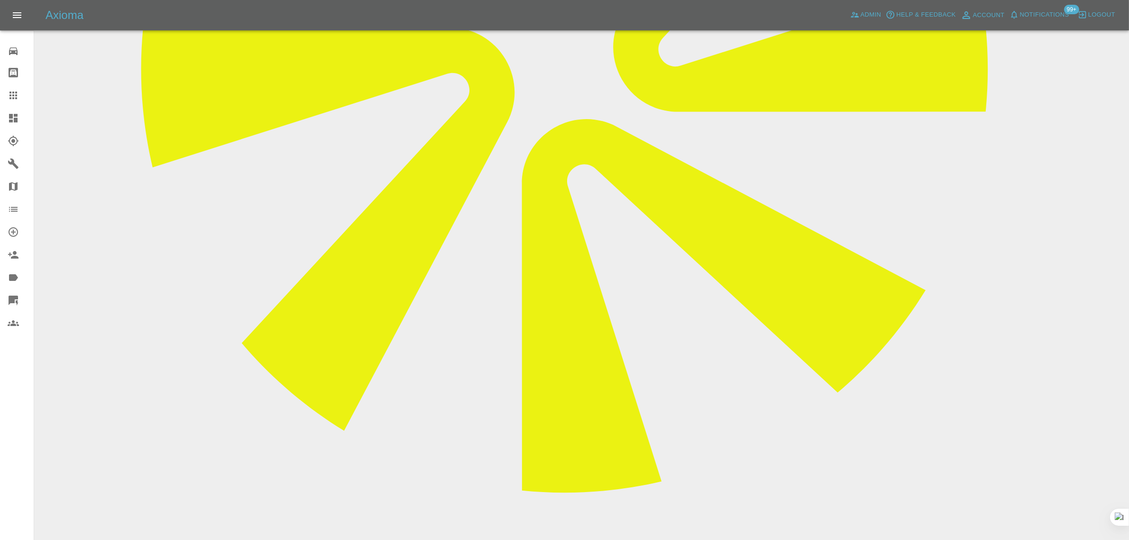
scroll to position [534, 0]
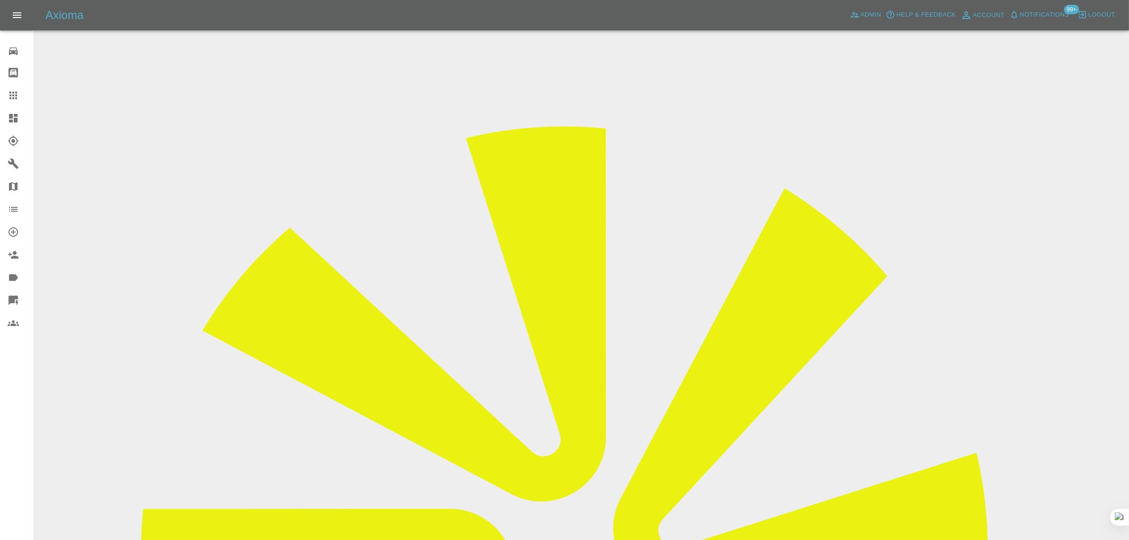
scroll to position [0, 0]
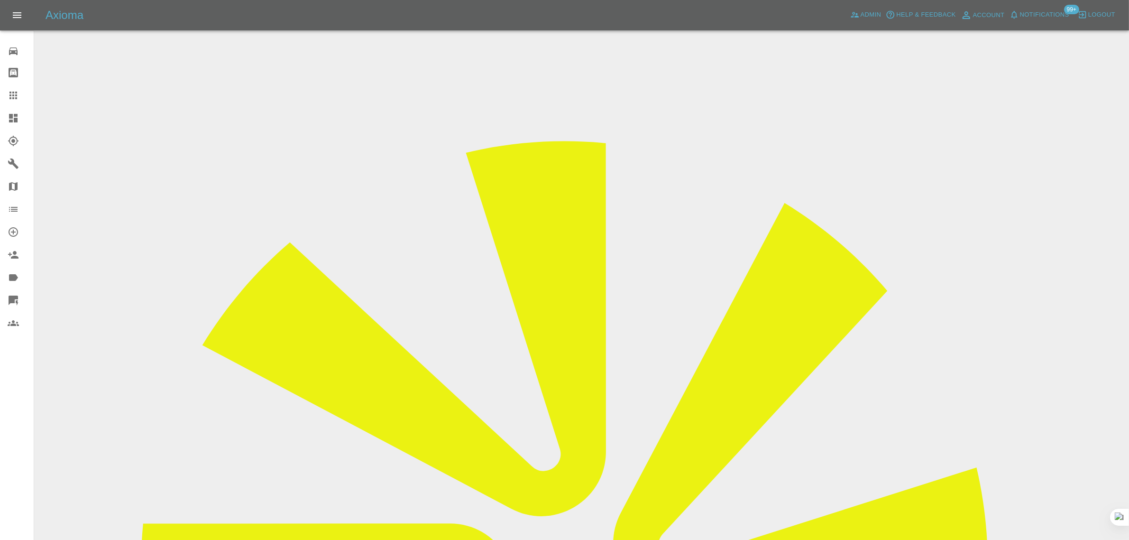
drag, startPoint x: 536, startPoint y: 316, endPoint x: 656, endPoint y: 323, distance: 119.7
copy tr "[EMAIL_ADDRESS][DOMAIN_NAME]"
drag, startPoint x: 540, startPoint y: 166, endPoint x: 354, endPoint y: 0, distance: 249.5
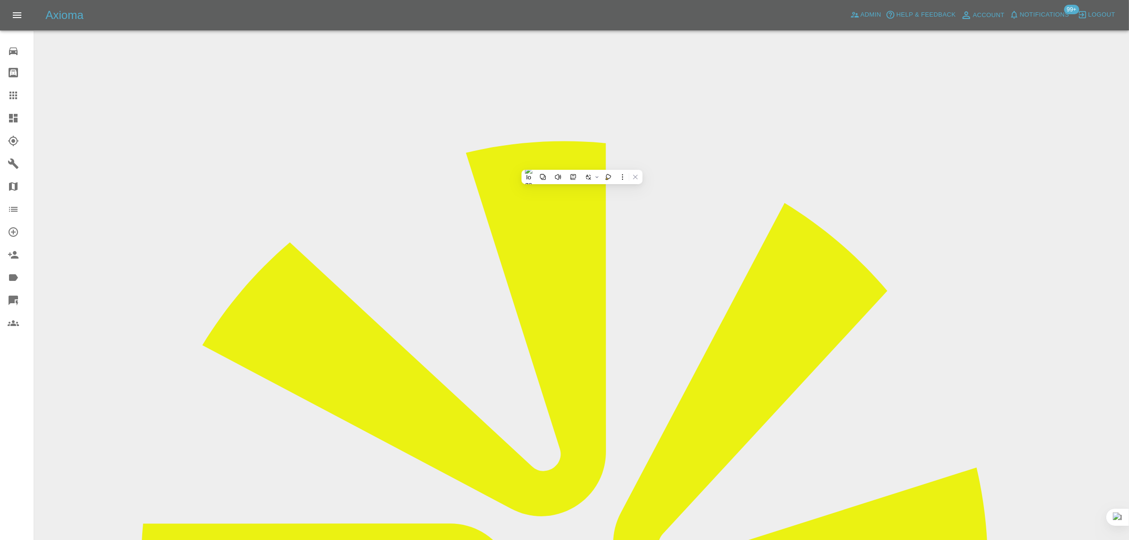
copy td "YC73COA"
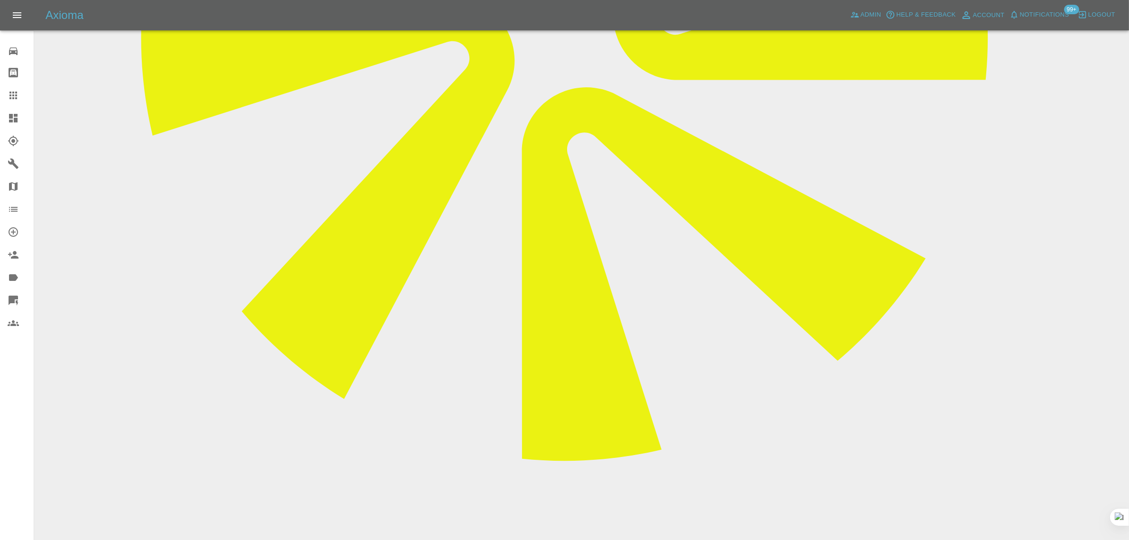
scroll to position [534, 0]
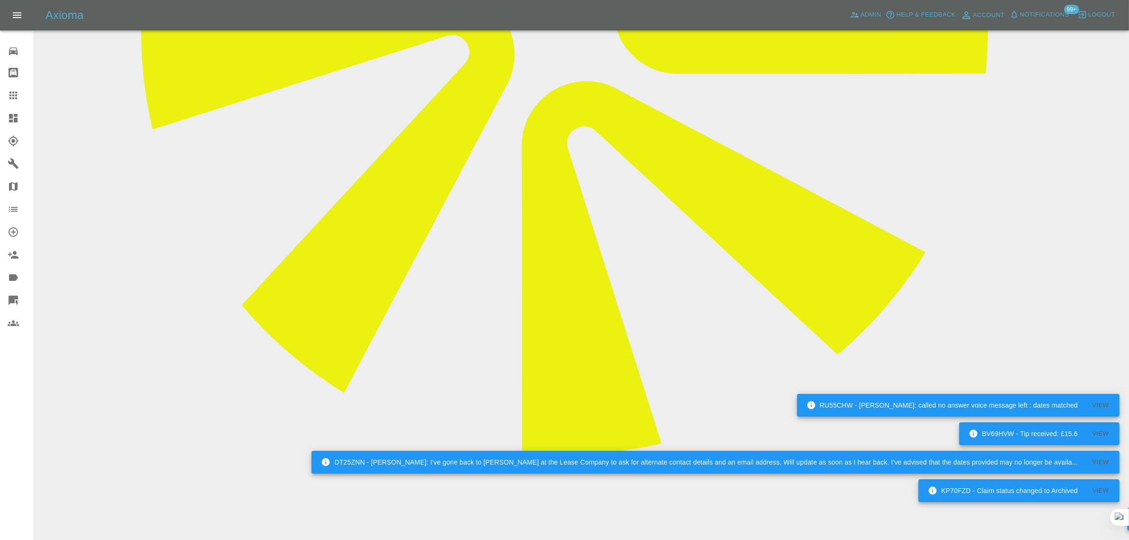
click at [14, 103] on link "Claims" at bounding box center [17, 95] width 34 height 23
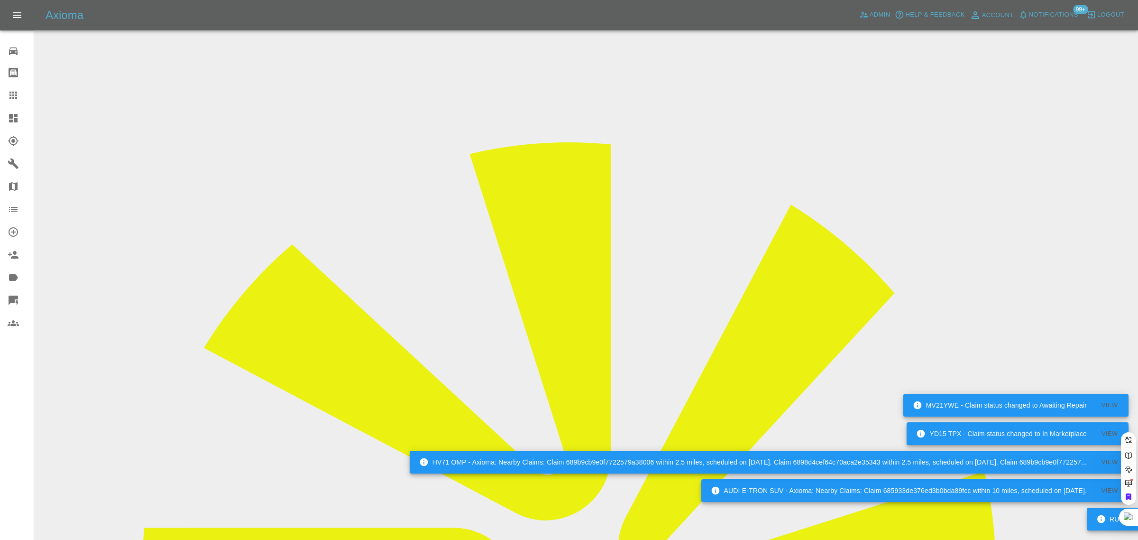
paste input "morse2425@gmail.com"
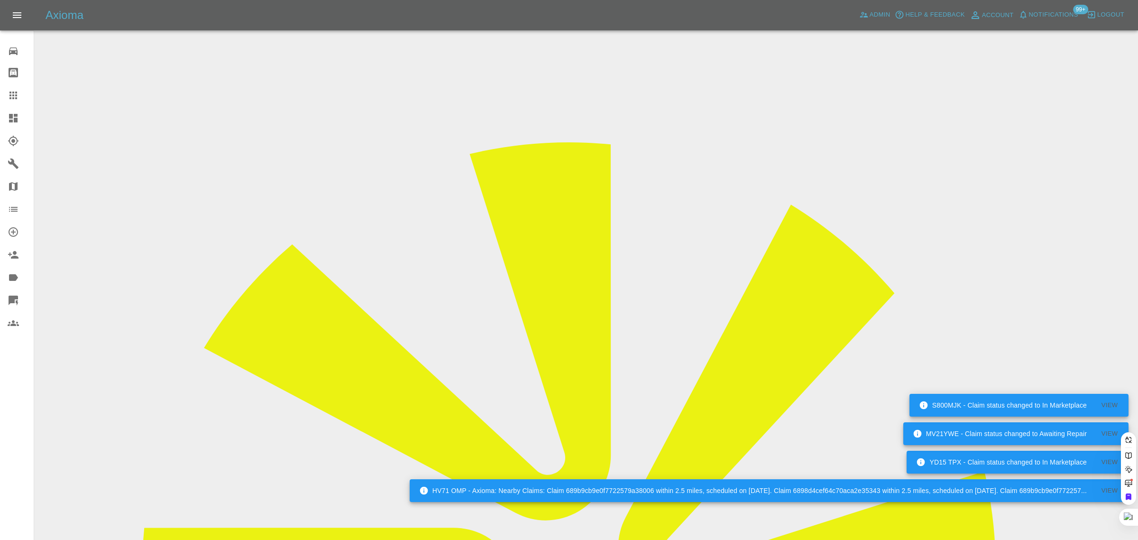
type input "morse2425@gmail.co"
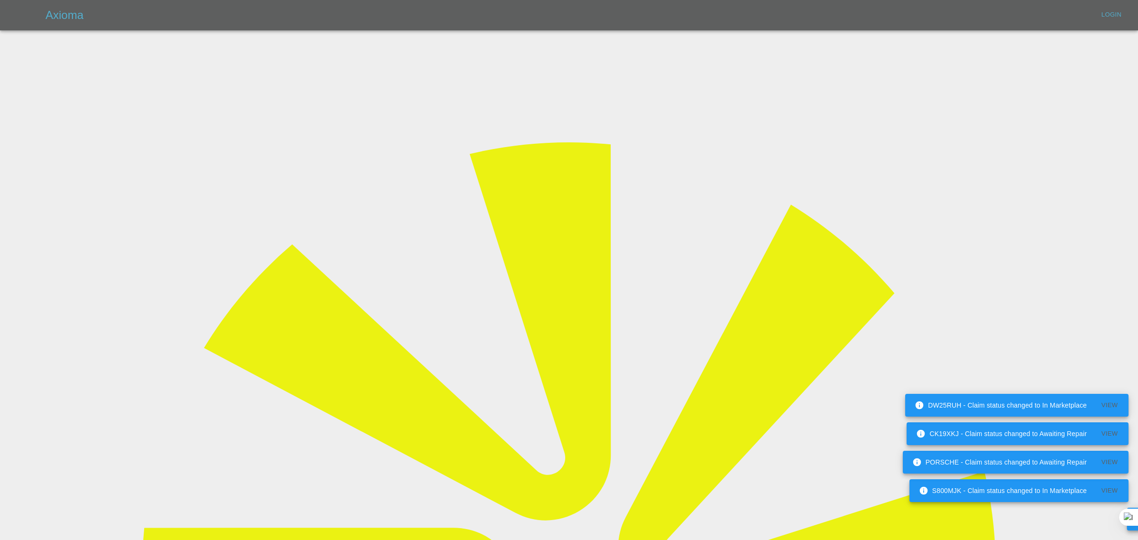
type input "bookkeeping@fifoaccounting.com"
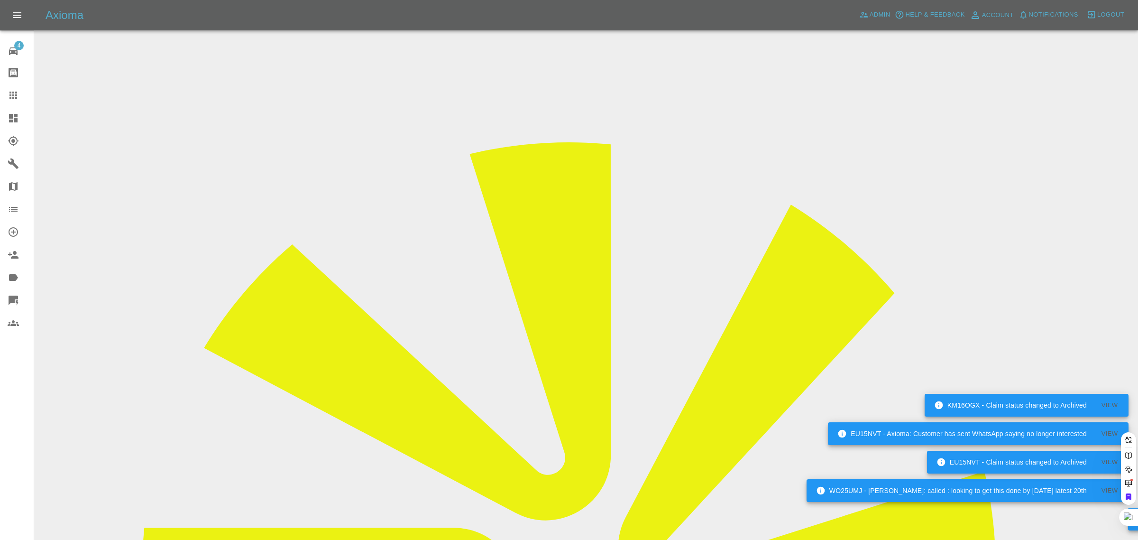
paste input "morse2425@gmail.com"
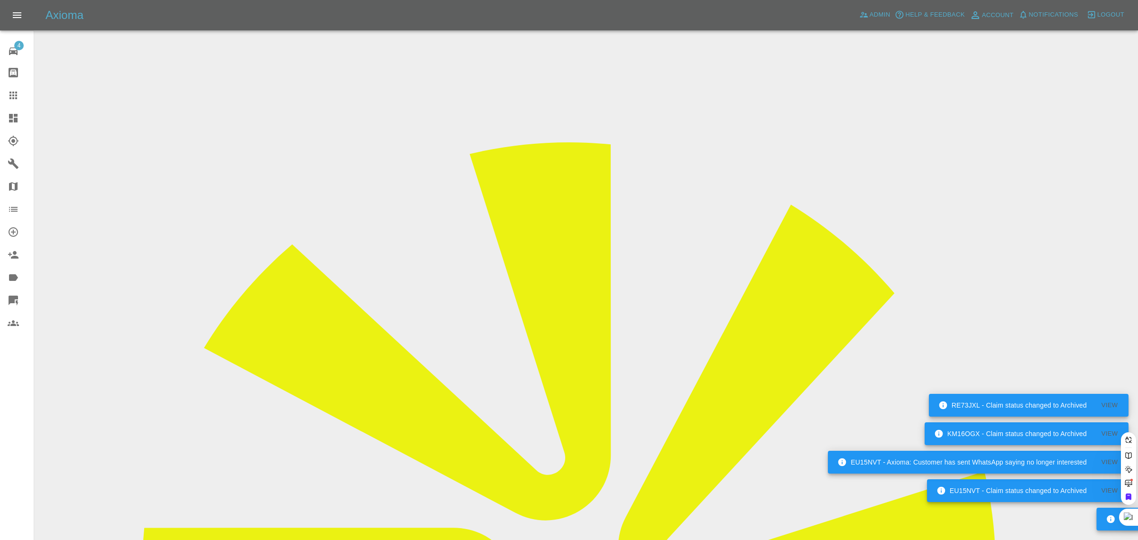
type input "morse2425@gmail.co"
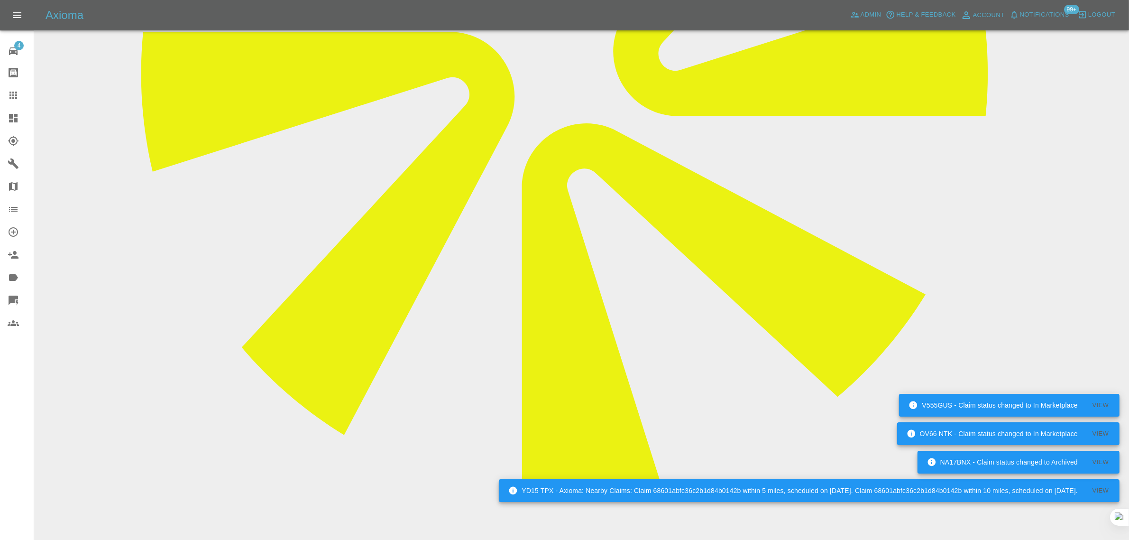
scroll to position [500, 0]
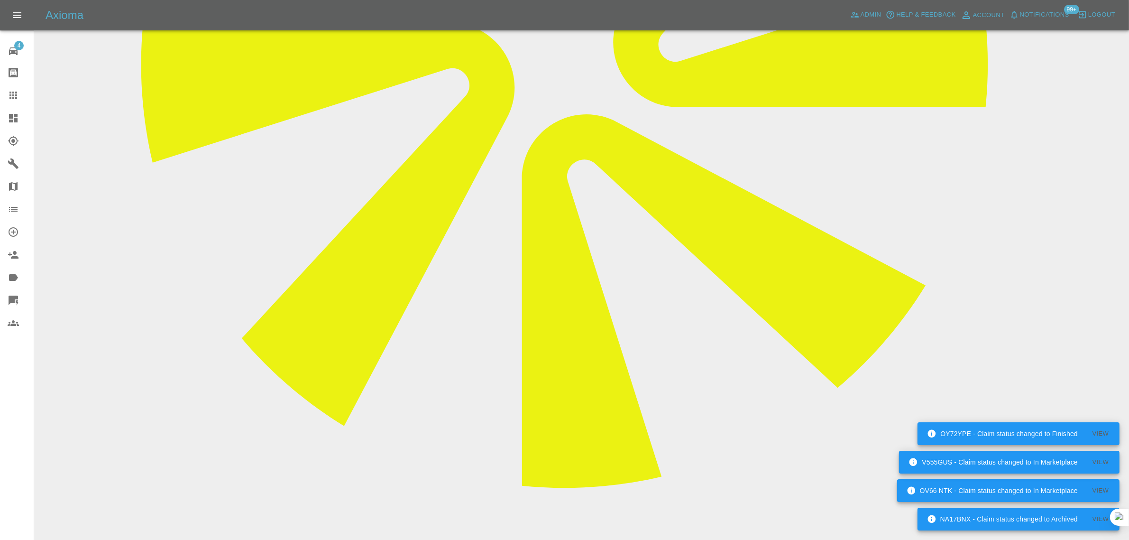
paste textarea "Hi The Third party who is to pay the damage are using their own guy now and it’…"
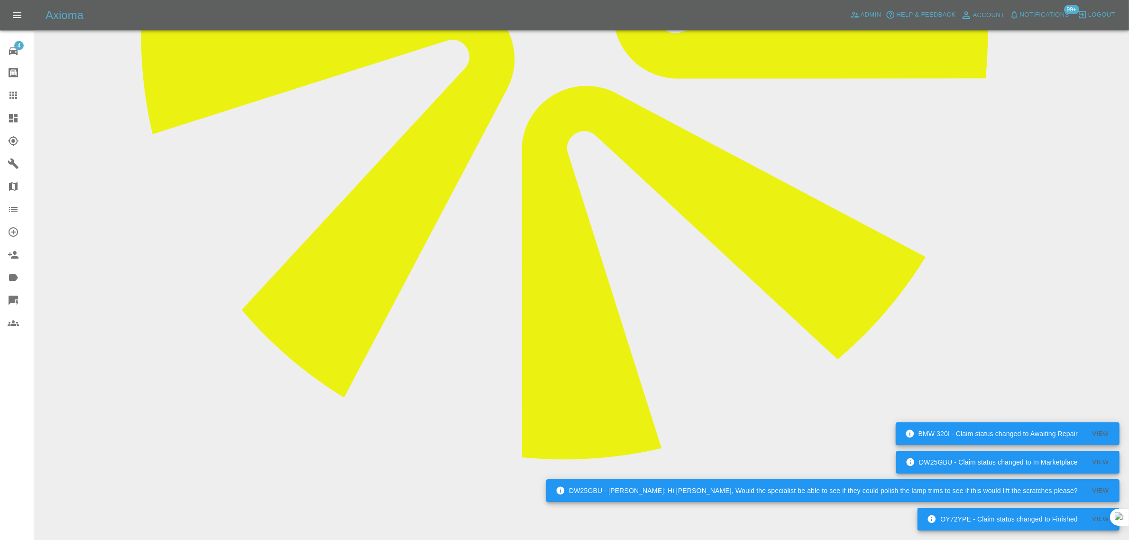
scroll to position [544, 0]
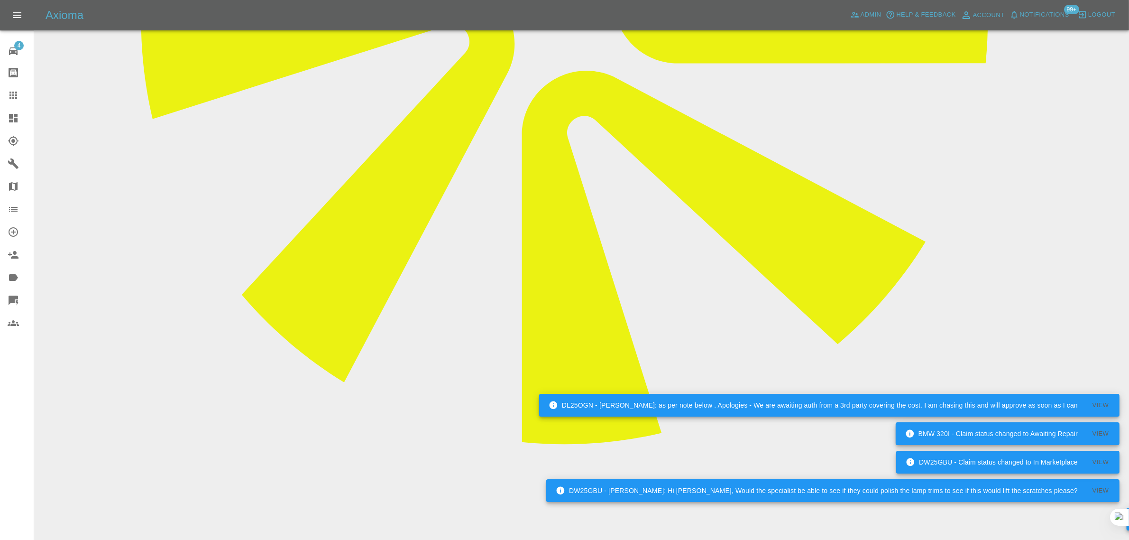
type textarea "Hi The Third party who is to pay the damage are using their own guy now and it’…"
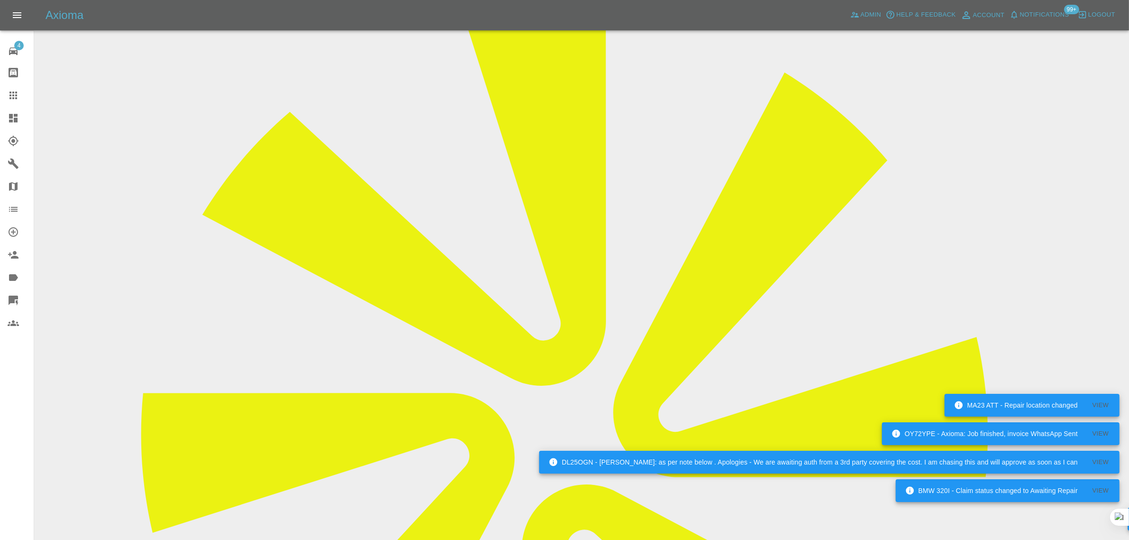
scroll to position [129, 0]
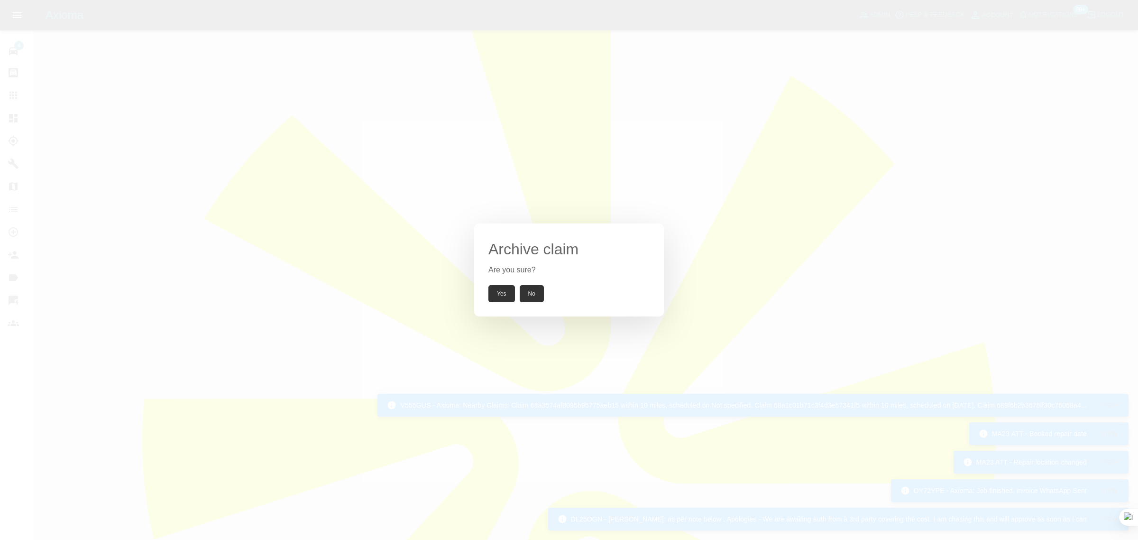
click at [496, 287] on button "Yes" at bounding box center [501, 293] width 27 height 17
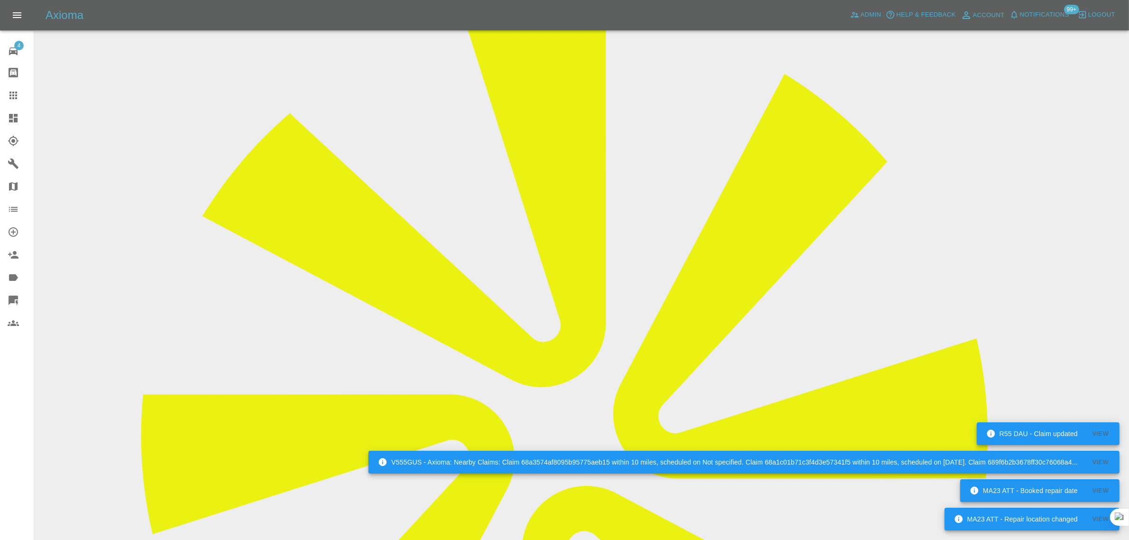
click at [5, 94] on link "Claims" at bounding box center [17, 95] width 34 height 23
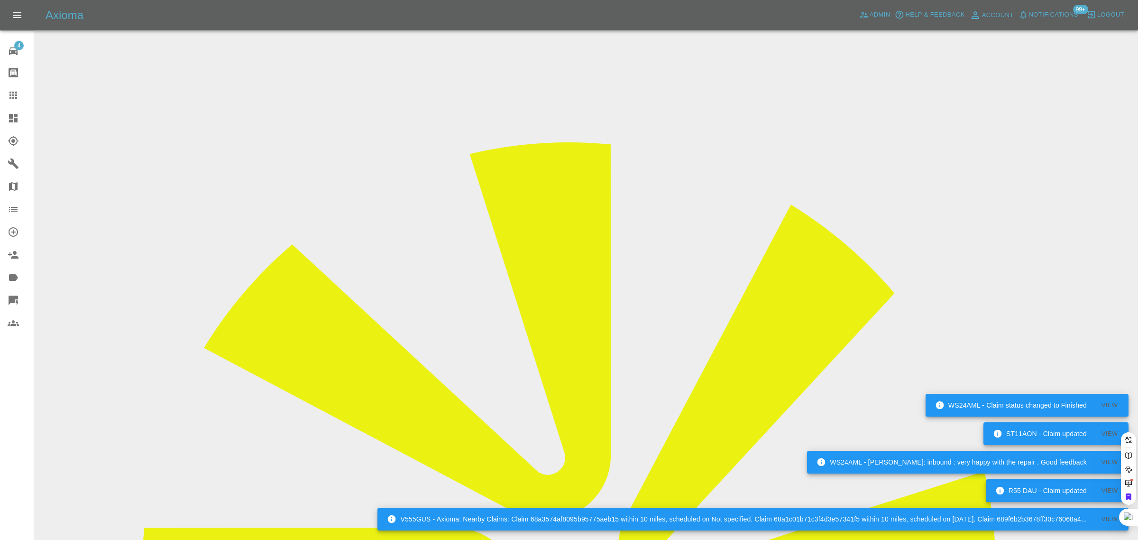
paste input "ibeardmore1@sky.com"
type input "ibeardmore1@sky.co"
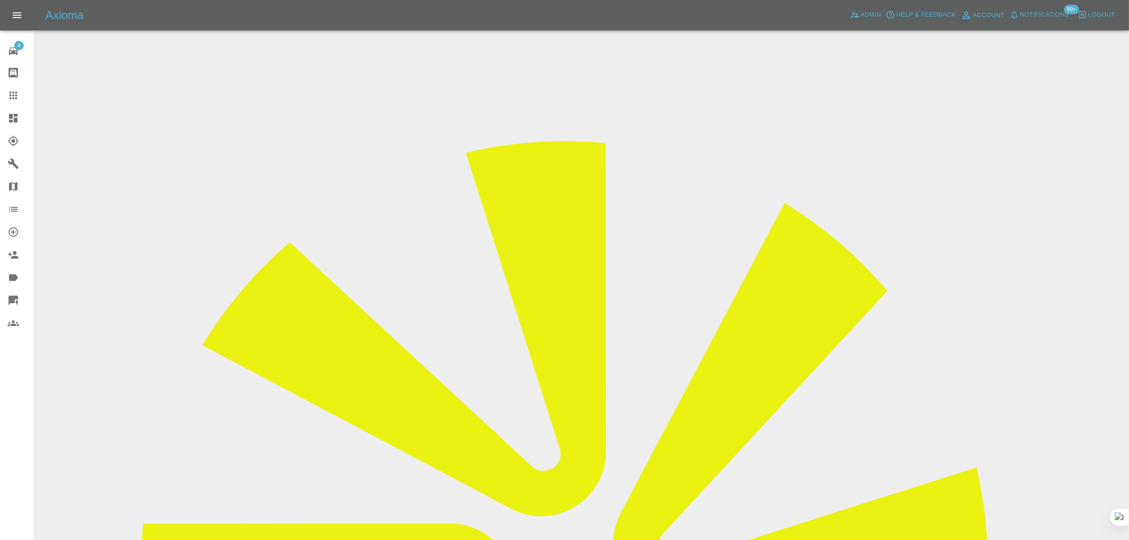
drag, startPoint x: 914, startPoint y: 145, endPoint x: 962, endPoint y: 146, distance: 47.9
copy tr "Bumper Wiz"
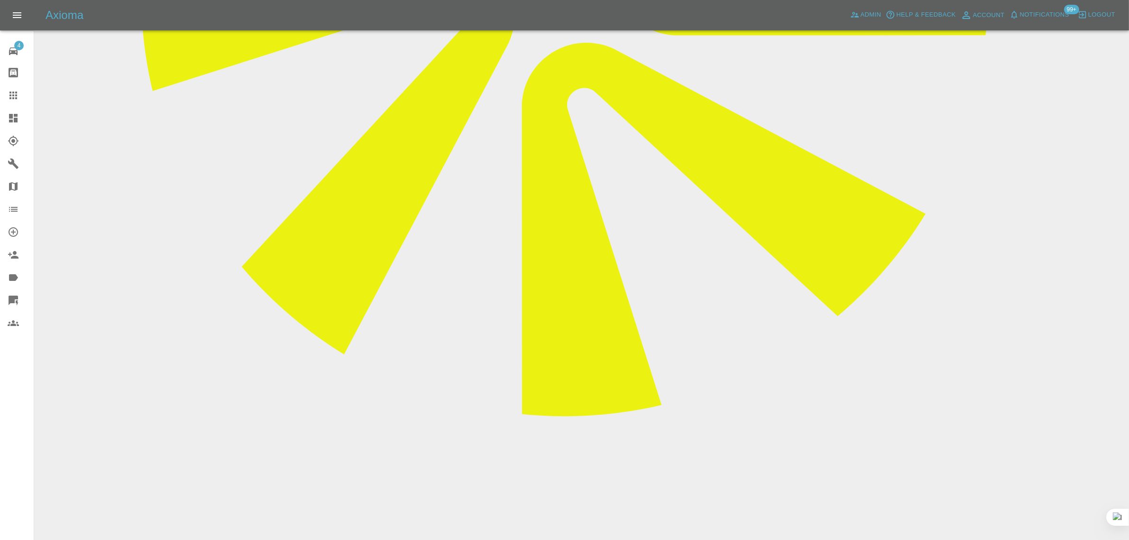
scroll to position [593, 0]
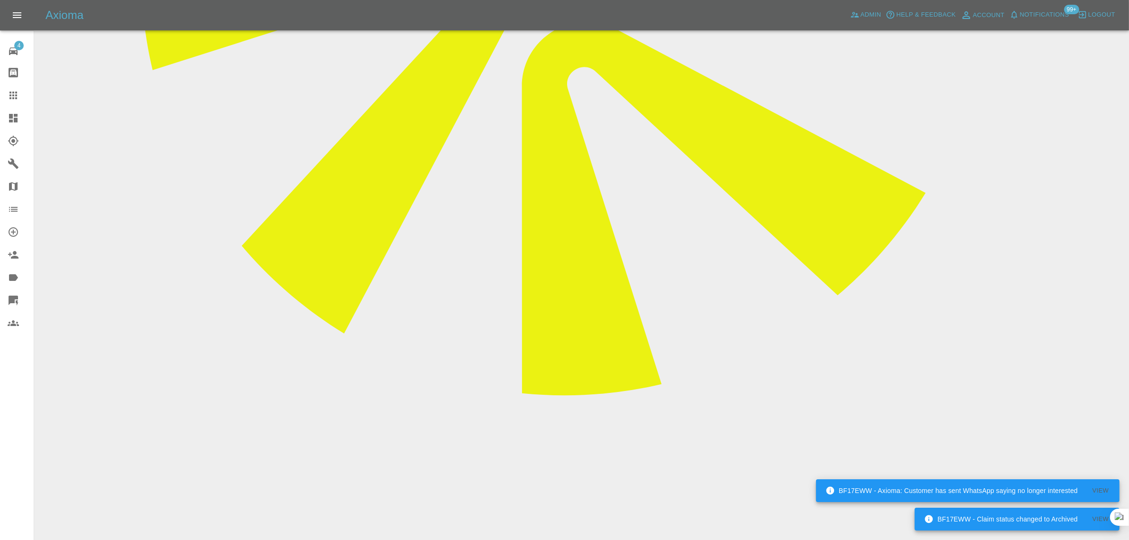
click at [8, 90] on icon at bounding box center [13, 95] width 11 height 11
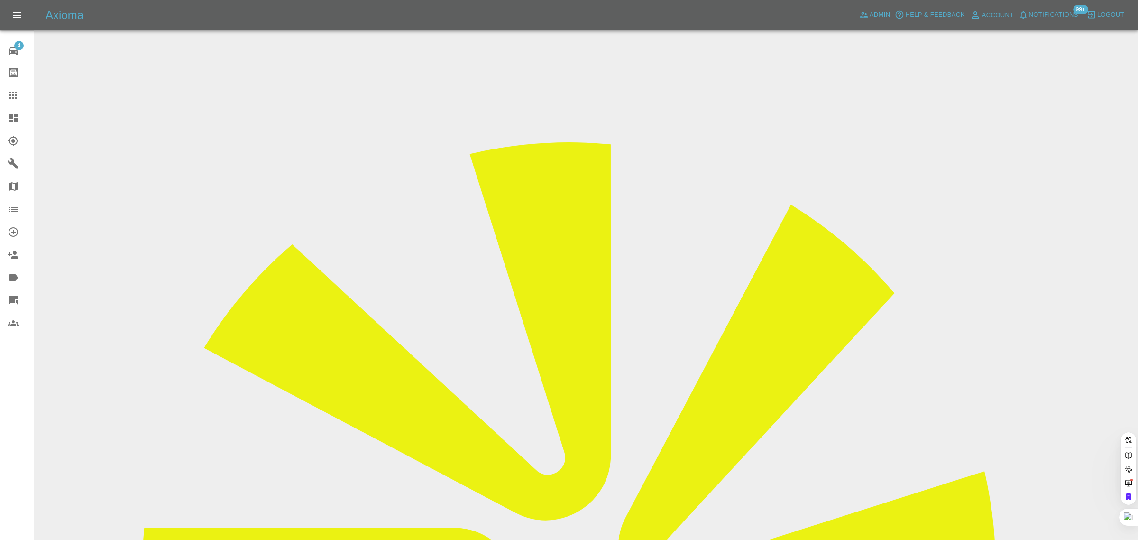
paste input "Katie.Rose@envar.co.uk"
type input "Katie.Rose@envar.co.u"
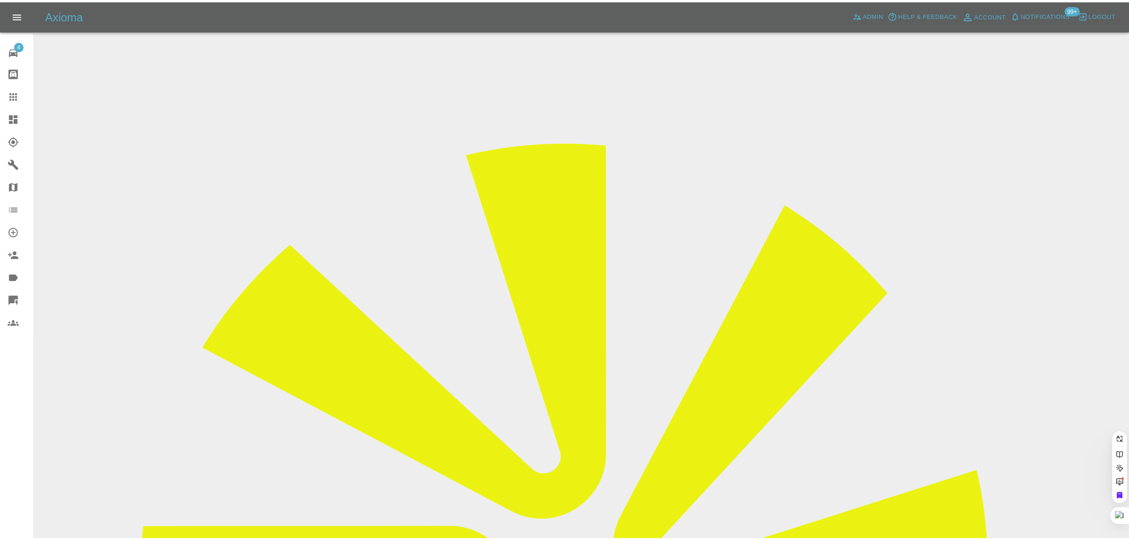
scroll to position [0, 0]
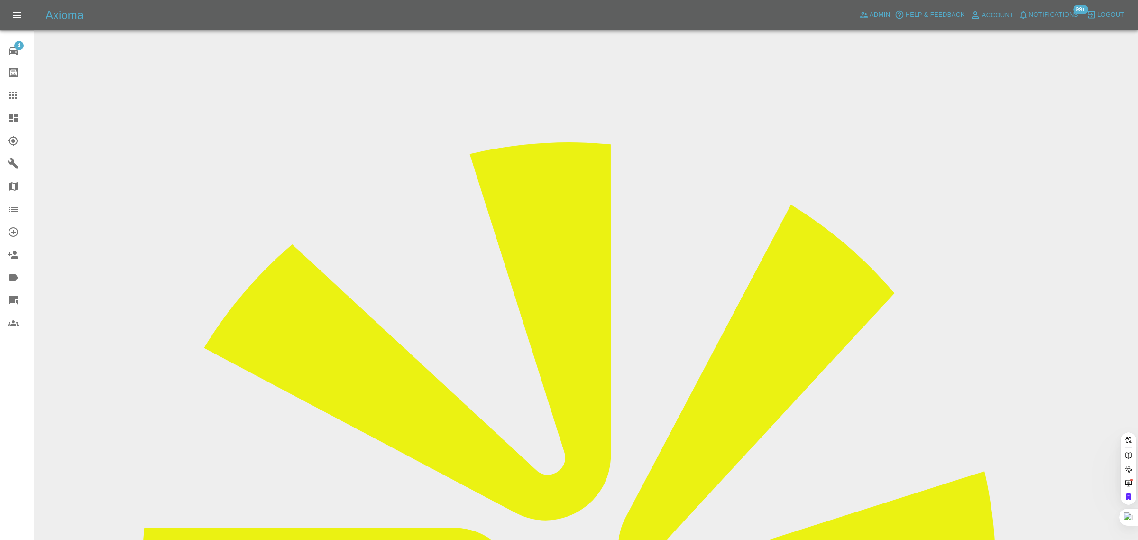
click at [16, 397] on div "4 Repair home Bodyshop home Claims Dashboard Explorer Garages Map Organization …" at bounding box center [17, 270] width 34 height 540
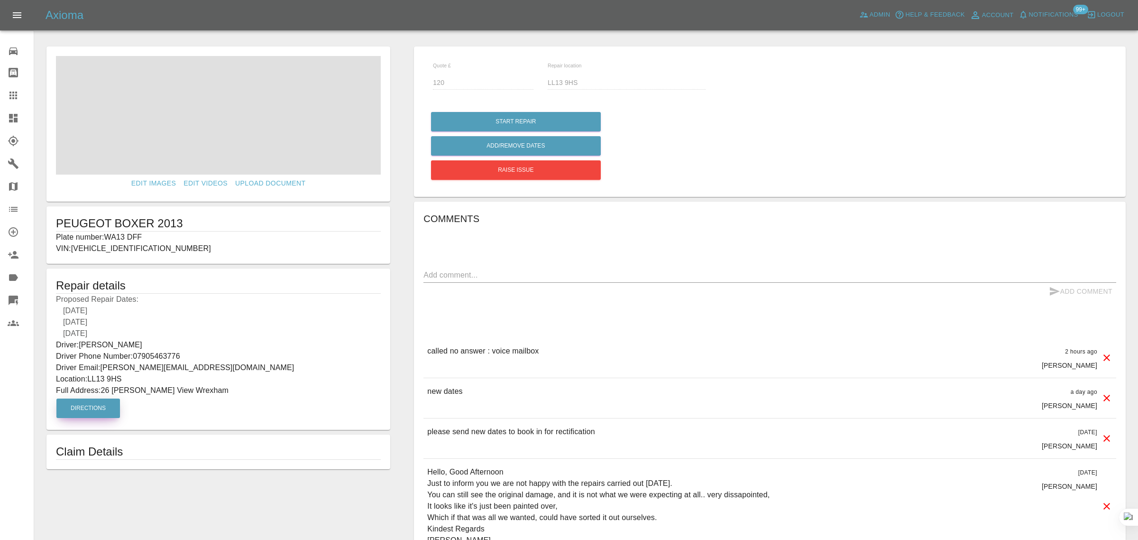
click at [20, 430] on div "Repair home Bodyshop home Claims Dashboard Explorer Garages Map Organization Cr…" at bounding box center [17, 270] width 34 height 540
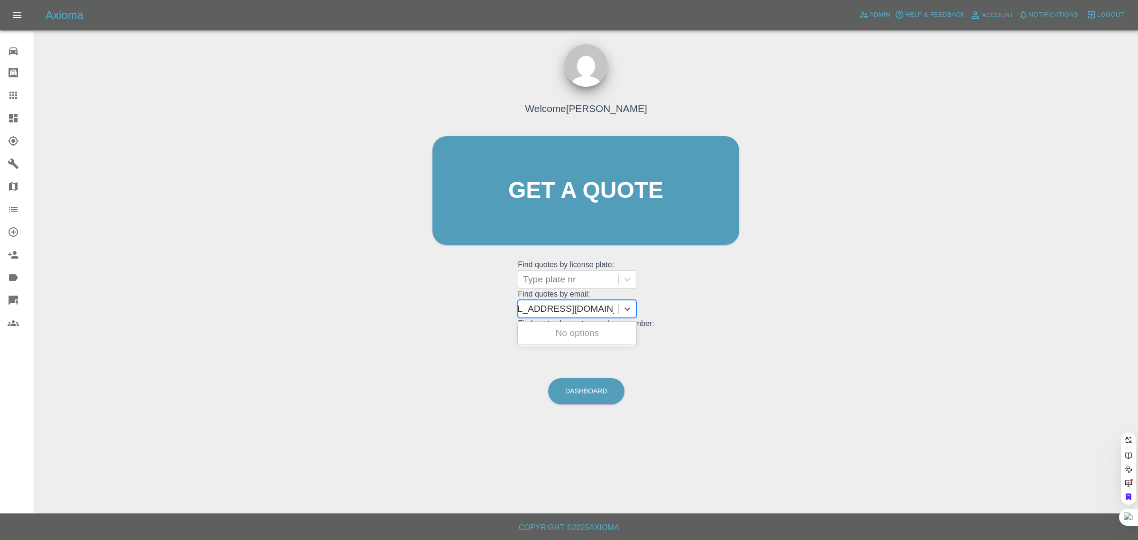
scroll to position [0, 25]
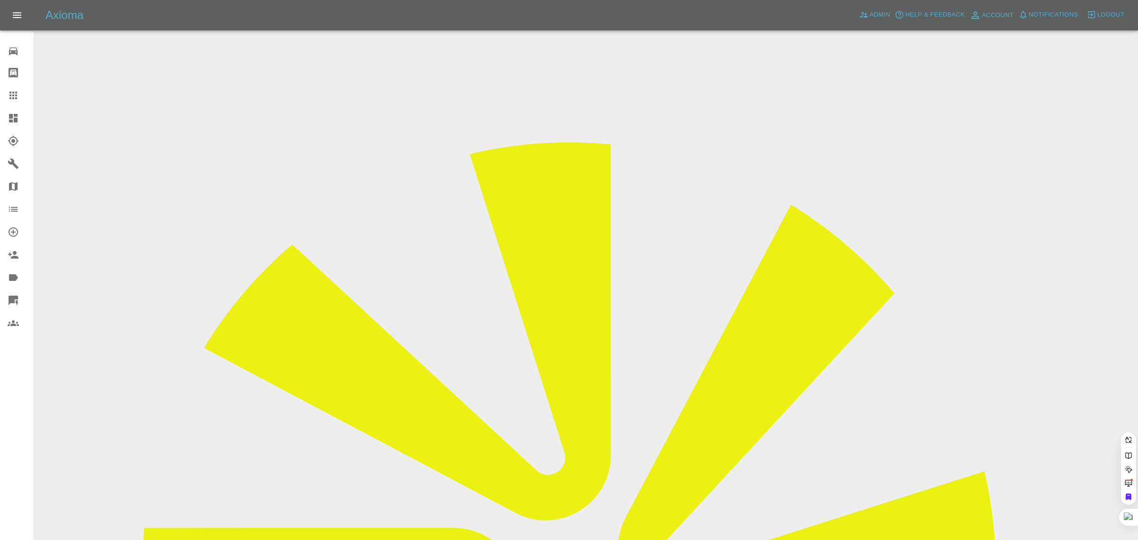
type input "[EMAIL_ADDRESS][DOMAIN_NAME]"
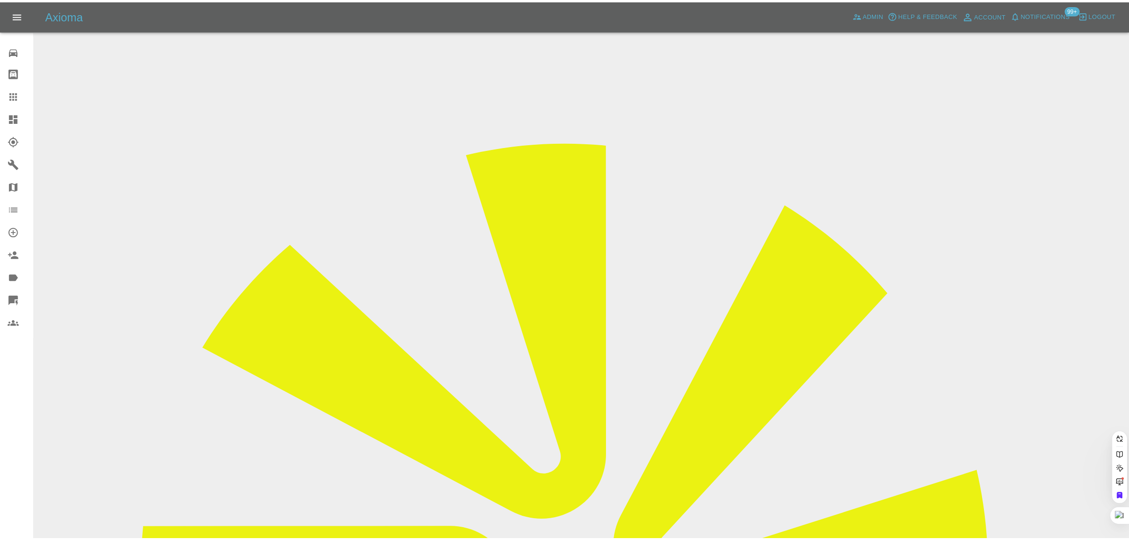
scroll to position [0, 0]
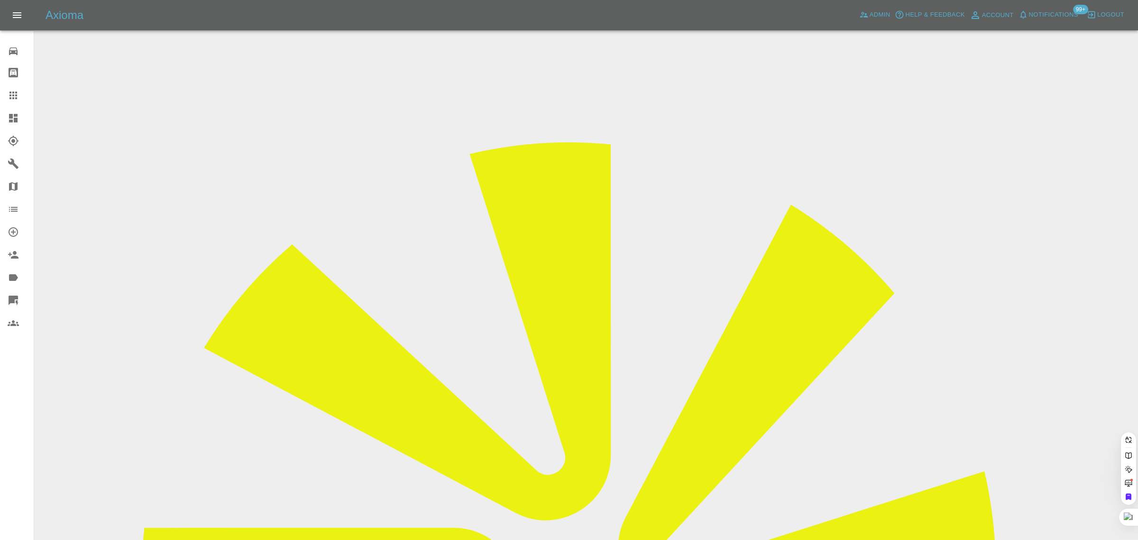
paste input "YC73COA"
type input "YC73COA"
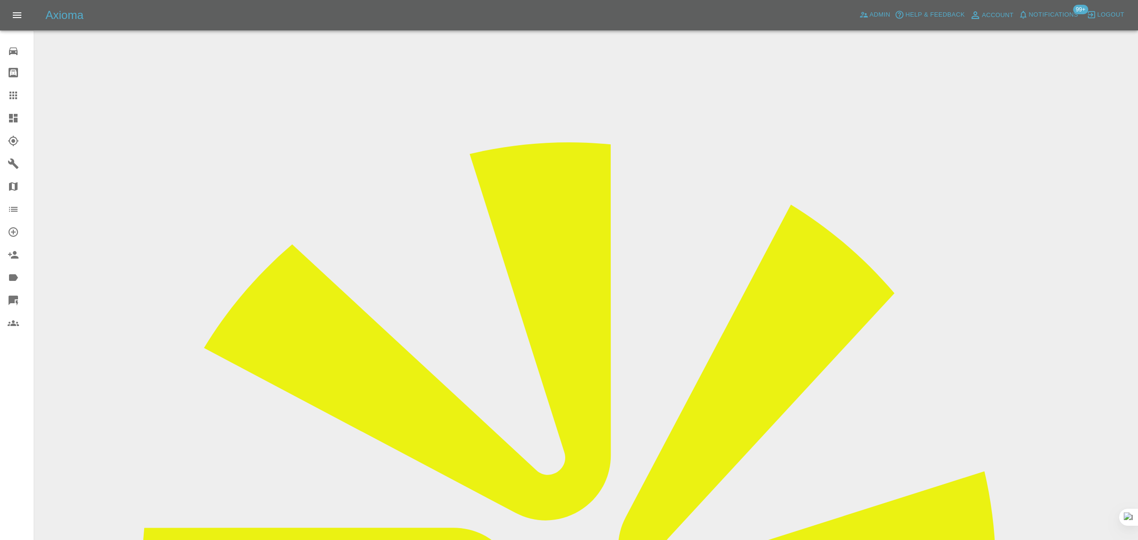
click at [8, 378] on div "0 Repair home Bodyshop home Claims Dashboard Explorer Garages Map Organization …" at bounding box center [17, 270] width 34 height 540
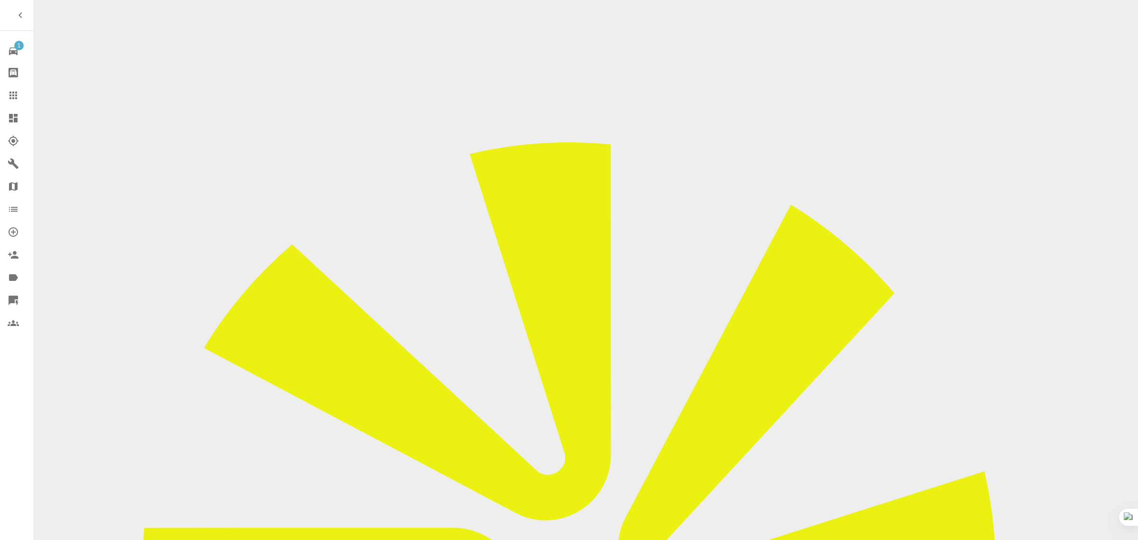
checkbox input "true"
paste input "Someone just called me and said they could do the 27th. Could I get this booked…"
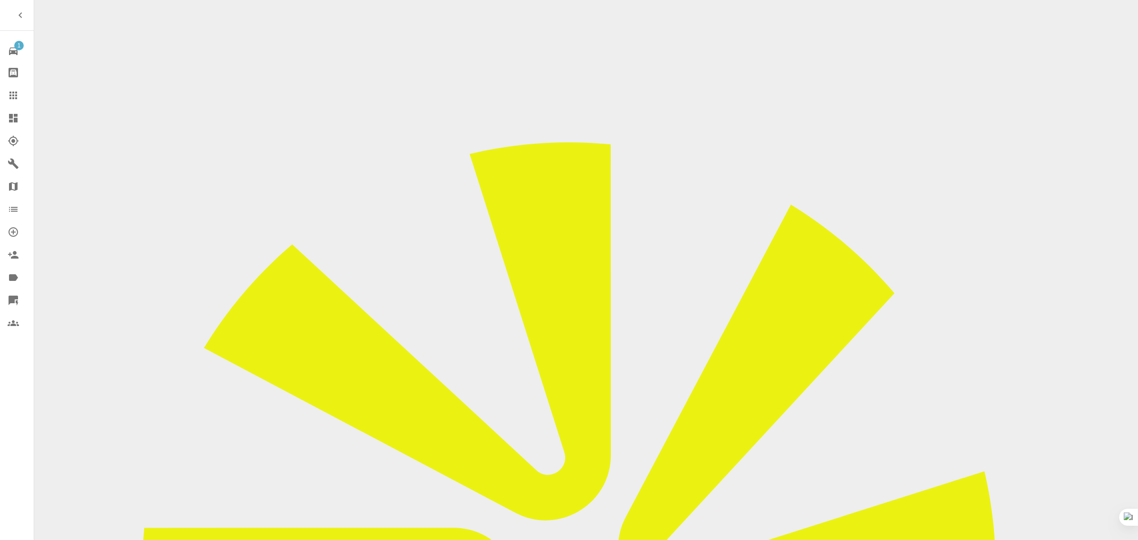
type input "Someone just called me and said they could do the 27th. Could I get this booked…"
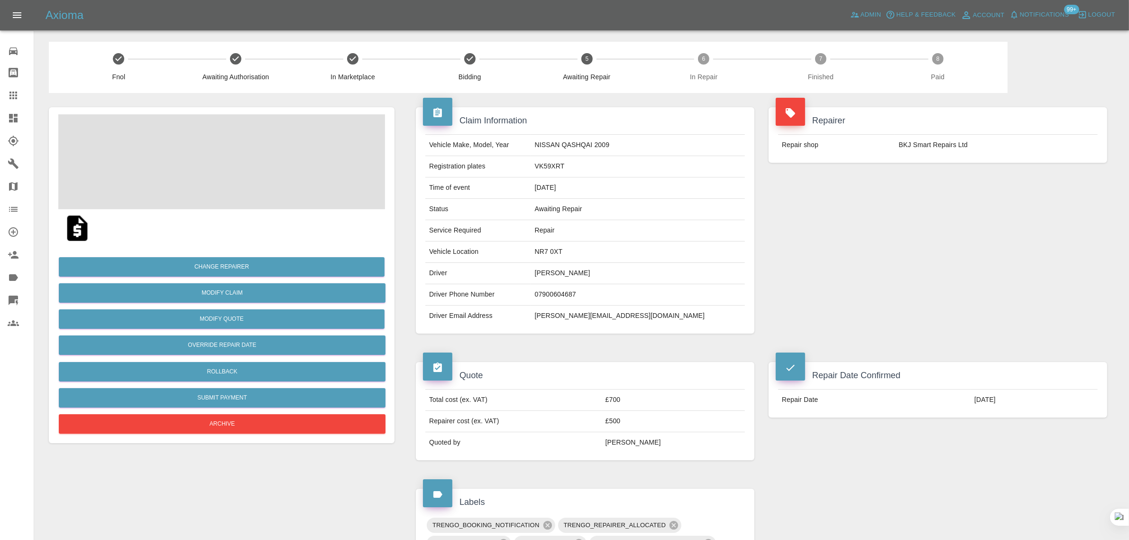
click at [634, 318] on td "[PERSON_NAME][EMAIL_ADDRESS][DOMAIN_NAME]" at bounding box center [638, 315] width 214 height 21
